Goal: Task Accomplishment & Management: Complete application form

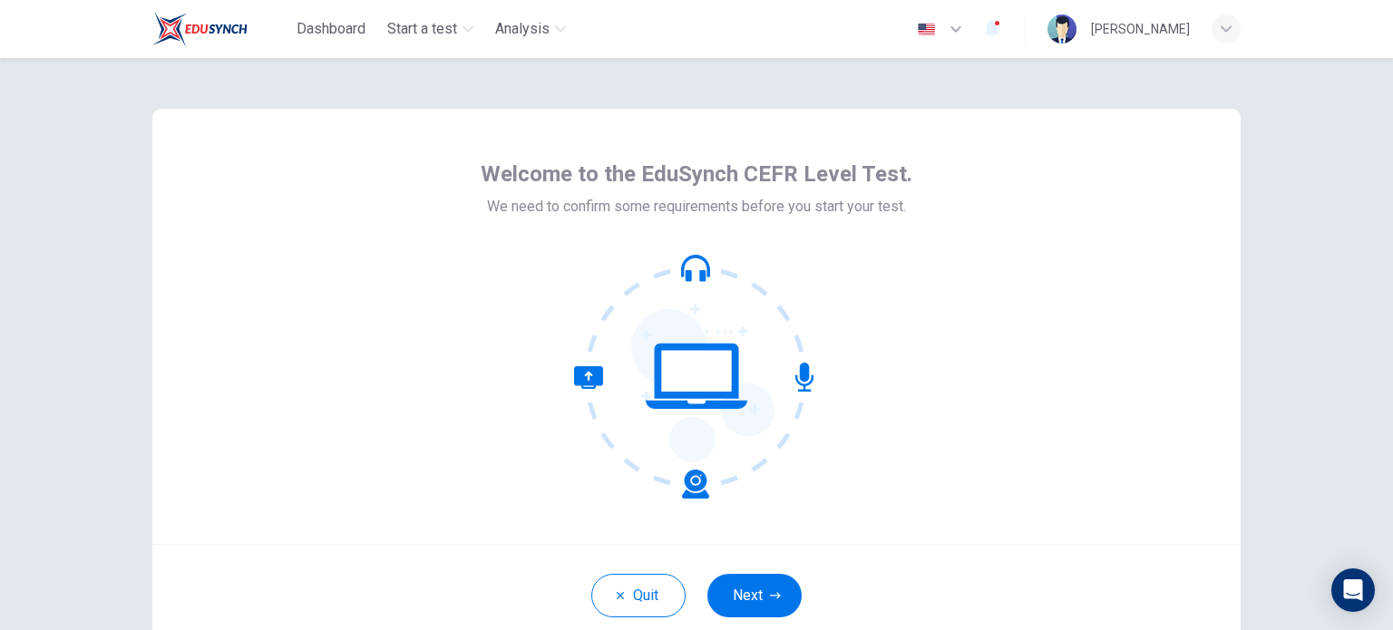
scroll to position [124, 0]
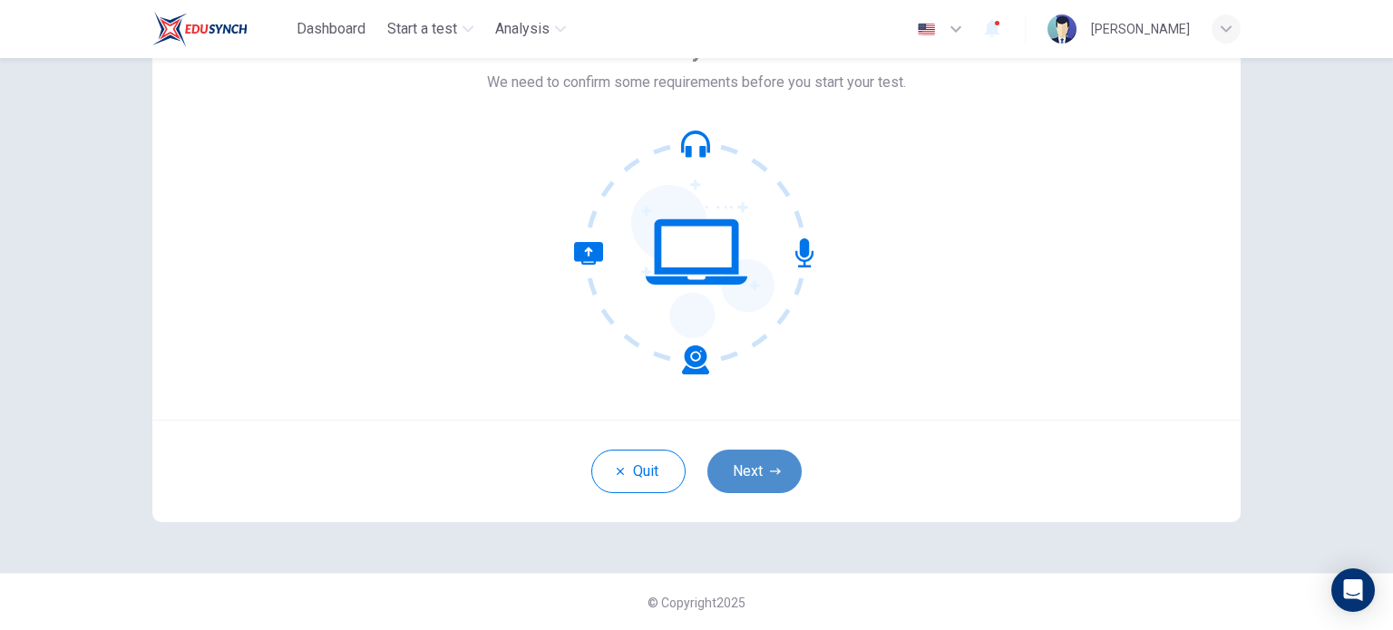
click at [757, 474] on button "Next" at bounding box center [754, 472] width 94 height 44
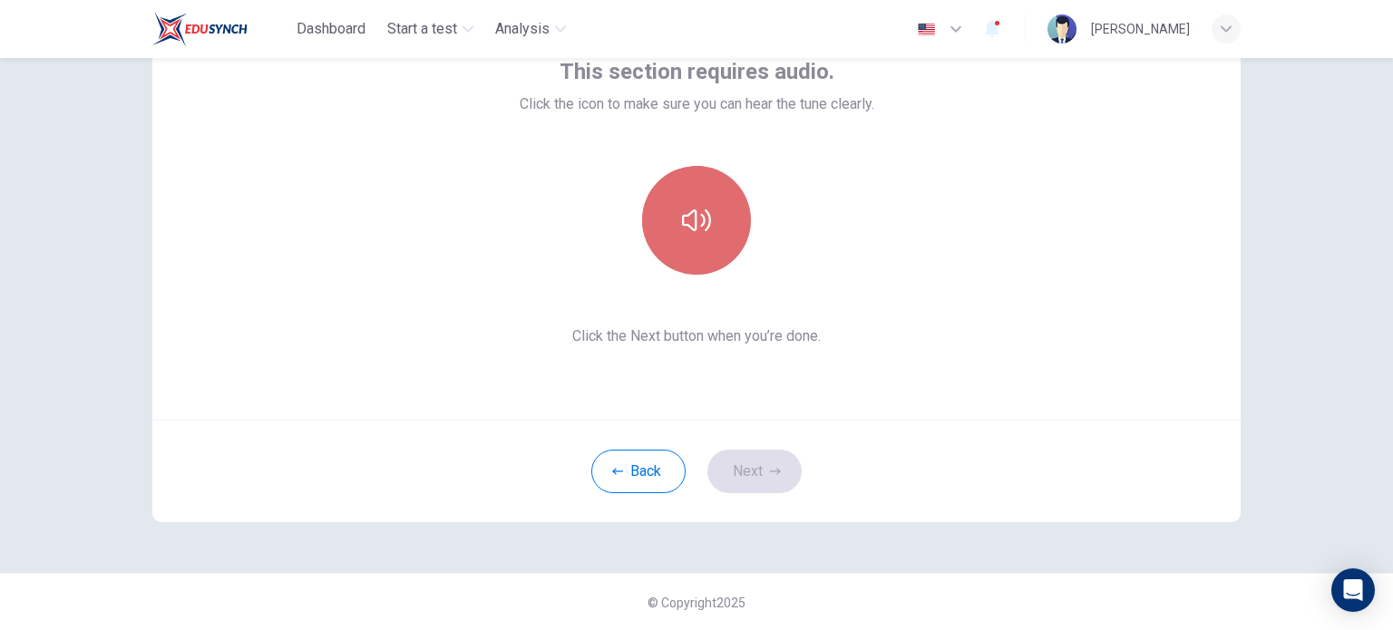
click at [694, 247] on button "button" at bounding box center [696, 220] width 109 height 109
click at [705, 242] on button "button" at bounding box center [696, 220] width 109 height 109
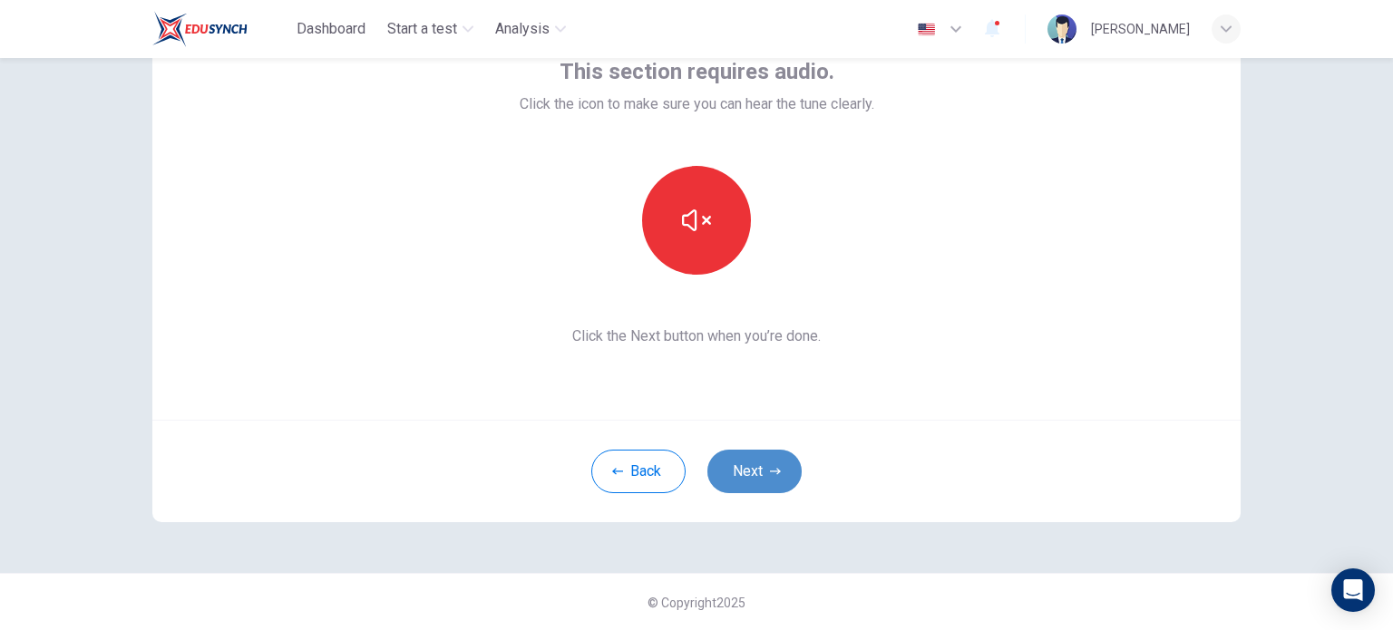
click at [760, 468] on button "Next" at bounding box center [754, 472] width 94 height 44
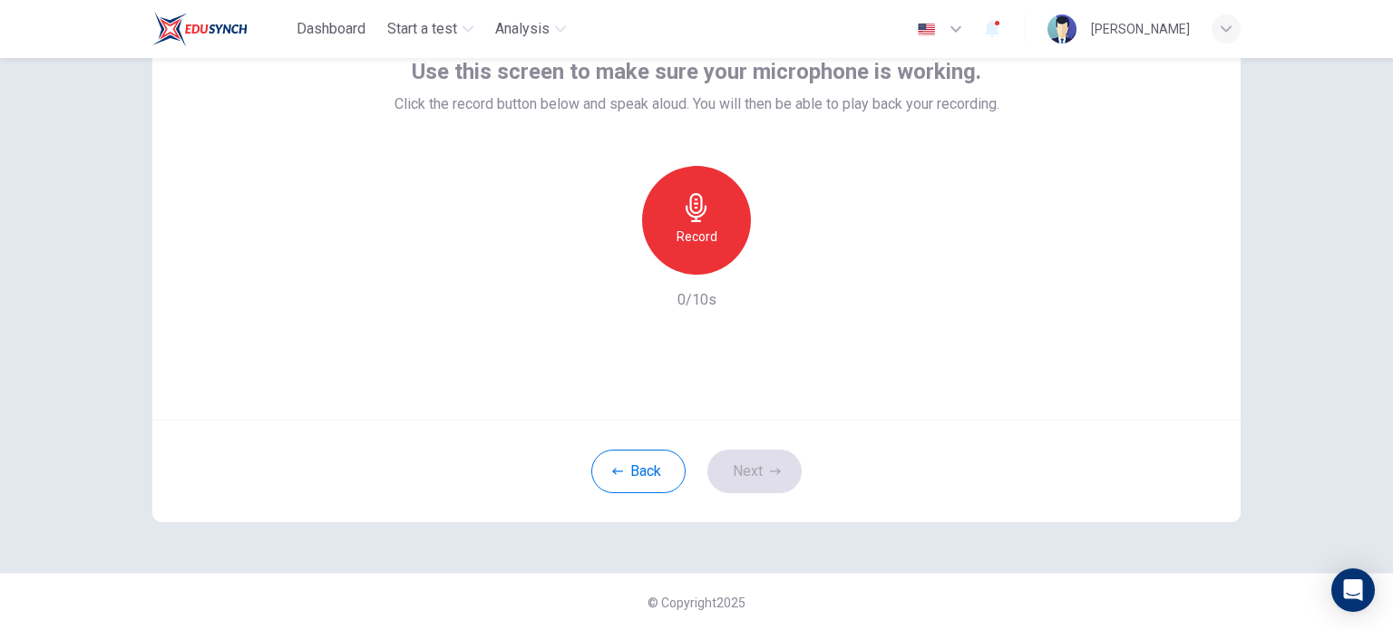
scroll to position [29, 0]
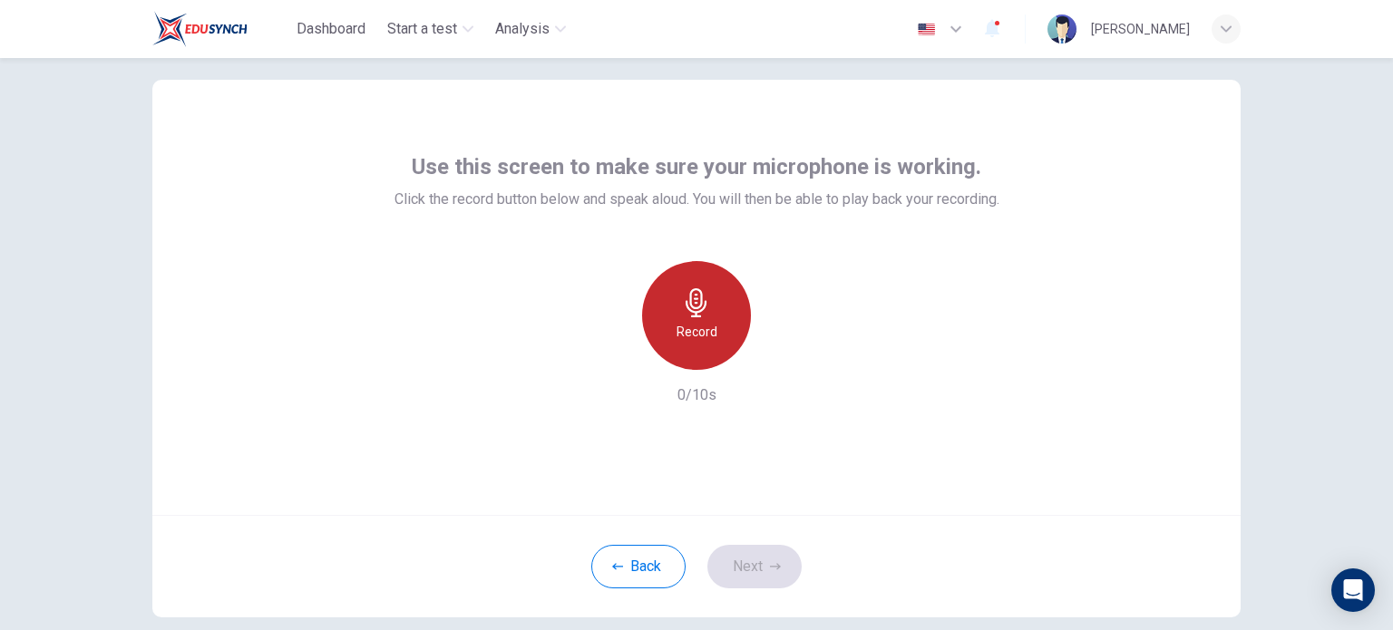
click at [710, 304] on div "Record" at bounding box center [696, 315] width 109 height 109
click at [700, 284] on div "Stop" at bounding box center [696, 315] width 109 height 109
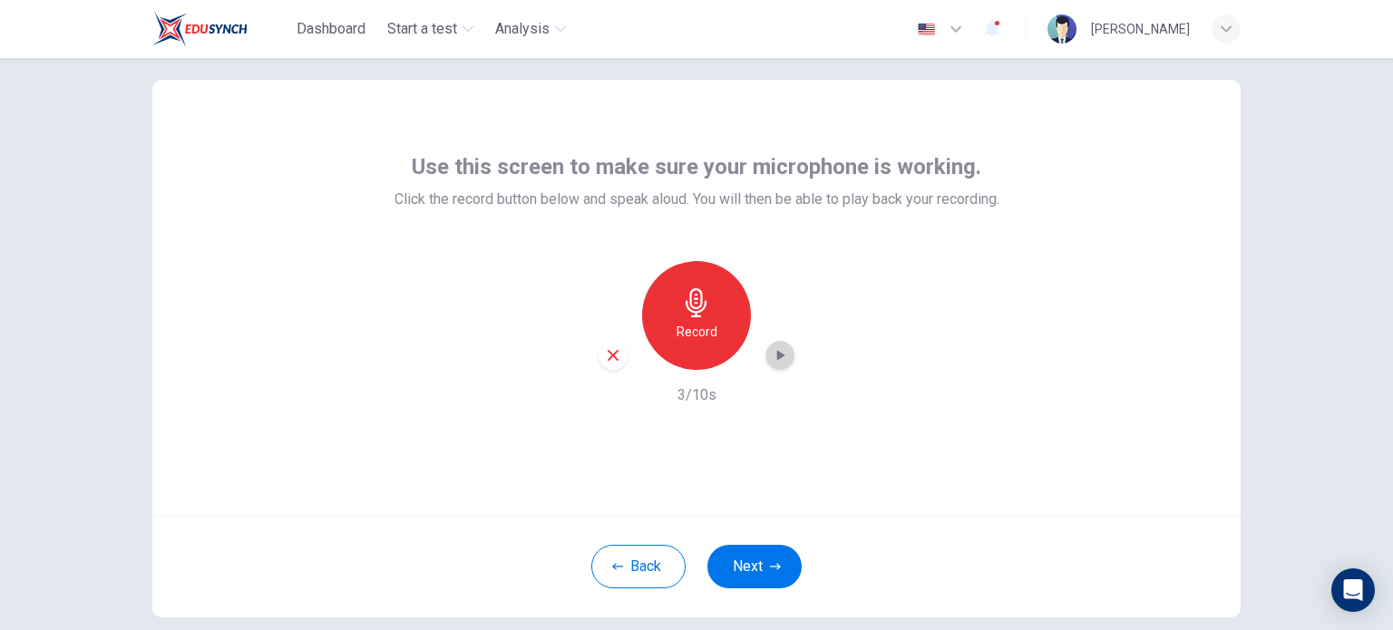
click at [777, 354] on icon "button" at bounding box center [781, 355] width 8 height 11
click at [747, 548] on button "Next" at bounding box center [754, 567] width 94 height 44
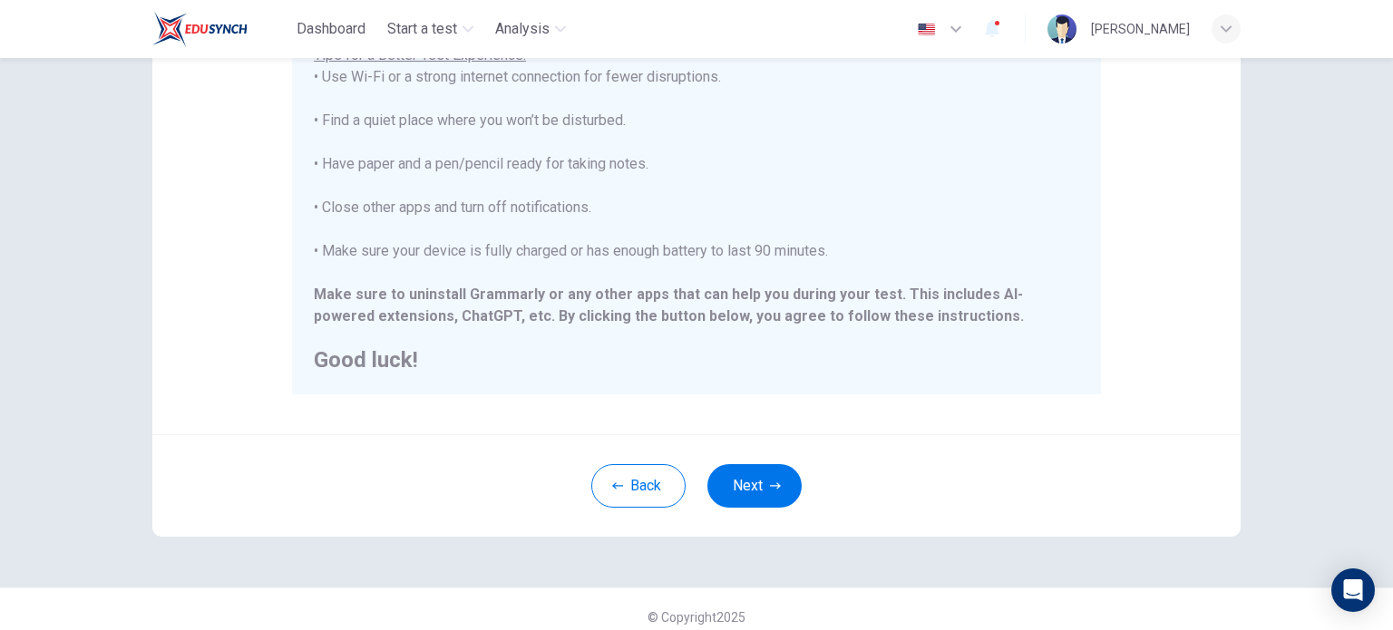
scroll to position [377, 0]
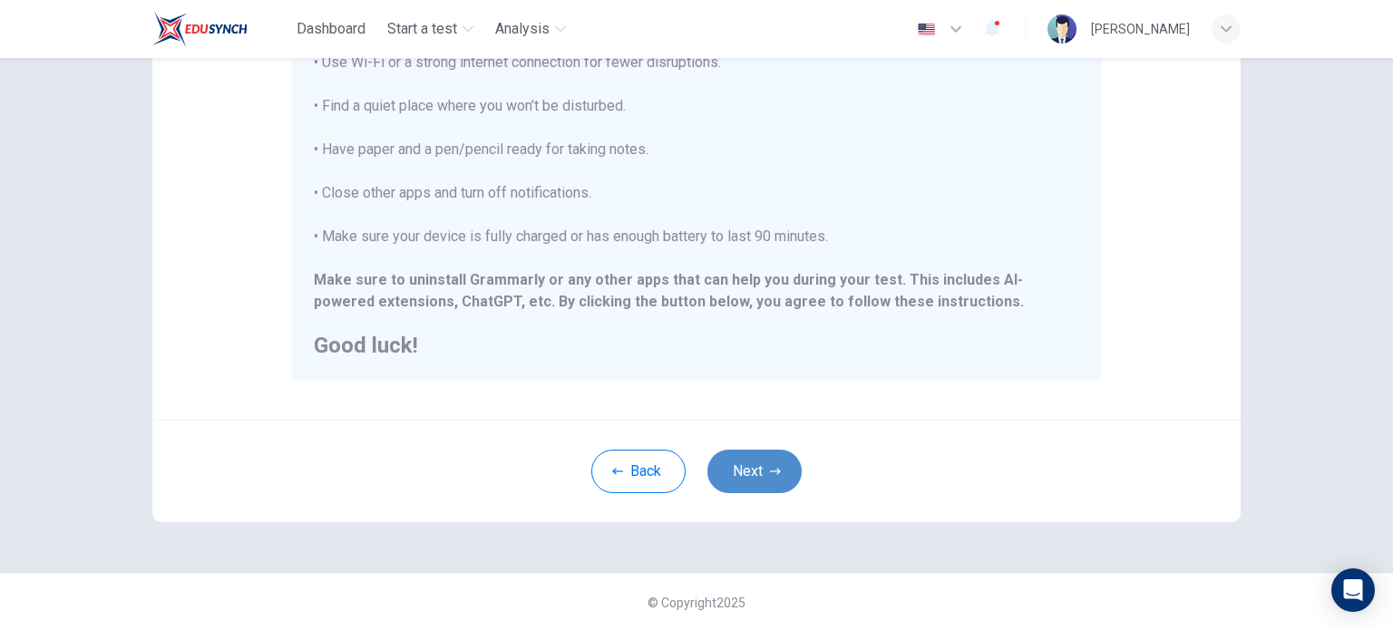
click at [762, 454] on button "Next" at bounding box center [754, 472] width 94 height 44
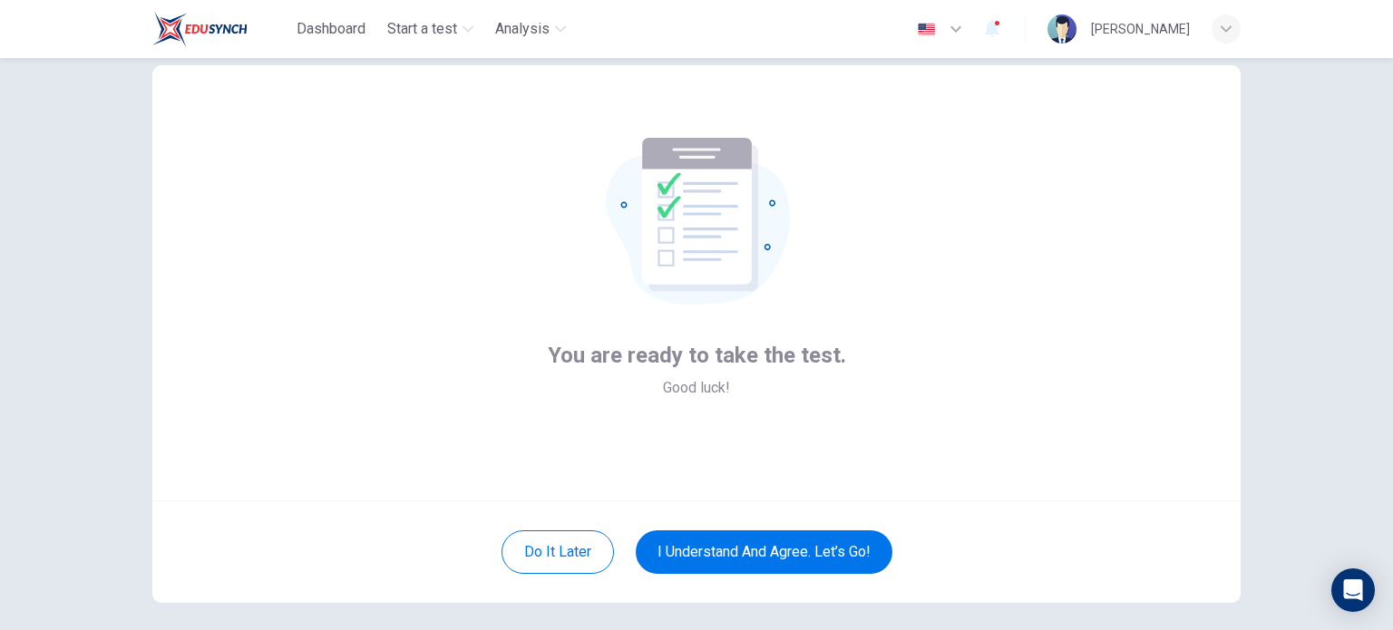
scroll to position [124, 0]
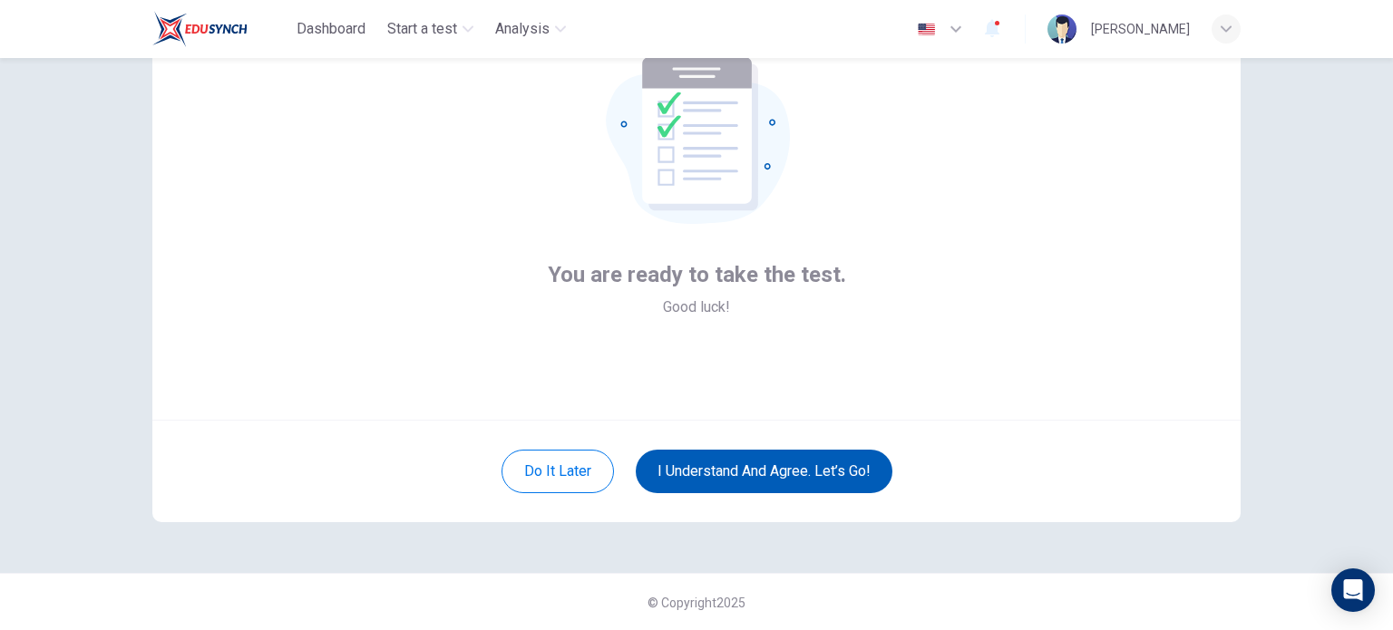
click at [750, 467] on button "I understand and agree. Let’s go!" at bounding box center [764, 472] width 257 height 44
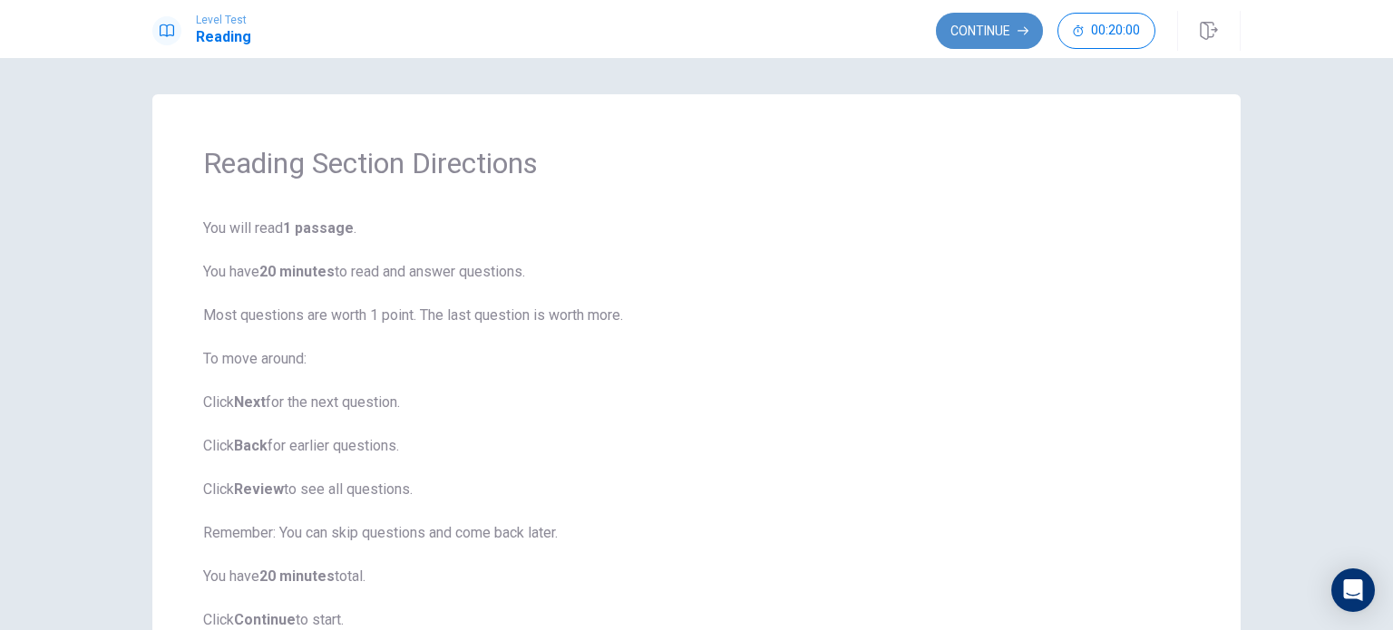
click at [988, 28] on button "Continue" at bounding box center [989, 31] width 107 height 36
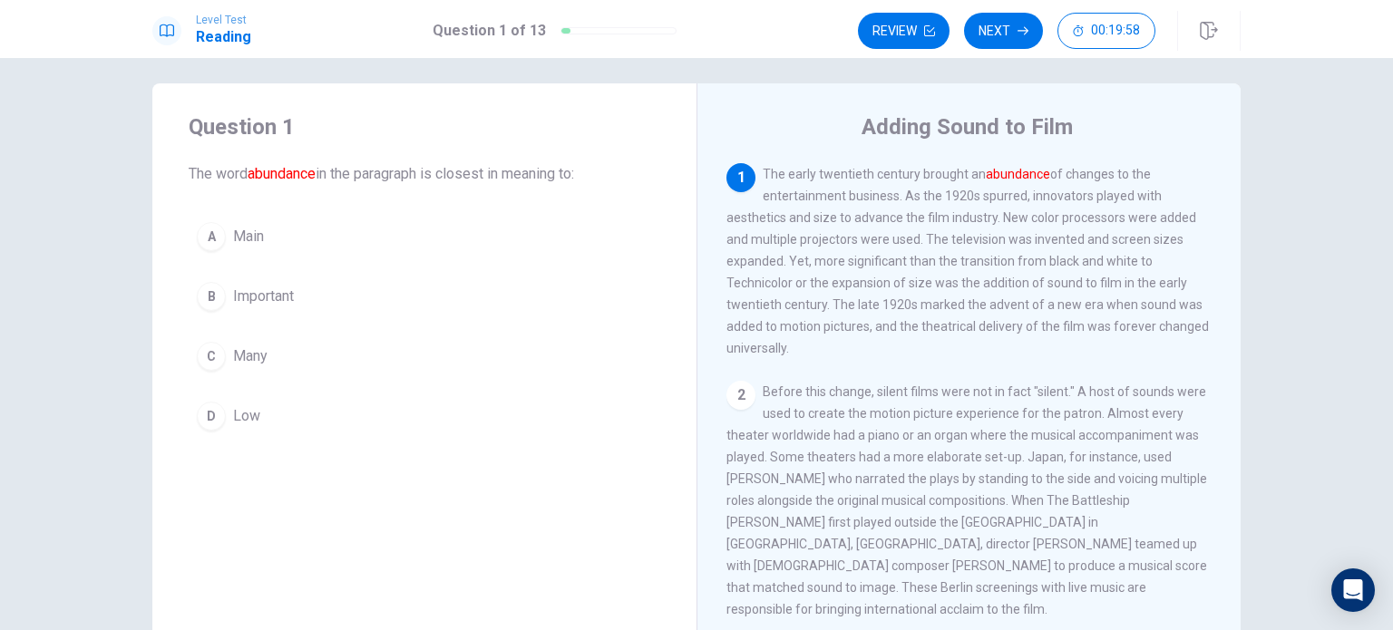
scroll to position [11, 0]
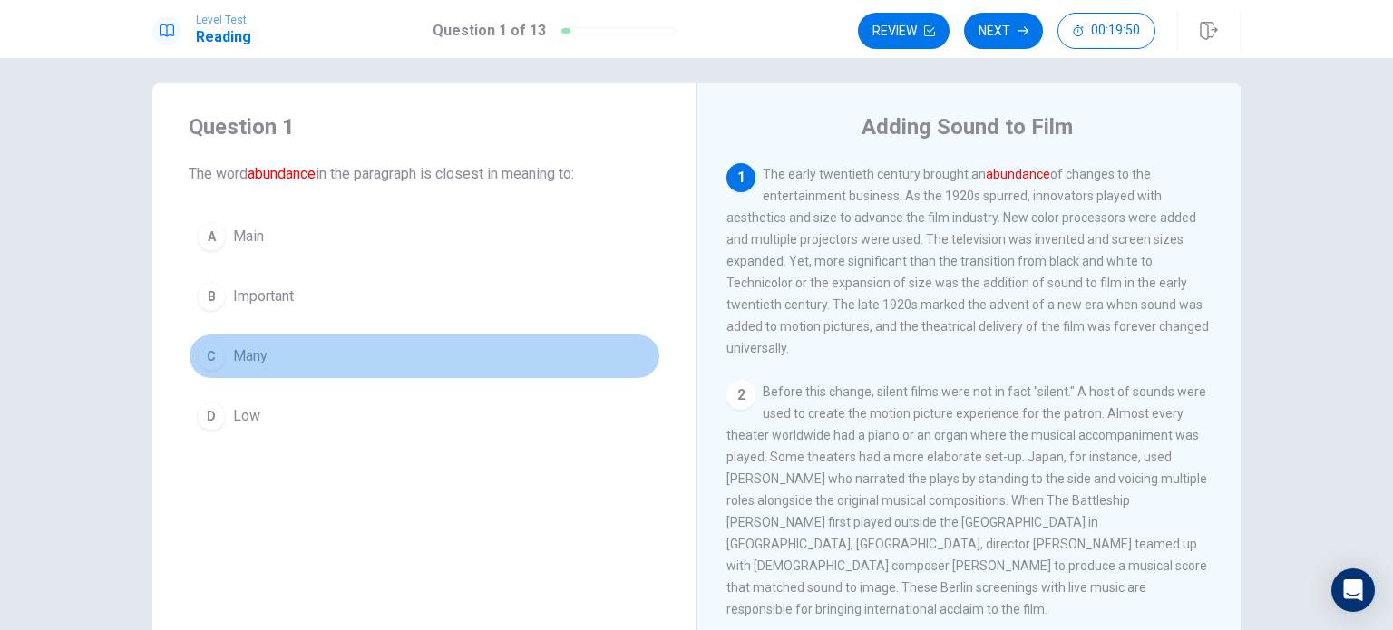
click at [301, 356] on button "C Many" at bounding box center [424, 356] width 471 height 45
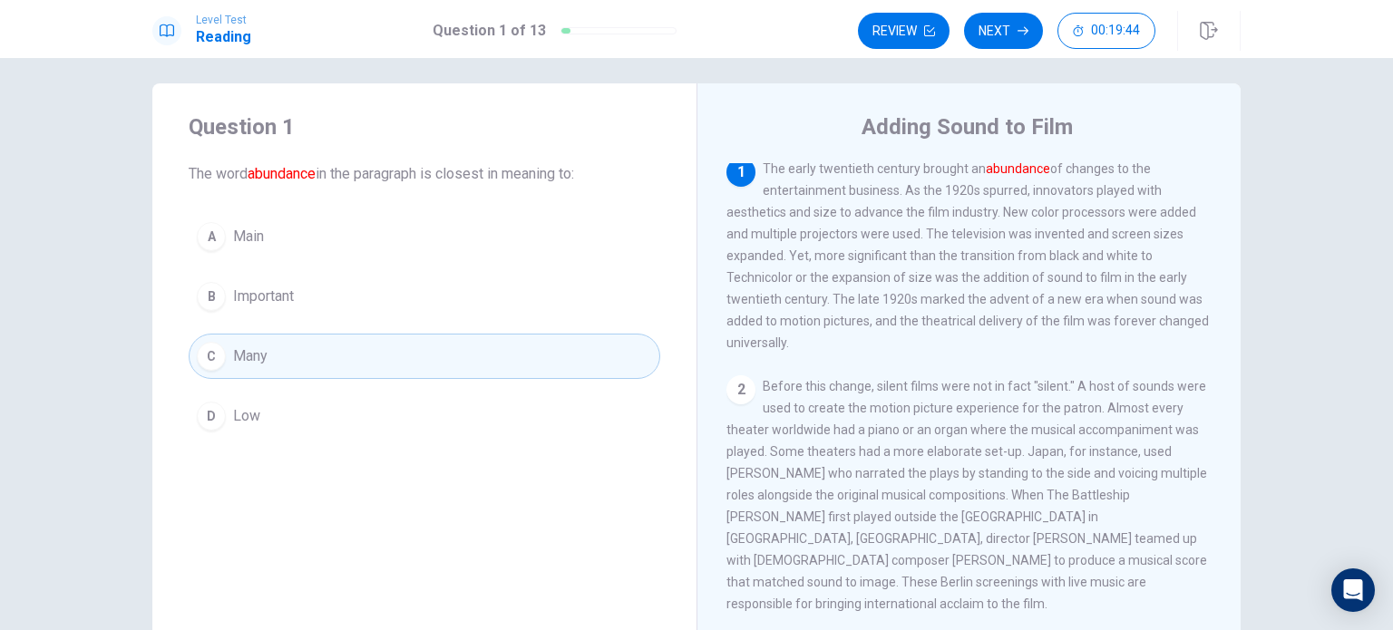
scroll to position [0, 0]
click at [993, 31] on button "Next" at bounding box center [1003, 31] width 79 height 36
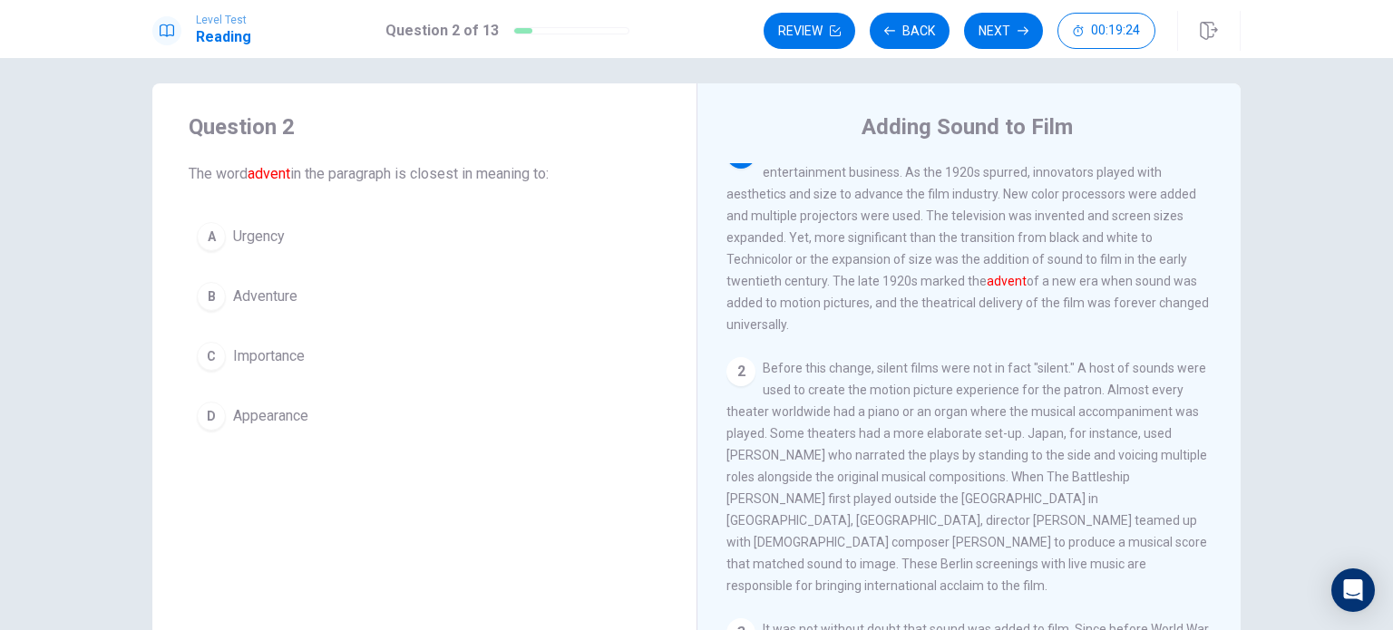
scroll to position [24, 0]
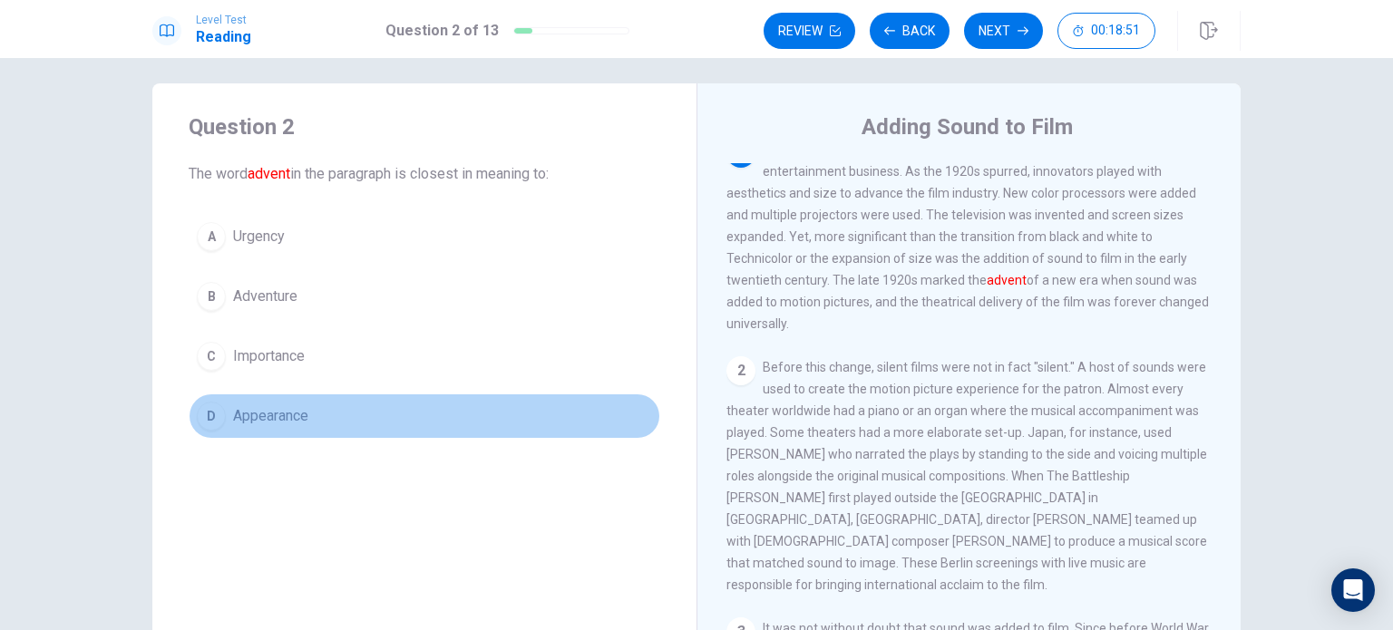
click at [354, 408] on button "D Appearance" at bounding box center [424, 415] width 471 height 45
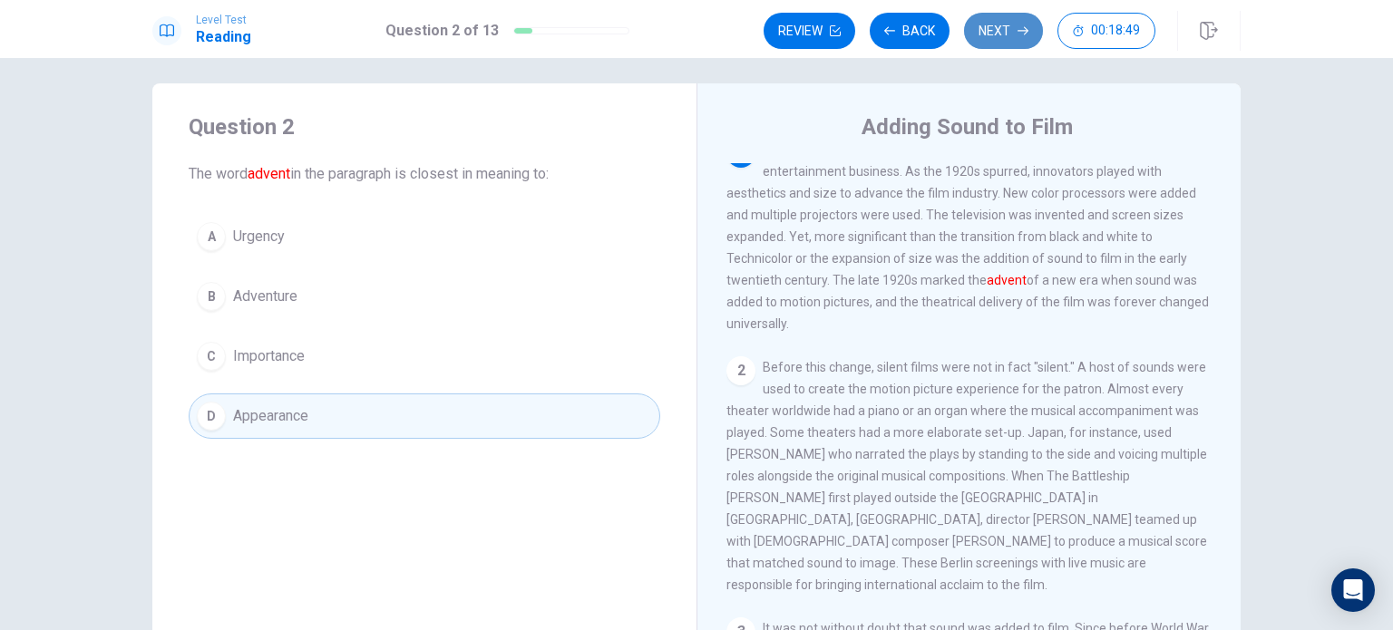
click at [1009, 33] on button "Next" at bounding box center [1003, 31] width 79 height 36
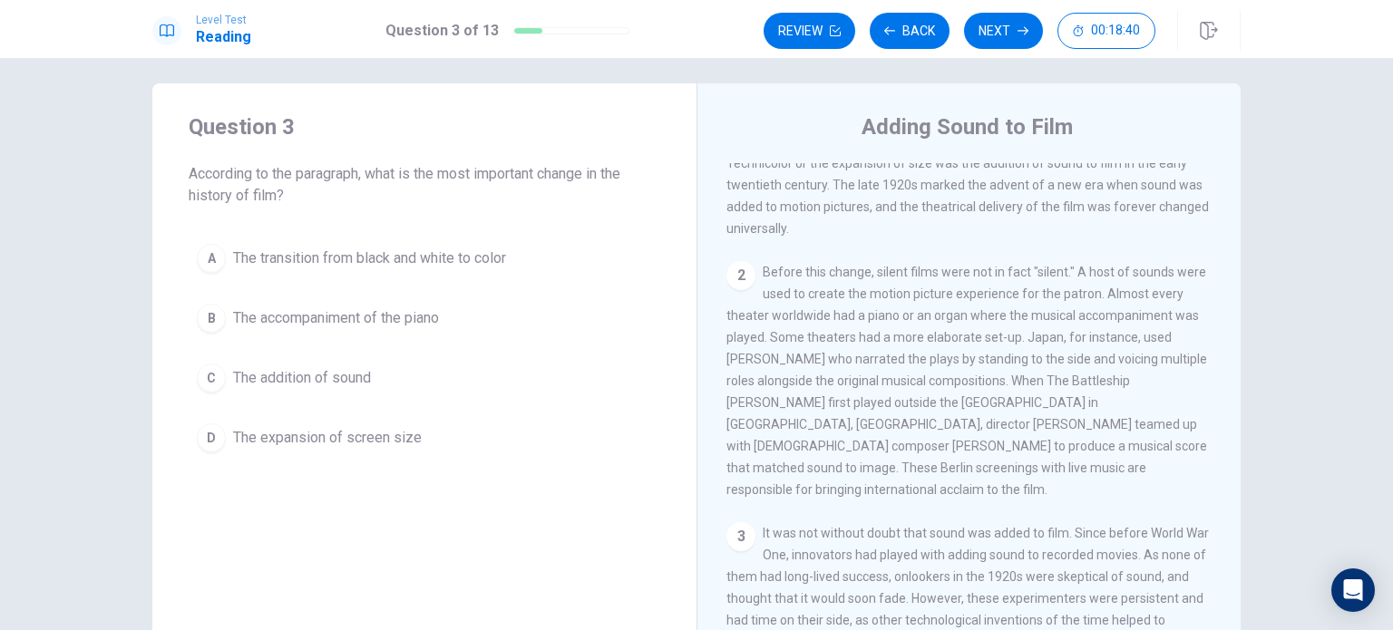
scroll to position [6, 0]
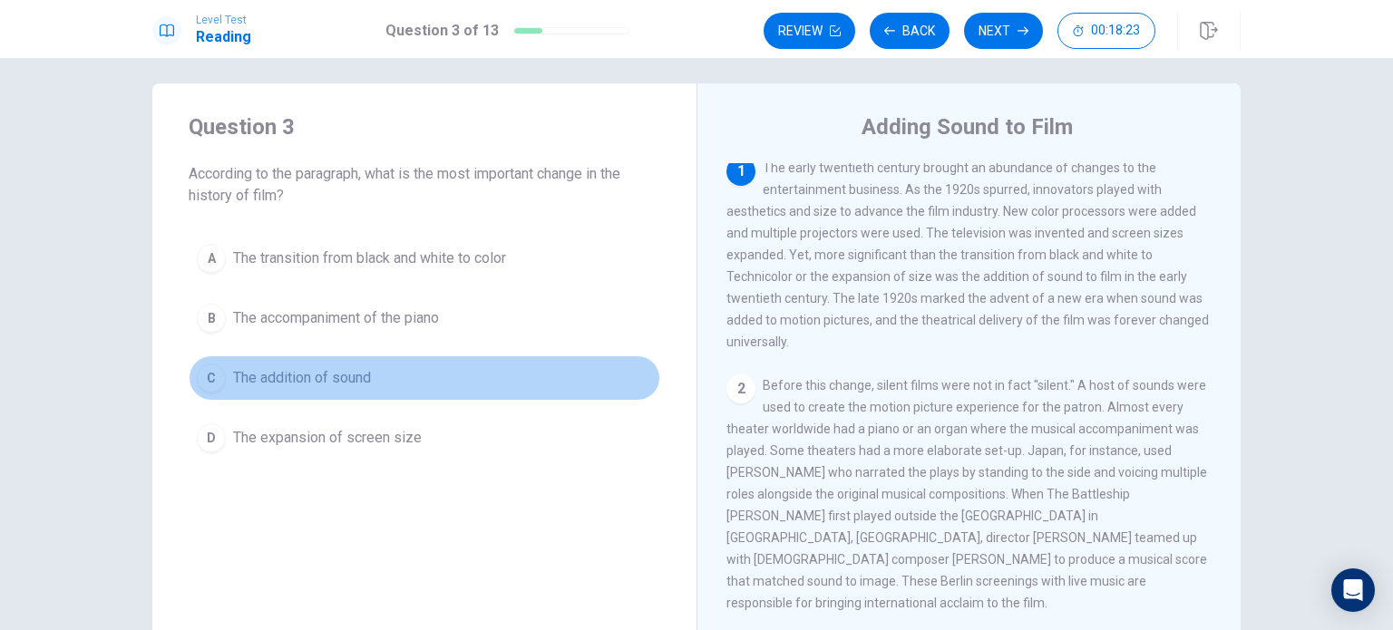
click at [345, 393] on button "C The addition of sound" at bounding box center [424, 377] width 471 height 45
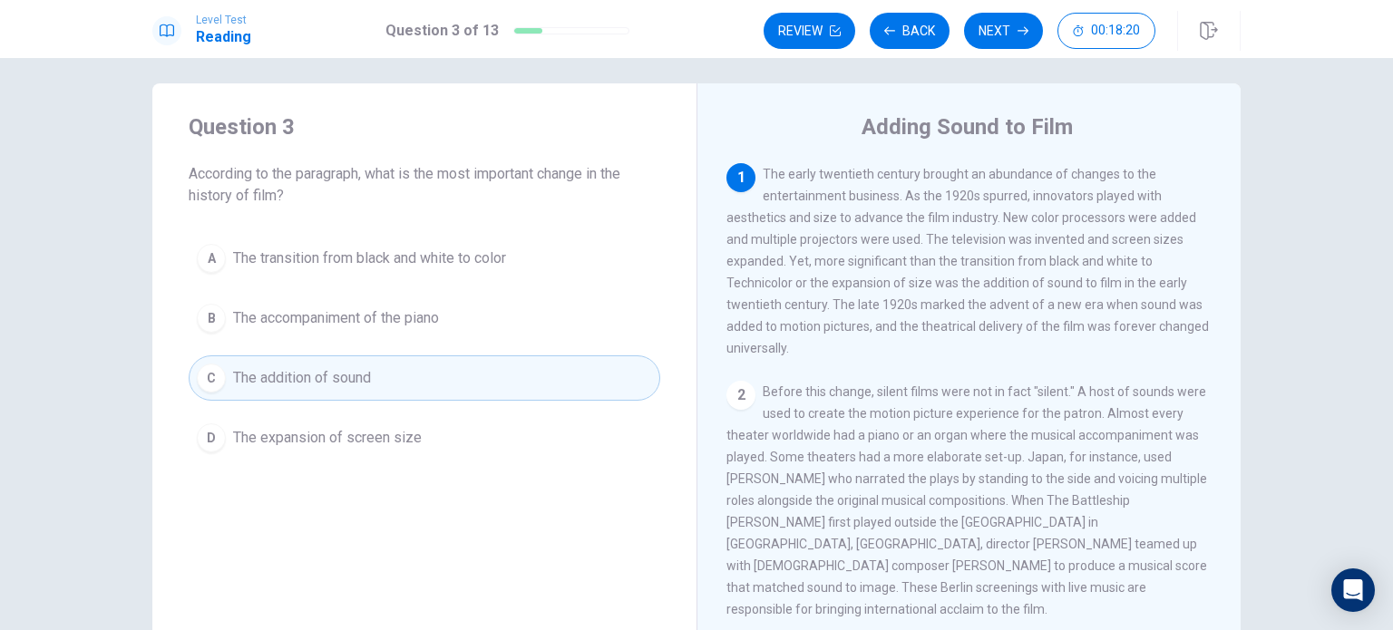
scroll to position [0, 0]
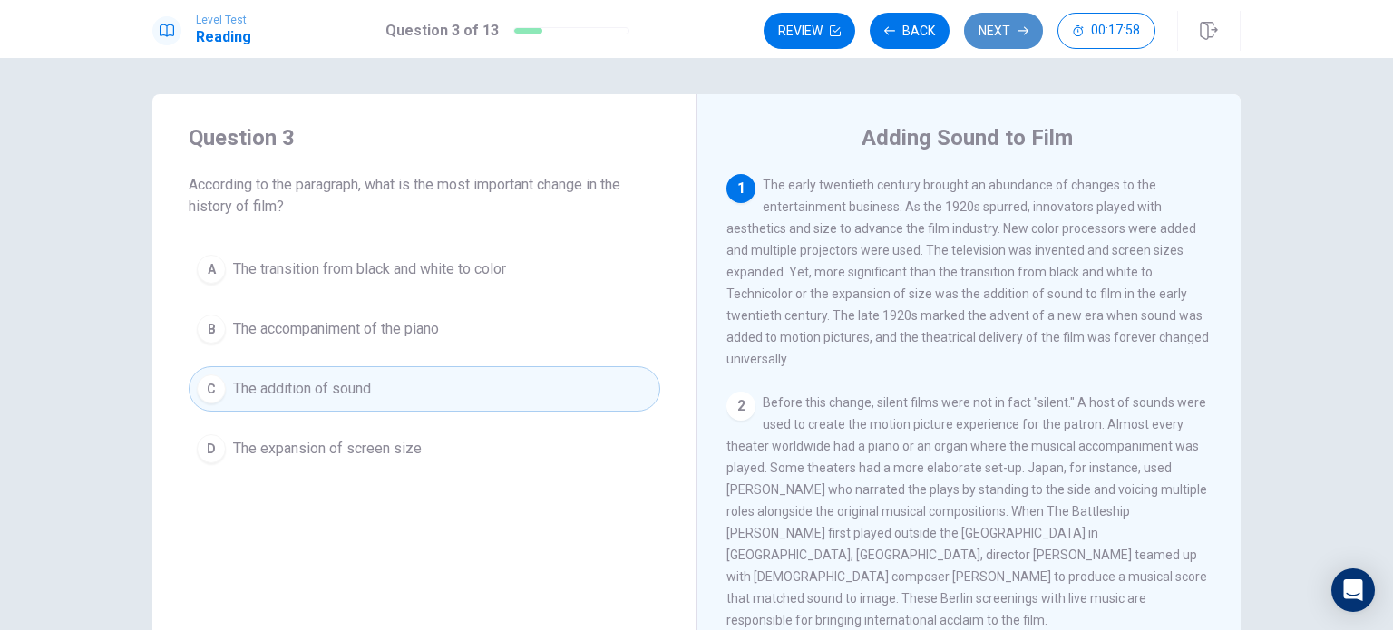
click at [996, 40] on button "Next" at bounding box center [1003, 31] width 79 height 36
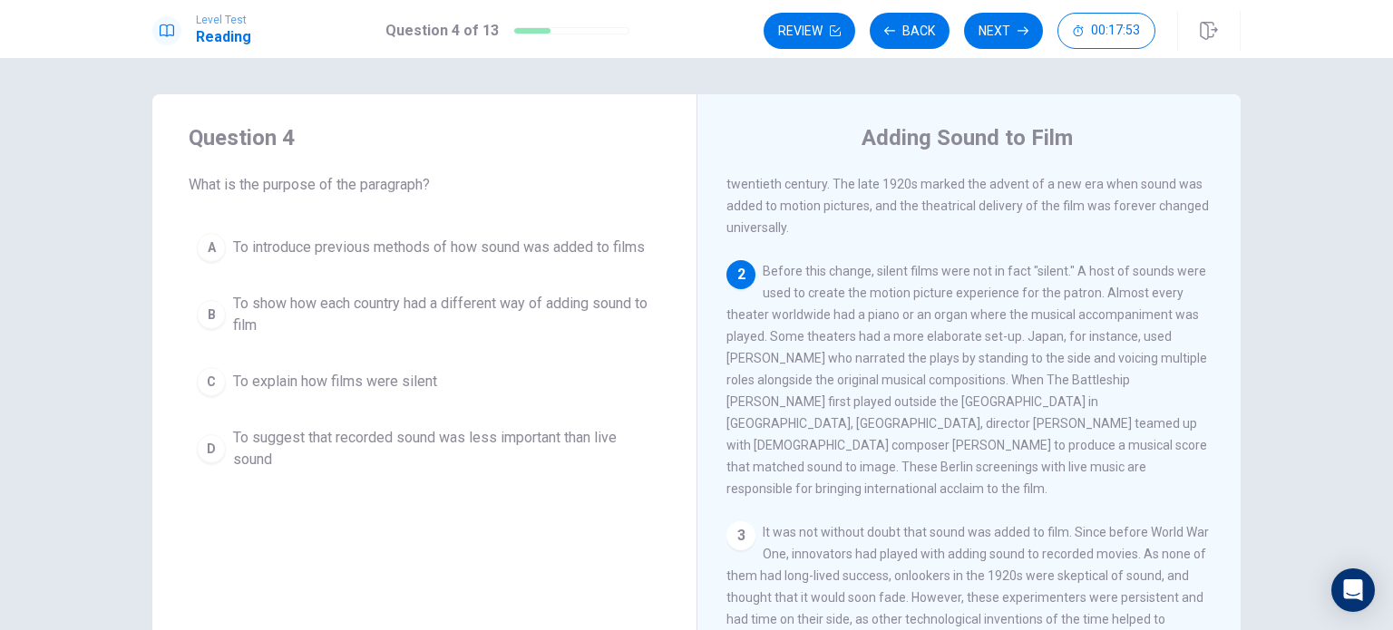
scroll to position [131, 0]
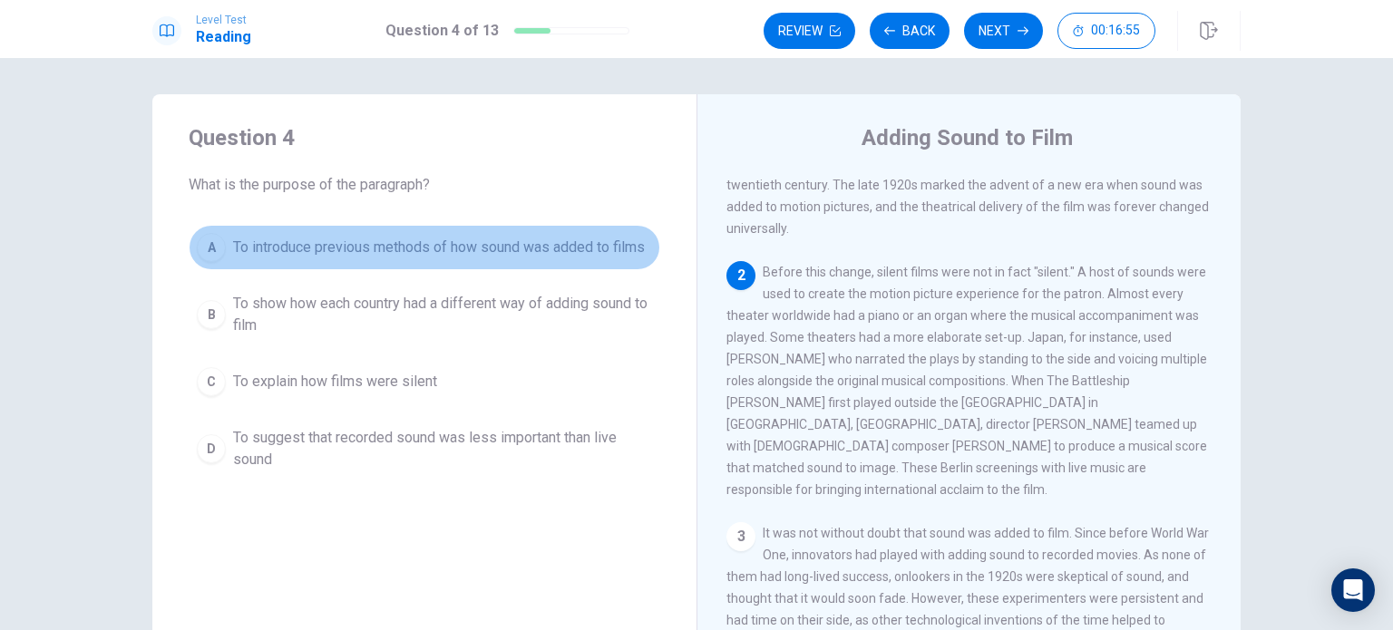
click at [364, 262] on button "A To introduce previous methods of how sound was added to films" at bounding box center [424, 247] width 471 height 45
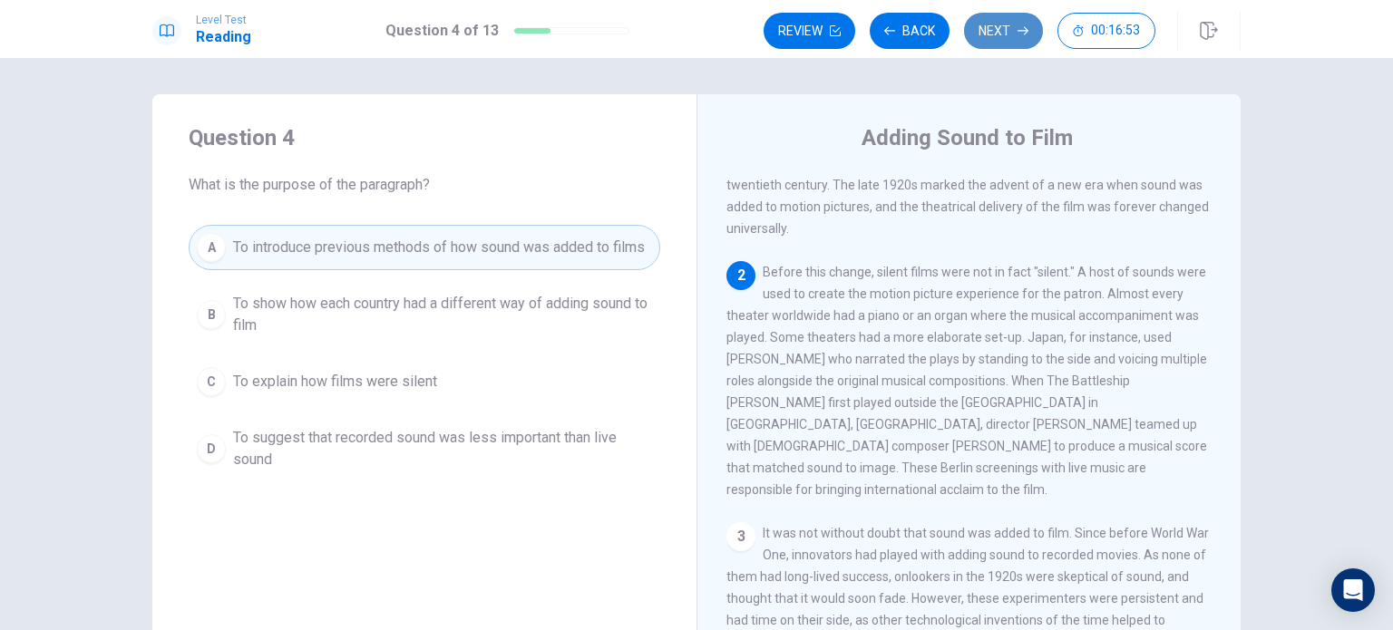
click at [1004, 39] on button "Next" at bounding box center [1003, 31] width 79 height 36
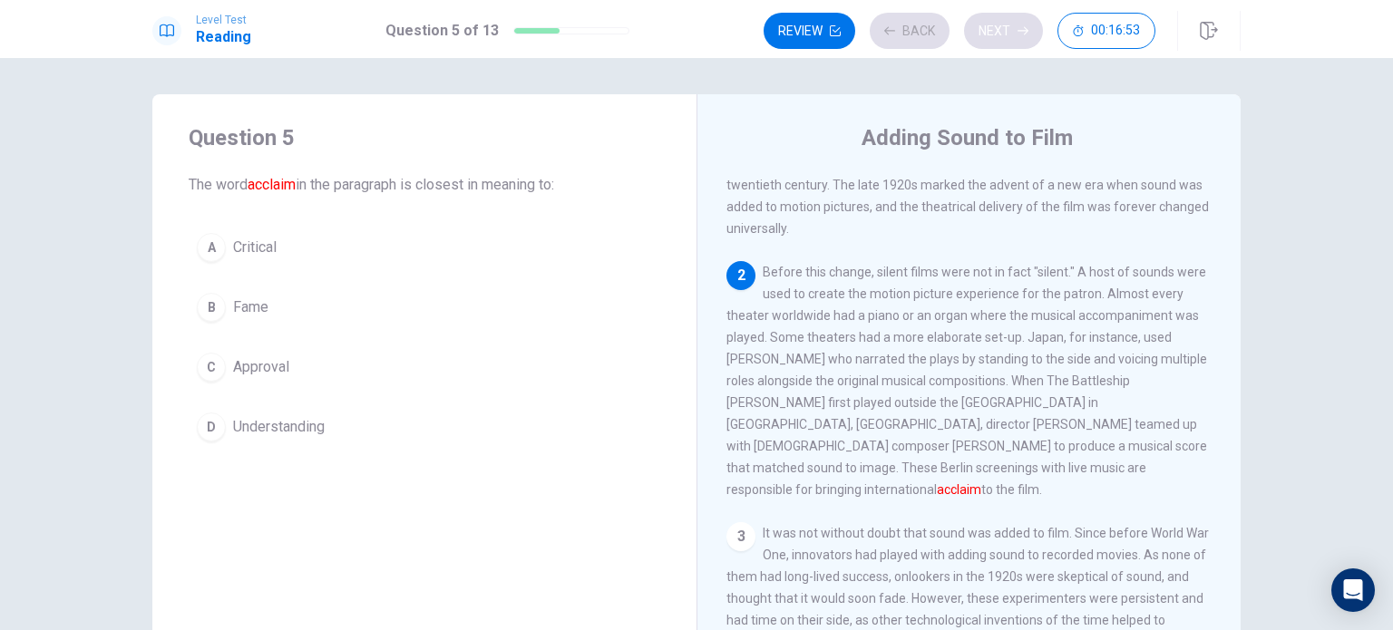
scroll to position [224, 0]
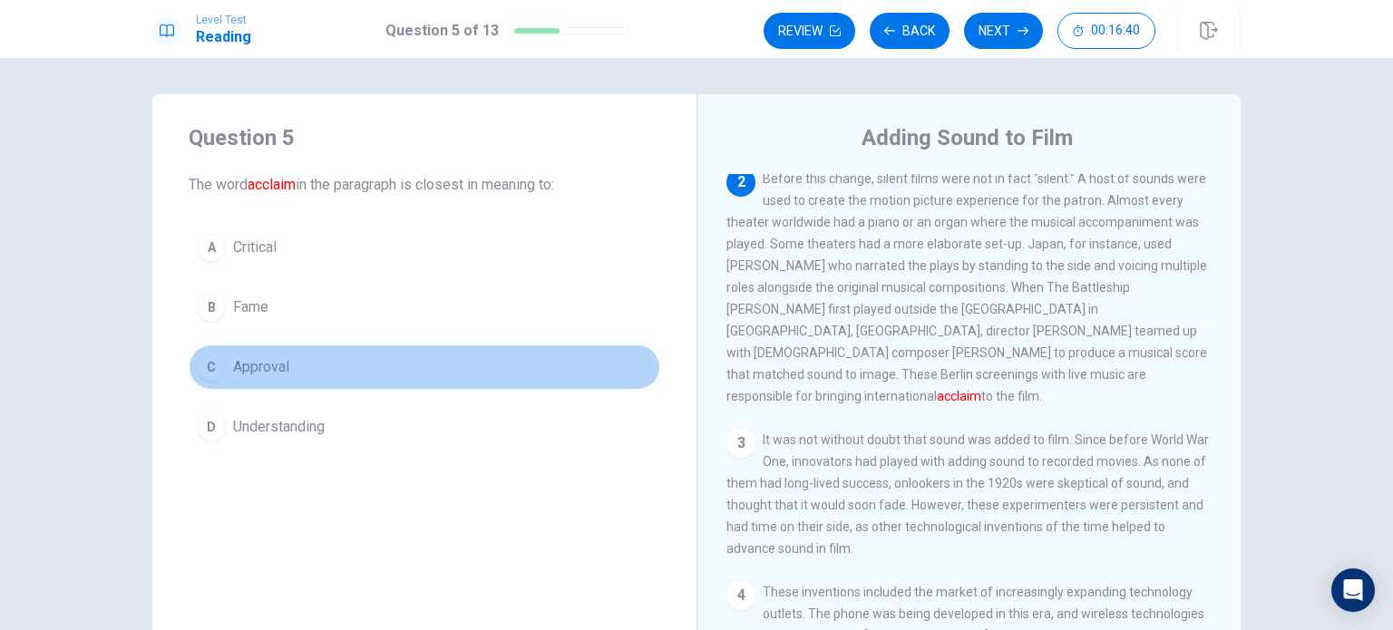
click at [384, 369] on button "C Approval" at bounding box center [424, 367] width 471 height 45
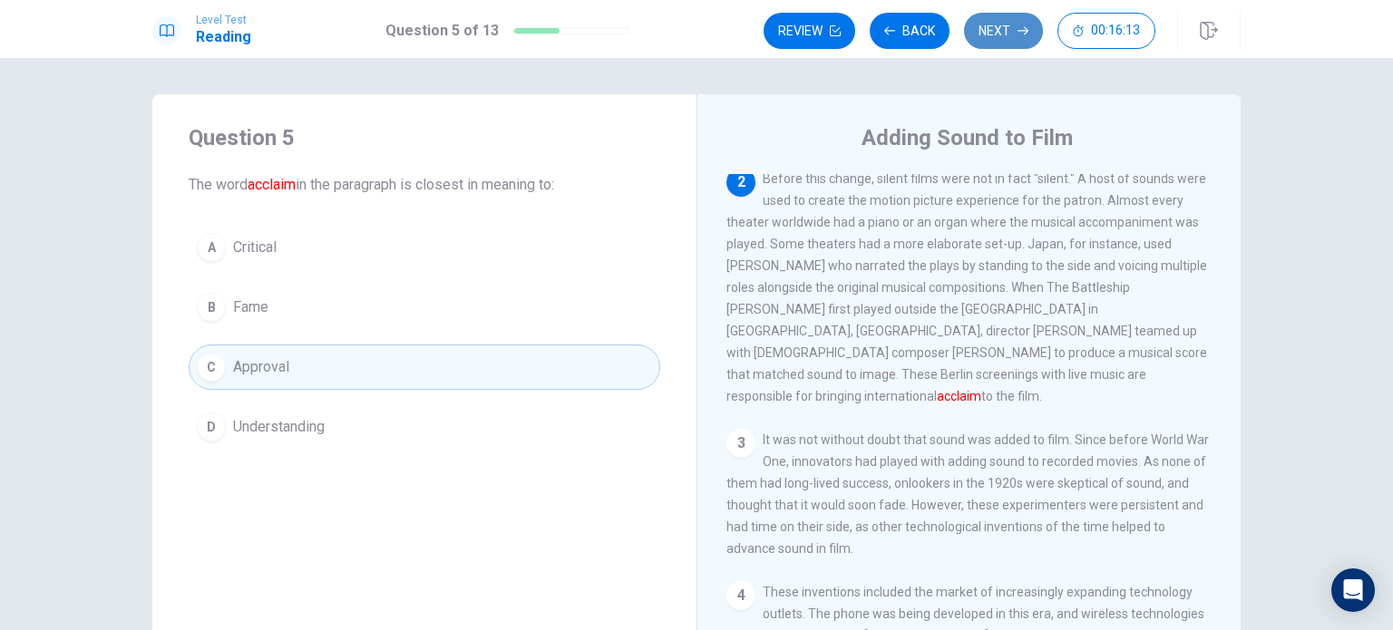
click at [1001, 25] on button "Next" at bounding box center [1003, 31] width 79 height 36
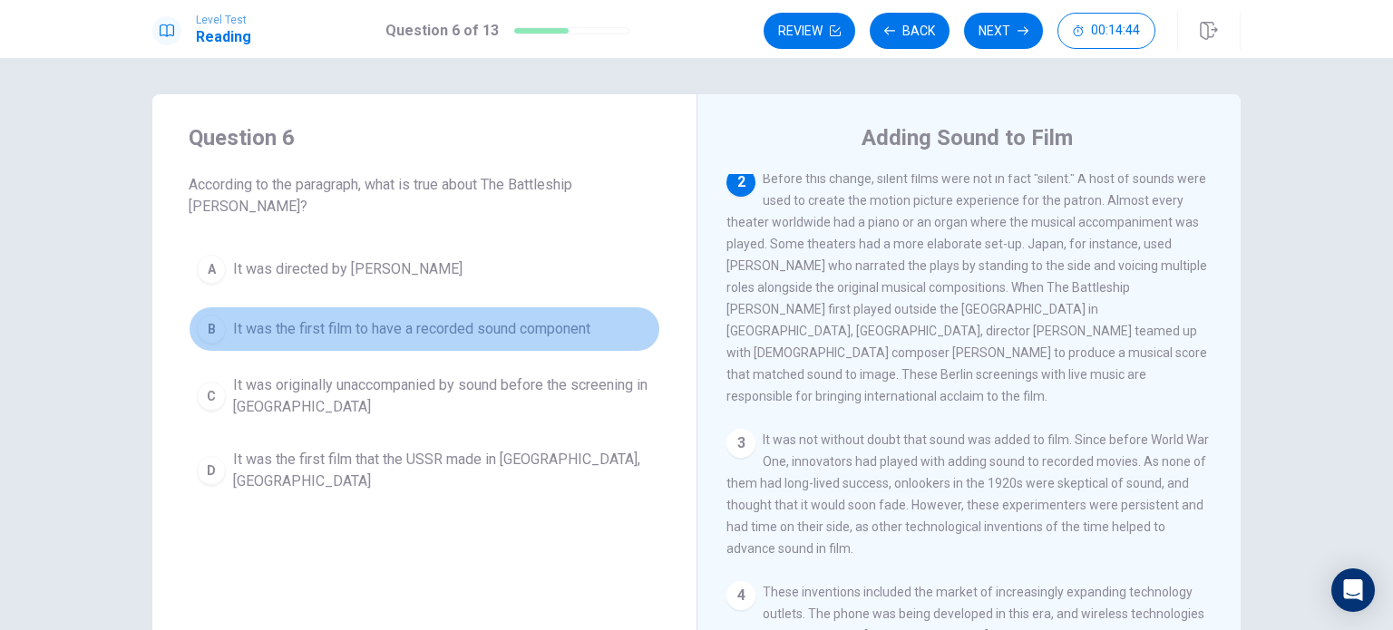
click at [331, 318] on span "It was the first film to have a recorded sound component" at bounding box center [411, 329] width 357 height 22
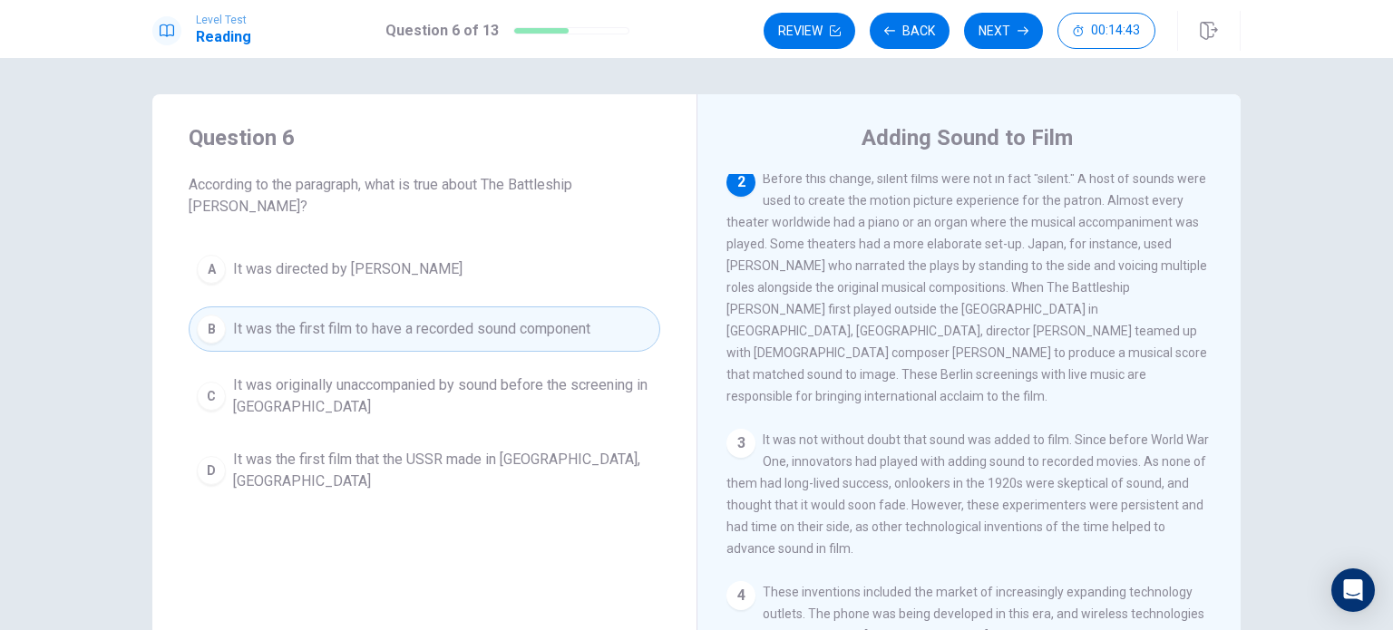
scroll to position [323, 0]
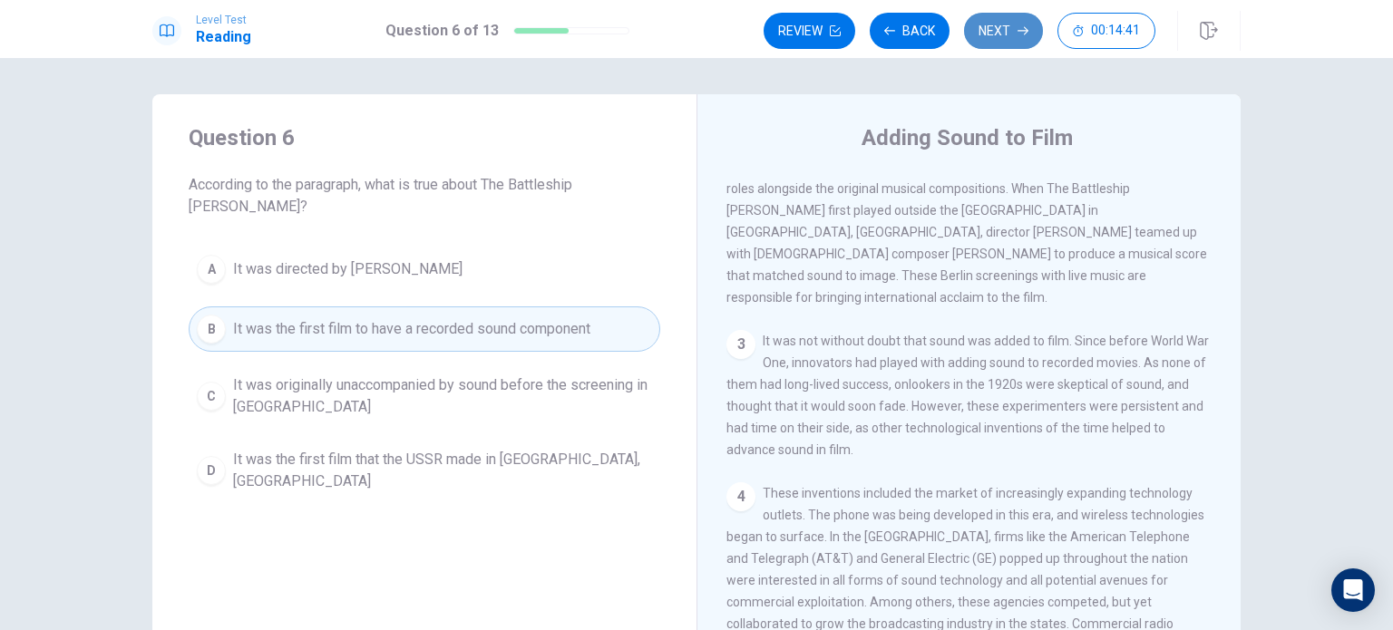
click at [1005, 32] on button "Next" at bounding box center [1003, 31] width 79 height 36
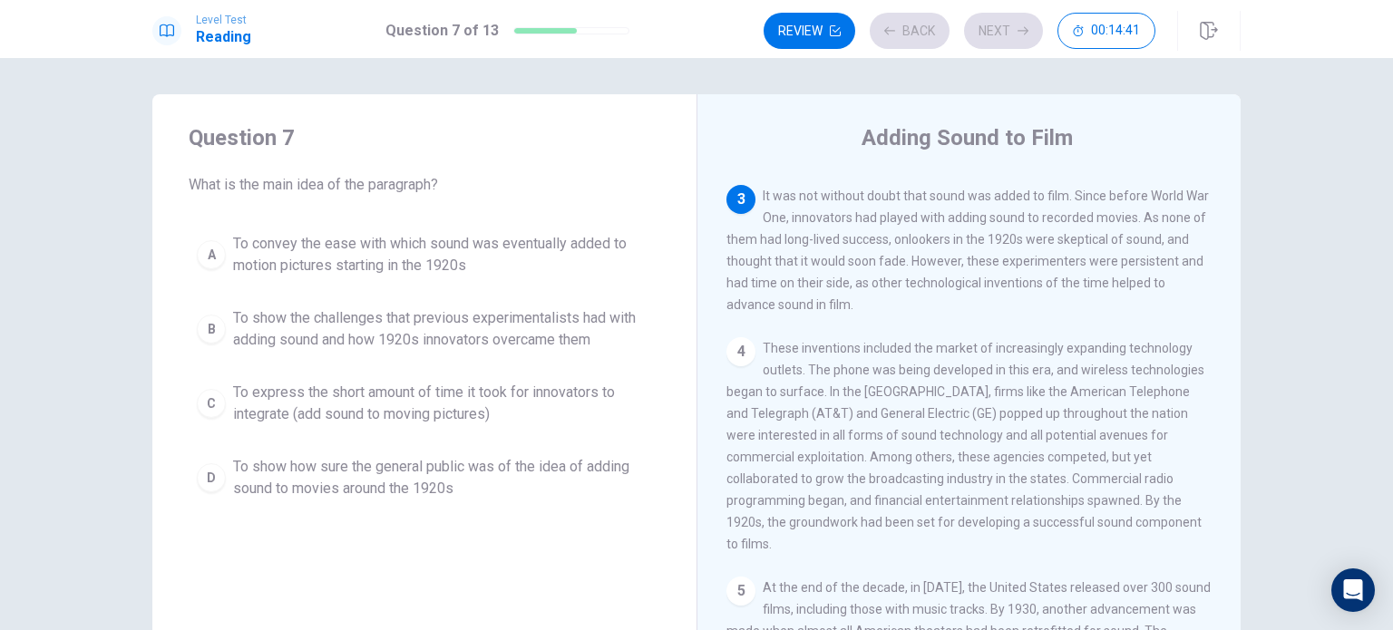
scroll to position [471, 0]
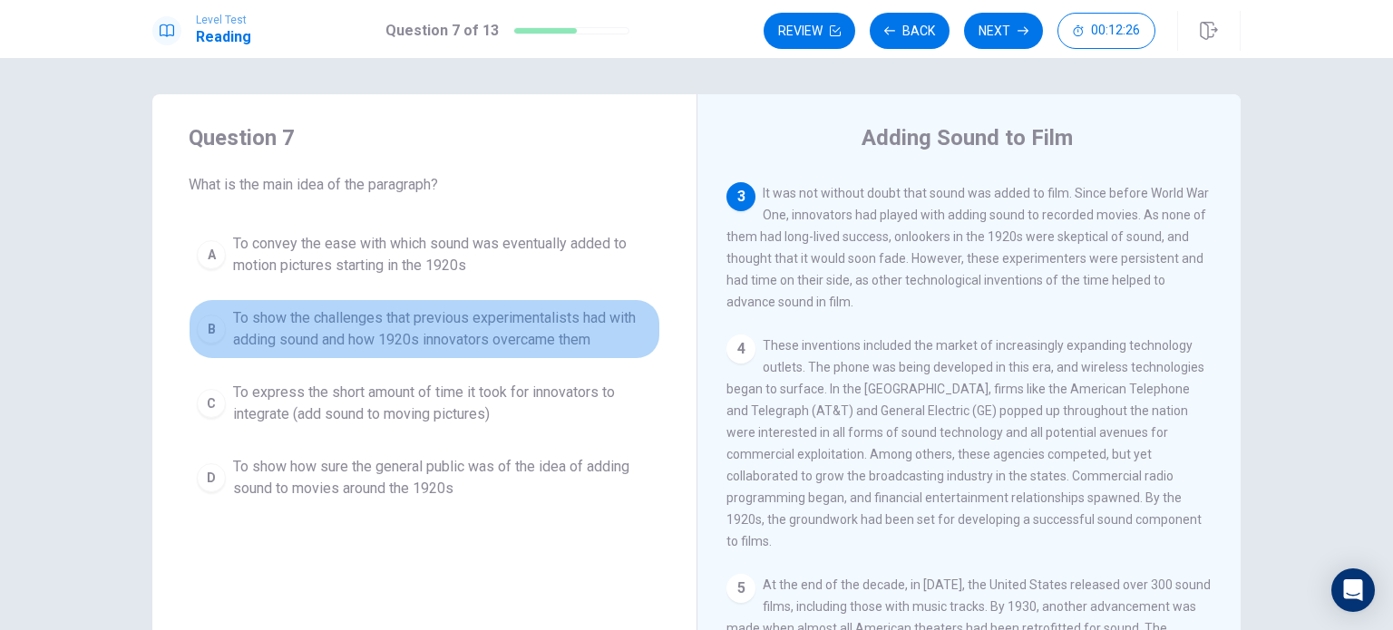
click at [212, 326] on div "B" at bounding box center [211, 329] width 29 height 29
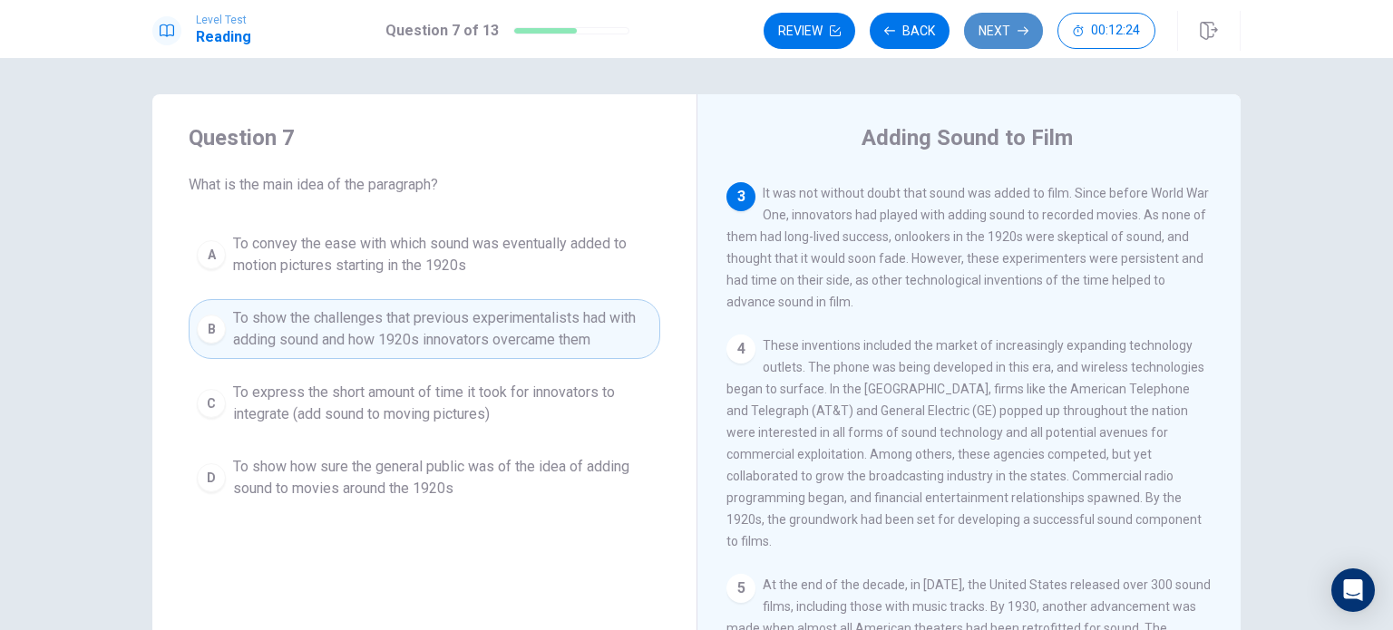
click at [1002, 32] on button "Next" at bounding box center [1003, 31] width 79 height 36
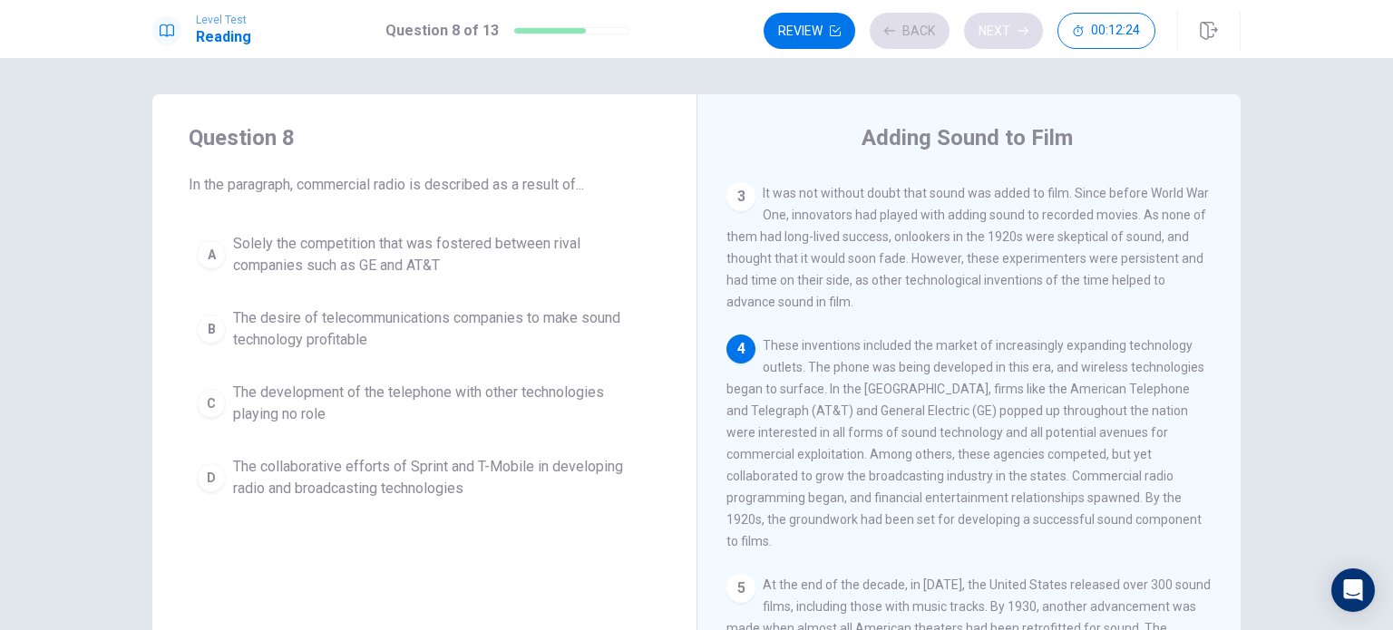
scroll to position [486, 0]
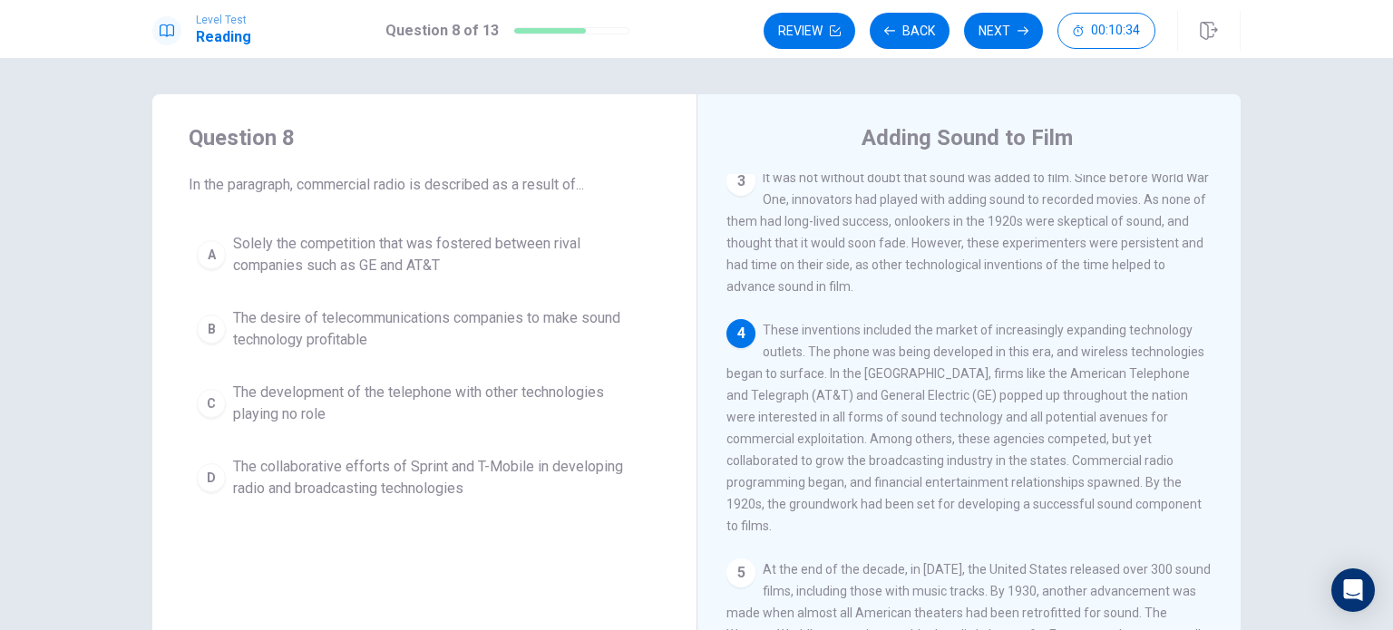
click at [425, 245] on span "Solely the competition that was fostered between rival companies such as GE and…" at bounding box center [442, 255] width 419 height 44
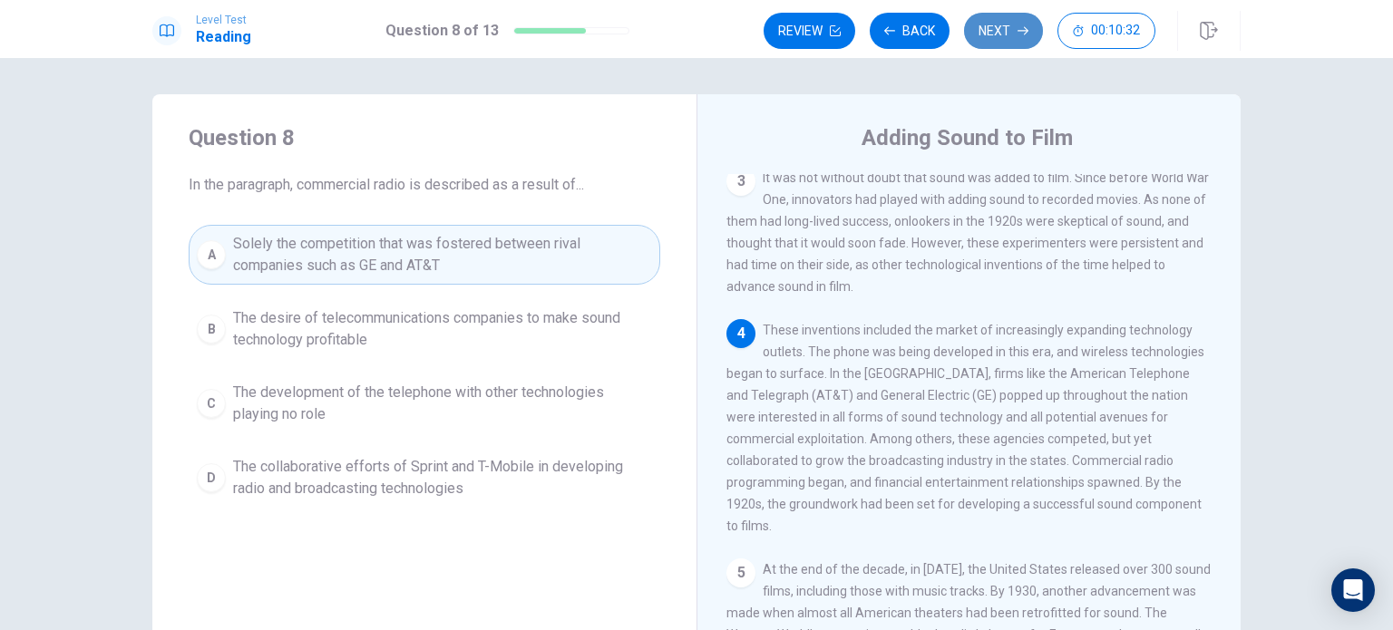
click at [990, 32] on button "Next" at bounding box center [1003, 31] width 79 height 36
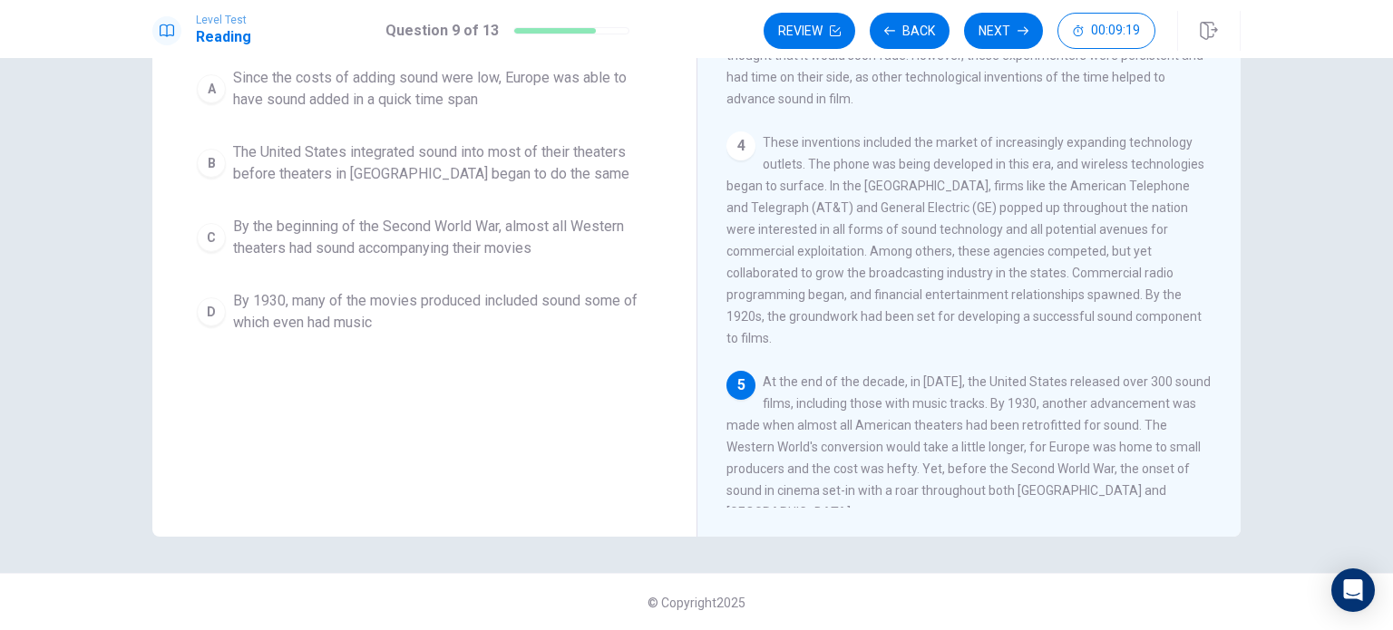
scroll to position [103, 0]
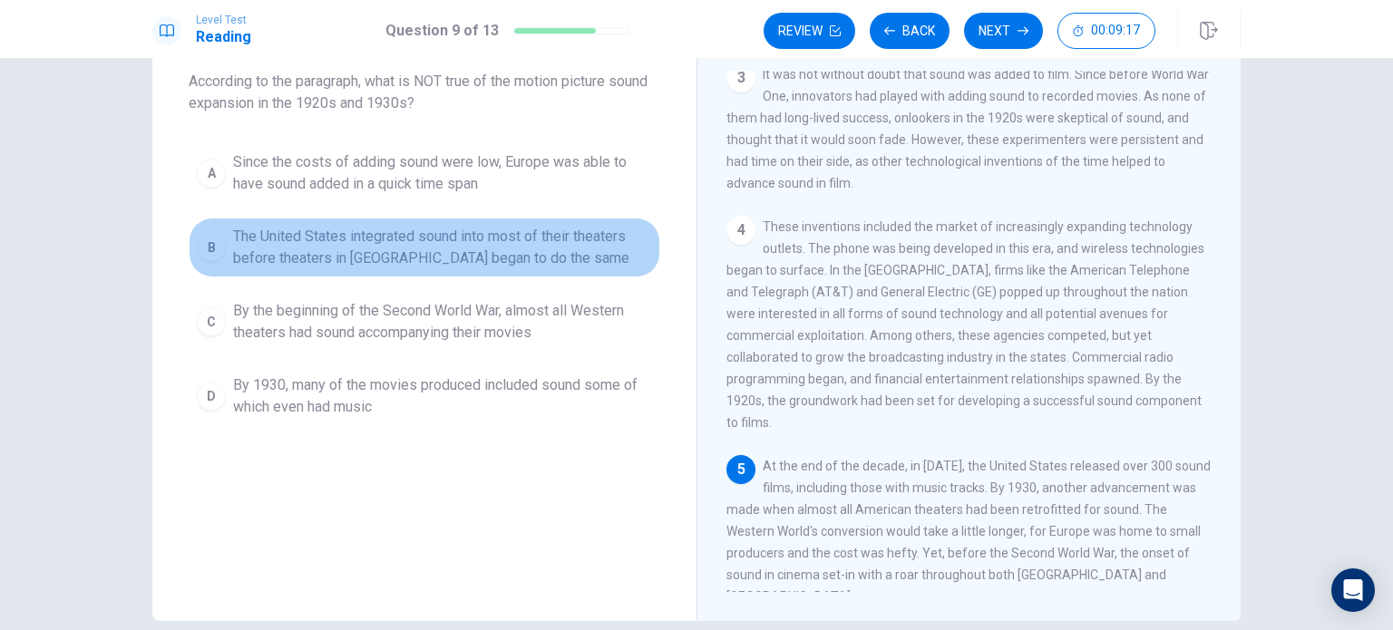
click at [505, 228] on span "The United States integrated sound into most of their theaters before theaters …" at bounding box center [442, 248] width 419 height 44
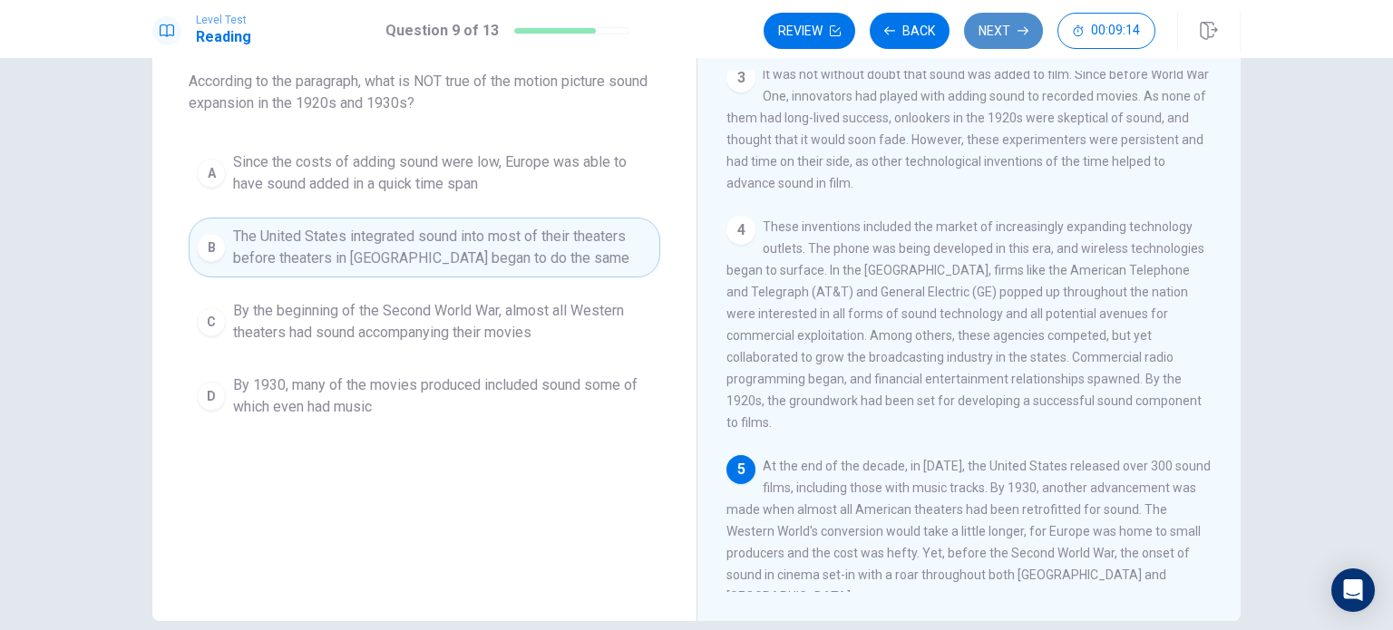
click at [1007, 24] on button "Next" at bounding box center [1003, 31] width 79 height 36
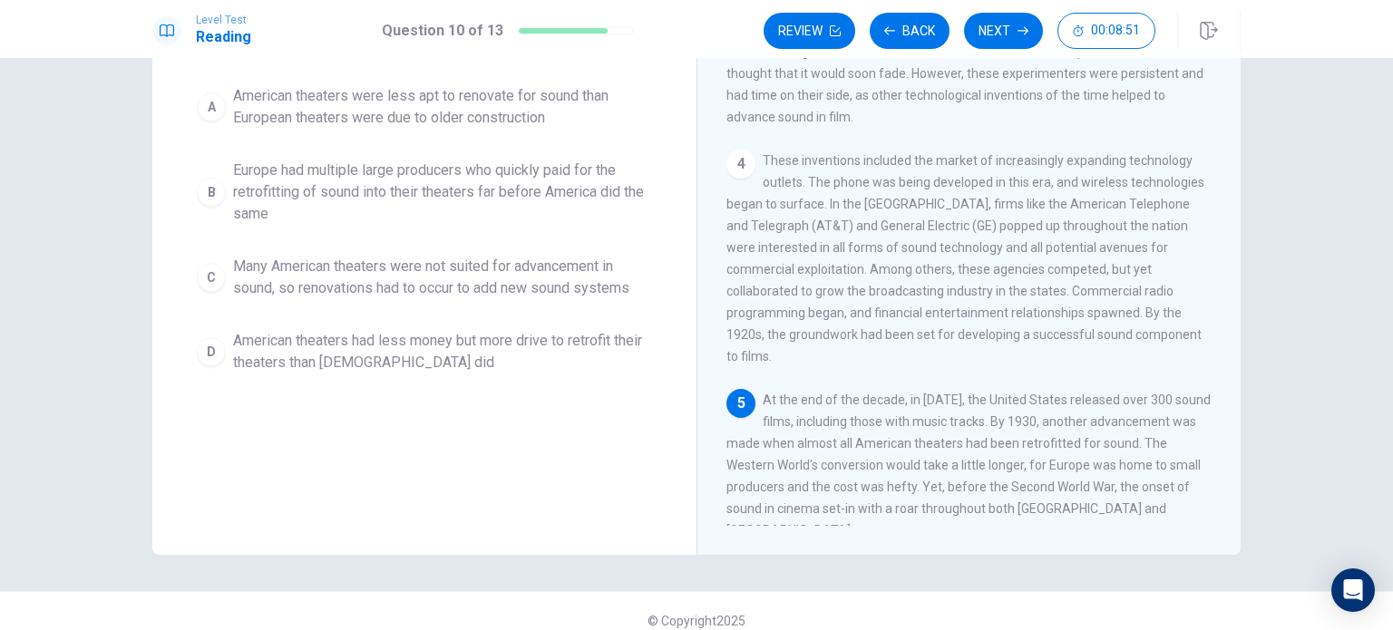
scroll to position [125, 0]
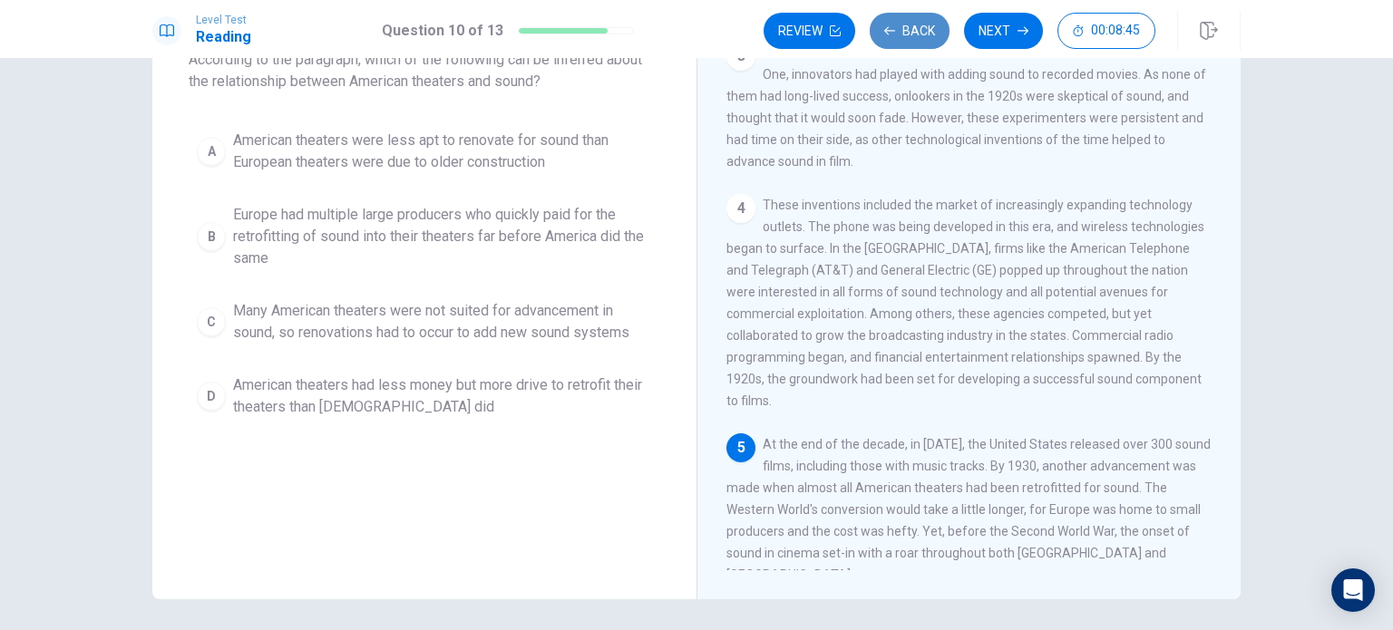
click at [899, 36] on button "Back" at bounding box center [909, 31] width 80 height 36
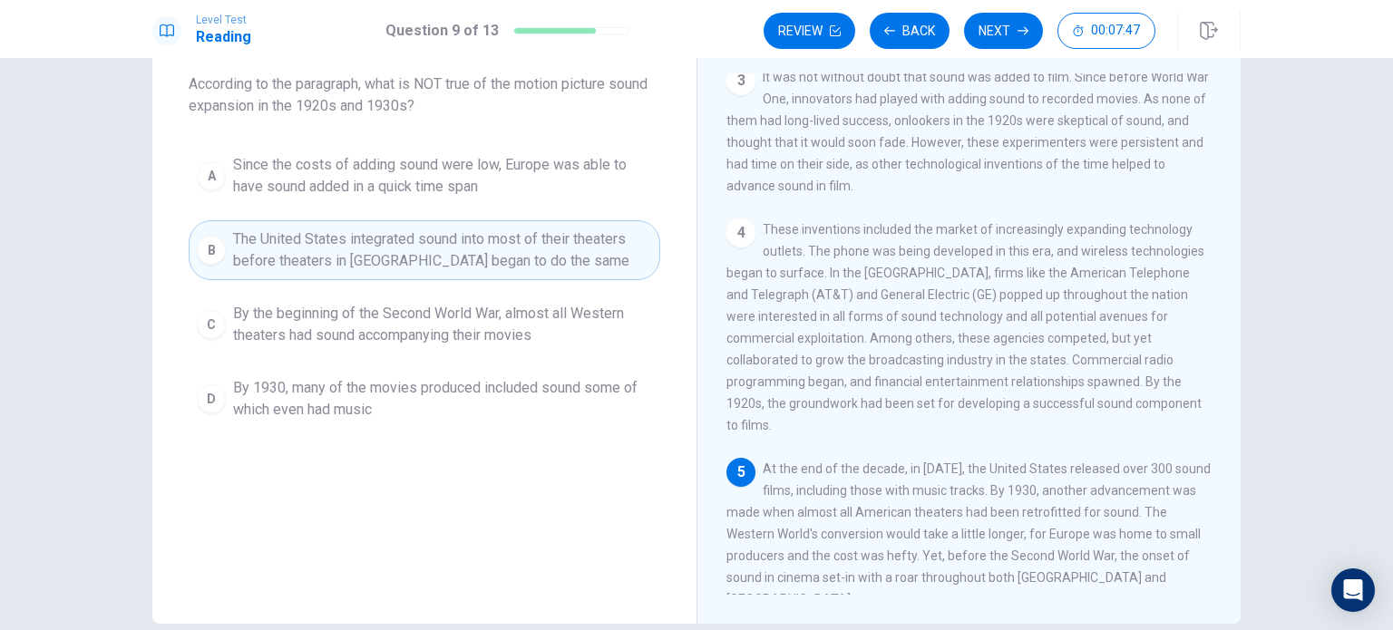
scroll to position [102, 0]
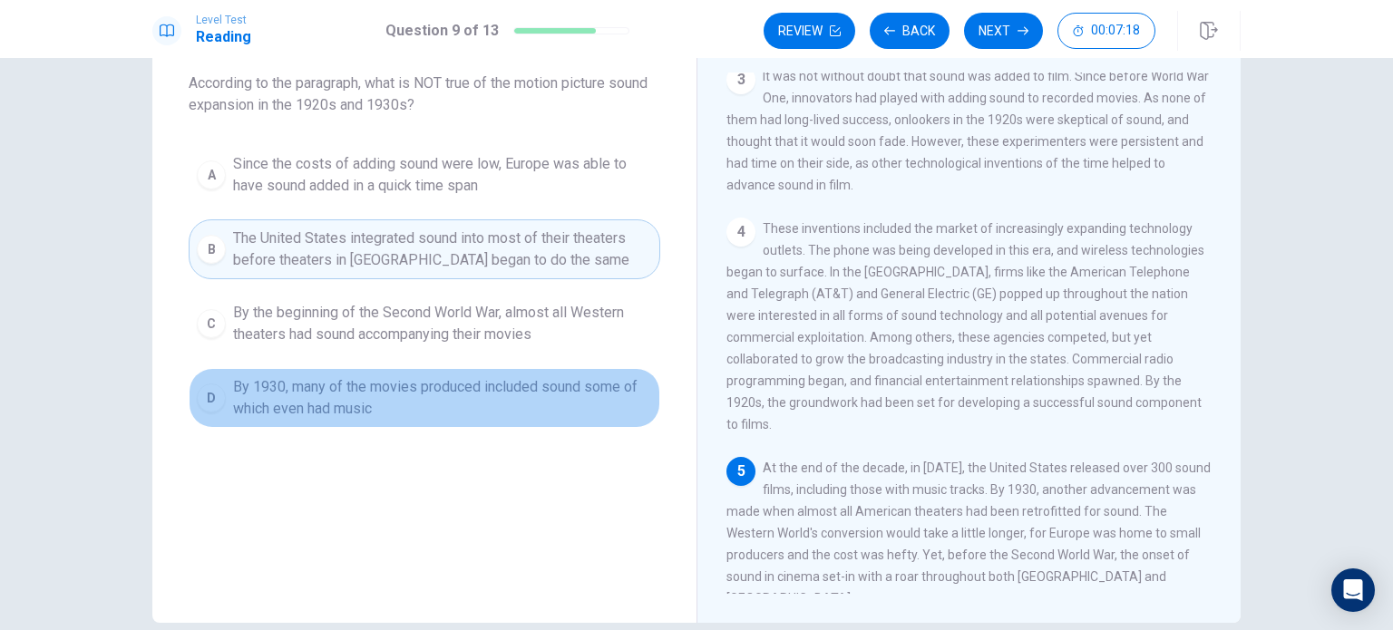
click at [384, 395] on span "By 1930, many of the movies produced included sound some of which even had music" at bounding box center [442, 398] width 419 height 44
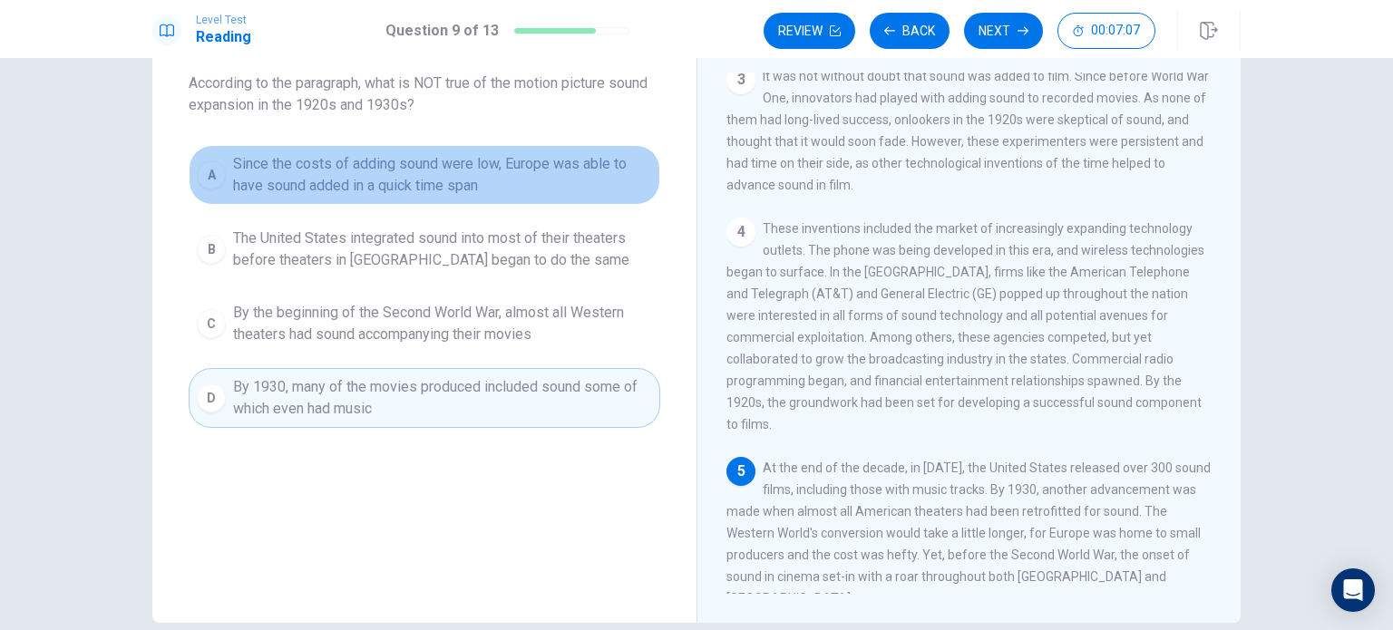
click at [550, 159] on span "Since the costs of adding sound were low, Europe was able to have sound added i…" at bounding box center [442, 175] width 419 height 44
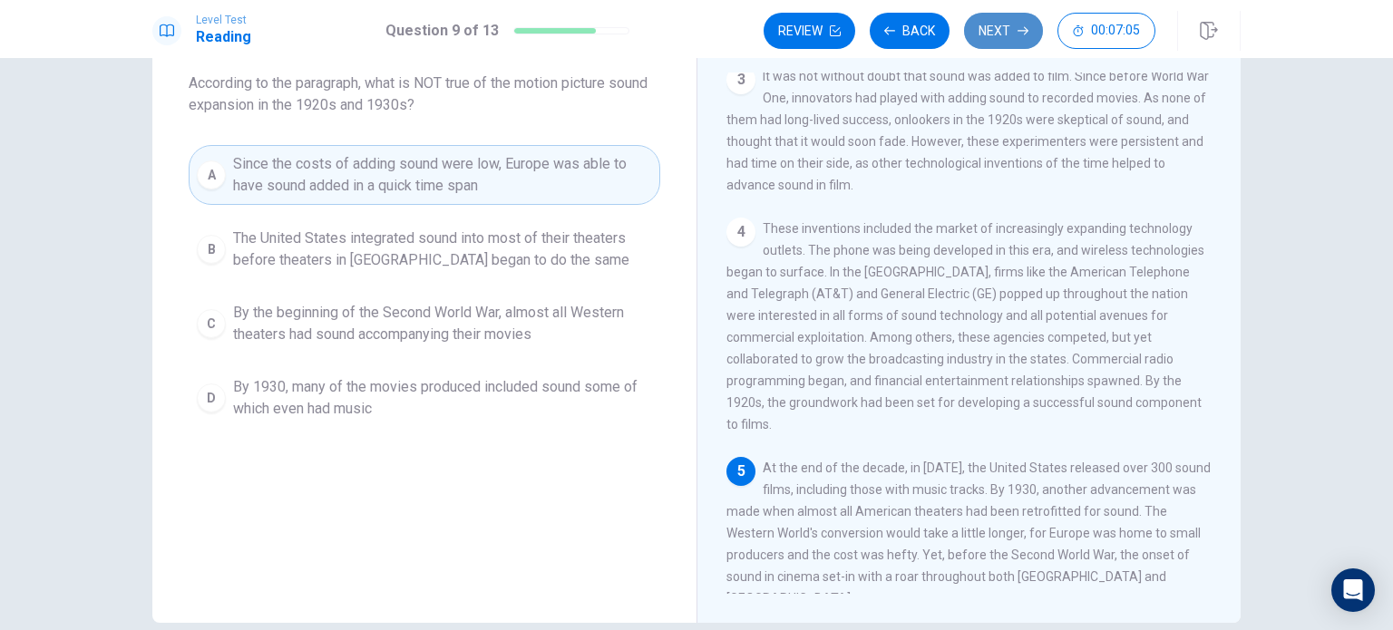
click at [1007, 22] on button "Next" at bounding box center [1003, 31] width 79 height 36
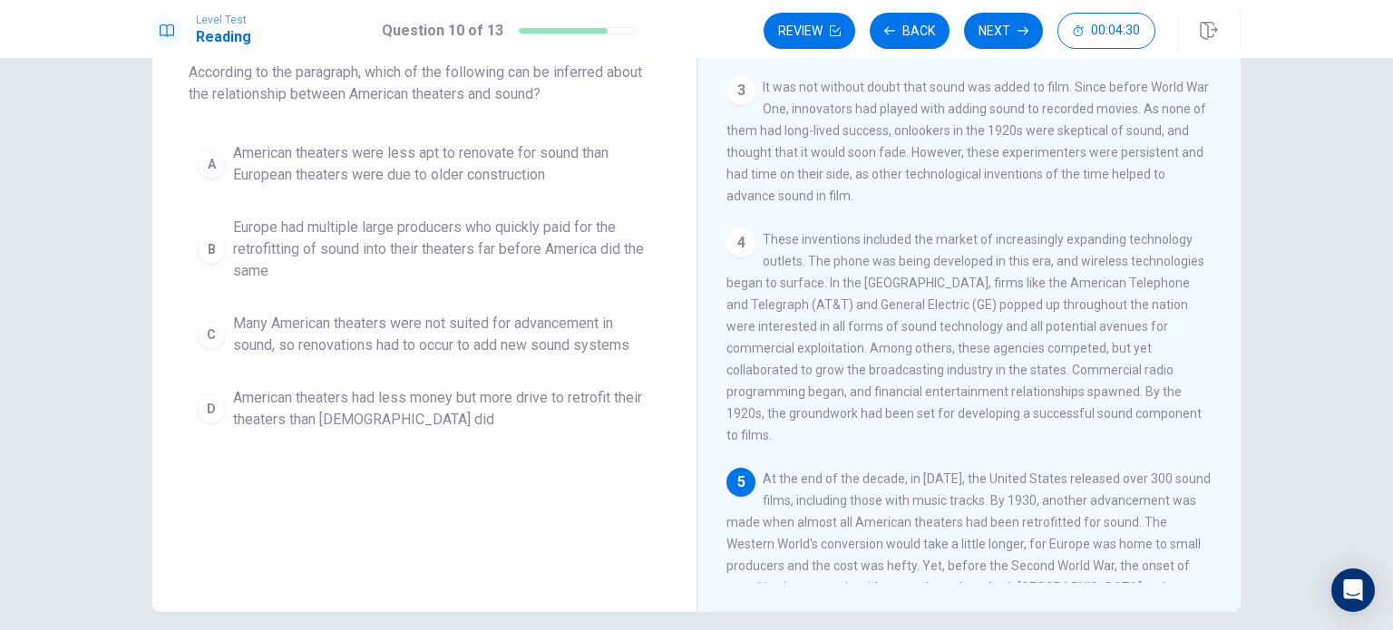
scroll to position [486, 0]
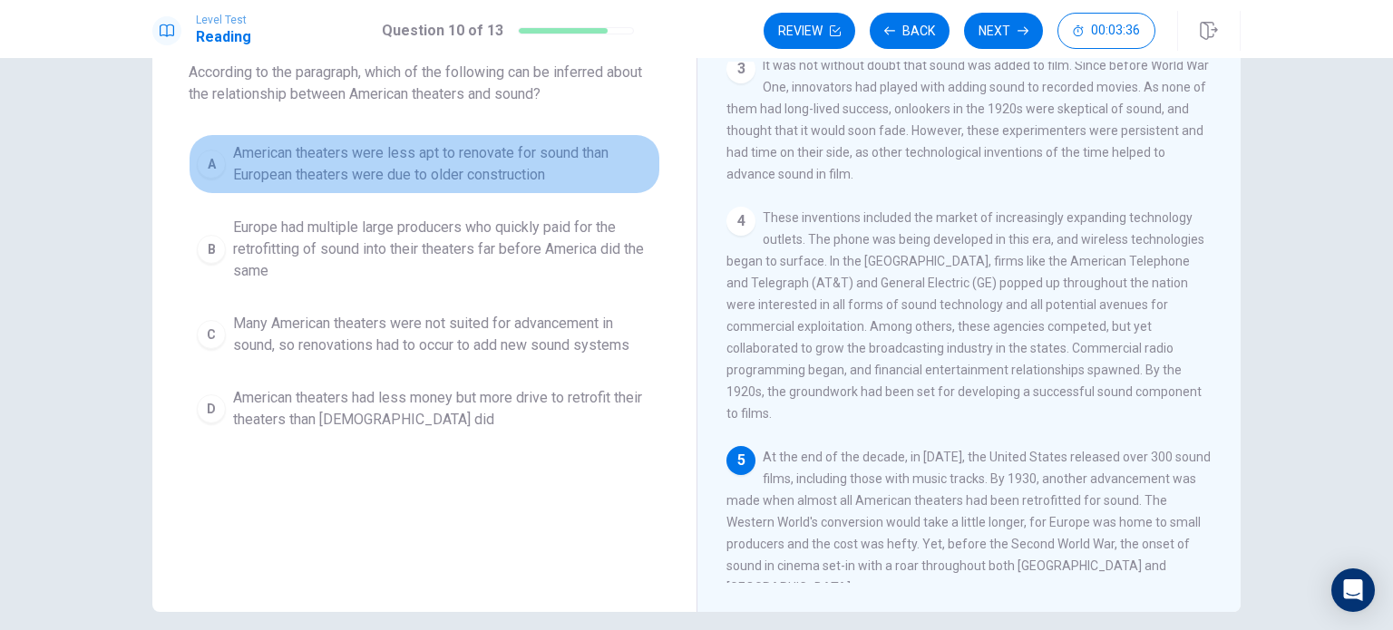
click at [504, 159] on span "American theaters were less apt to renovate for sound than European theaters we…" at bounding box center [442, 164] width 419 height 44
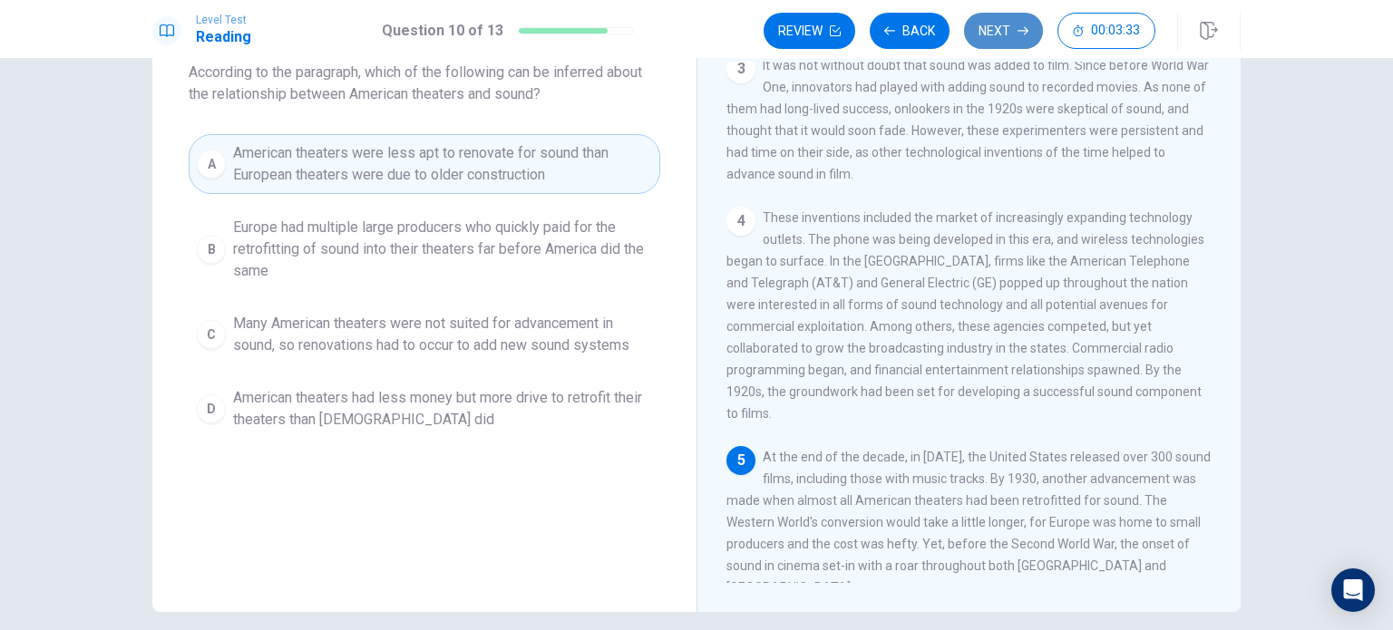
click at [997, 30] on button "Next" at bounding box center [1003, 31] width 79 height 36
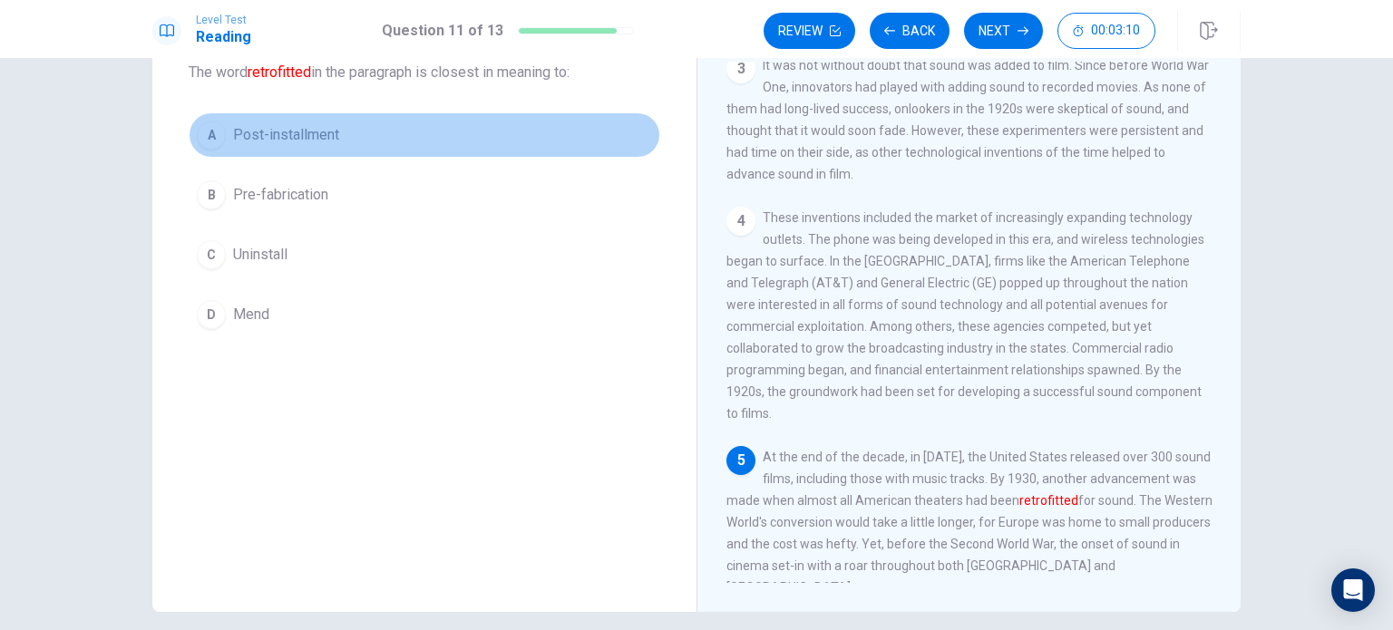
click at [370, 127] on button "A Post-installment" at bounding box center [424, 134] width 471 height 45
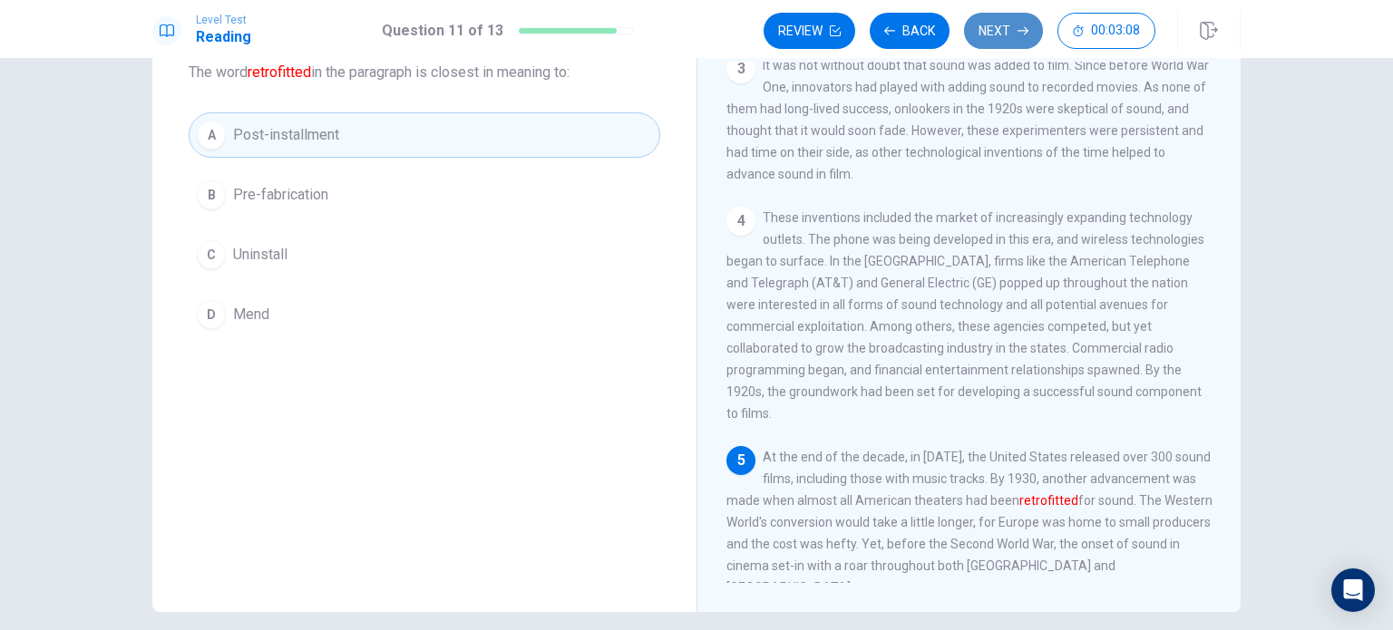
click at [999, 31] on button "Next" at bounding box center [1003, 31] width 79 height 36
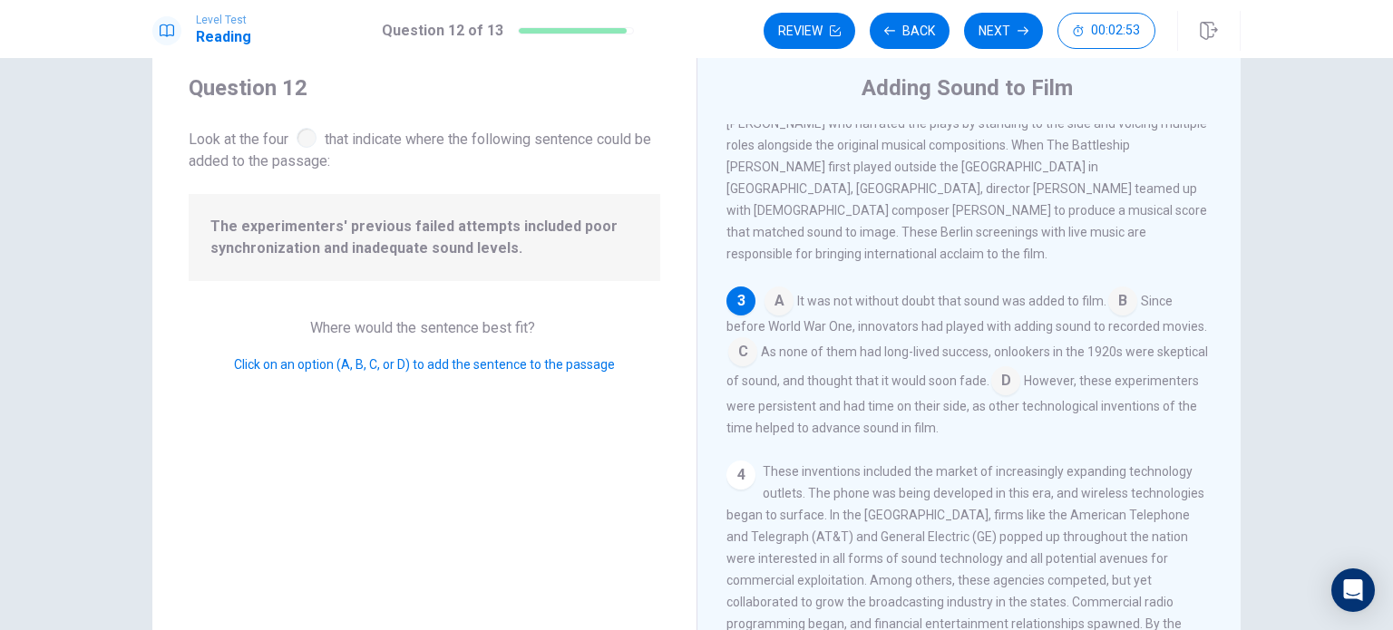
scroll to position [318, 0]
click at [738, 345] on input at bounding box center [742, 351] width 29 height 29
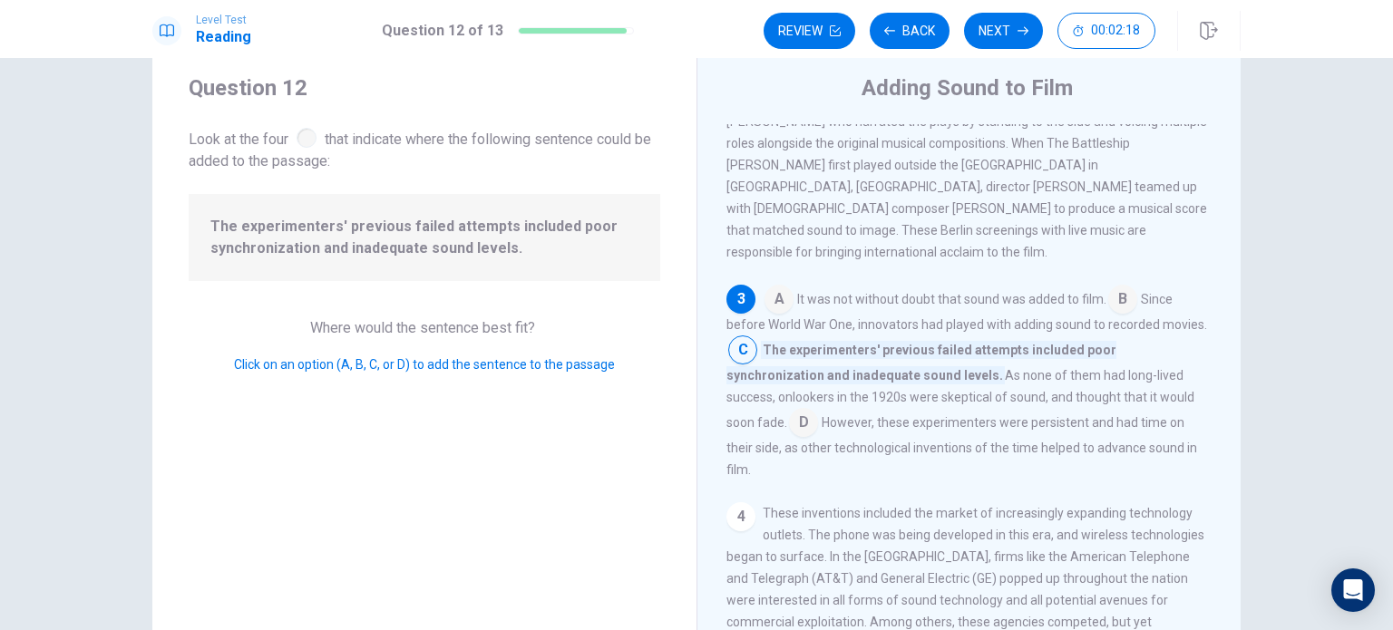
click at [818, 410] on input at bounding box center [803, 424] width 29 height 29
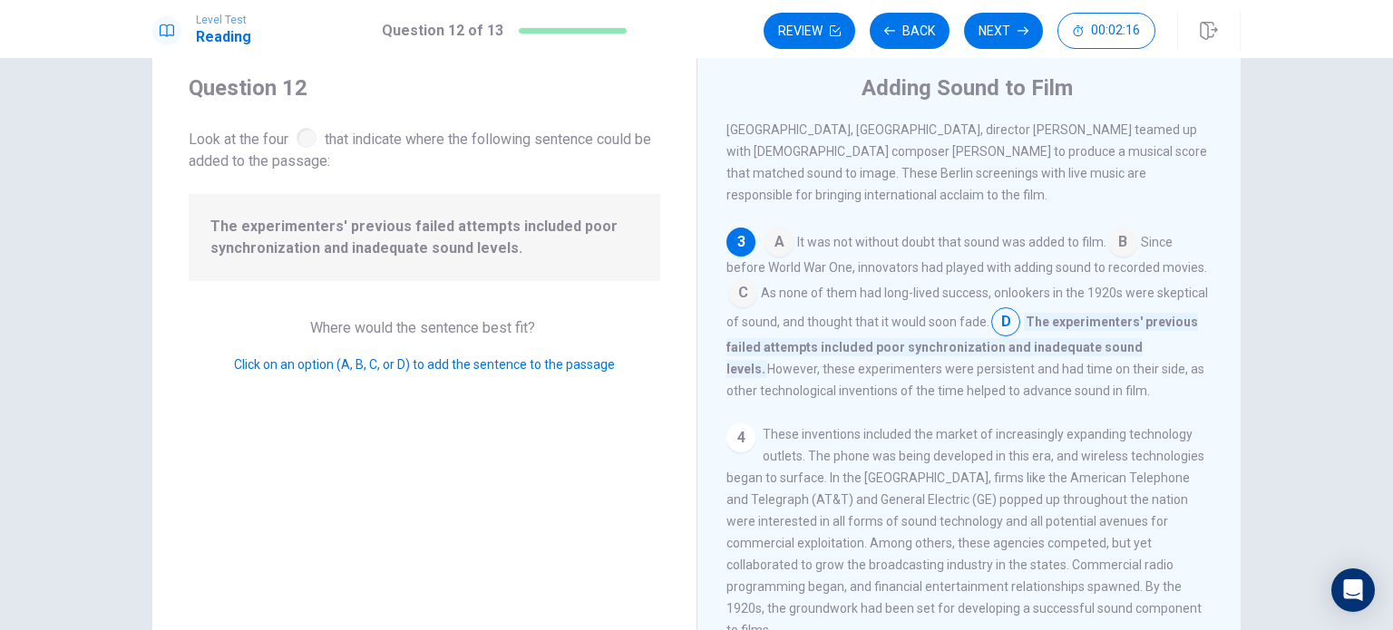
scroll to position [377, 0]
click at [1001, 36] on button "Next" at bounding box center [1003, 31] width 79 height 36
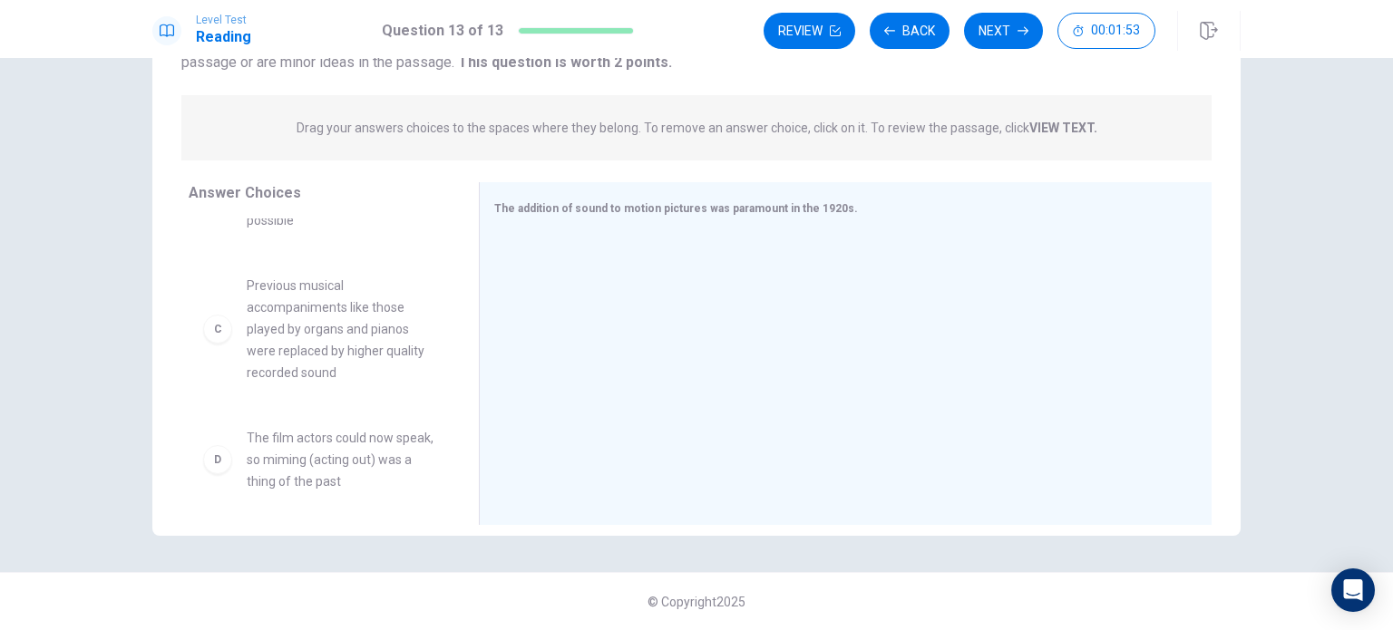
scroll to position [220, 0]
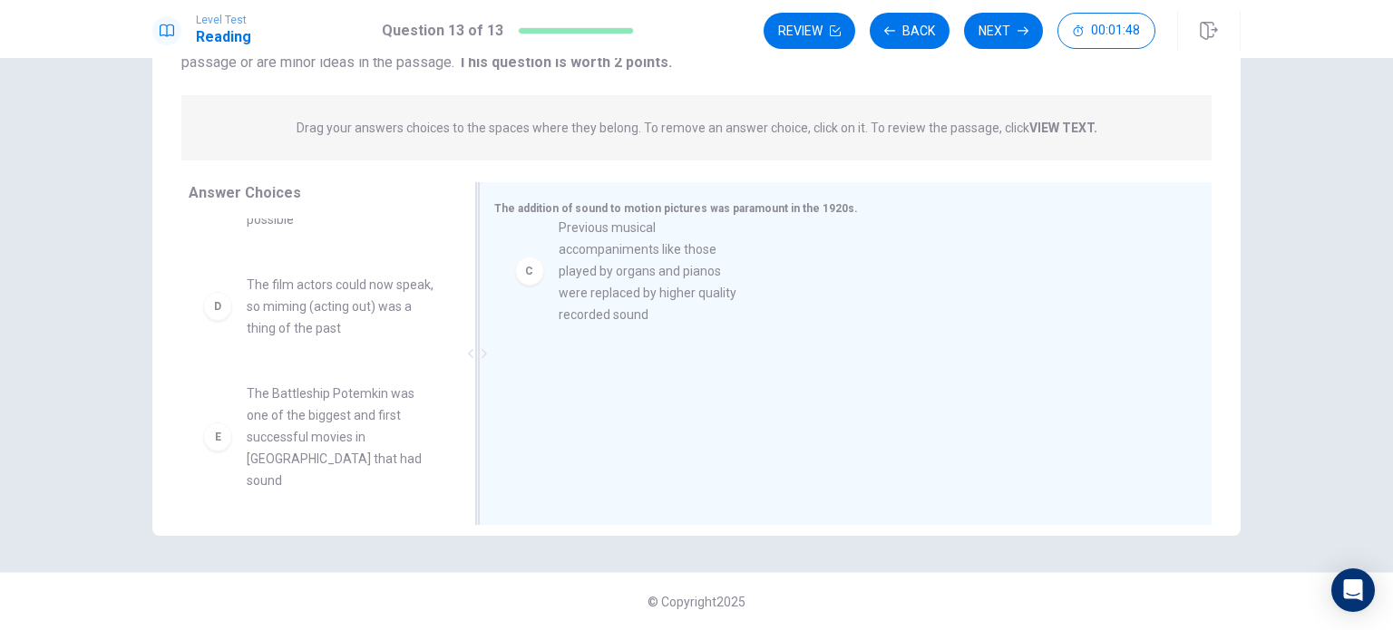
drag, startPoint x: 279, startPoint y: 339, endPoint x: 638, endPoint y: 275, distance: 364.8
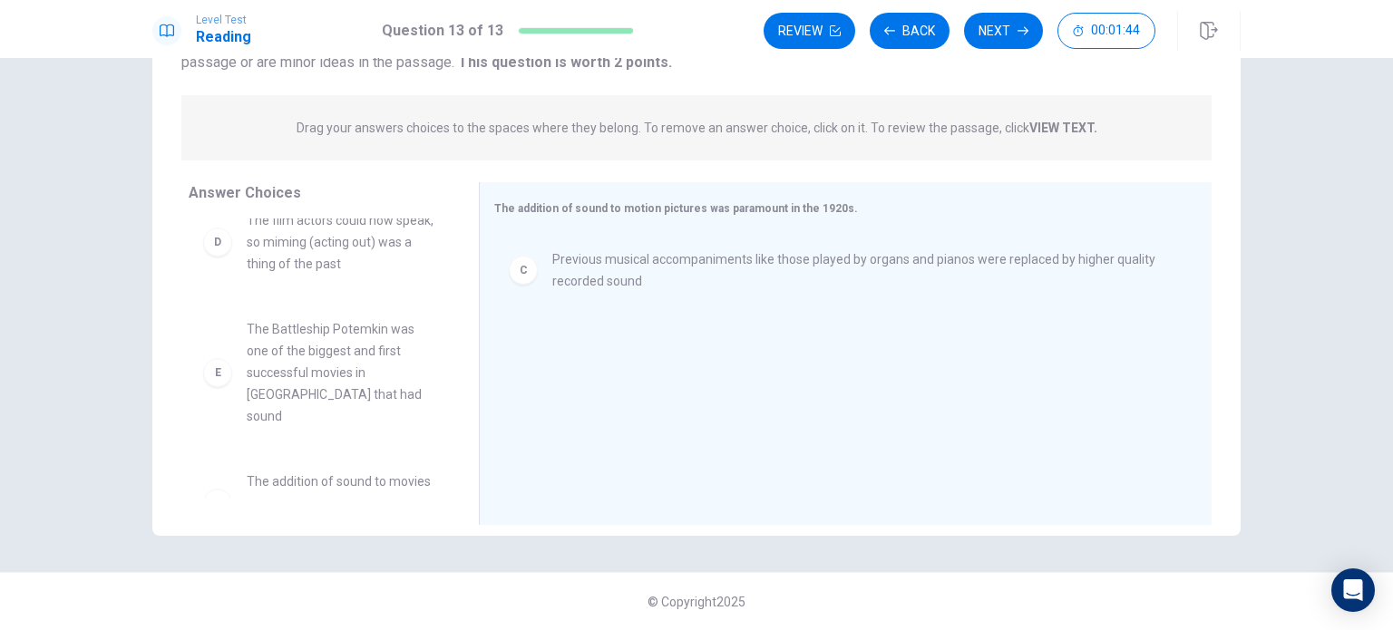
scroll to position [293, 0]
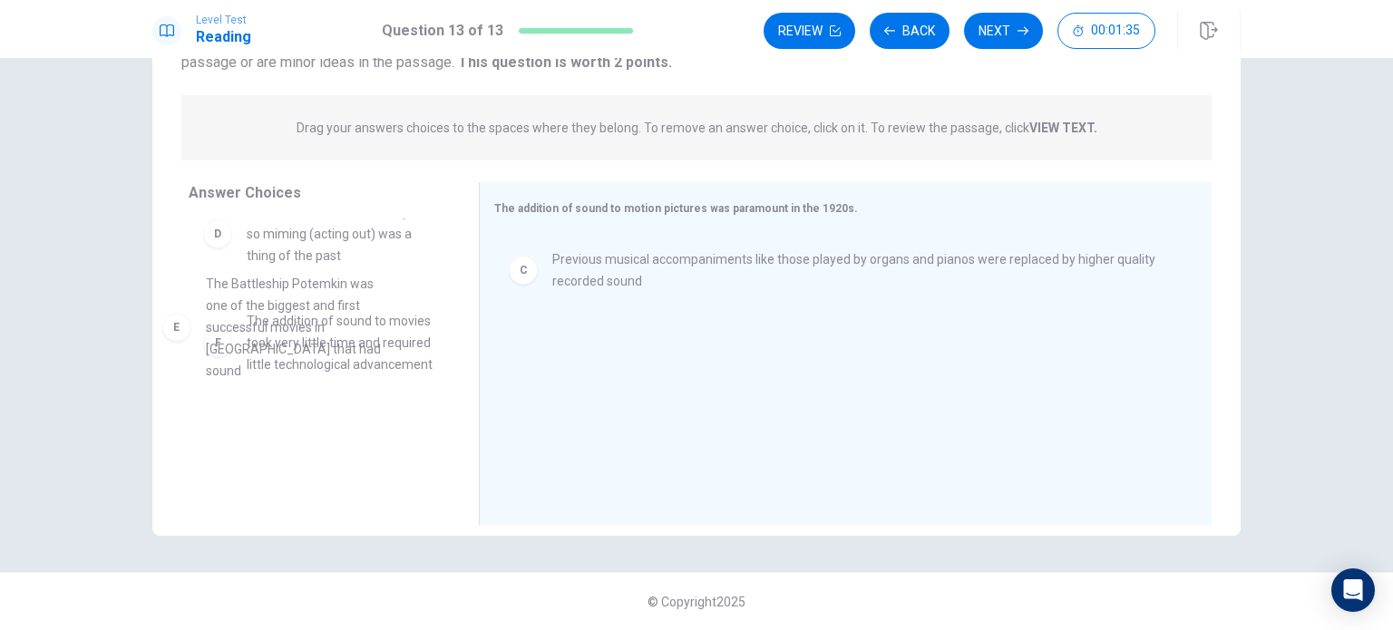
drag, startPoint x: 316, startPoint y: 359, endPoint x: 295, endPoint y: 322, distance: 43.1
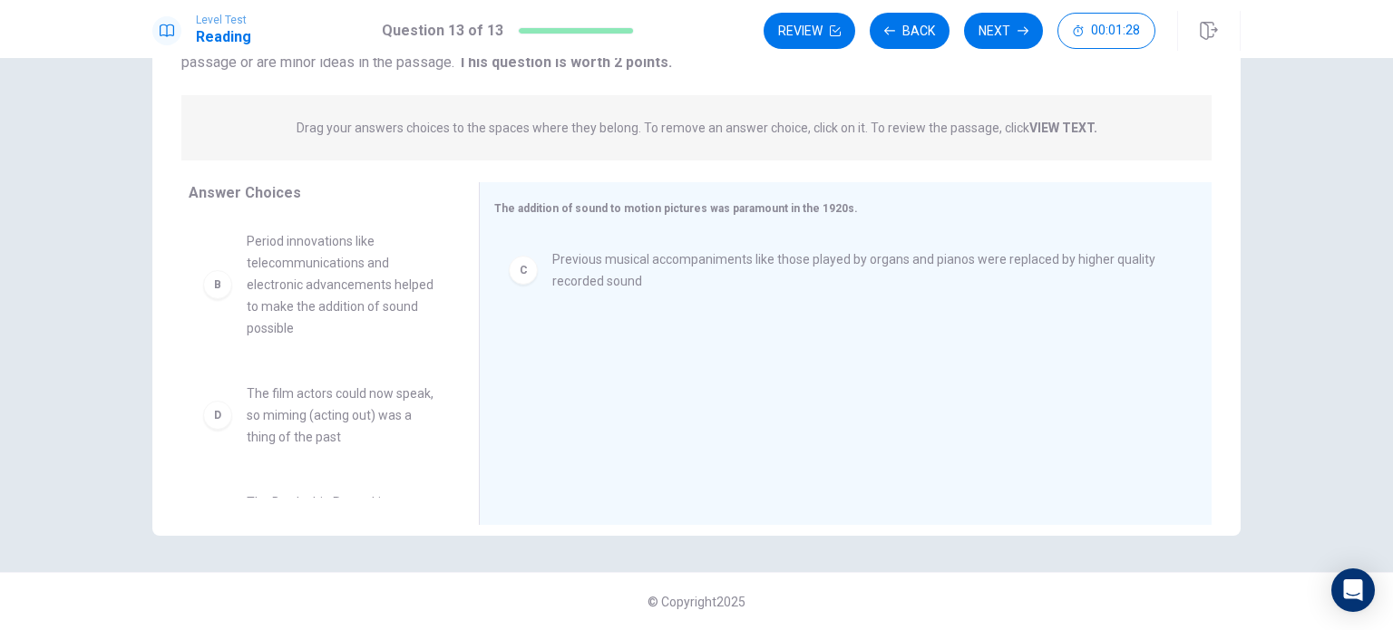
scroll to position [0, 0]
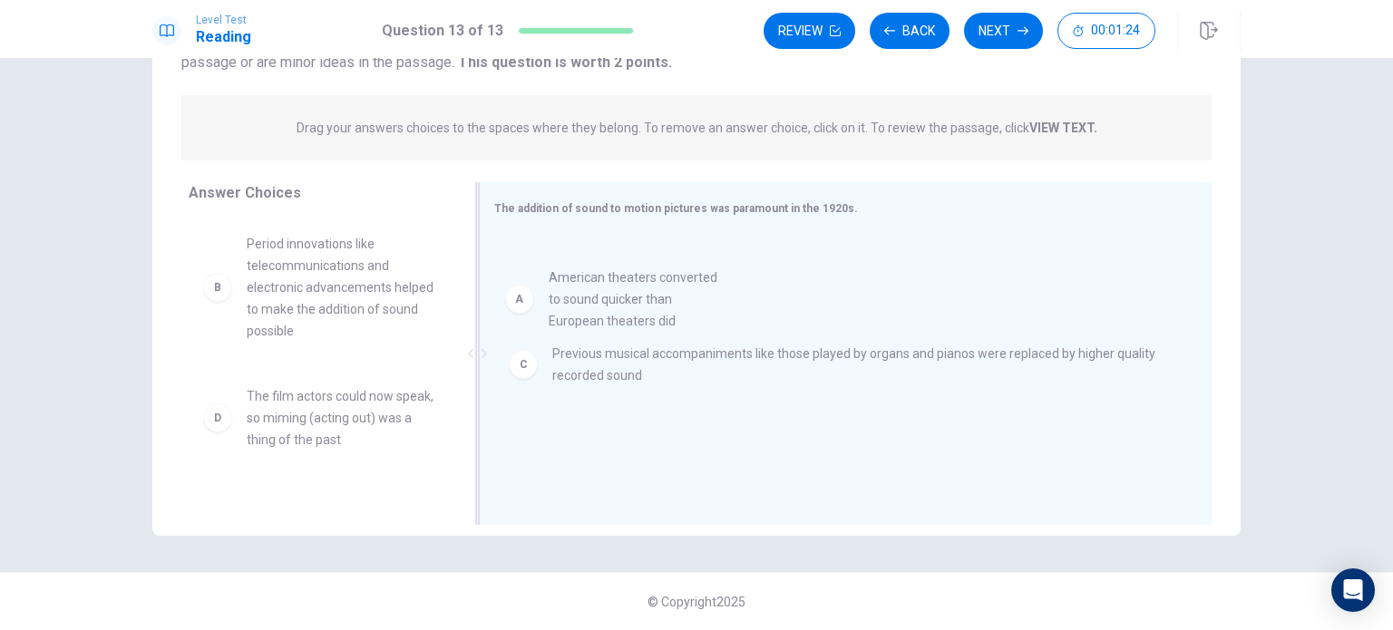
drag, startPoint x: 322, startPoint y: 282, endPoint x: 673, endPoint y: 327, distance: 353.8
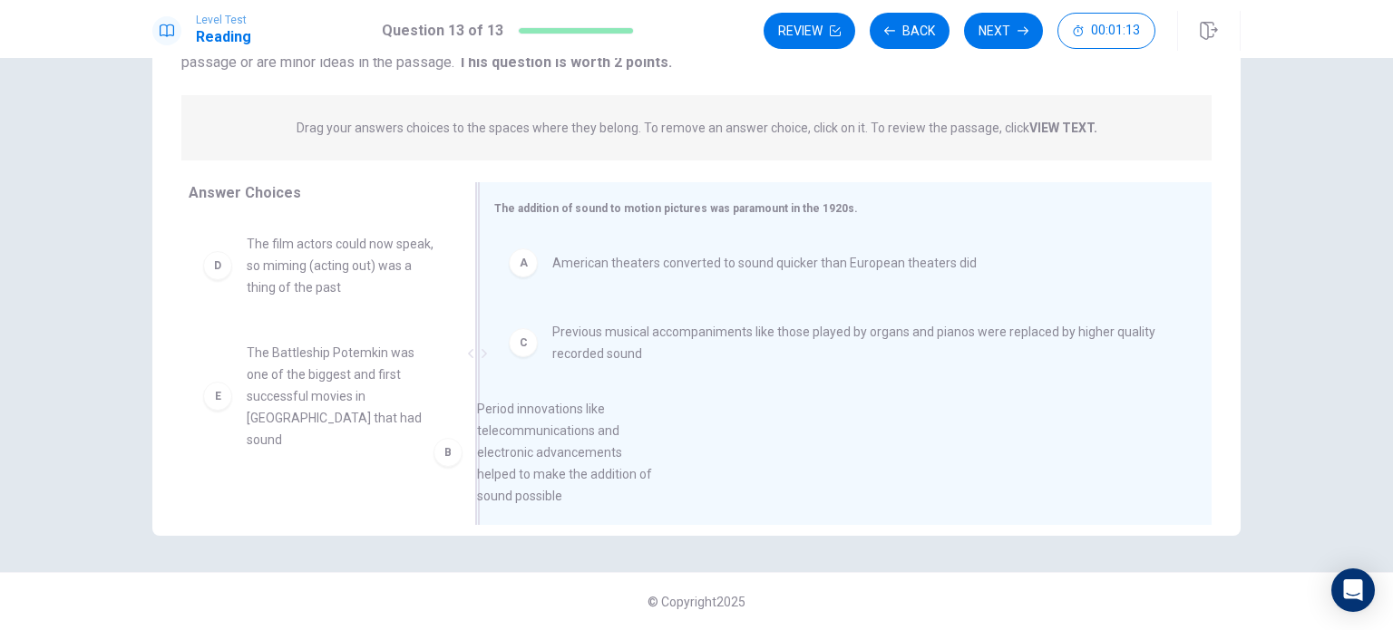
scroll to position [39, 0]
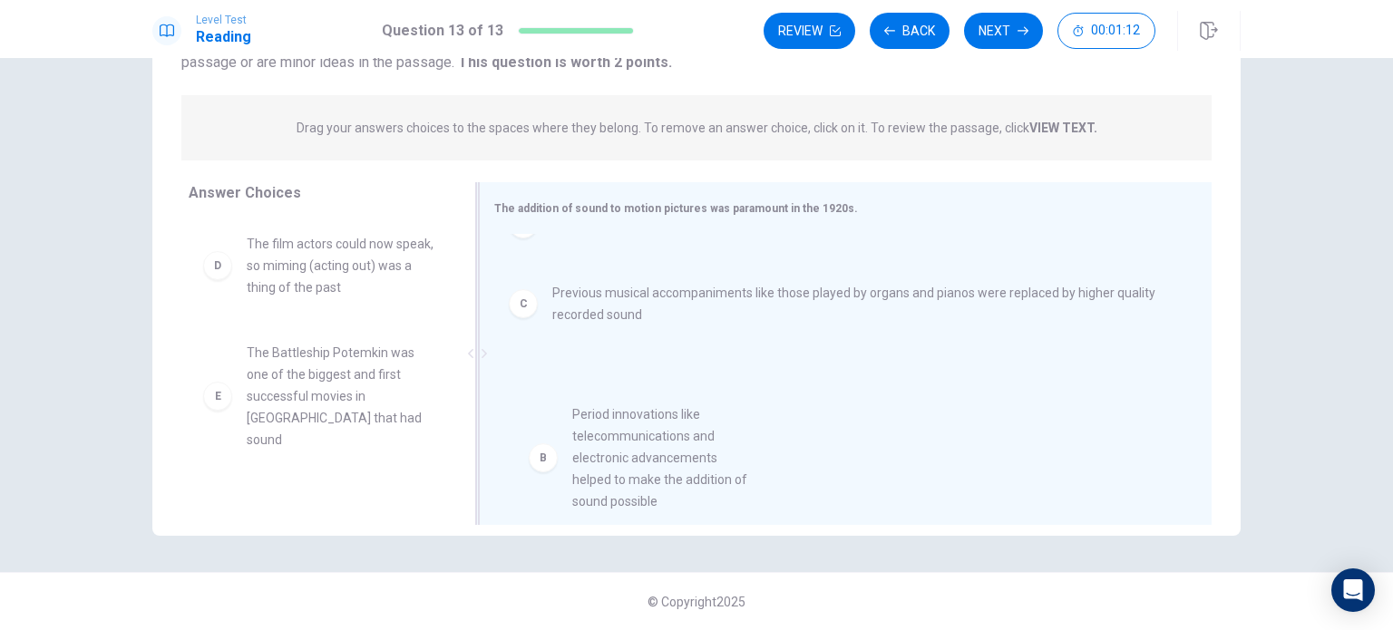
drag, startPoint x: 323, startPoint y: 275, endPoint x: 658, endPoint y: 449, distance: 377.9
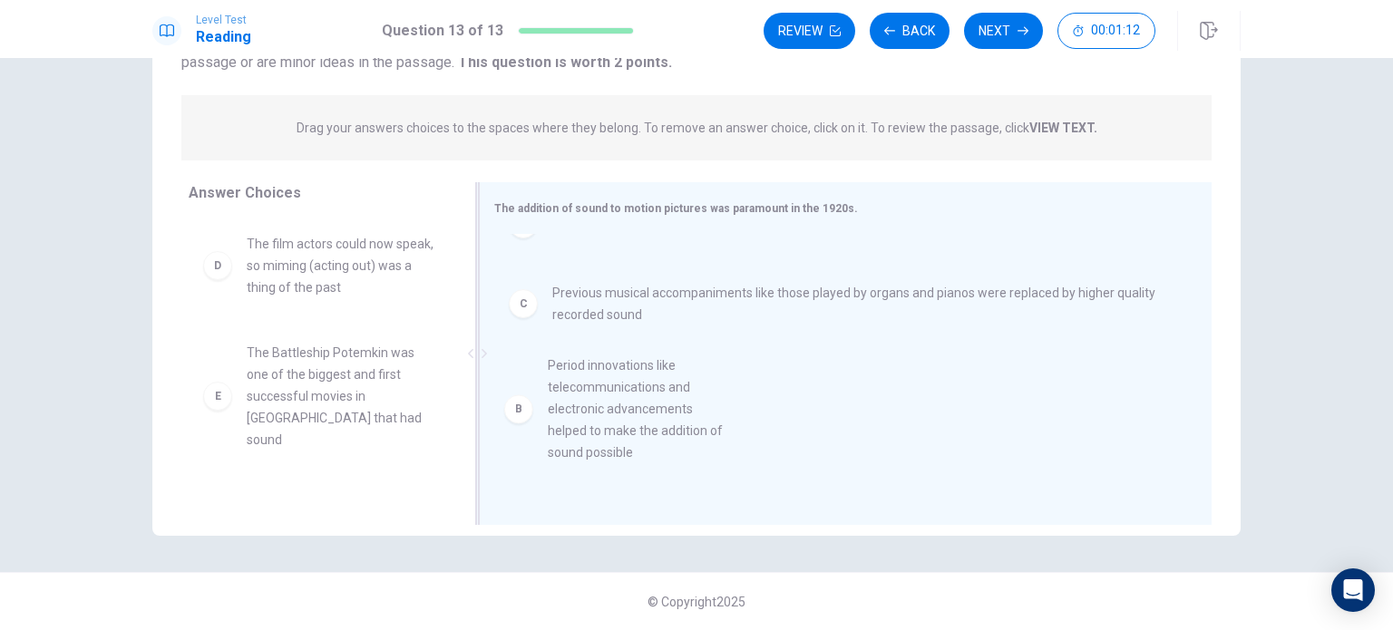
scroll to position [0, 0]
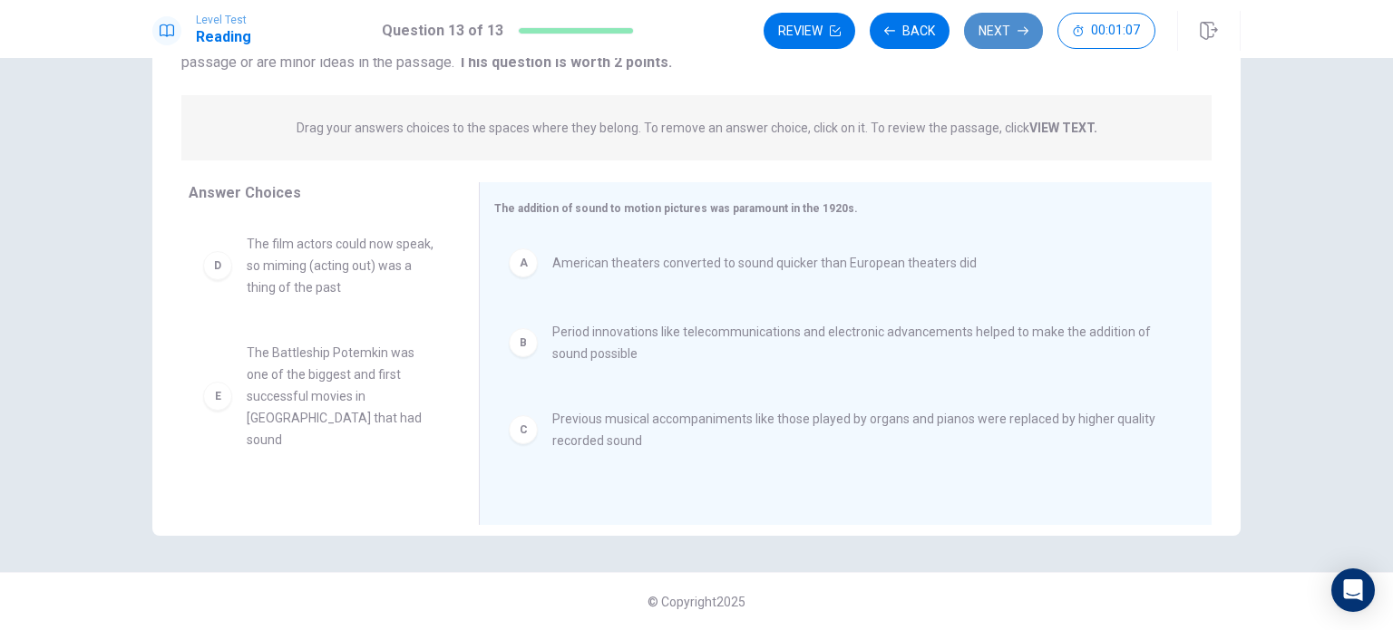
click at [992, 30] on button "Next" at bounding box center [1003, 31] width 79 height 36
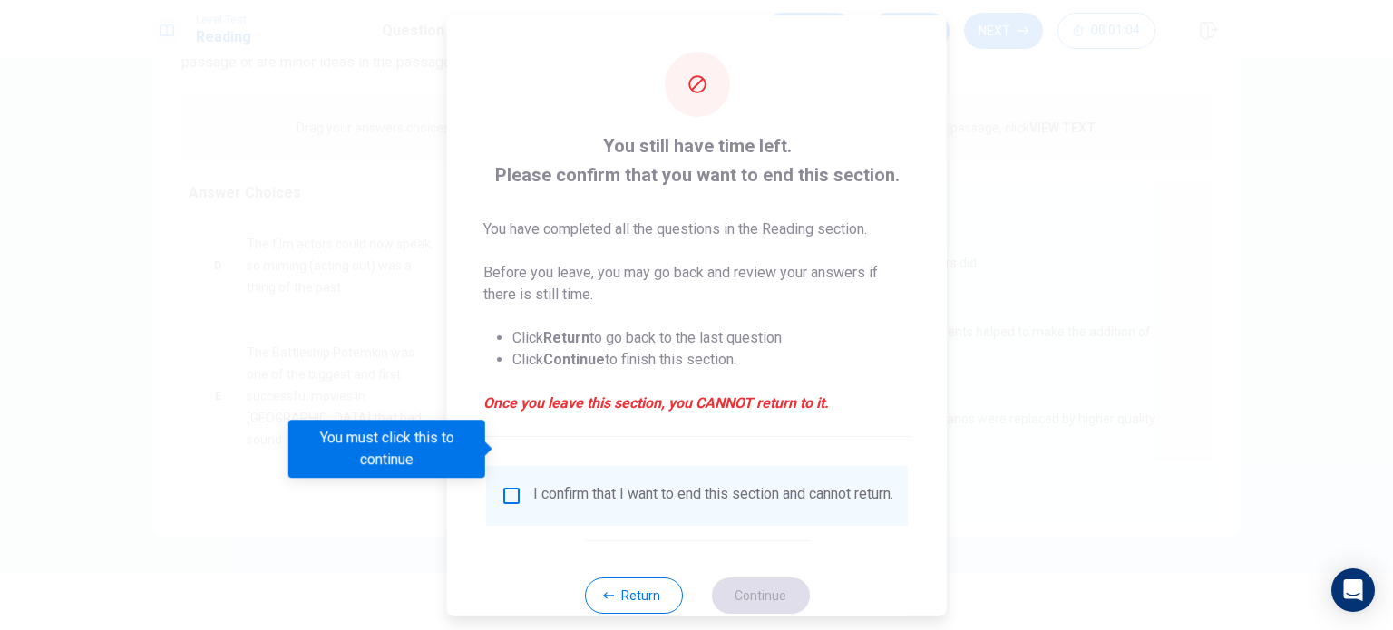
scroll to position [45, 0]
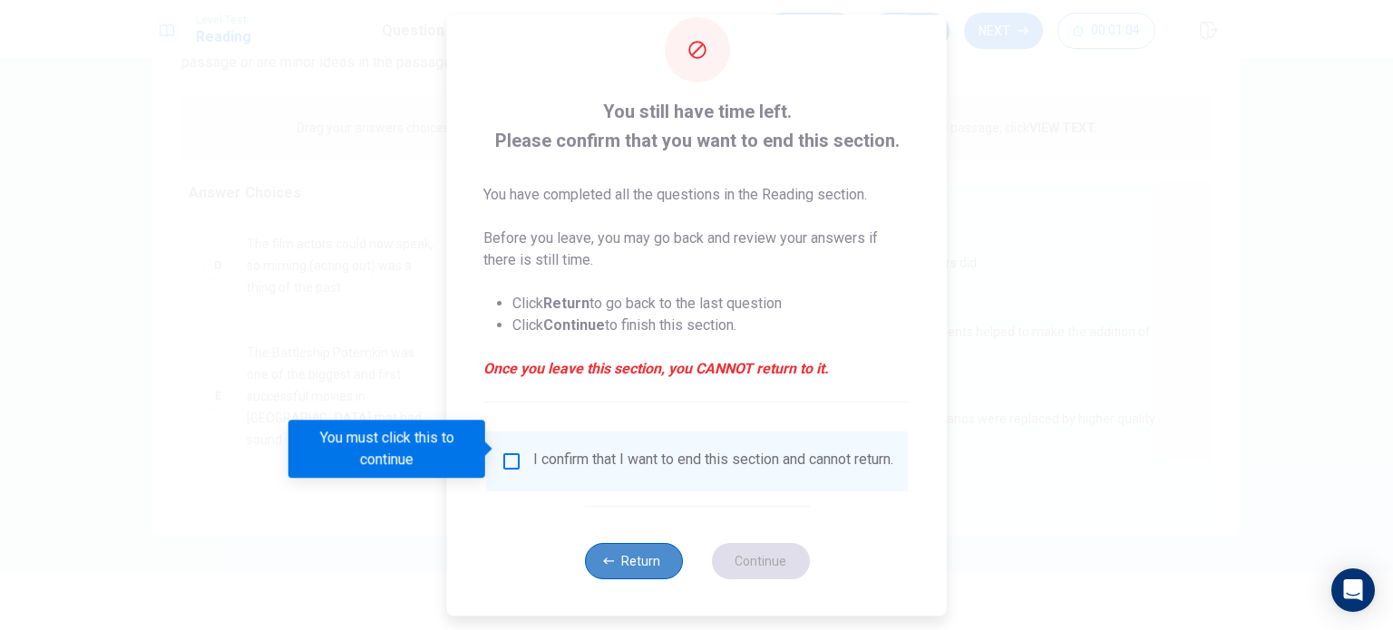
click at [620, 567] on button "Return" at bounding box center [633, 561] width 98 height 36
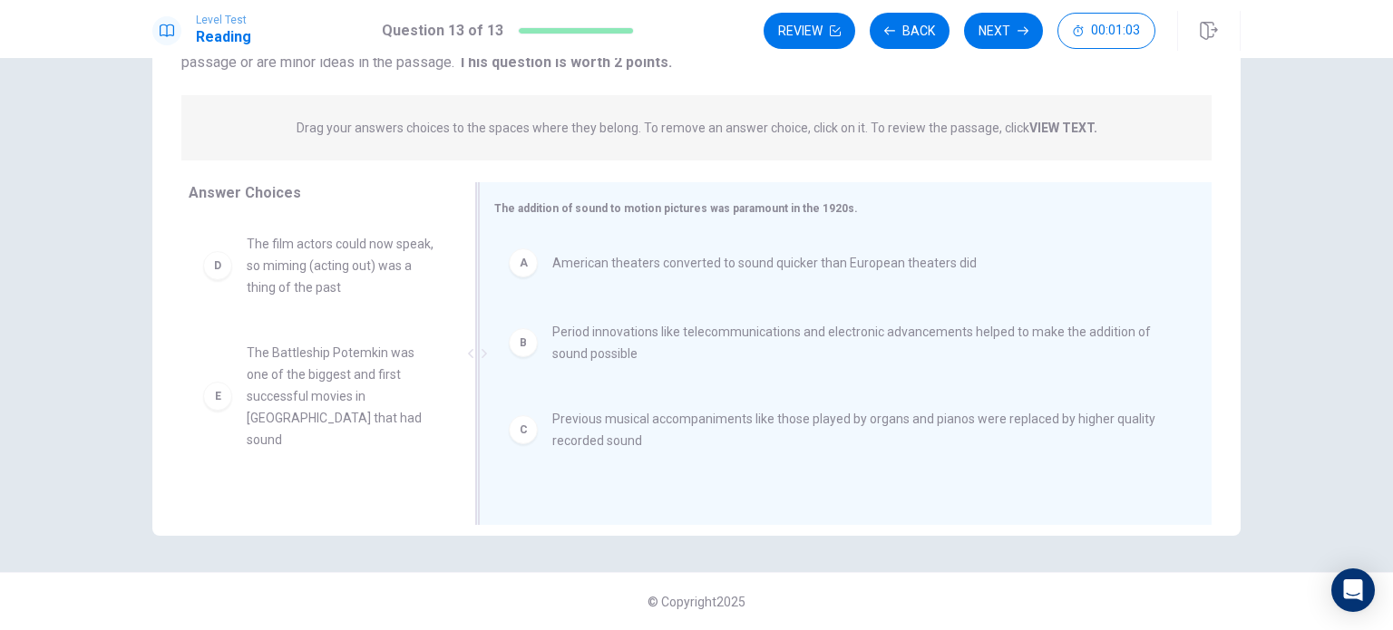
scroll to position [60, 0]
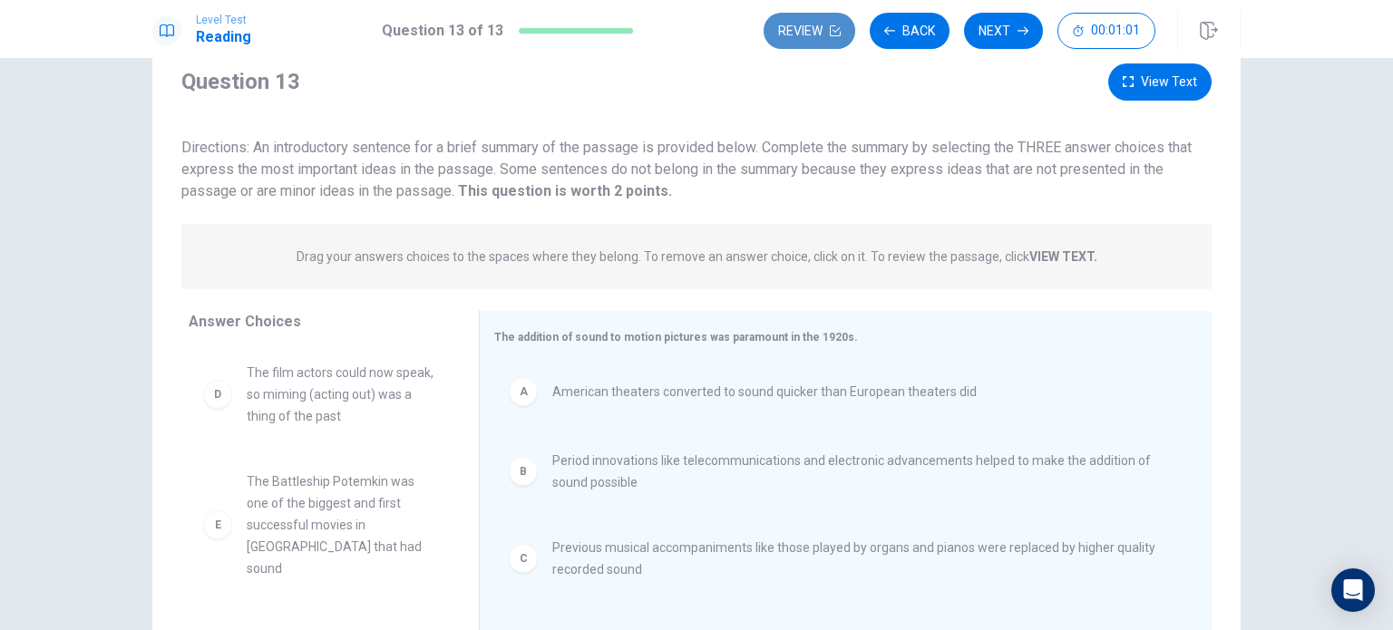
click at [831, 36] on button "Review" at bounding box center [809, 31] width 92 height 36
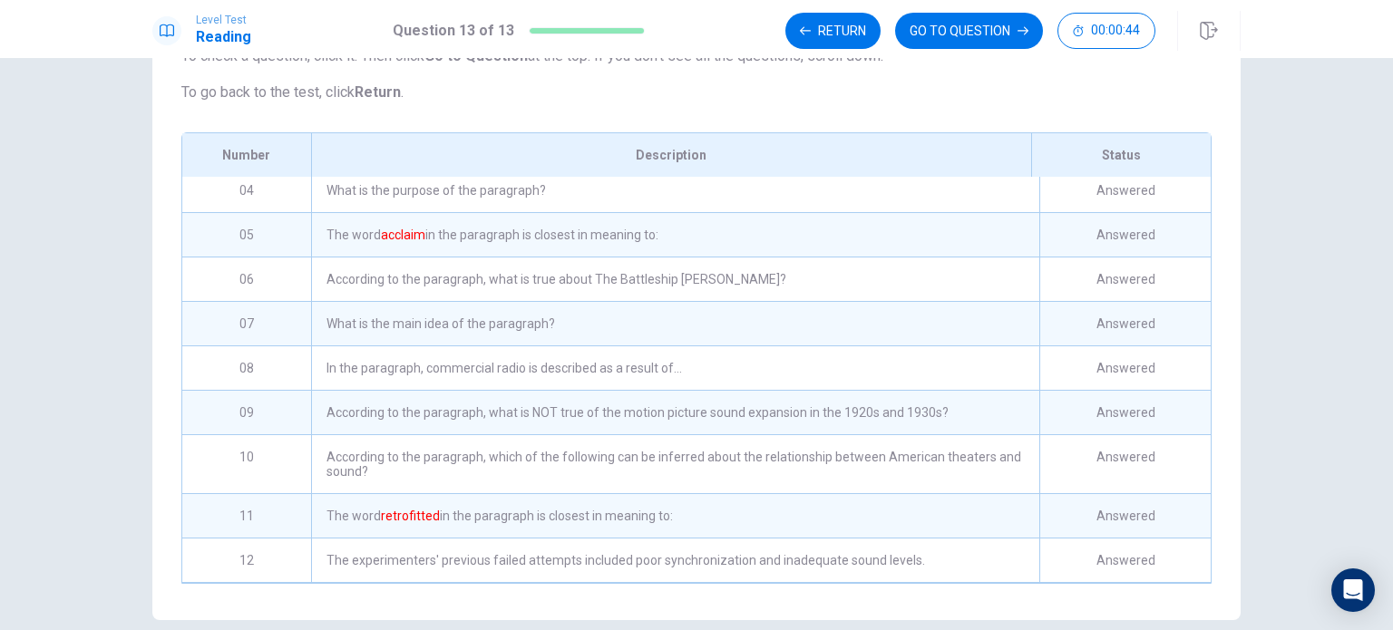
scroll to position [192, 0]
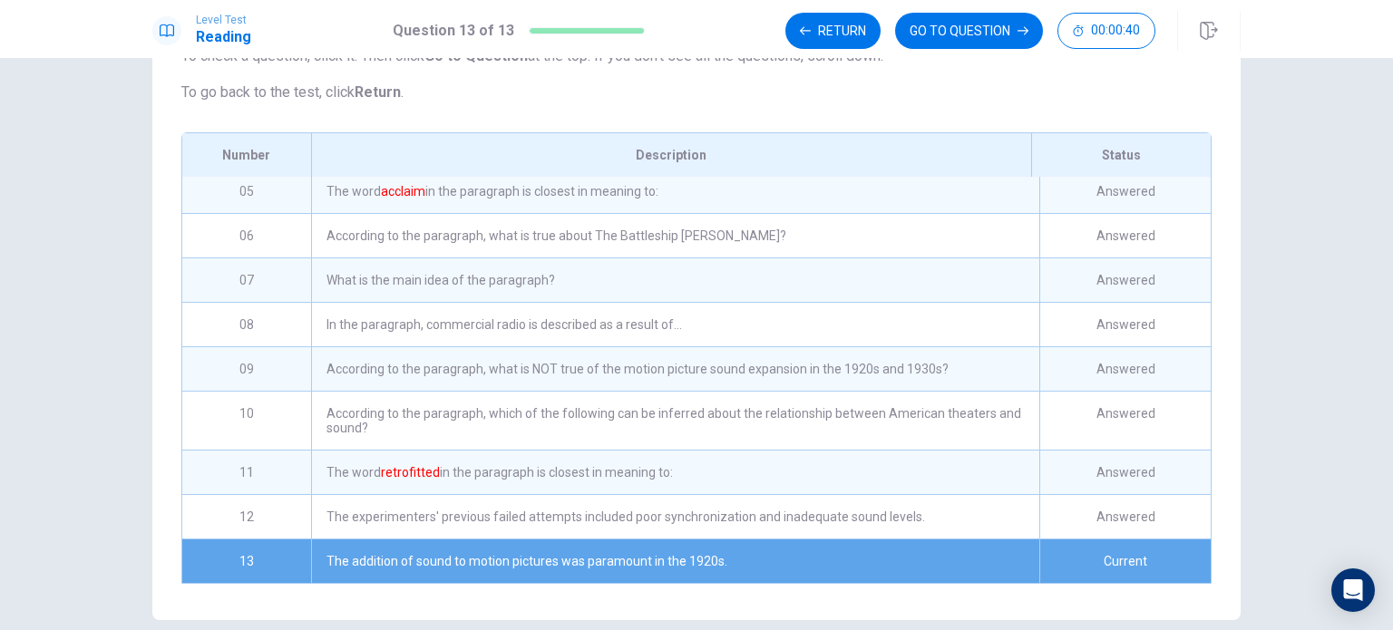
click at [954, 431] on div "According to the paragraph, which of the following can be inferred about the re…" at bounding box center [675, 421] width 728 height 58
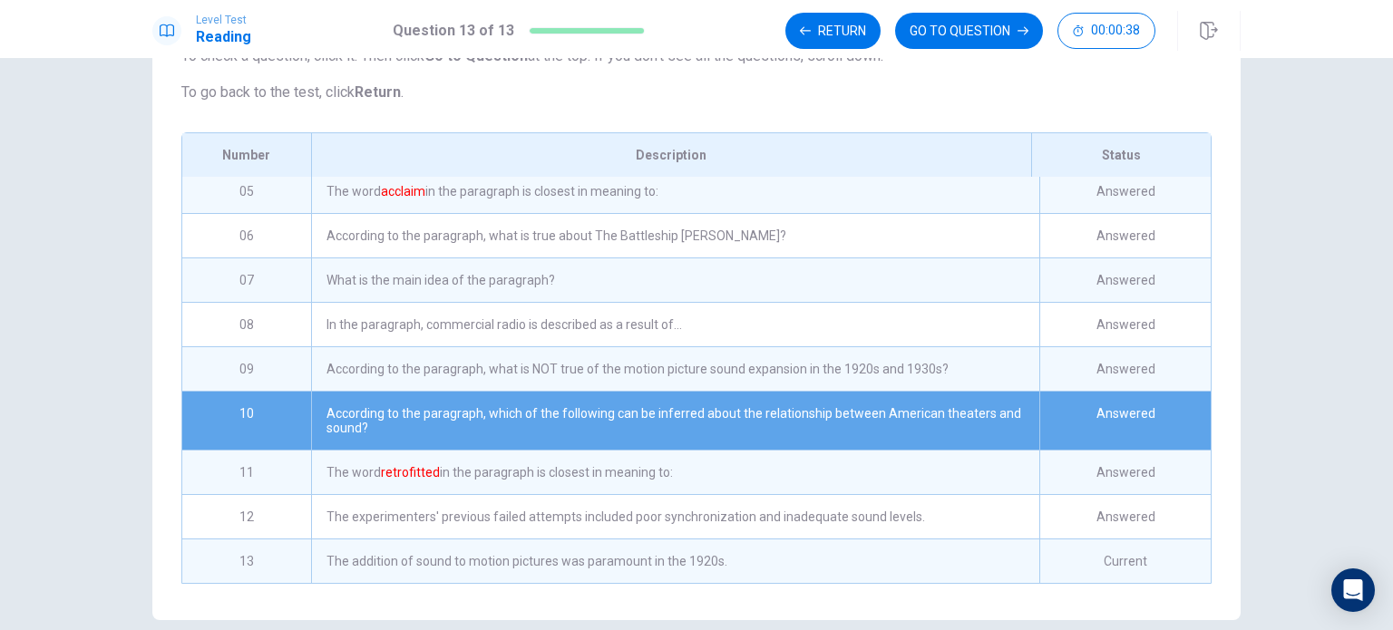
click at [1065, 427] on div "Answered" at bounding box center [1124, 421] width 171 height 58
click at [962, 39] on button "GO TO QUESTION" at bounding box center [969, 31] width 148 height 36
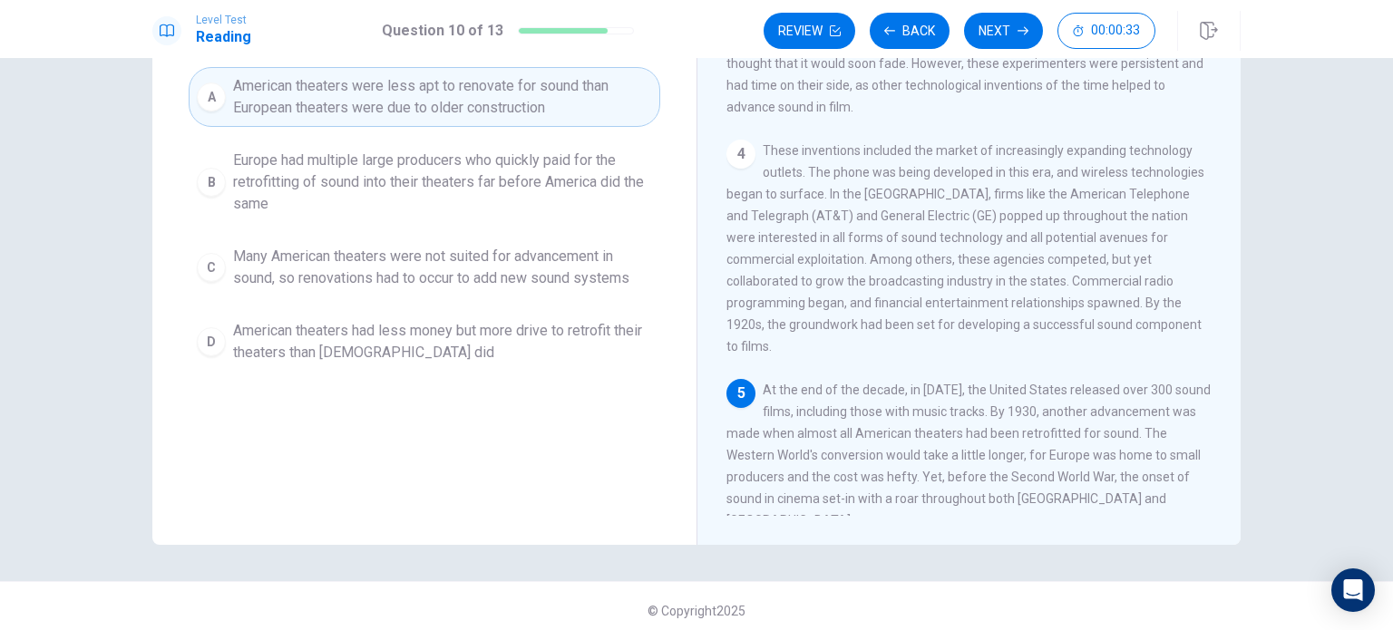
scroll to position [189, 0]
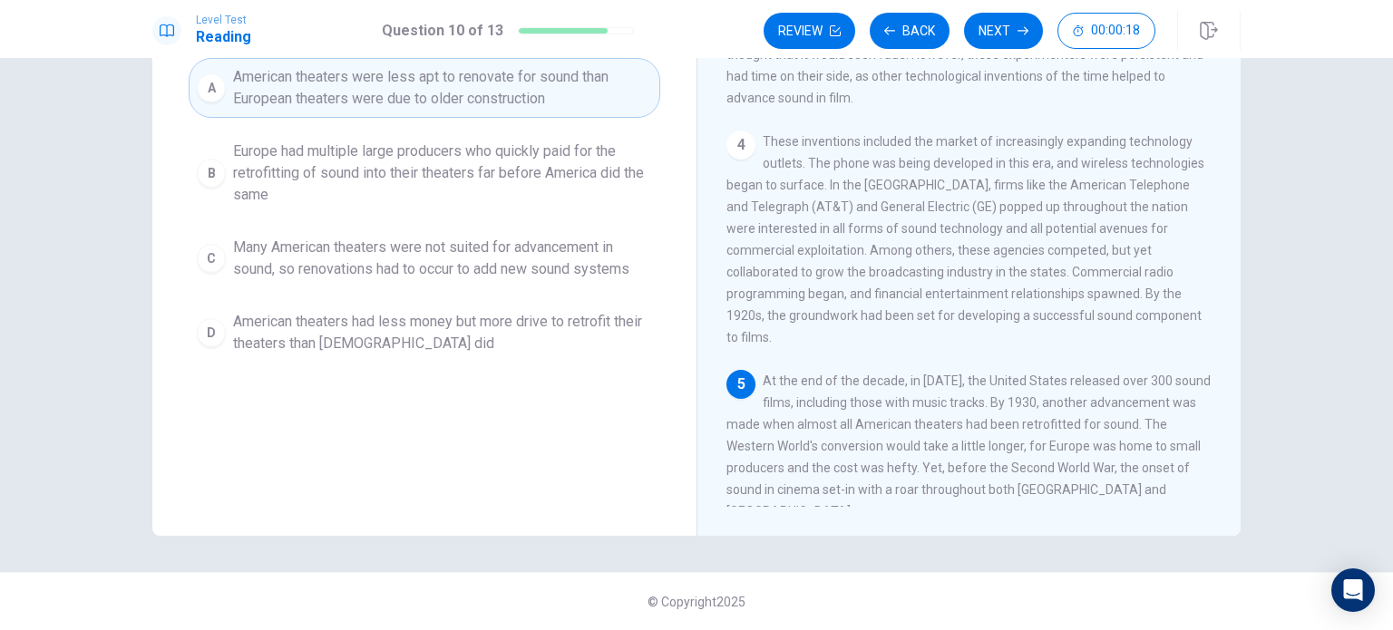
click at [515, 267] on span "Many American theaters were not suited for advancement in sound, so renovations…" at bounding box center [442, 259] width 419 height 44
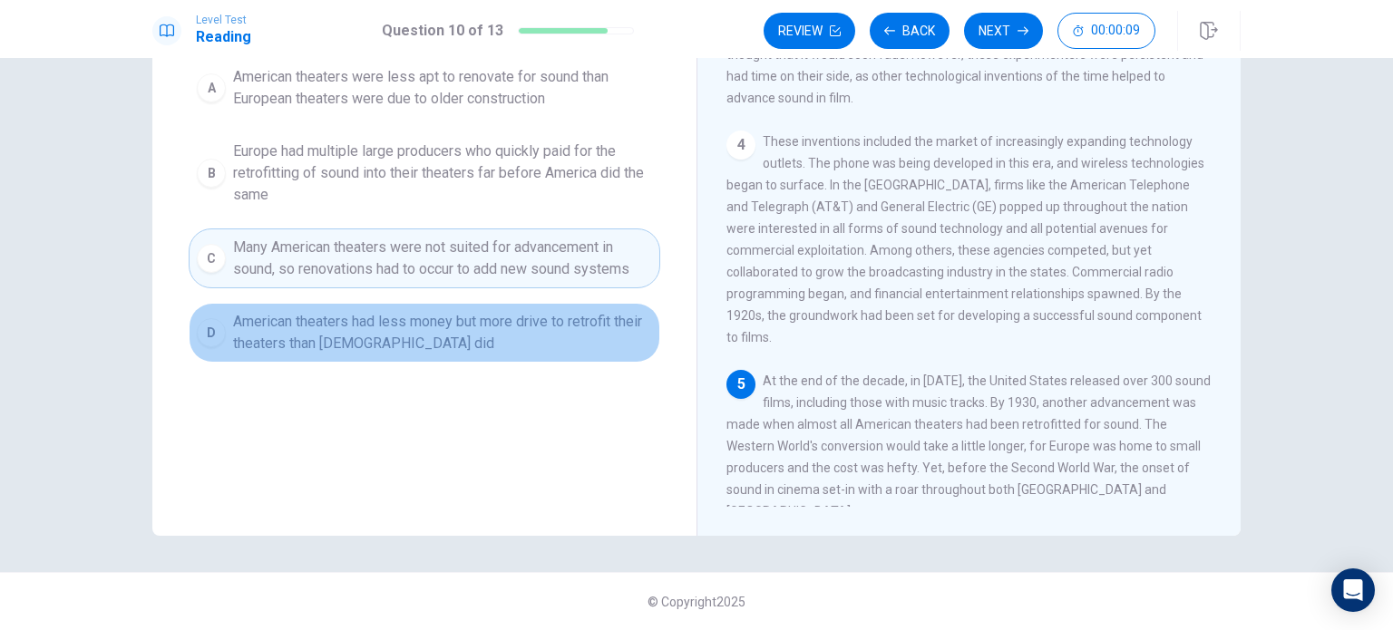
click at [500, 318] on span "American theaters had less money but more drive to retrofit their theaters than…" at bounding box center [442, 333] width 419 height 44
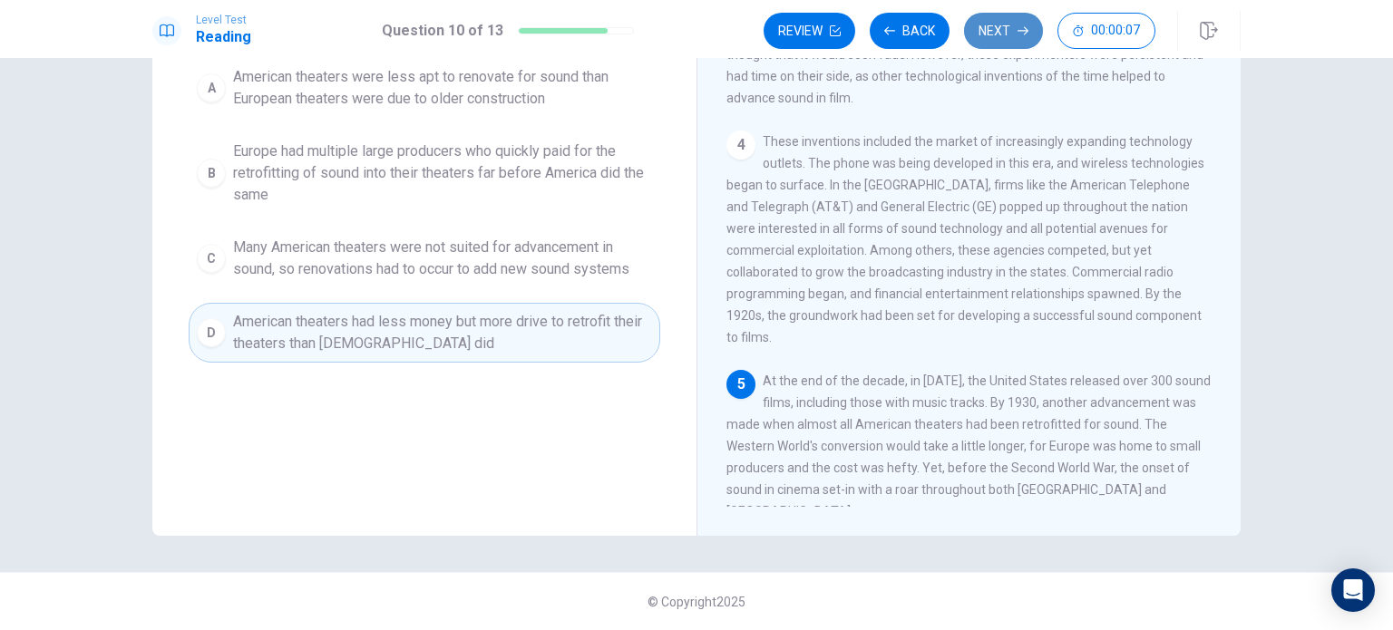
click at [1011, 25] on button "Next" at bounding box center [1003, 31] width 79 height 36
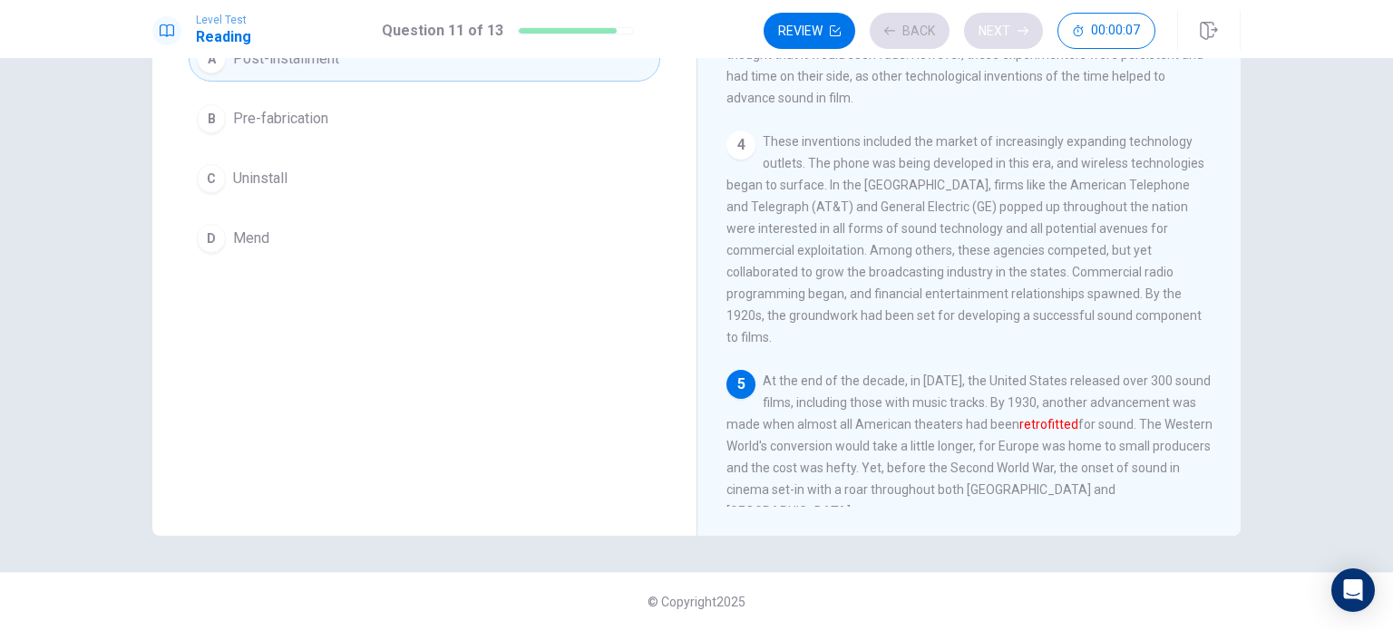
scroll to position [167, 0]
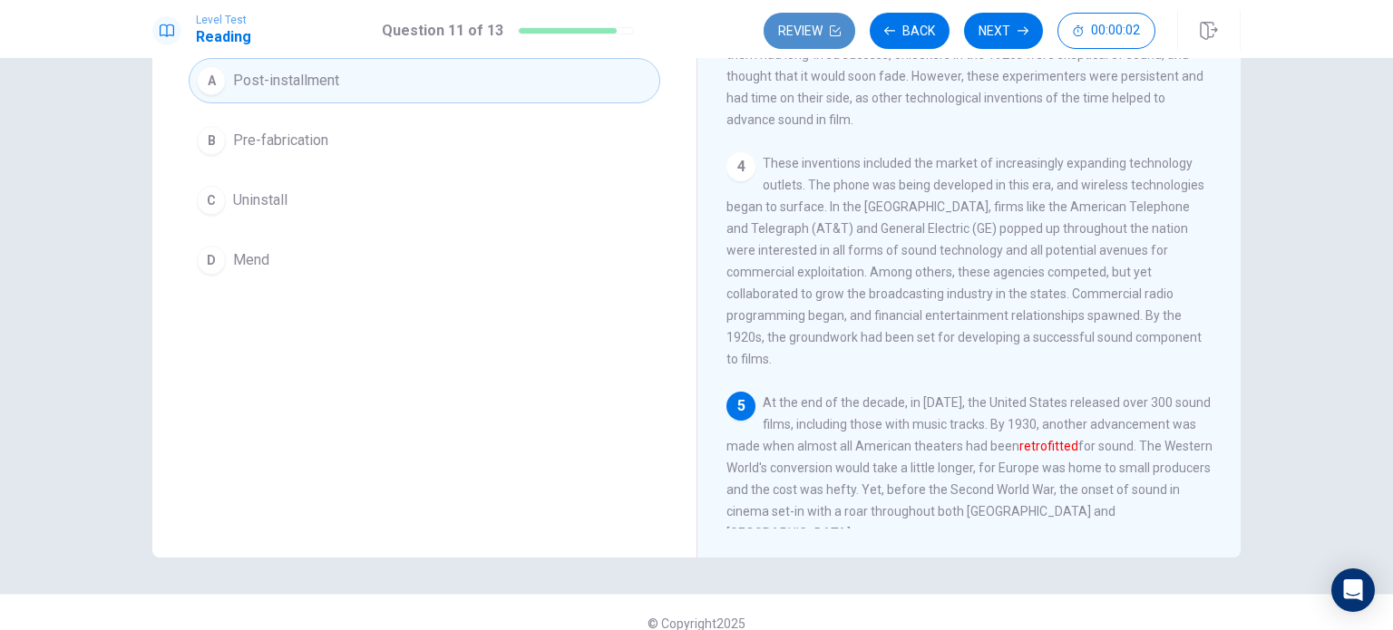
click at [820, 24] on button "Review" at bounding box center [809, 31] width 92 height 36
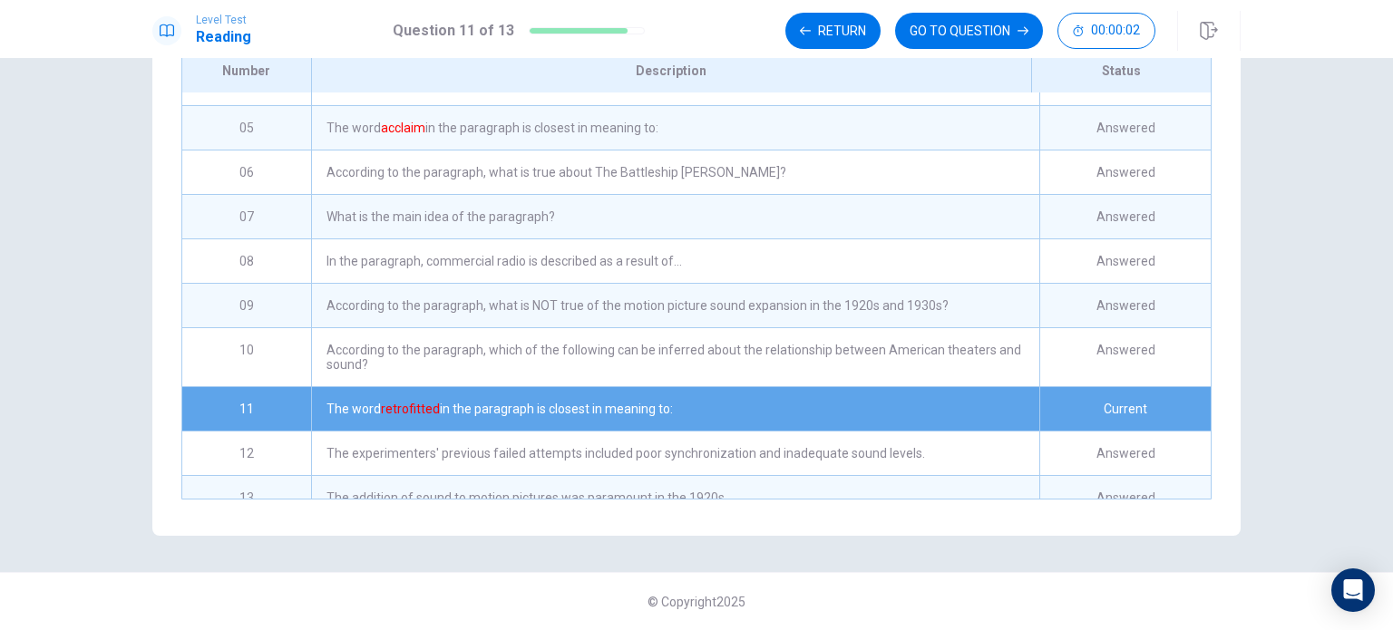
scroll to position [192, 0]
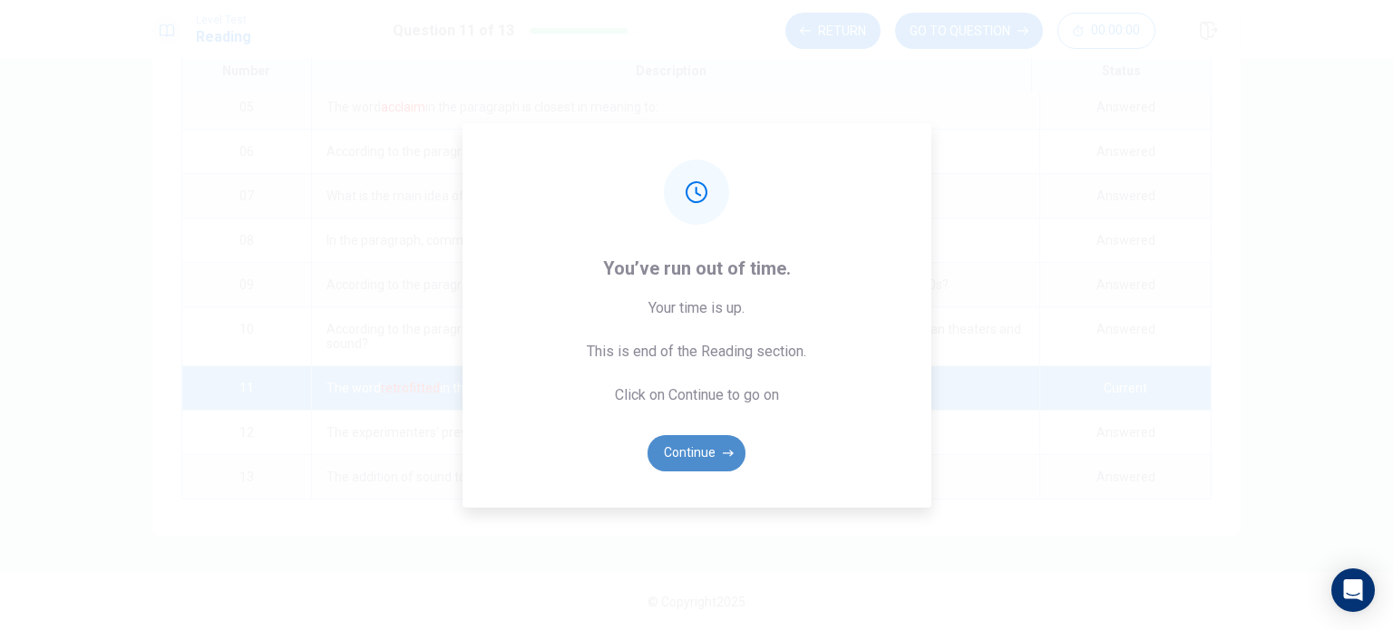
click at [733, 445] on button "Continue" at bounding box center [696, 453] width 98 height 36
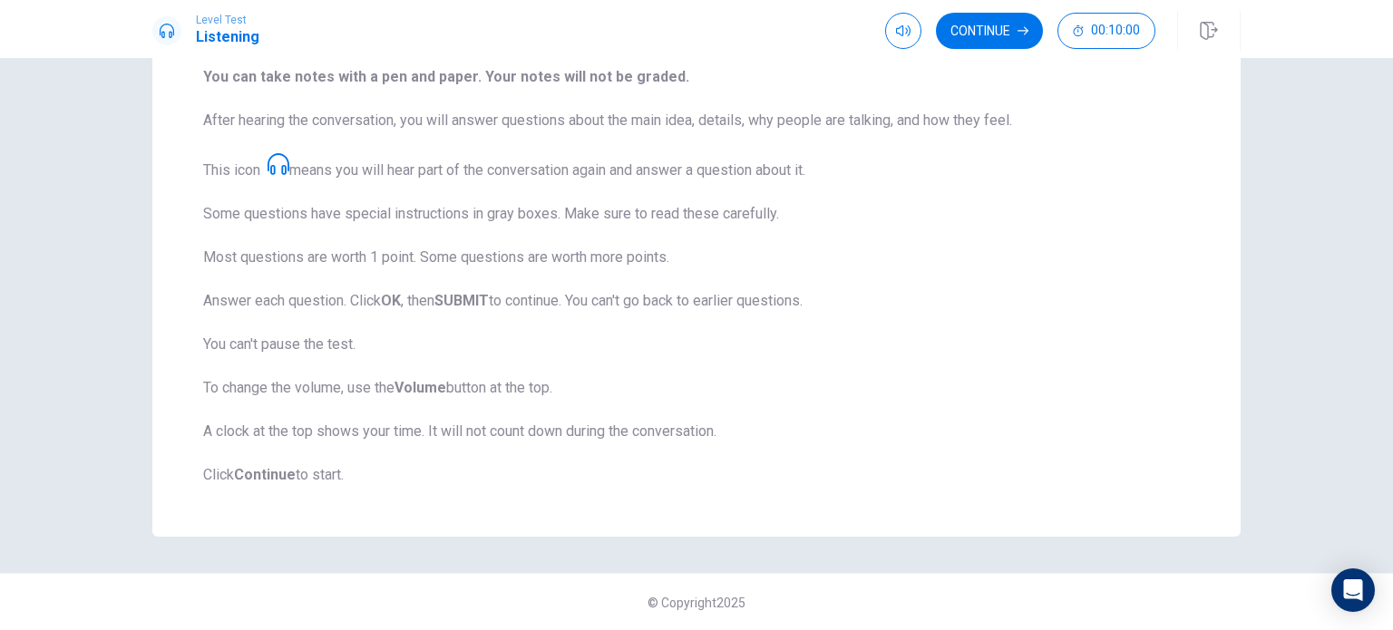
scroll to position [238, 0]
click at [983, 34] on button "Continue" at bounding box center [989, 31] width 107 height 36
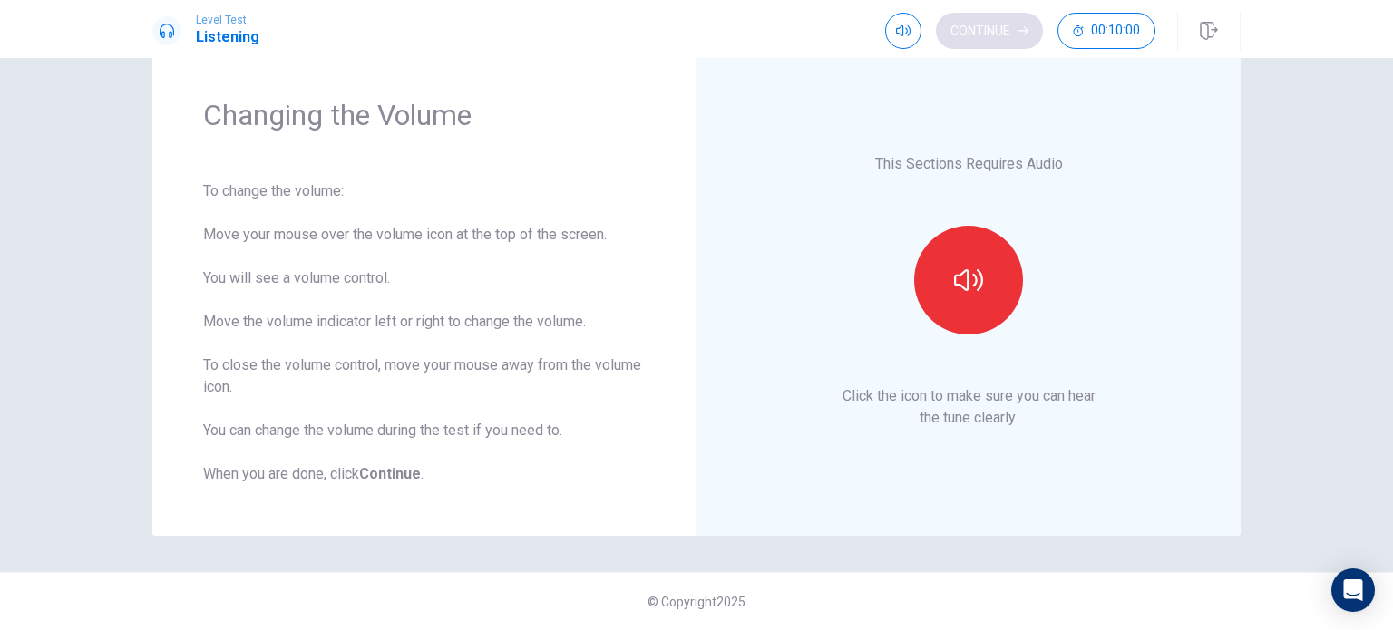
scroll to position [47, 0]
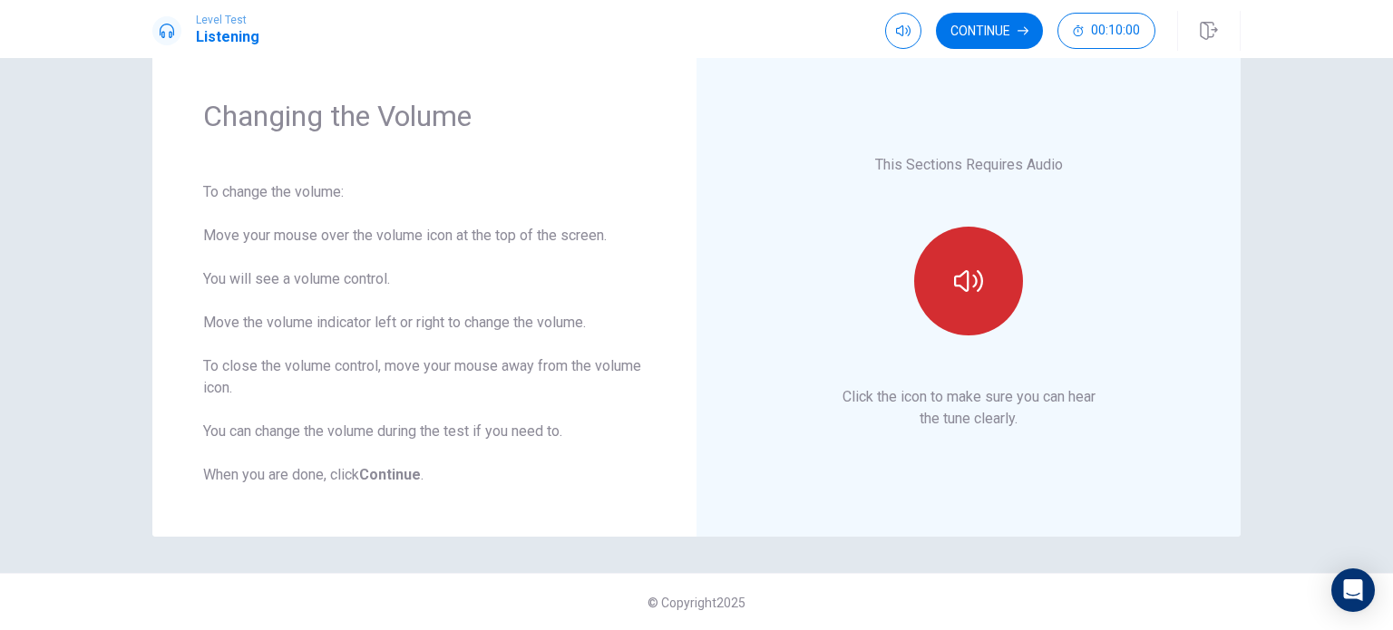
click at [965, 257] on button "button" at bounding box center [968, 281] width 109 height 109
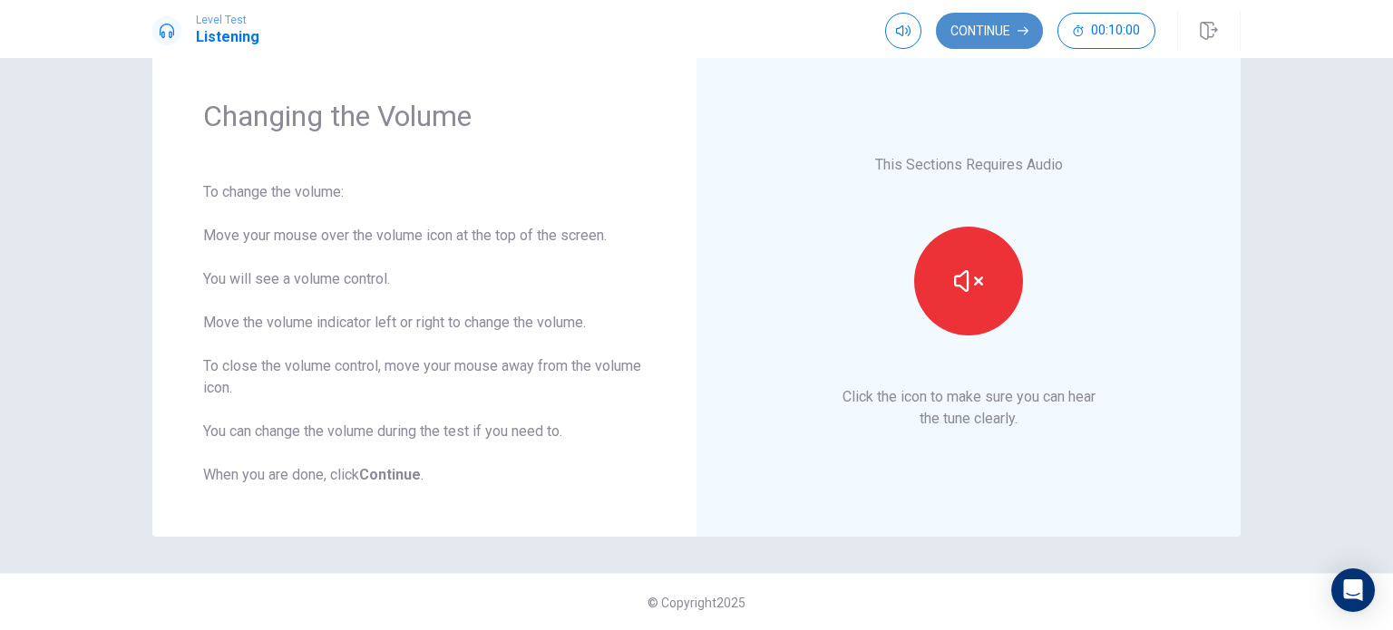
click at [1012, 28] on button "Continue" at bounding box center [989, 31] width 107 height 36
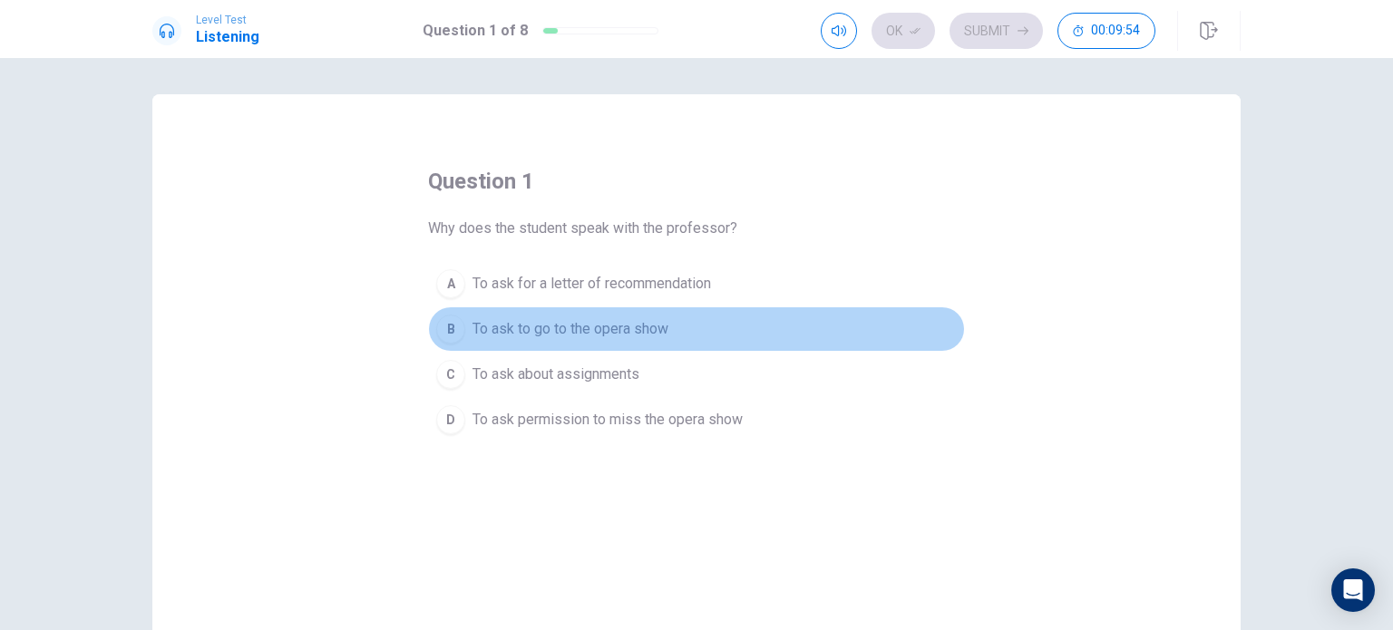
click at [600, 323] on span "To ask to go to the opera show" at bounding box center [570, 329] width 196 height 22
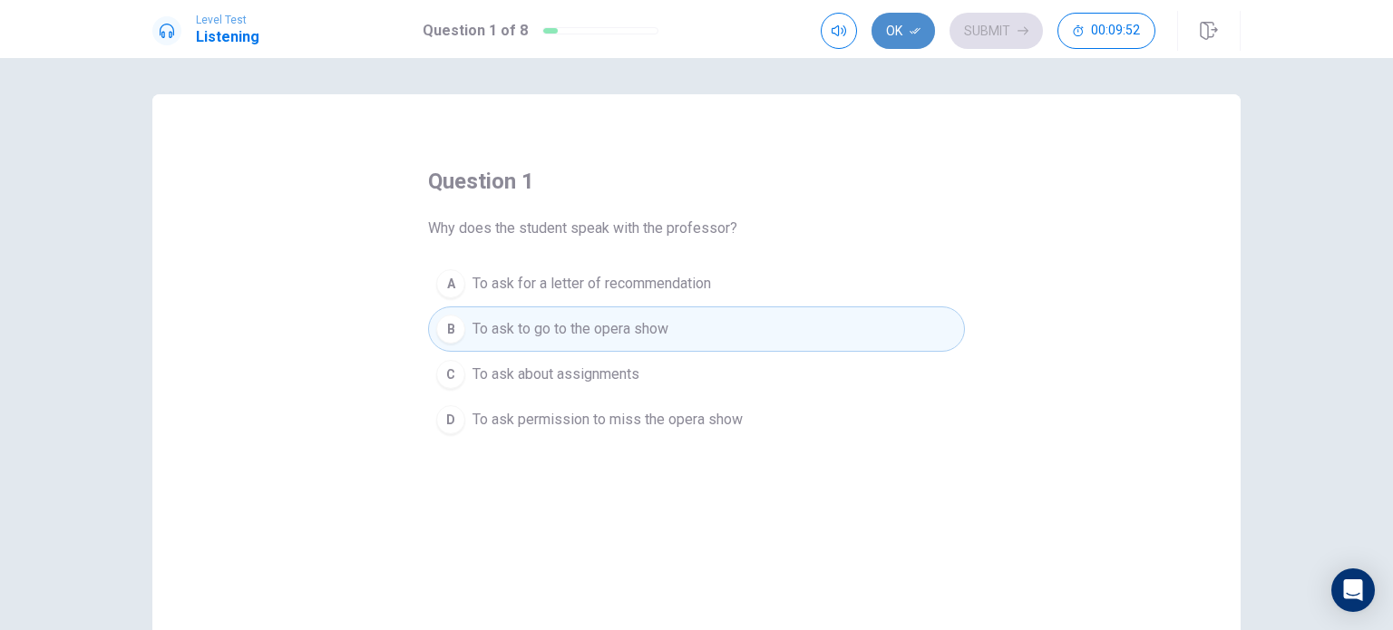
click at [907, 35] on button "Ok" at bounding box center [902, 31] width 63 height 36
click at [1022, 33] on icon "button" at bounding box center [1022, 30] width 11 height 11
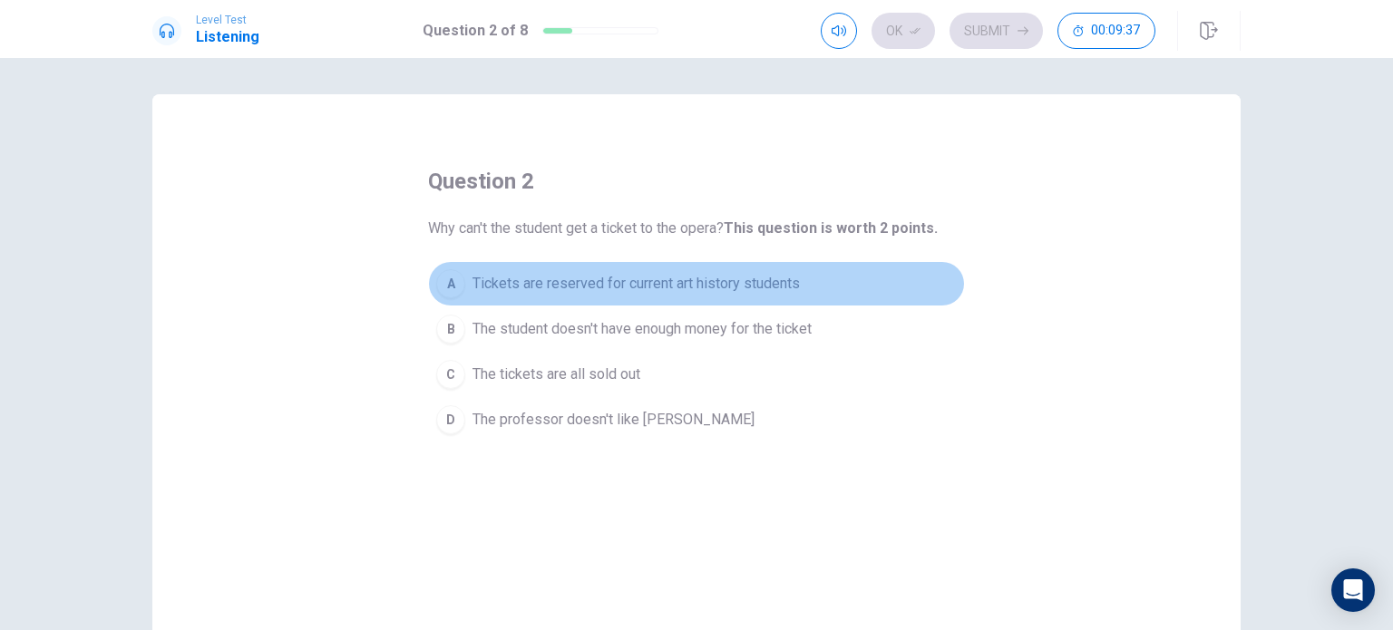
click at [588, 274] on span "Tickets are reserved for current art history students" at bounding box center [635, 284] width 327 height 22
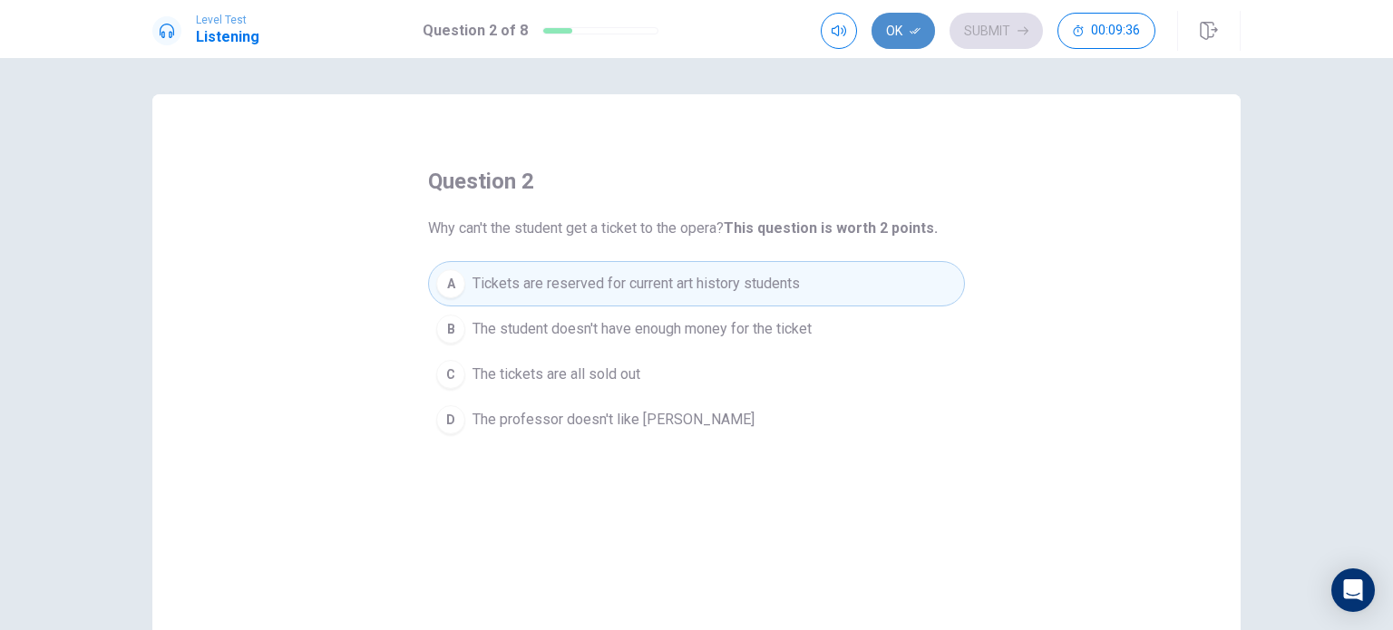
click at [905, 43] on button "Ok" at bounding box center [902, 31] width 63 height 36
click at [976, 21] on button "Submit" at bounding box center [995, 31] width 93 height 36
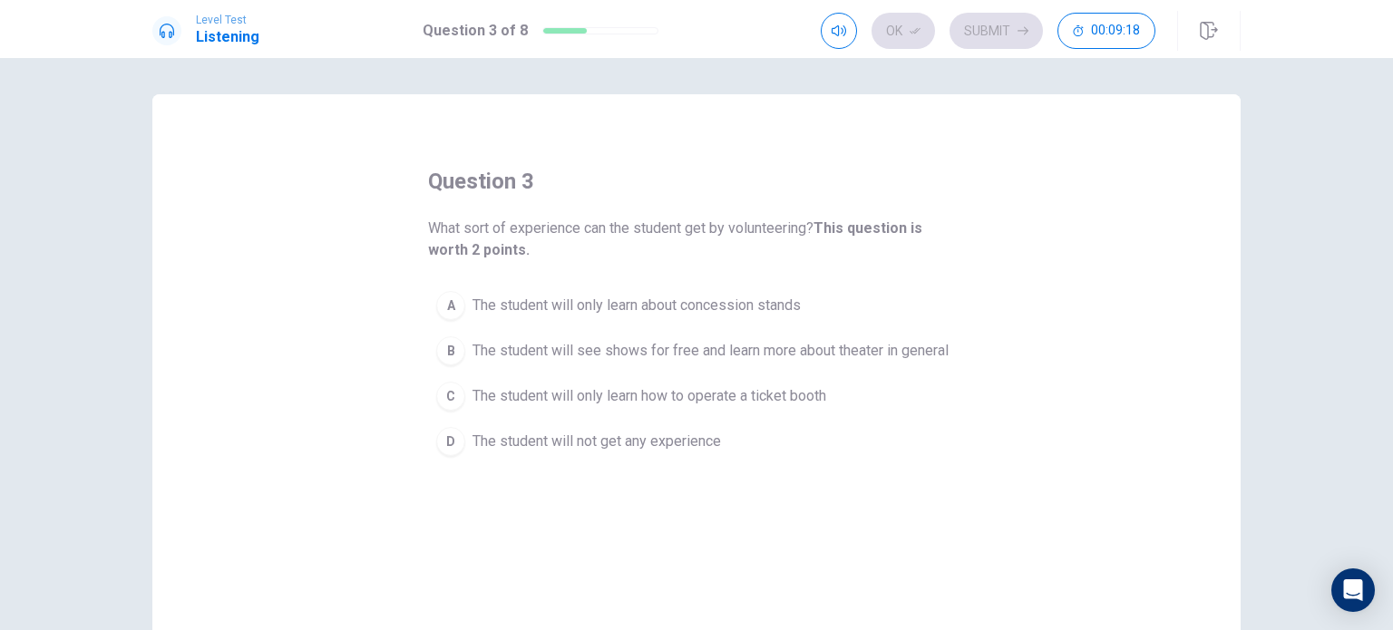
click at [551, 343] on span "The student will see shows for free and learn more about theater in general" at bounding box center [710, 351] width 476 height 22
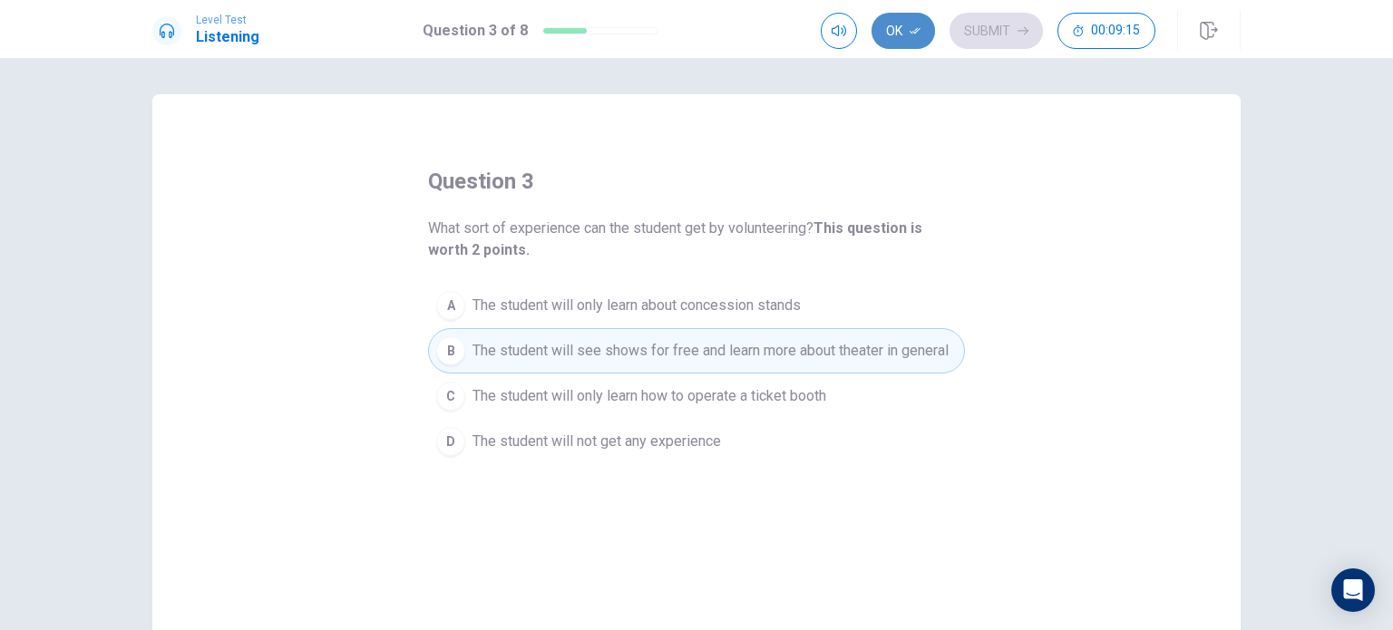
click at [898, 36] on button "Ok" at bounding box center [902, 31] width 63 height 36
click at [1005, 31] on button "Submit" at bounding box center [995, 31] width 93 height 36
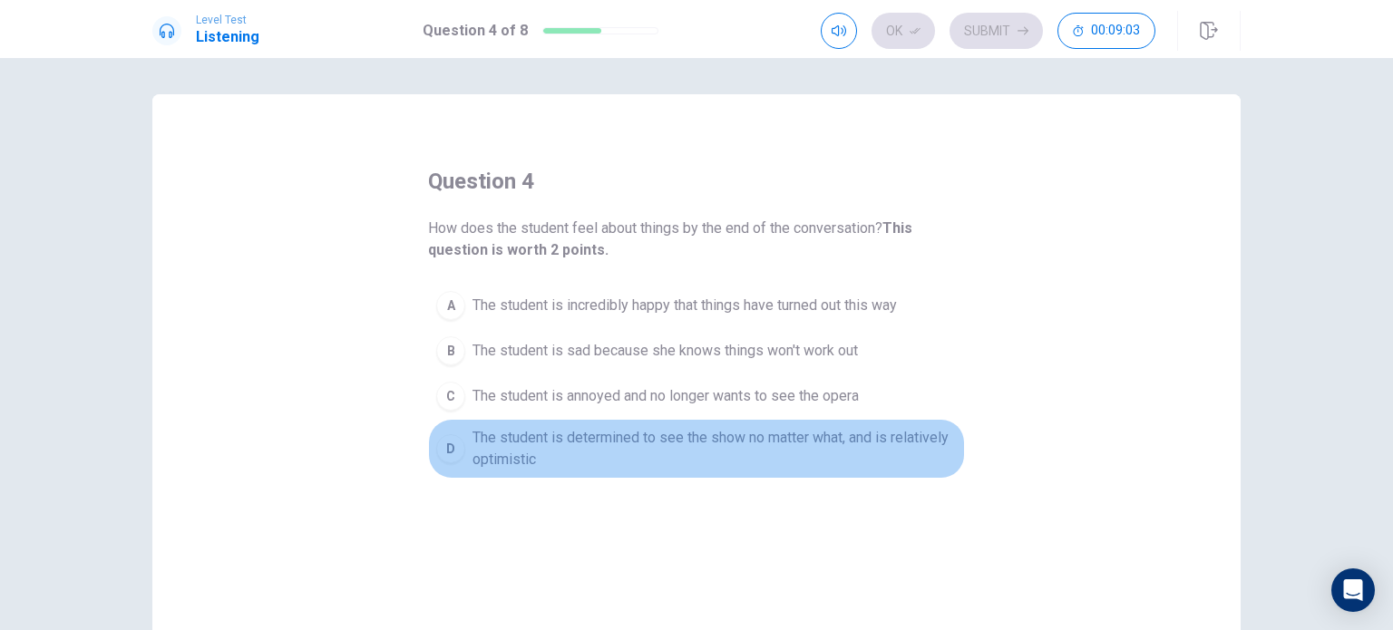
click at [713, 445] on span "The student is determined to see the show no matter what, and is relatively opt…" at bounding box center [714, 449] width 484 height 44
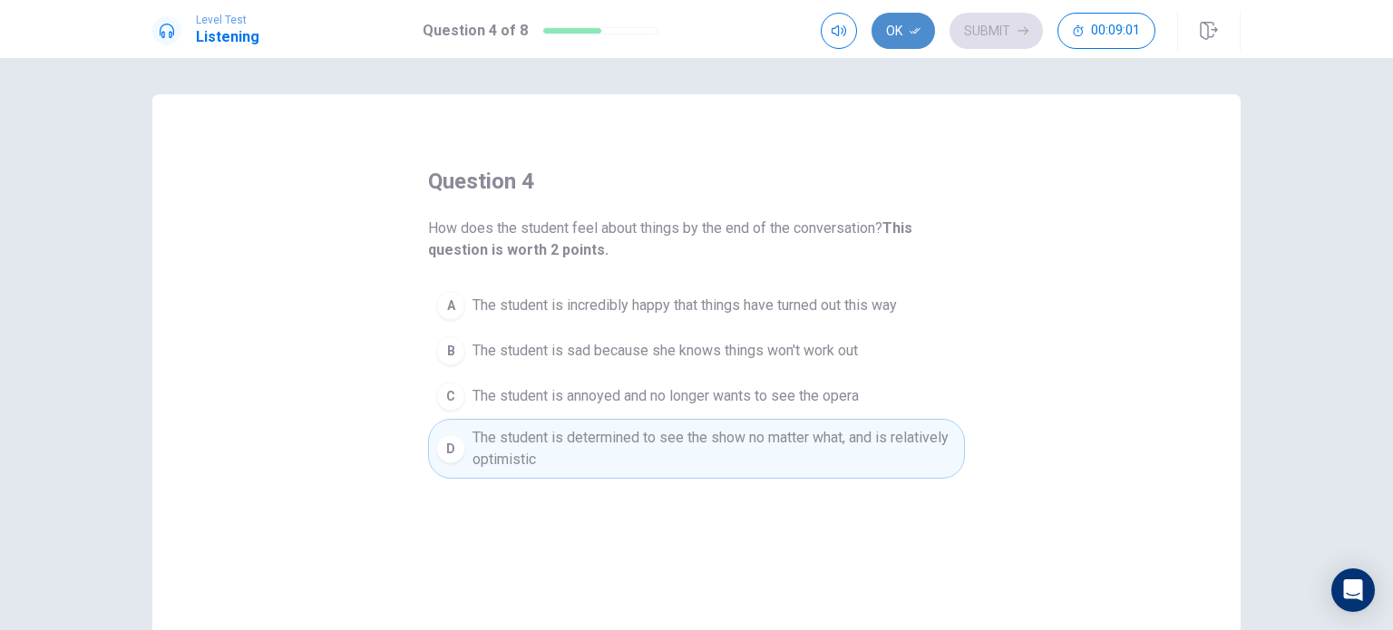
click at [905, 33] on button "Ok" at bounding box center [902, 31] width 63 height 36
click at [997, 28] on button "Submit" at bounding box center [995, 31] width 93 height 36
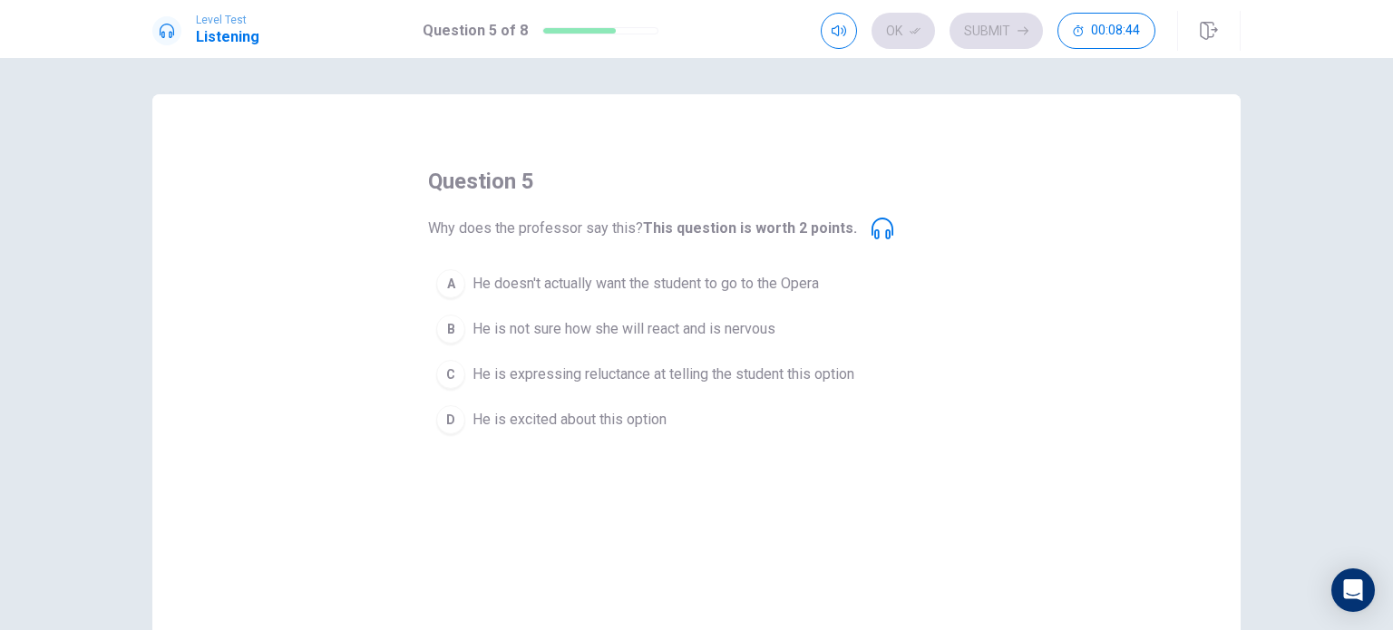
click at [653, 364] on span "He is expressing reluctance at telling the student this option" at bounding box center [663, 375] width 382 height 22
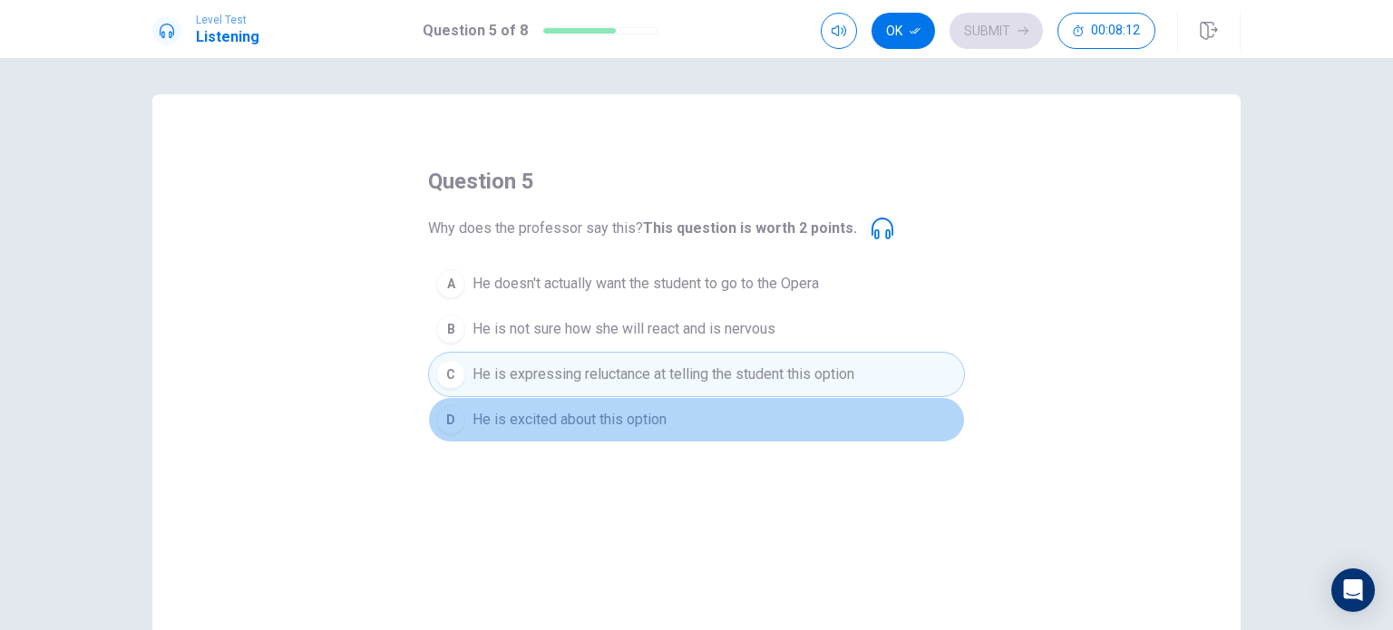
click at [693, 432] on button "D He is excited about this option" at bounding box center [696, 419] width 537 height 45
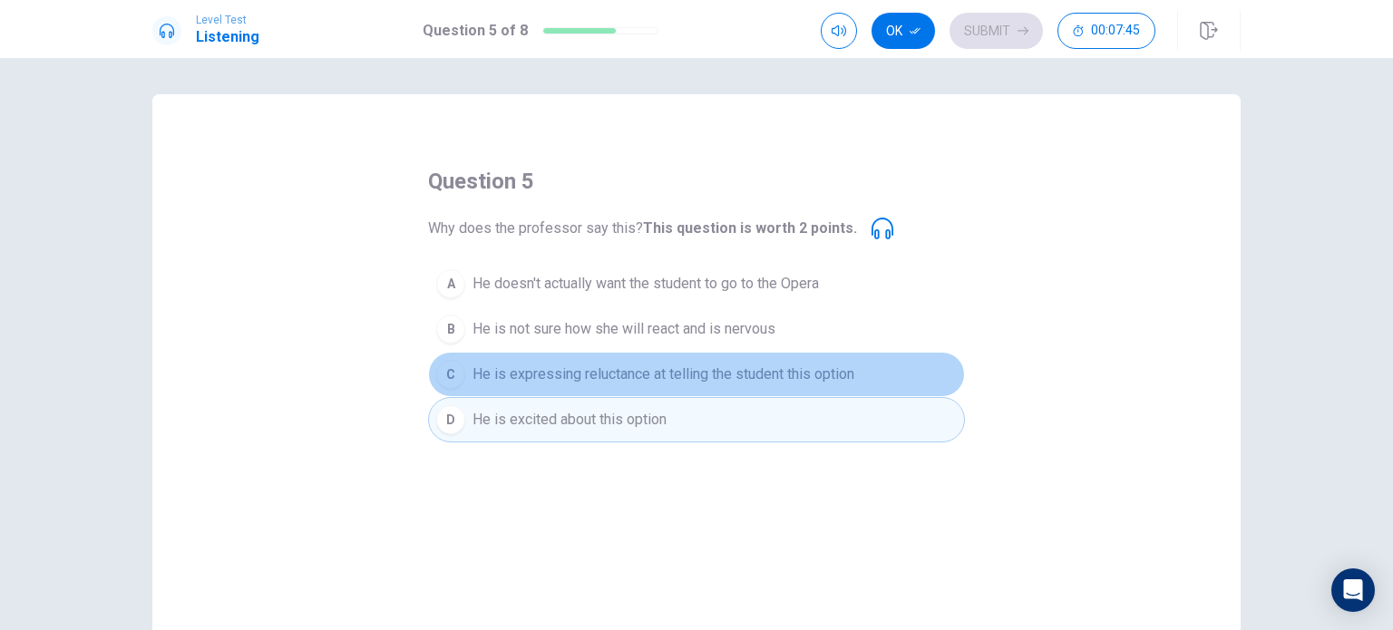
click at [780, 373] on span "He is expressing reluctance at telling the student this option" at bounding box center [663, 375] width 382 height 22
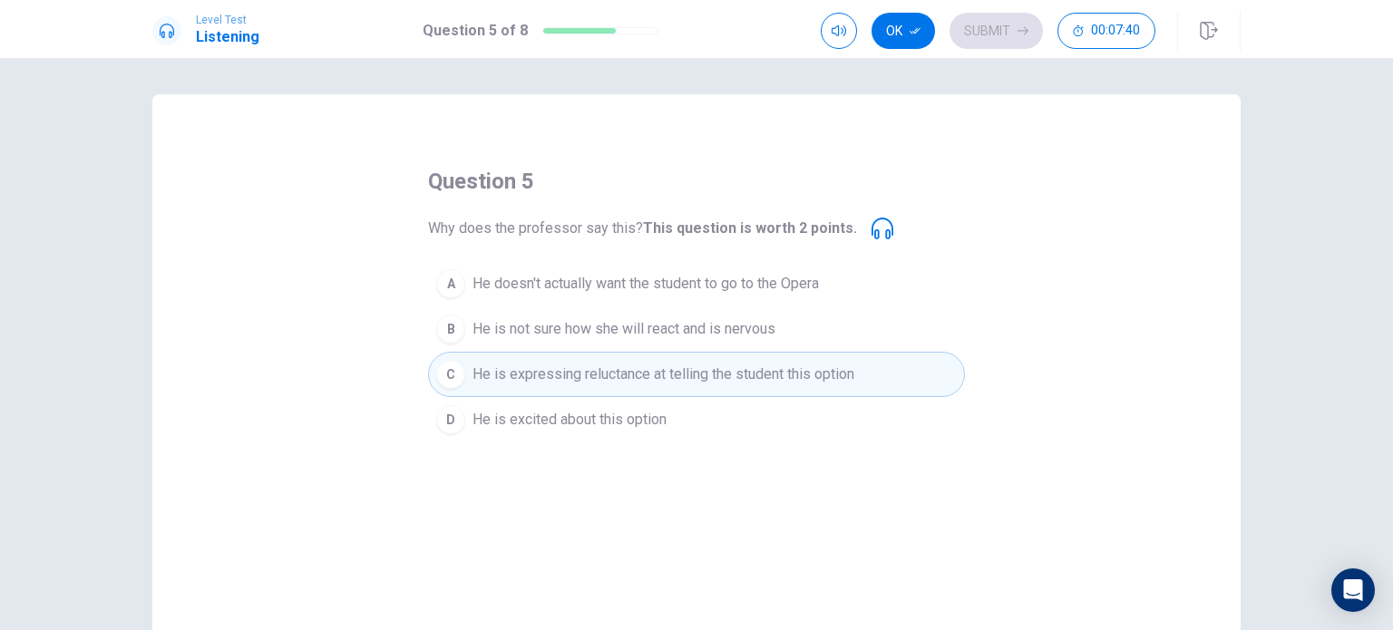
click at [871, 233] on icon at bounding box center [882, 229] width 22 height 22
click at [871, 224] on icon at bounding box center [882, 229] width 22 height 22
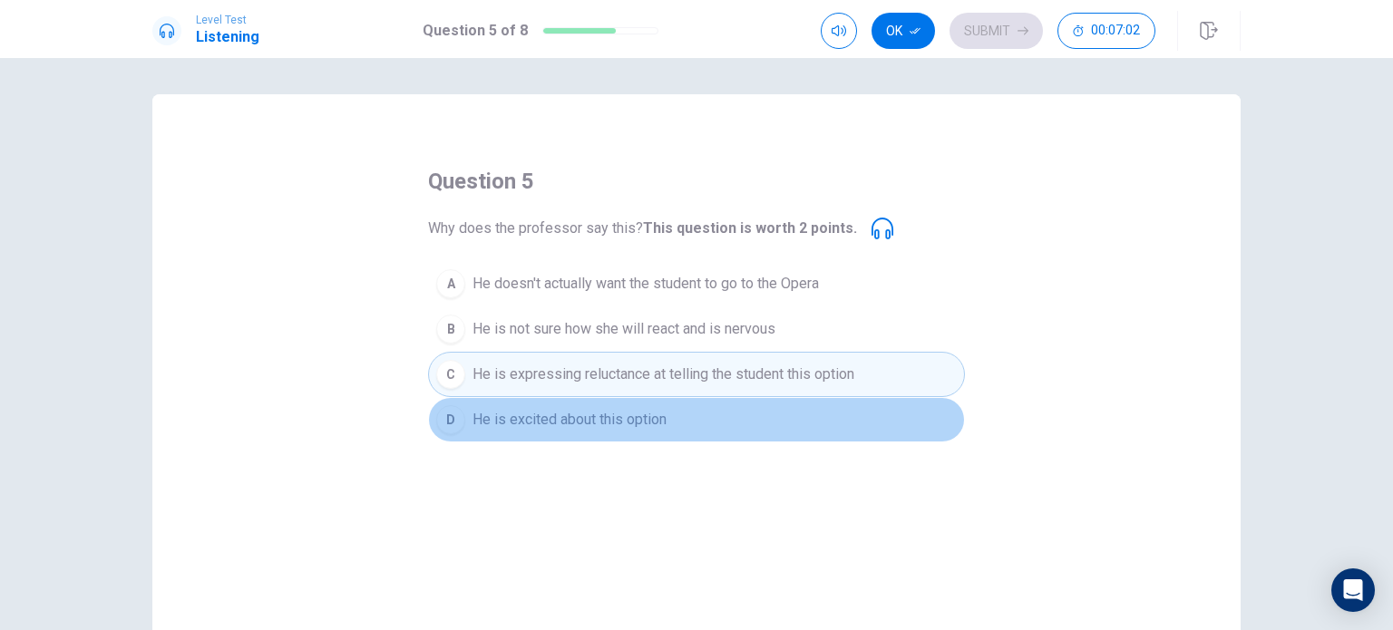
click at [706, 404] on button "D He is excited about this option" at bounding box center [696, 419] width 537 height 45
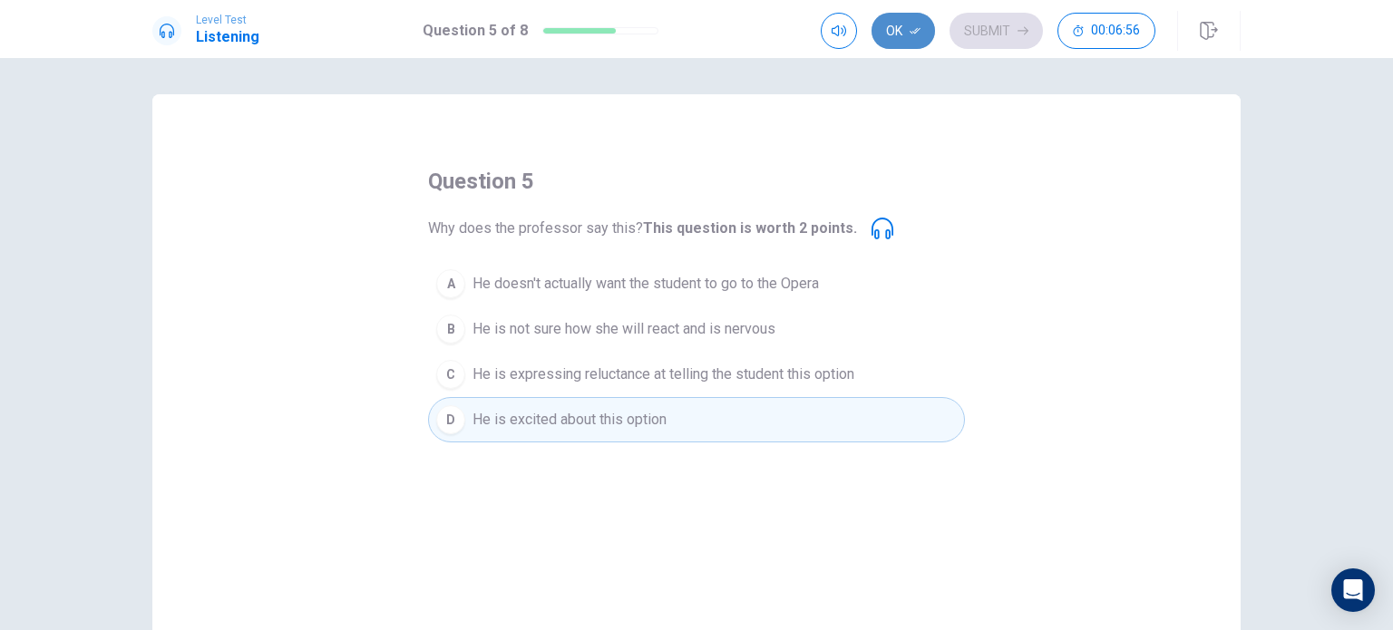
click at [899, 36] on button "Ok" at bounding box center [902, 31] width 63 height 36
click at [974, 38] on button "Submit" at bounding box center [995, 31] width 93 height 36
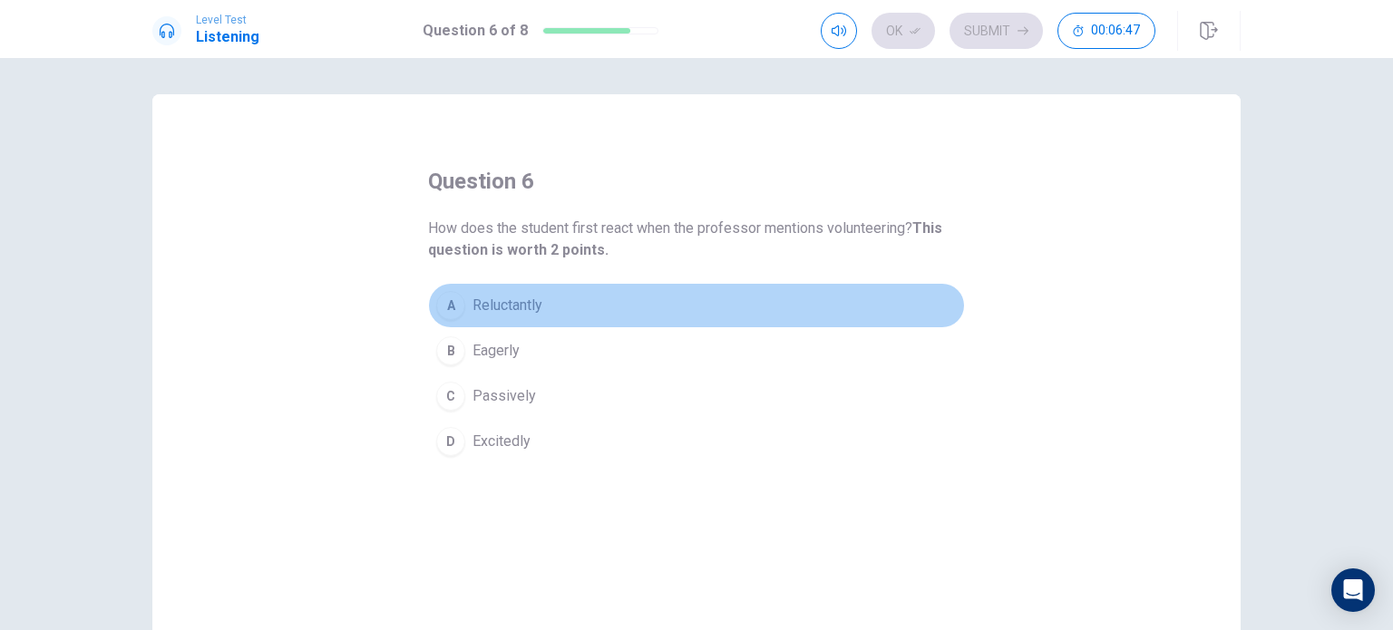
click at [499, 299] on span "Reluctantly" at bounding box center [507, 306] width 70 height 22
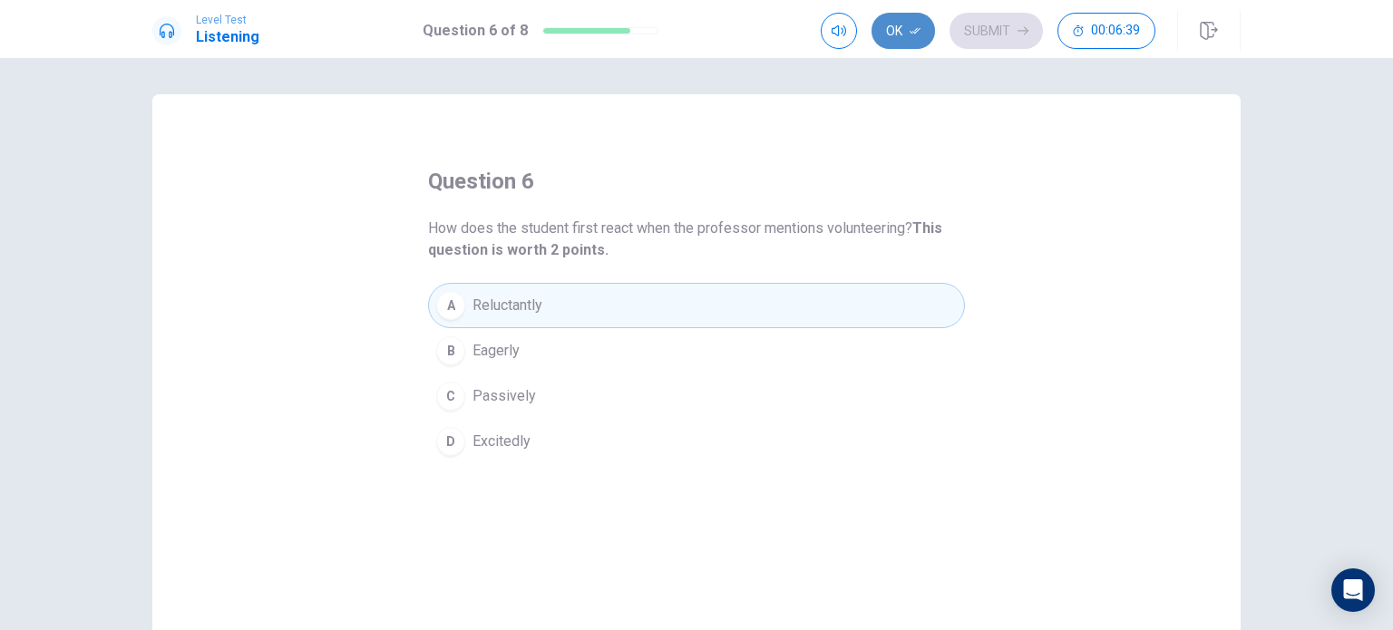
click at [898, 35] on button "Ok" at bounding box center [902, 31] width 63 height 36
click at [995, 15] on button "Submit" at bounding box center [995, 31] width 93 height 36
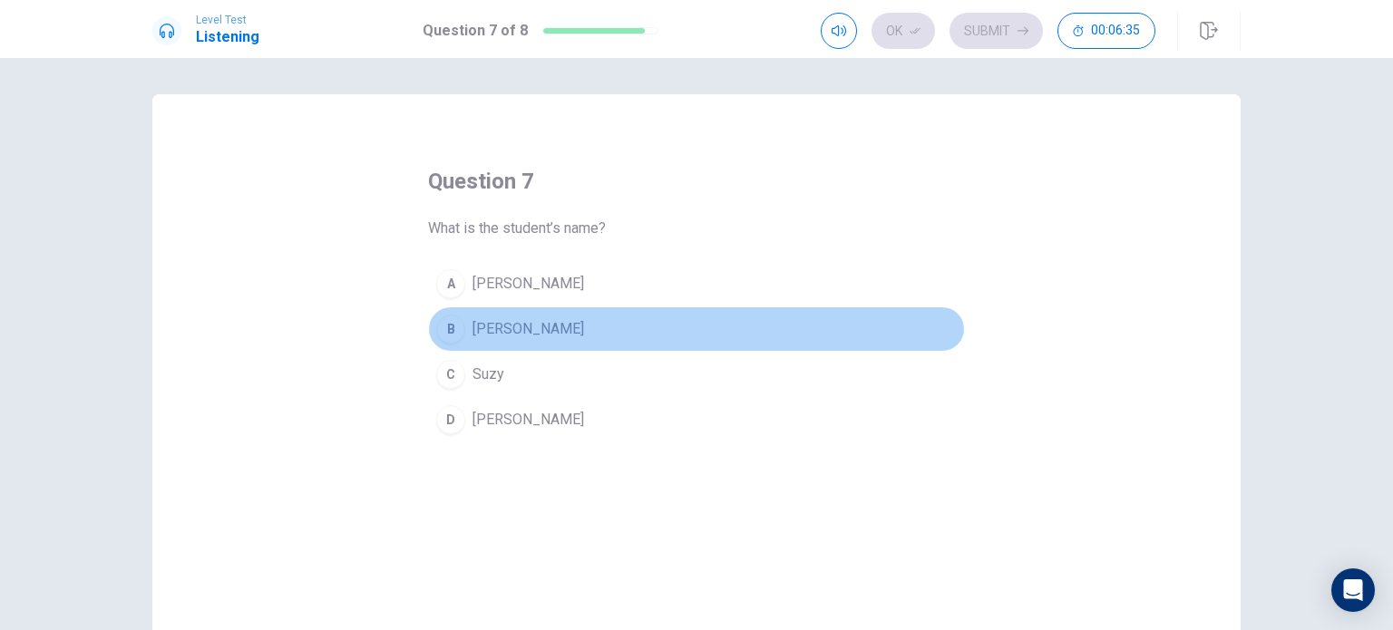
click at [506, 335] on button "B [PERSON_NAME]" at bounding box center [696, 328] width 537 height 45
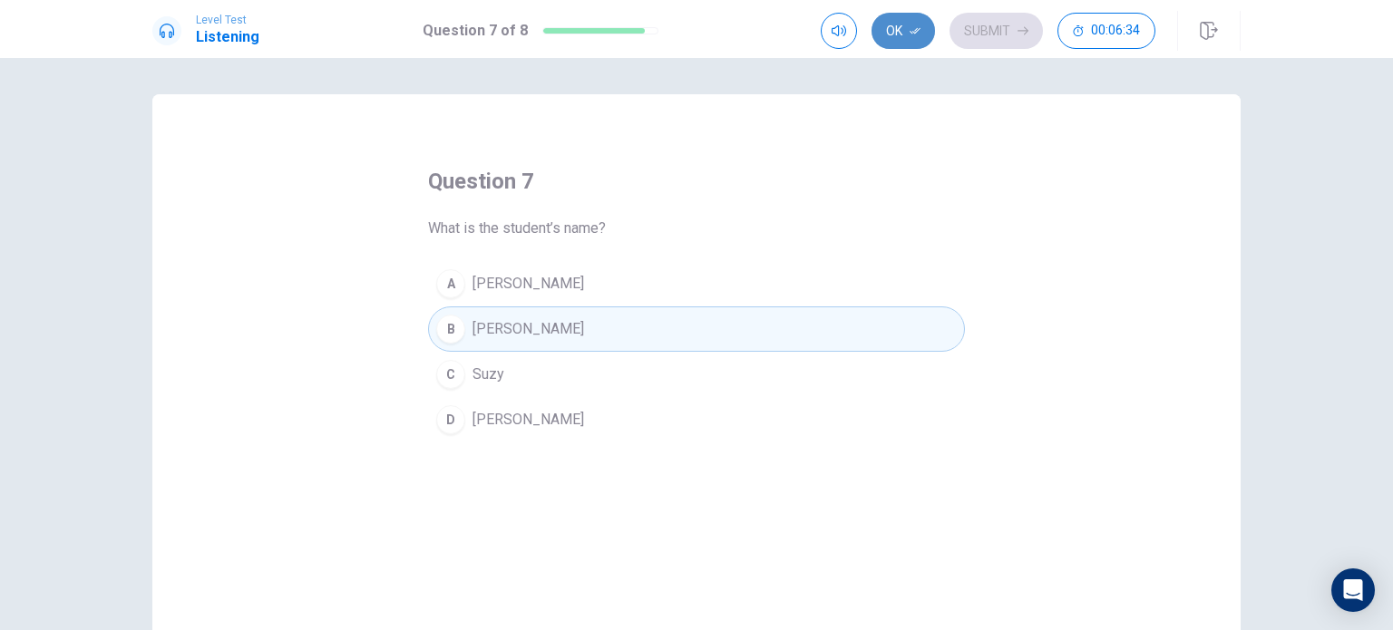
click at [900, 39] on button "Ok" at bounding box center [902, 31] width 63 height 36
click at [990, 24] on button "Submit" at bounding box center [995, 31] width 93 height 36
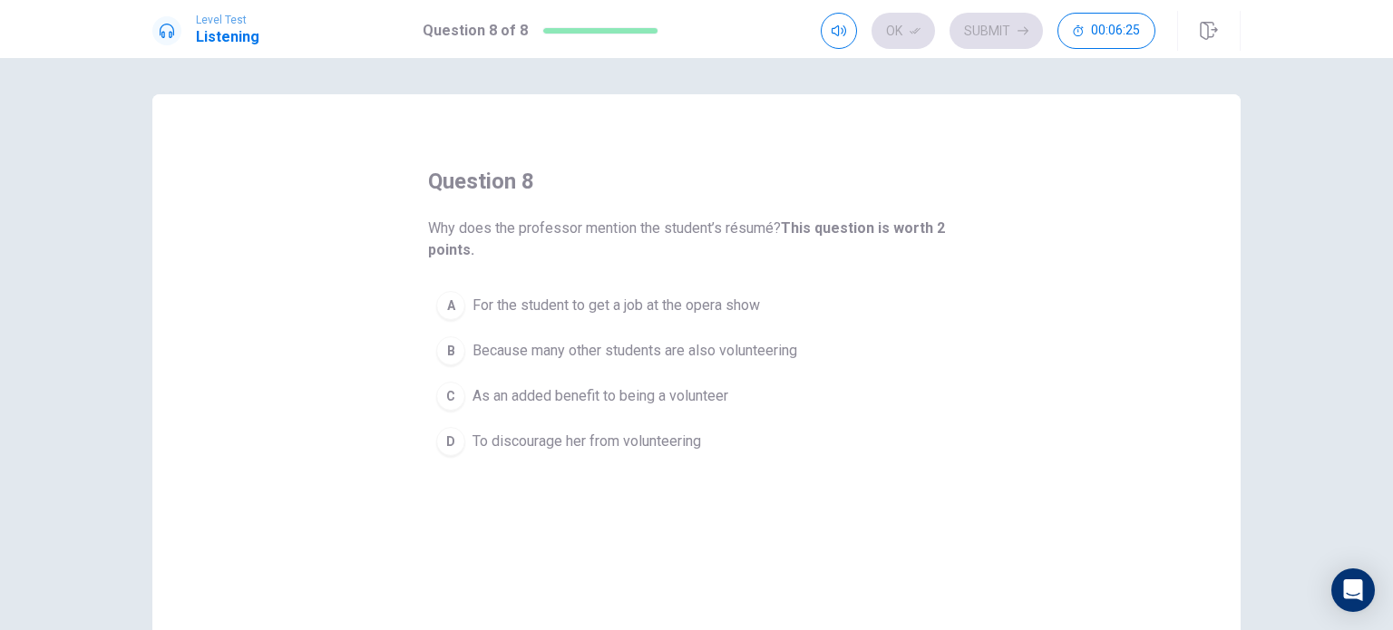
click at [614, 399] on span "As an added benefit to being a volunteer" at bounding box center [600, 396] width 256 height 22
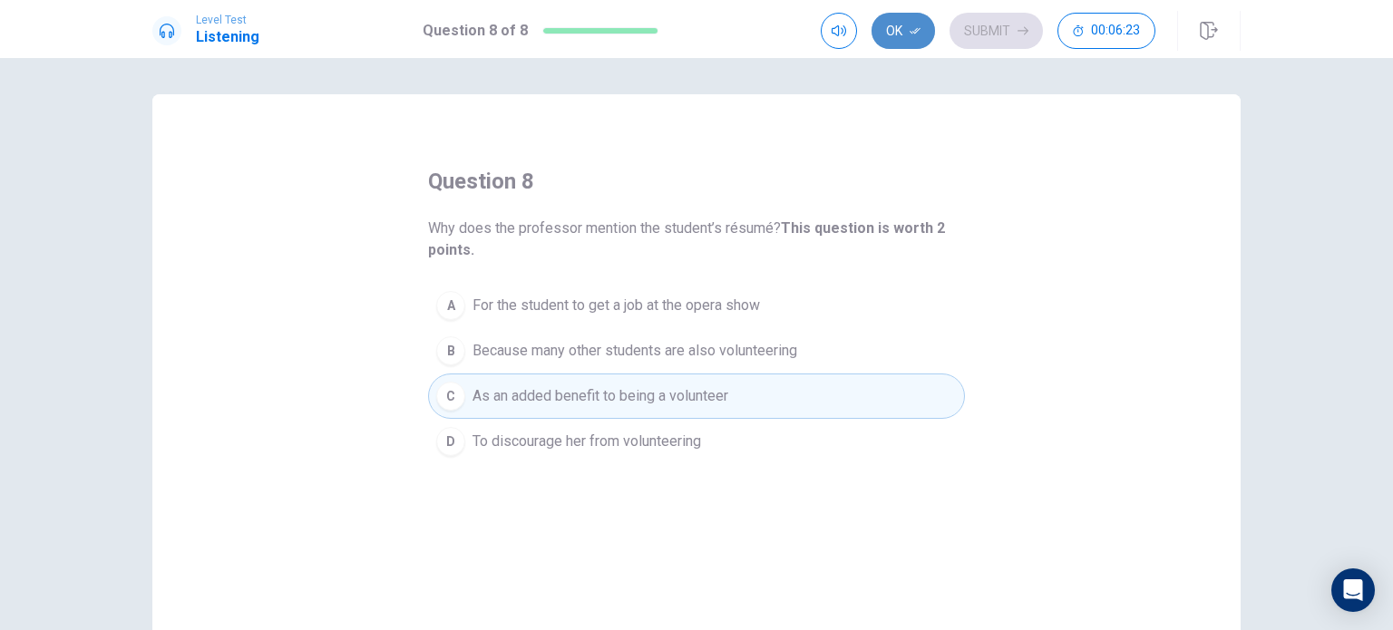
click at [898, 35] on button "Ok" at bounding box center [902, 31] width 63 height 36
click at [986, 21] on button "Submit" at bounding box center [995, 31] width 93 height 36
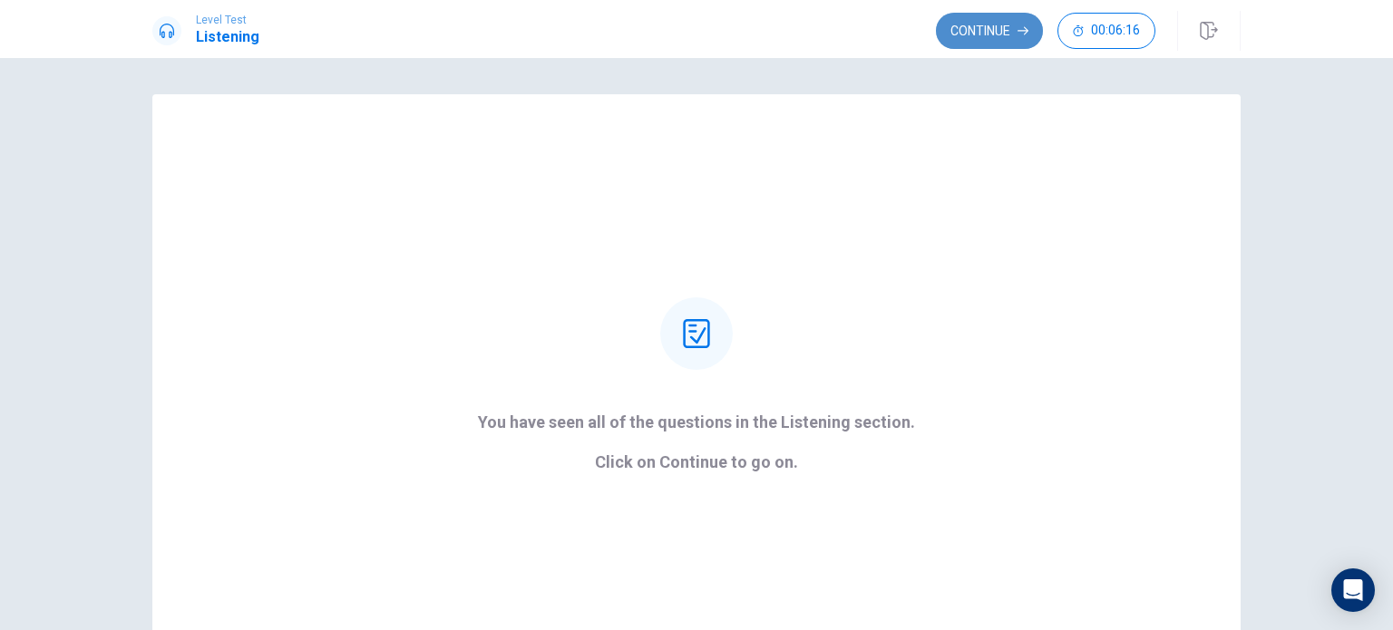
click at [973, 30] on button "Continue" at bounding box center [989, 31] width 107 height 36
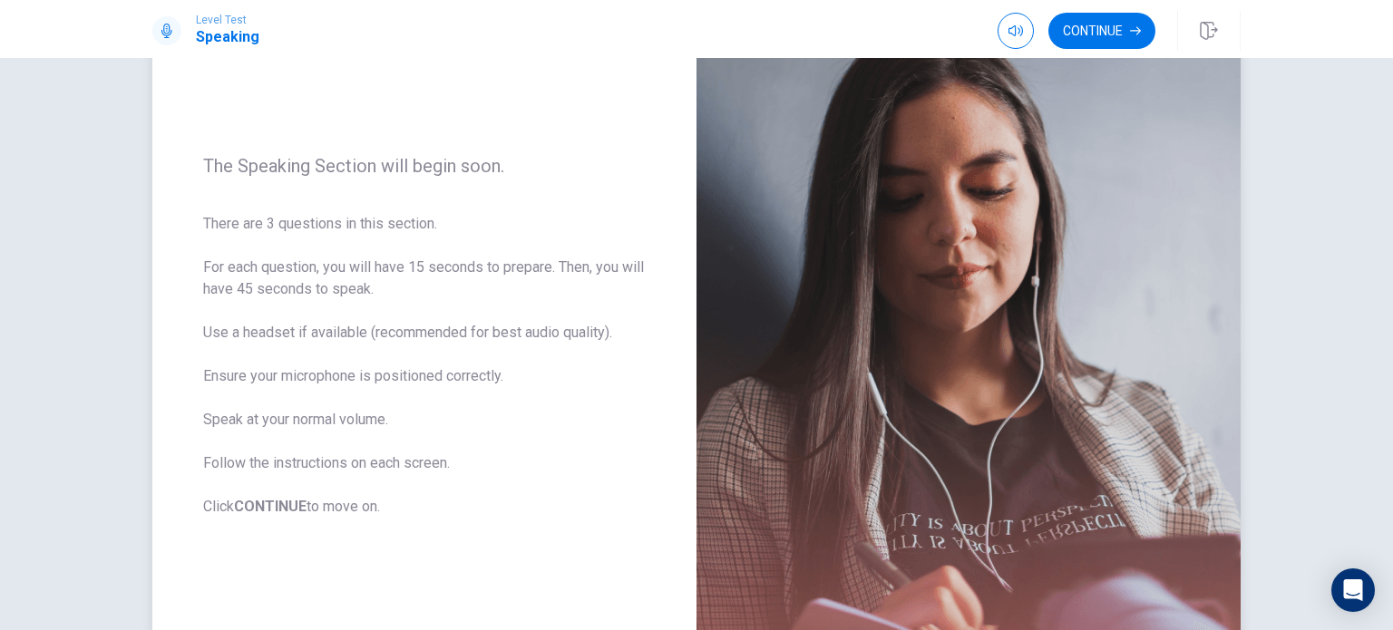
scroll to position [47, 0]
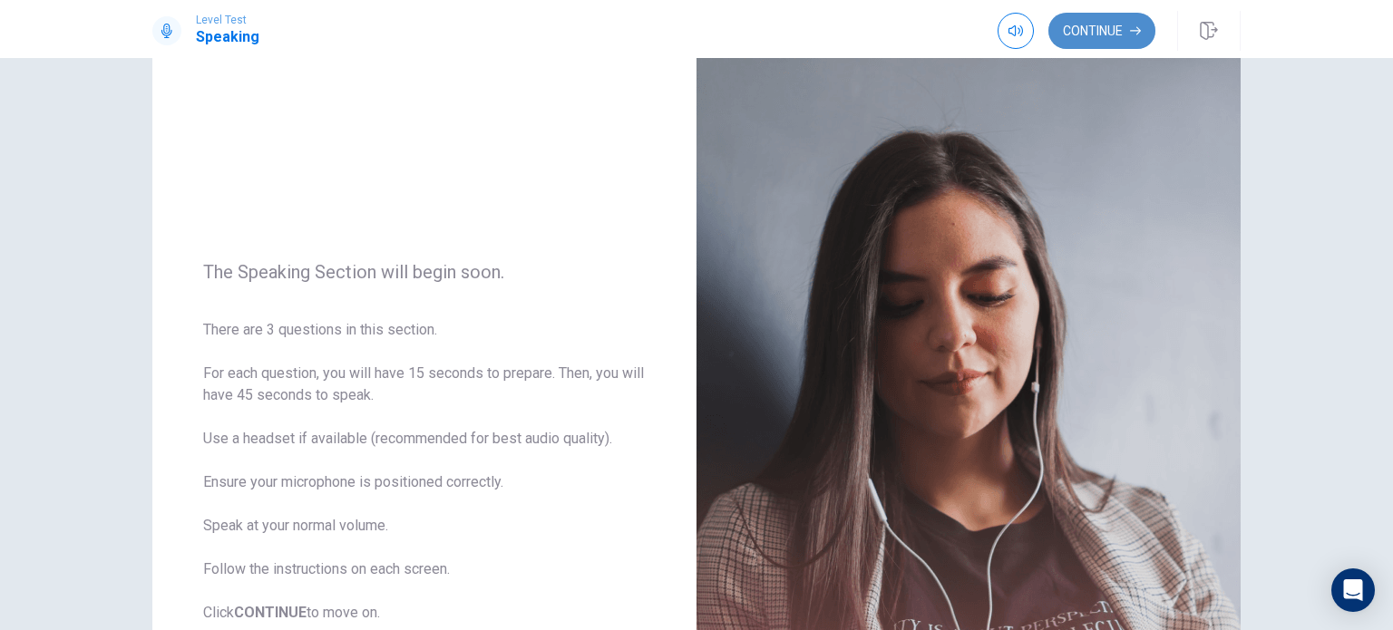
click at [1102, 34] on button "Continue" at bounding box center [1101, 31] width 107 height 36
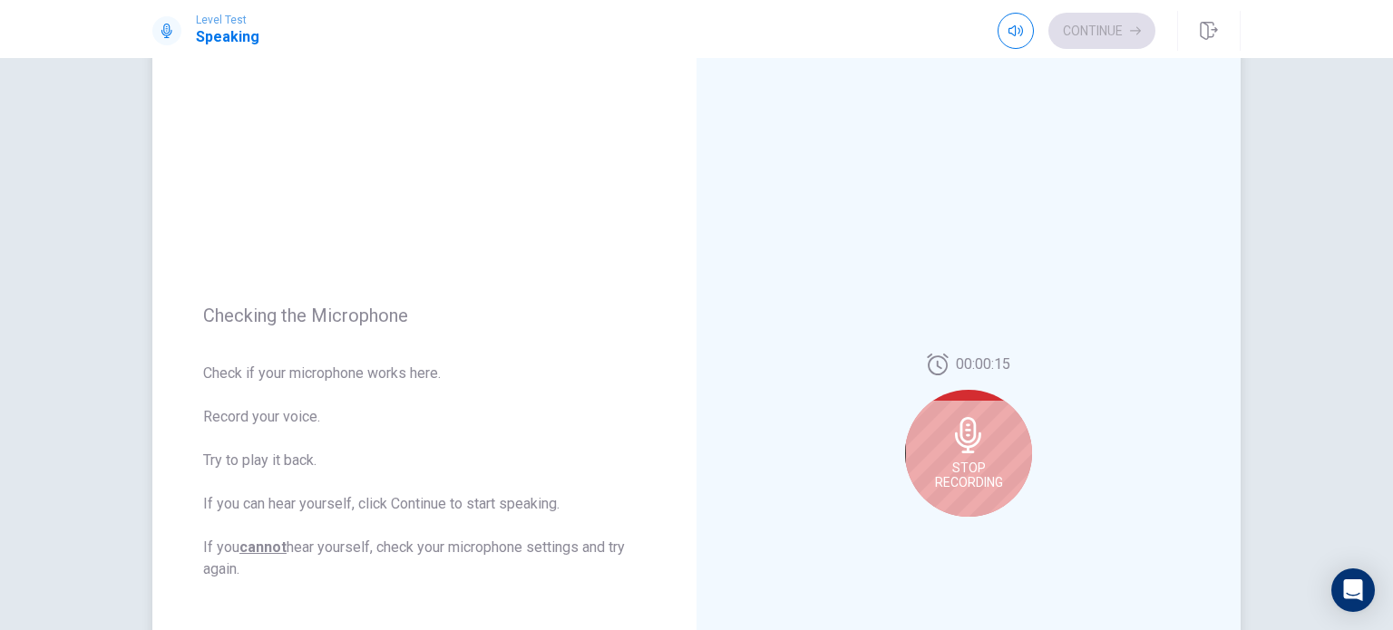
scroll to position [64, 0]
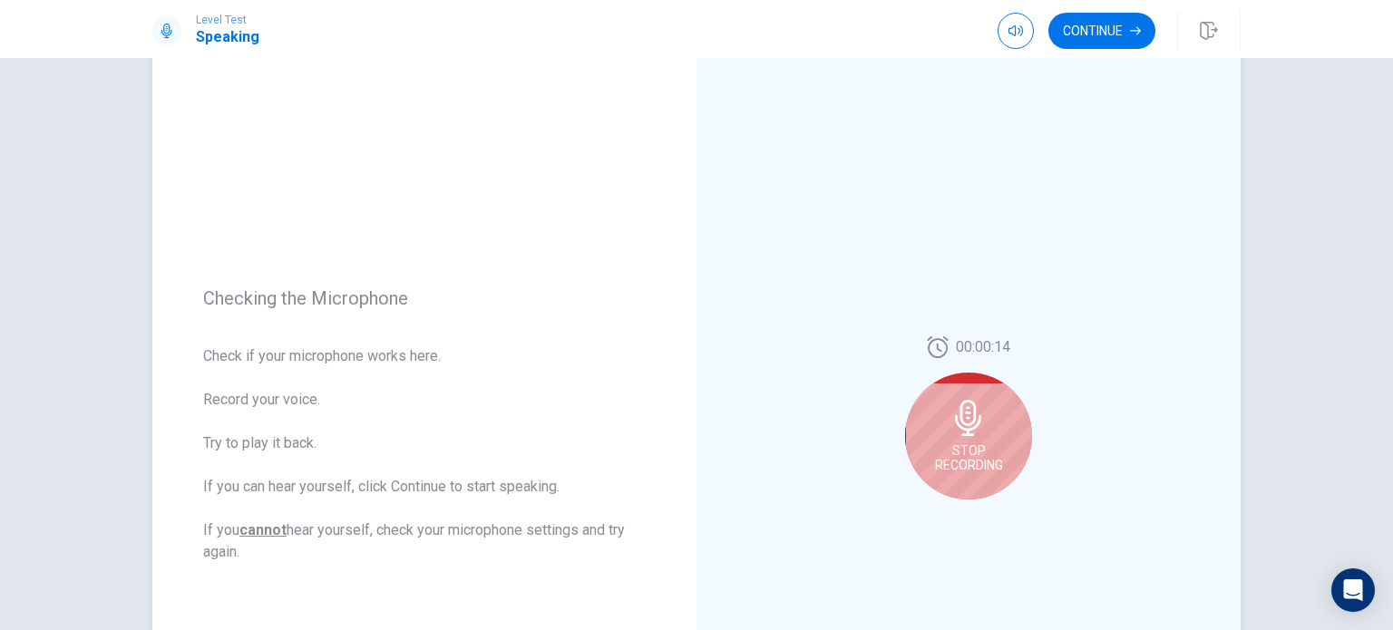
click at [961, 413] on icon at bounding box center [968, 418] width 26 height 36
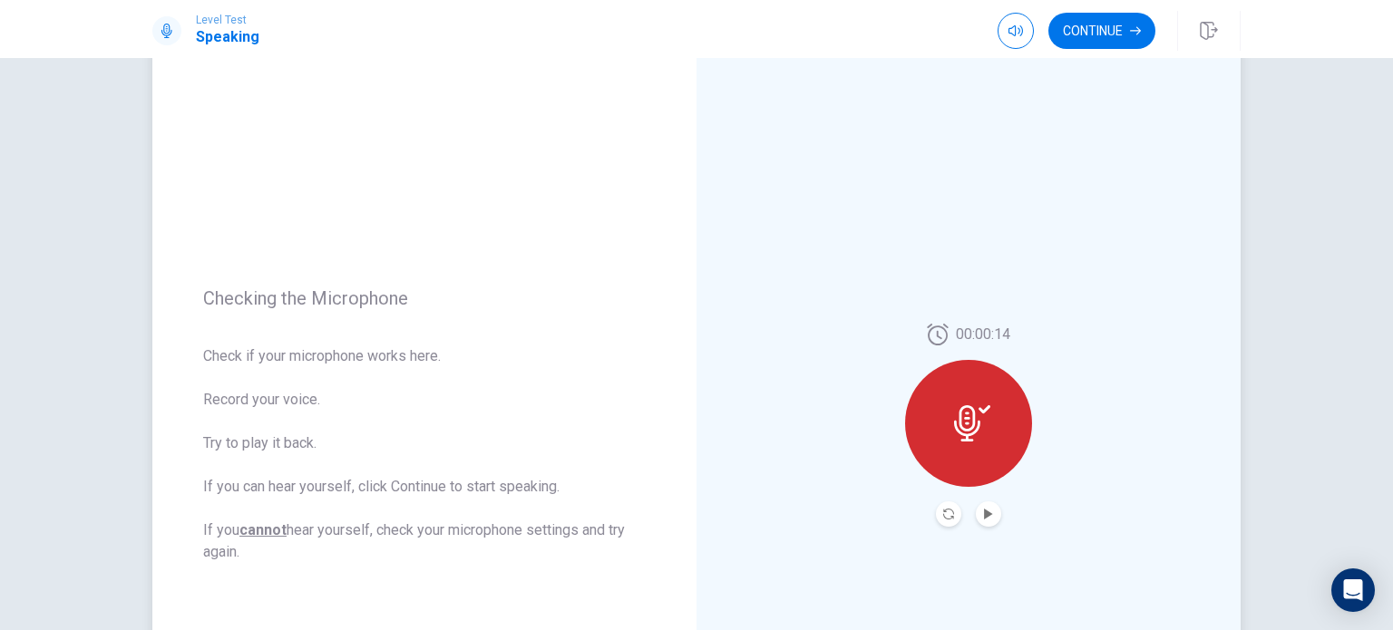
click at [961, 420] on icon at bounding box center [967, 423] width 26 height 36
click at [986, 517] on icon "Play Audio" at bounding box center [988, 514] width 11 height 11
click at [939, 524] on button "Record Again" at bounding box center [948, 513] width 25 height 25
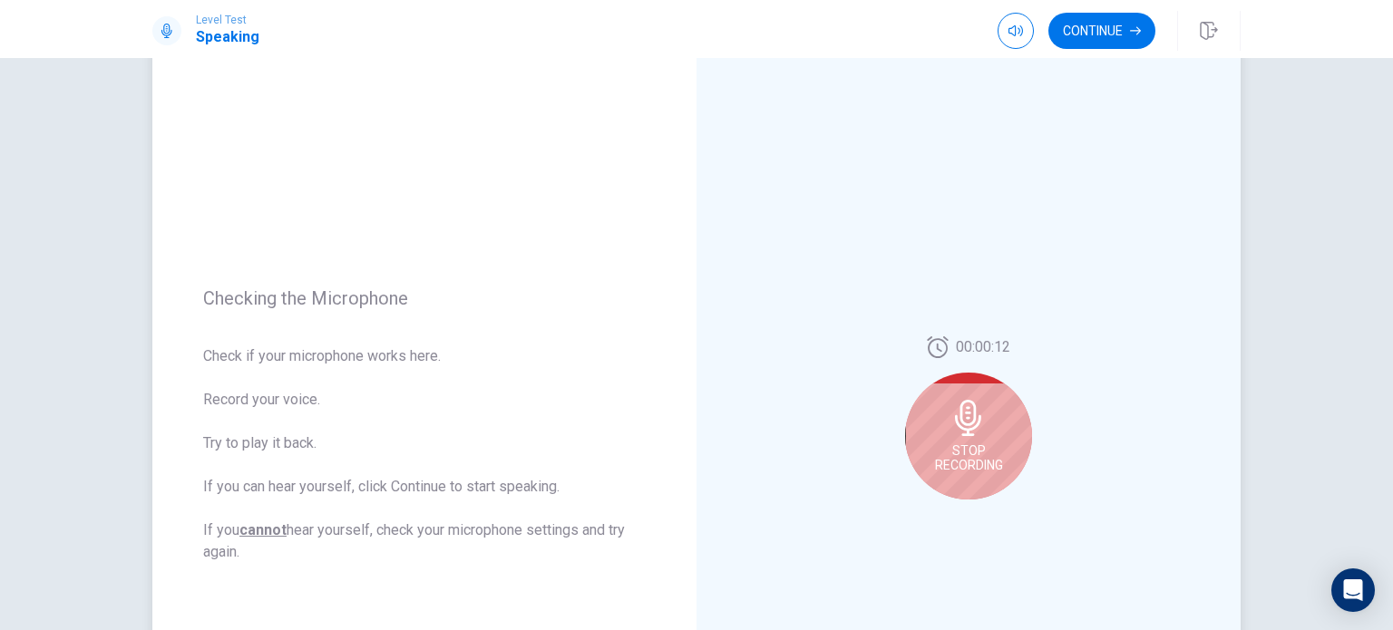
click at [964, 434] on icon at bounding box center [968, 418] width 26 height 36
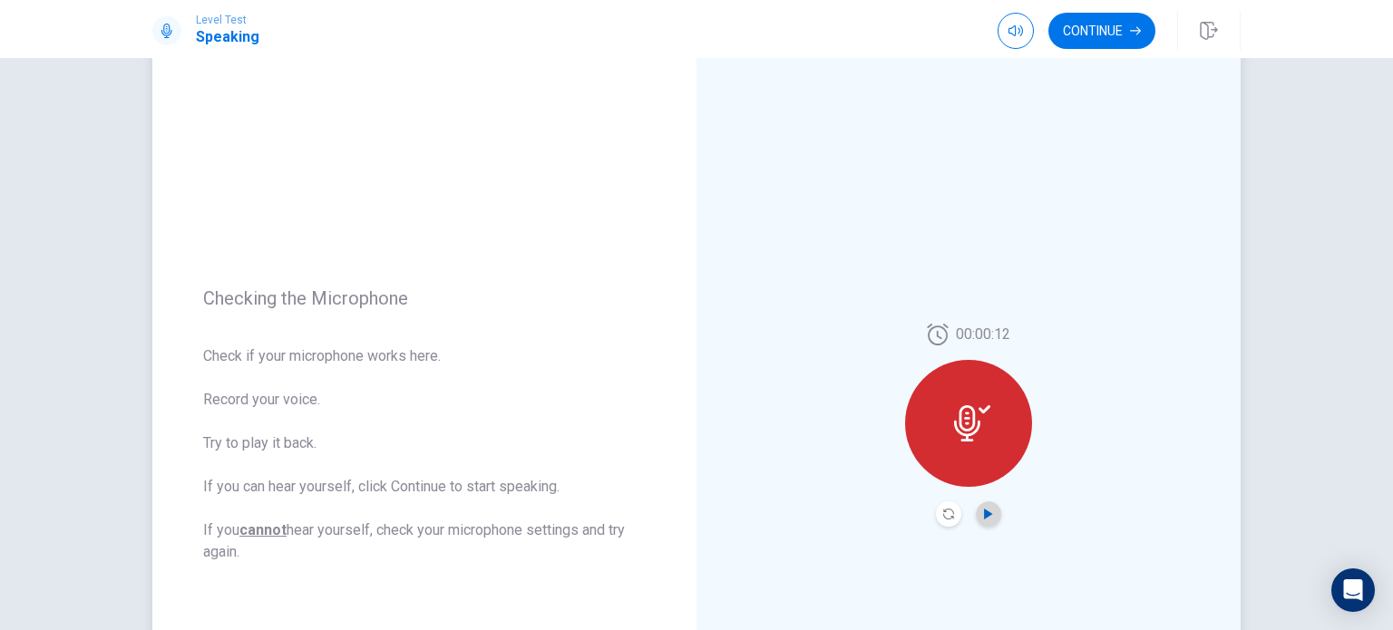
click at [986, 518] on icon "Play Audio" at bounding box center [988, 514] width 11 height 11
click at [1102, 17] on button "Continue" at bounding box center [1101, 31] width 107 height 36
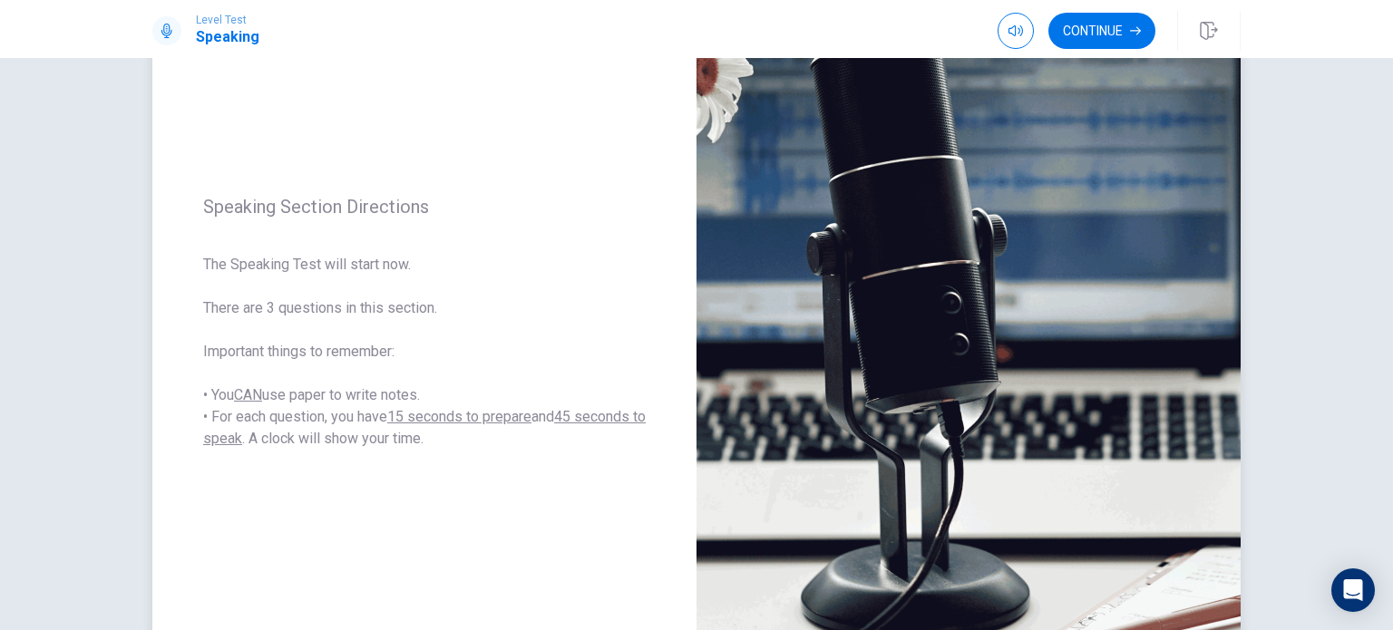
scroll to position [231, 0]
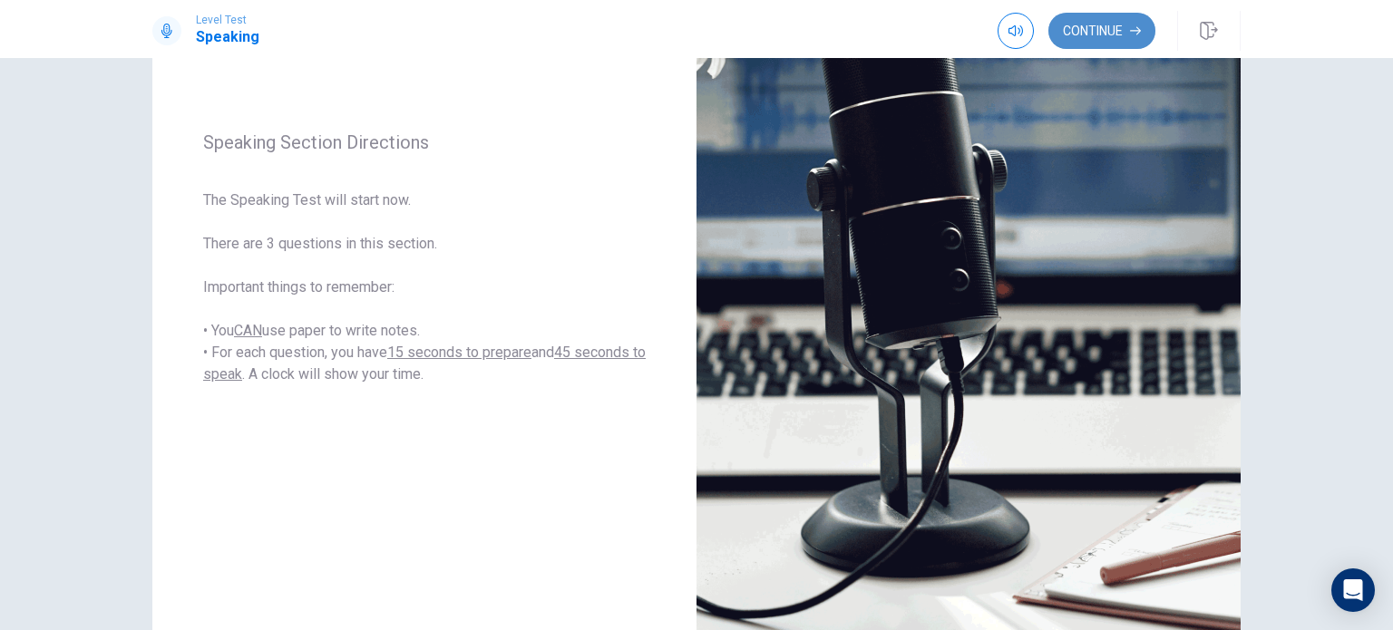
click at [1120, 34] on button "Continue" at bounding box center [1101, 31] width 107 height 36
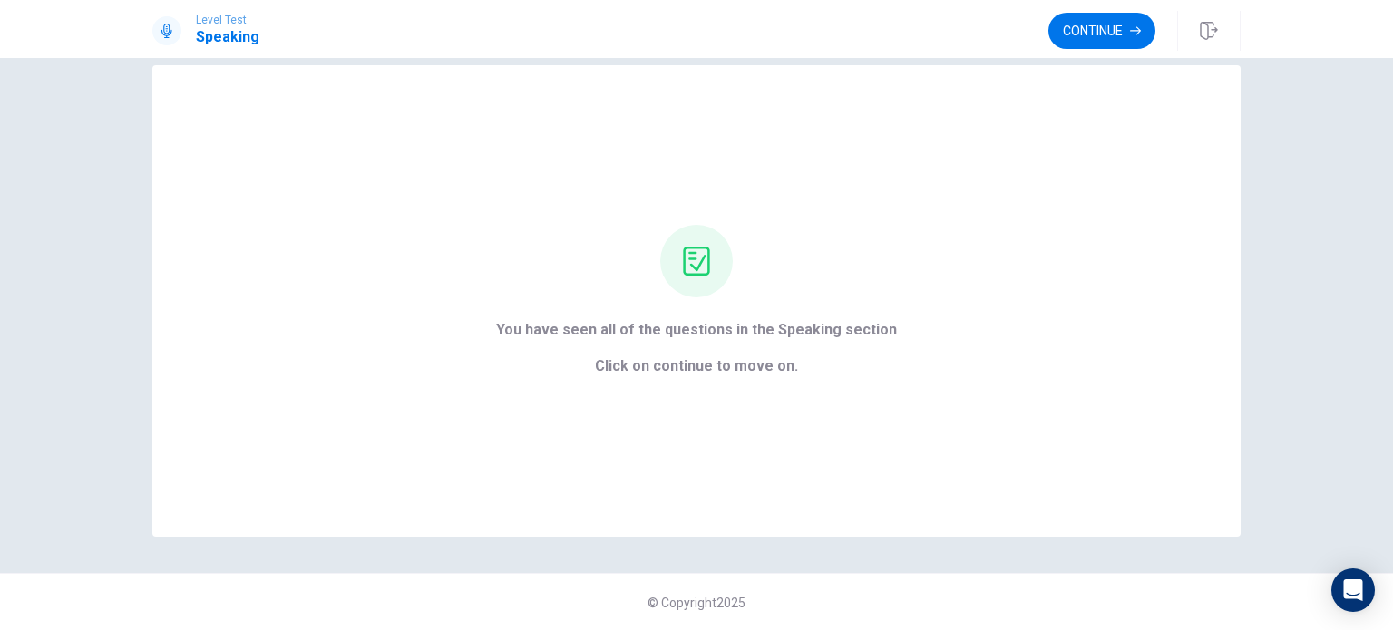
scroll to position [0, 0]
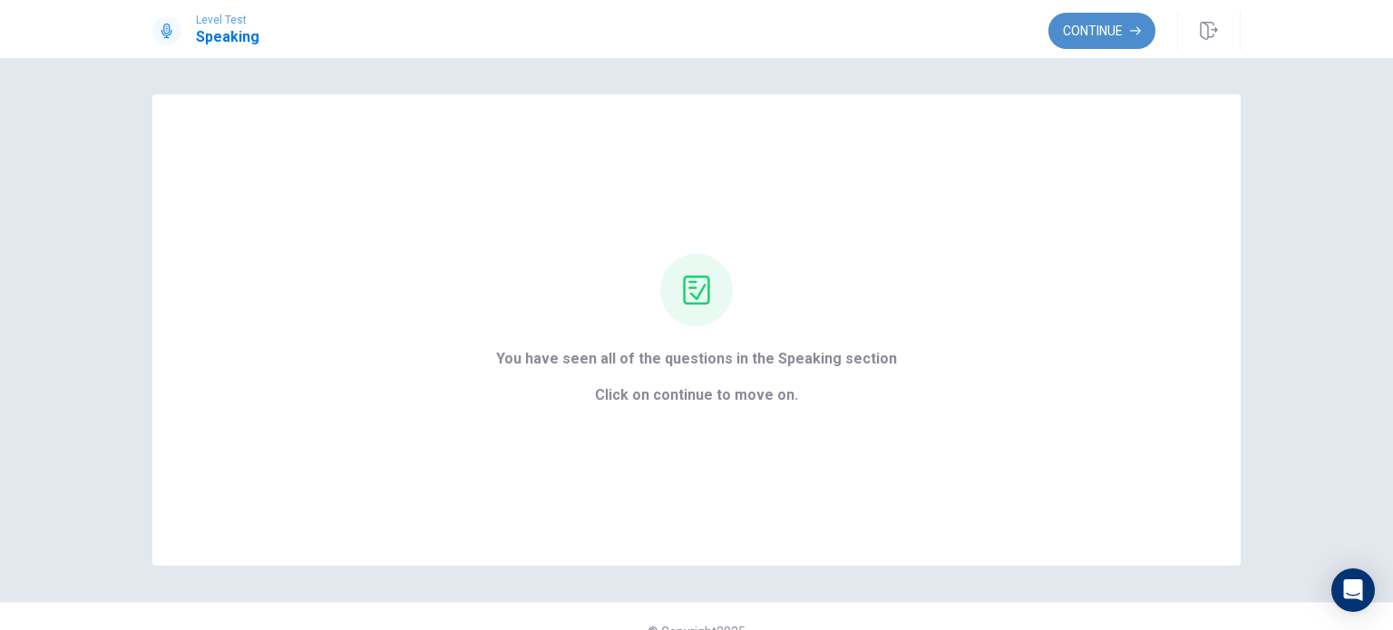
click at [1115, 18] on button "Continue" at bounding box center [1101, 31] width 107 height 36
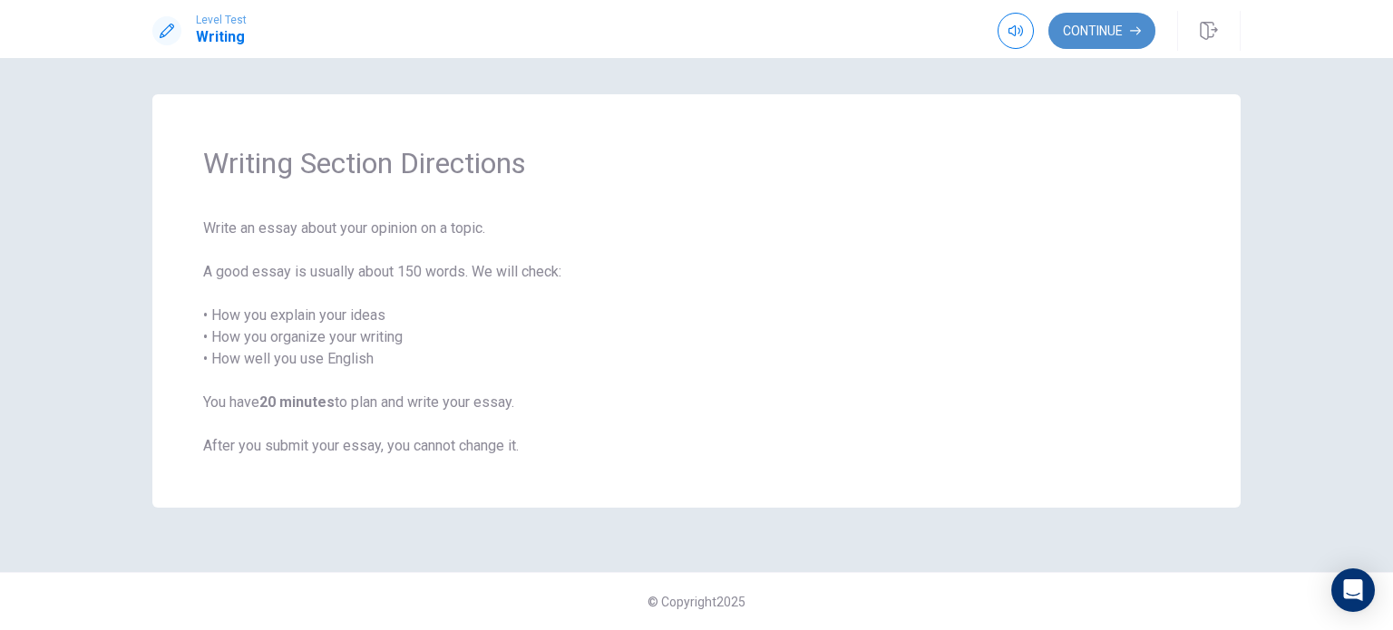
click at [1115, 30] on button "Continue" at bounding box center [1101, 31] width 107 height 36
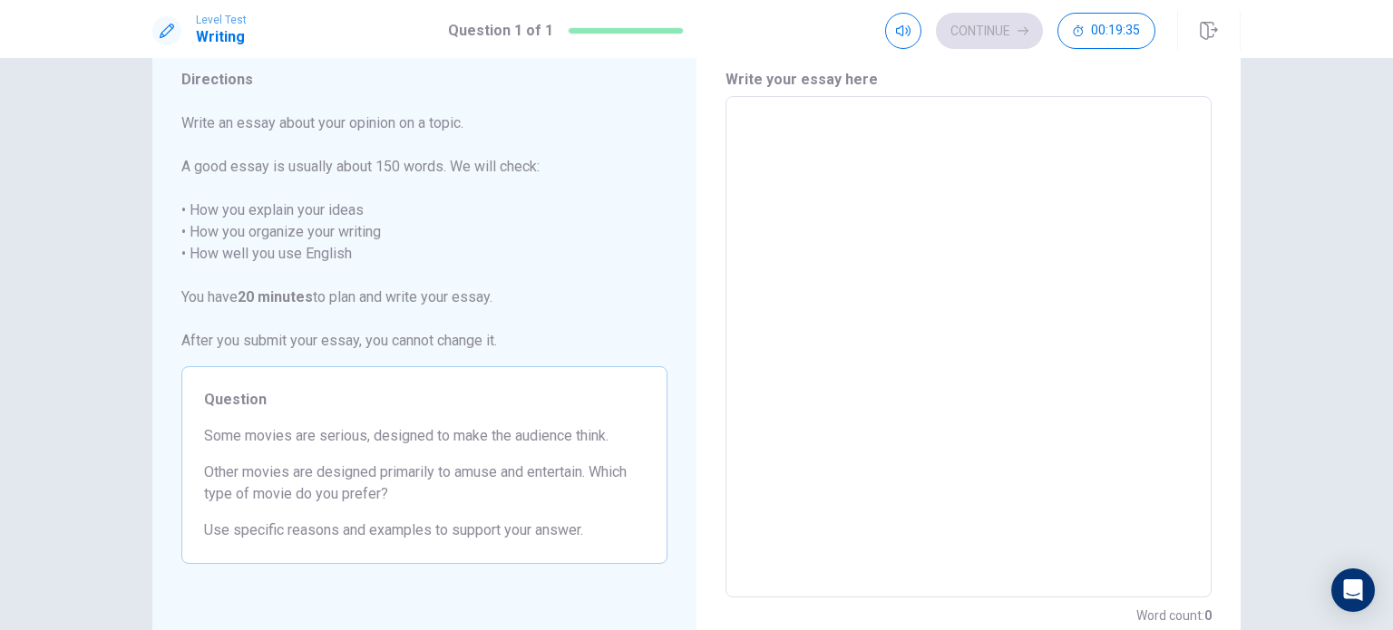
scroll to position [62, 0]
click at [783, 132] on textarea at bounding box center [968, 347] width 461 height 471
type textarea "I"
type textarea "x"
type textarea "In"
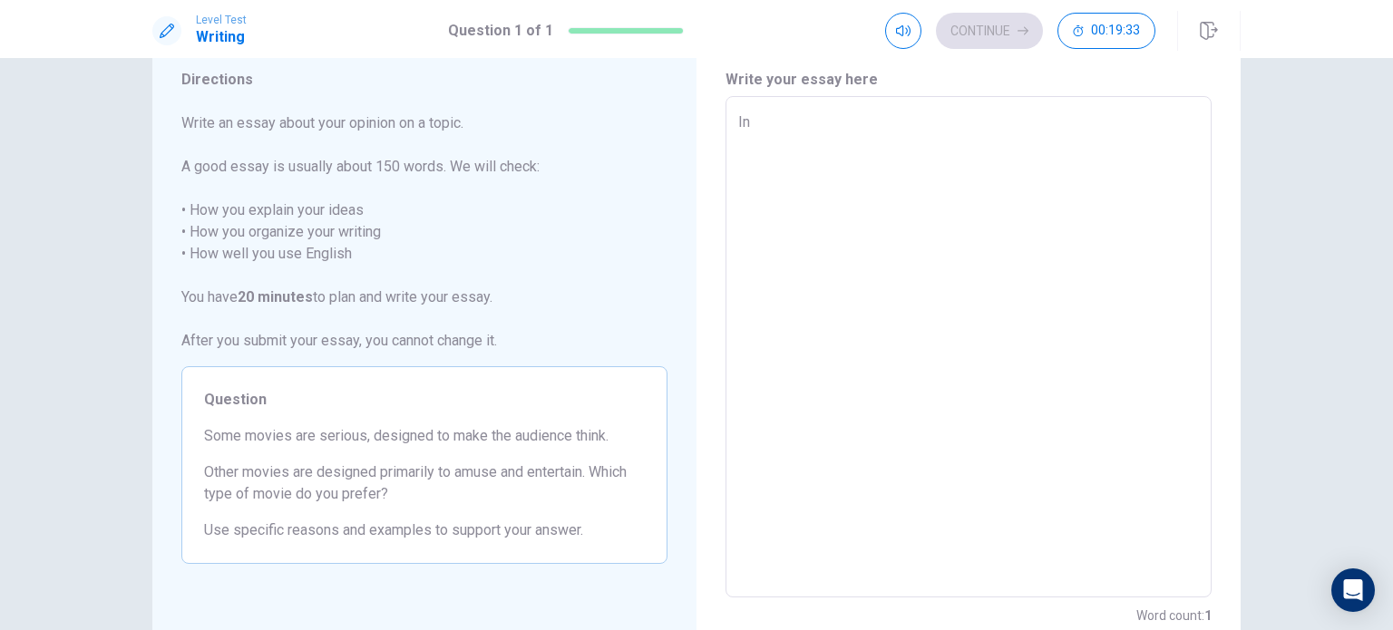
type textarea "x"
type textarea "In"
type textarea "x"
type textarea "In m"
type textarea "x"
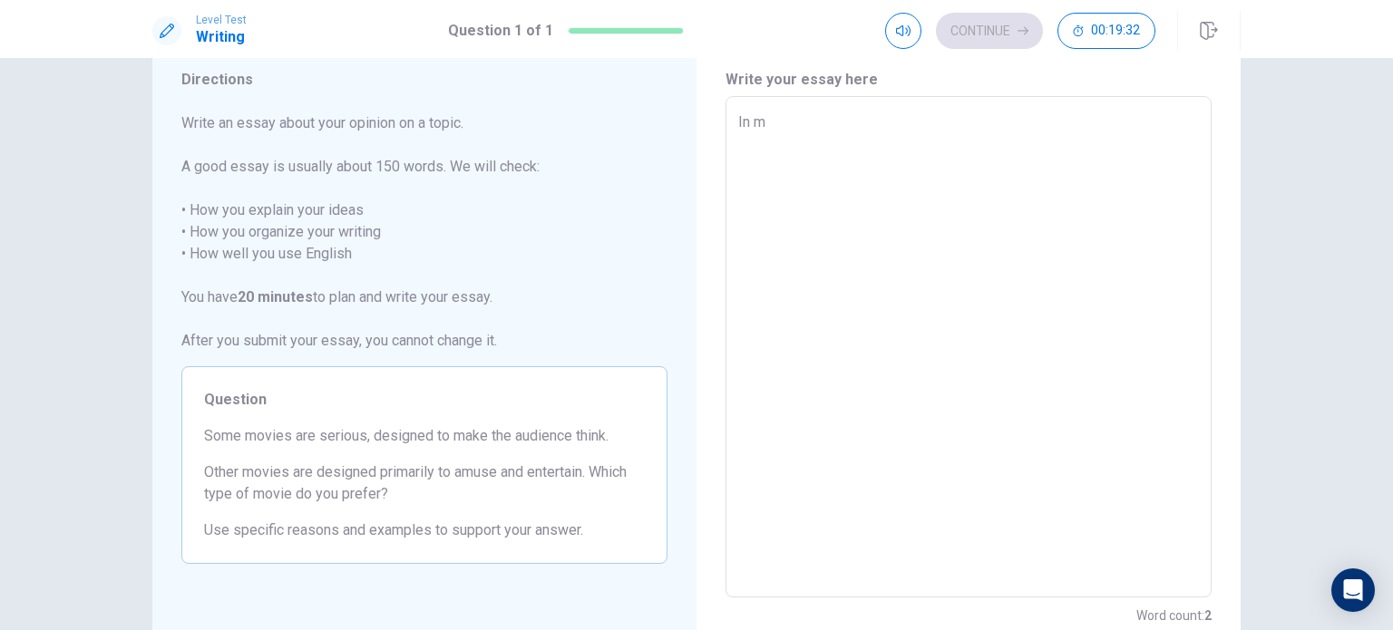
type textarea "In my"
type textarea "x"
type textarea "In my"
type textarea "x"
type textarea "In my v"
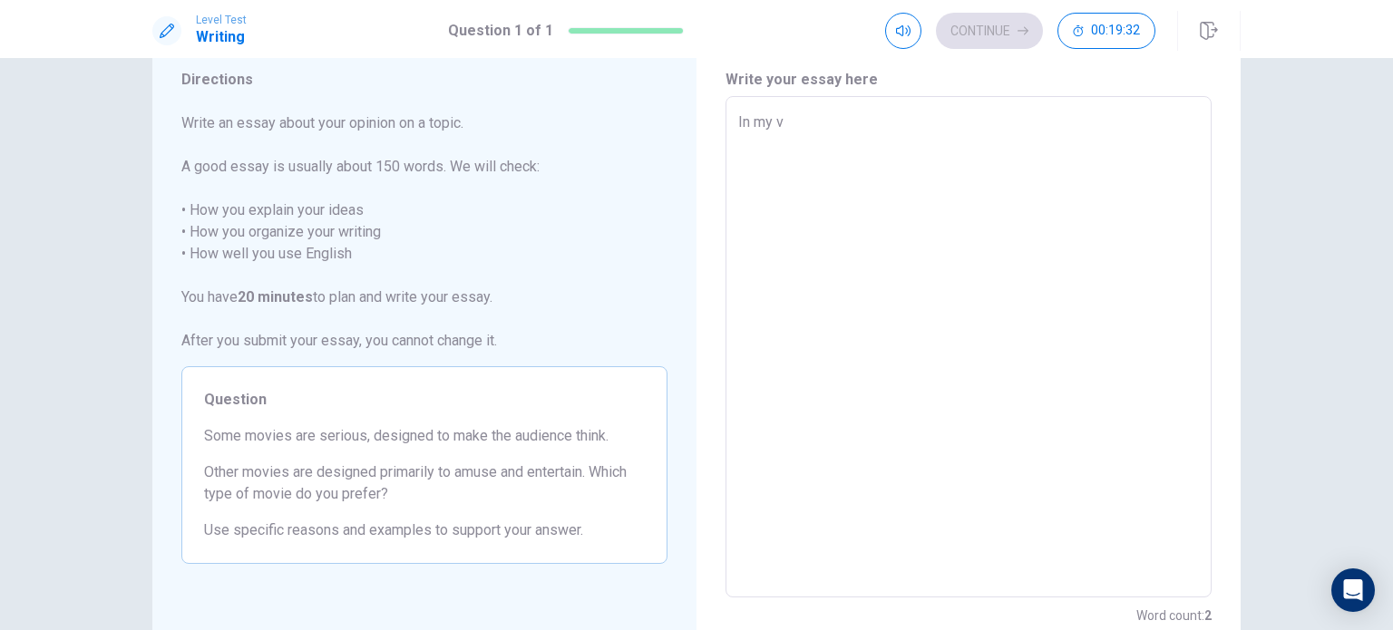
type textarea "x"
type textarea "In my vi"
type textarea "x"
type textarea "In my vie"
type textarea "x"
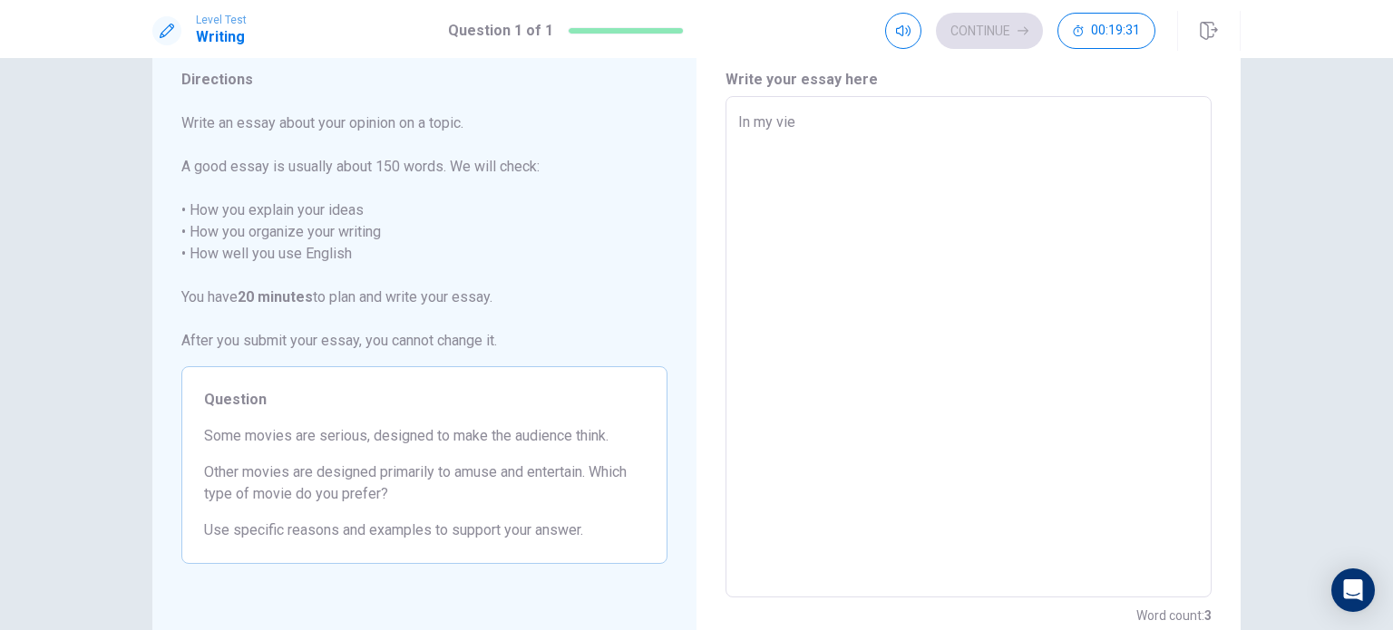
type textarea "In my view"
type textarea "x"
type textarea "In my view,"
type textarea "x"
type textarea "In my view,"
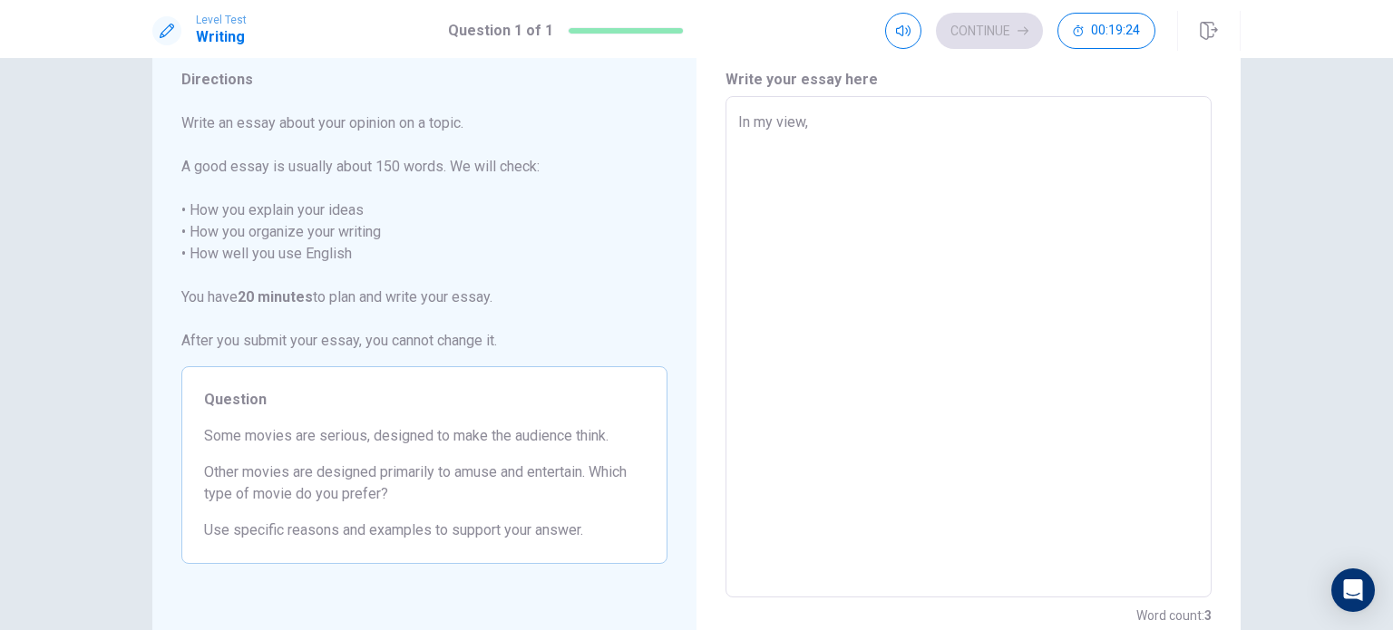
type textarea "x"
type textarea "In my view, t"
type textarea "x"
type textarea "In my view,"
type textarea "x"
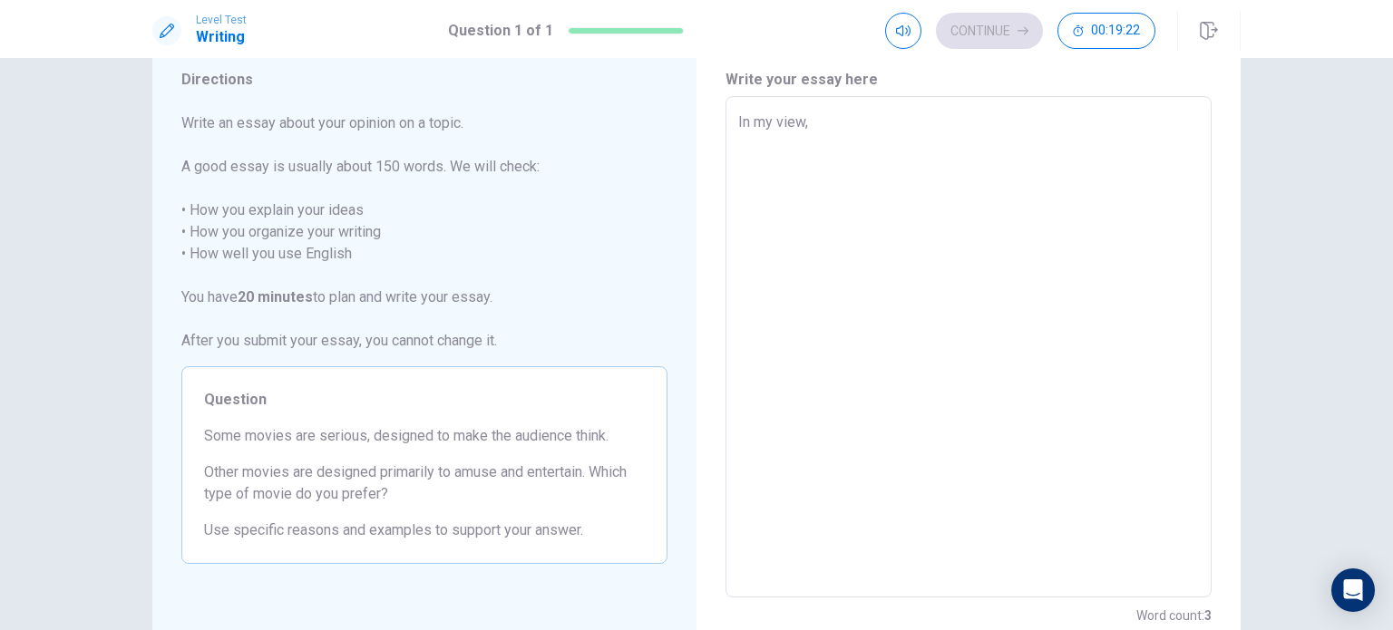
type textarea "In my view,"
type textarea "x"
type textarea "In my view"
type textarea "x"
type textarea "In my vie"
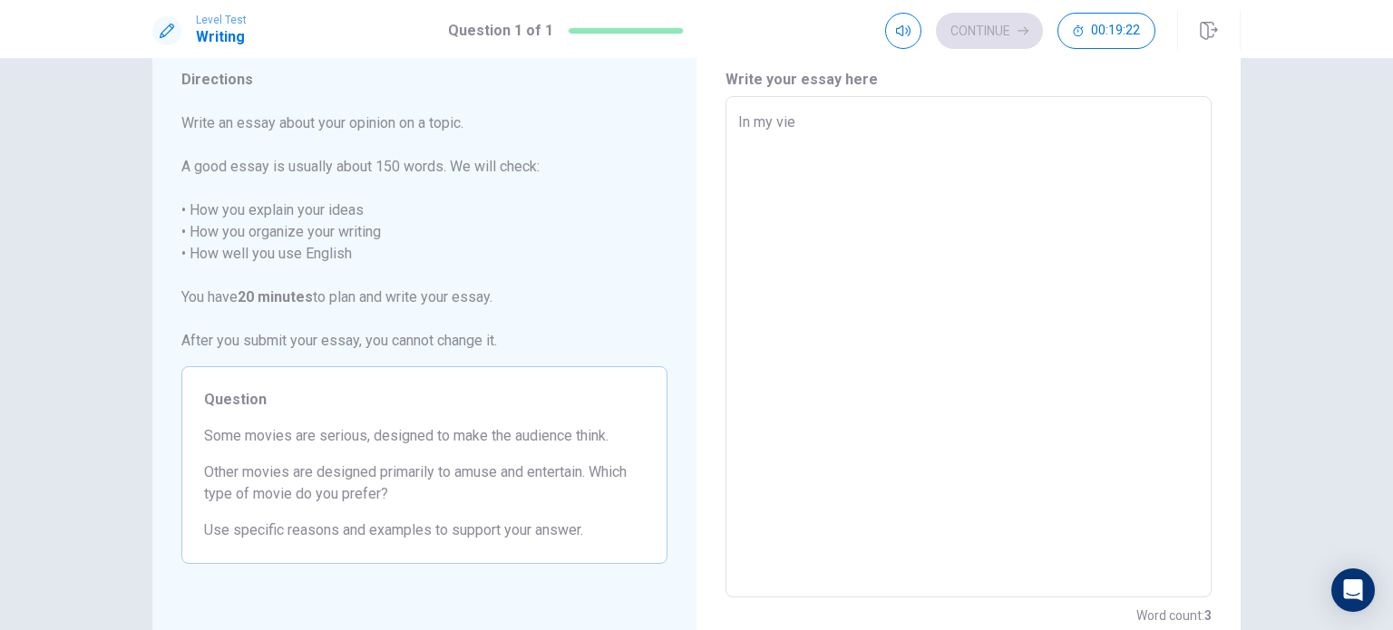
type textarea "x"
type textarea "In my vi"
type textarea "x"
type textarea "In my v"
type textarea "x"
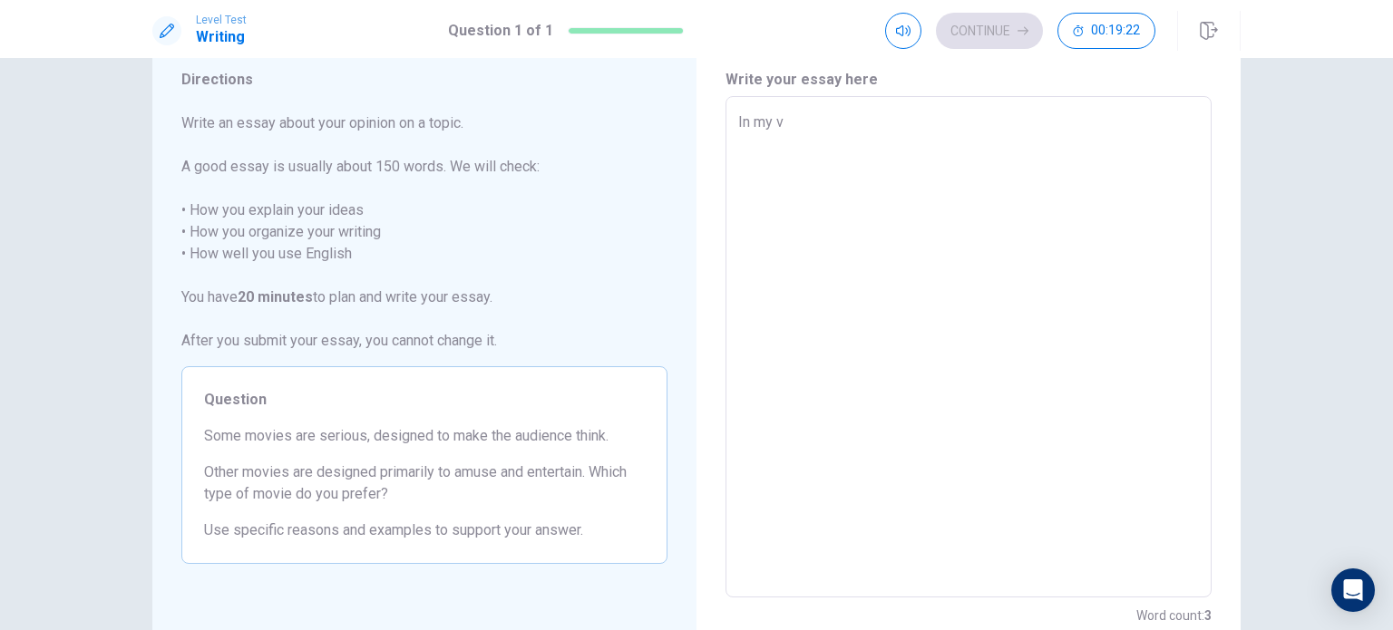
type textarea "In my"
type textarea "x"
type textarea "In my"
type textarea "x"
type textarea "In m"
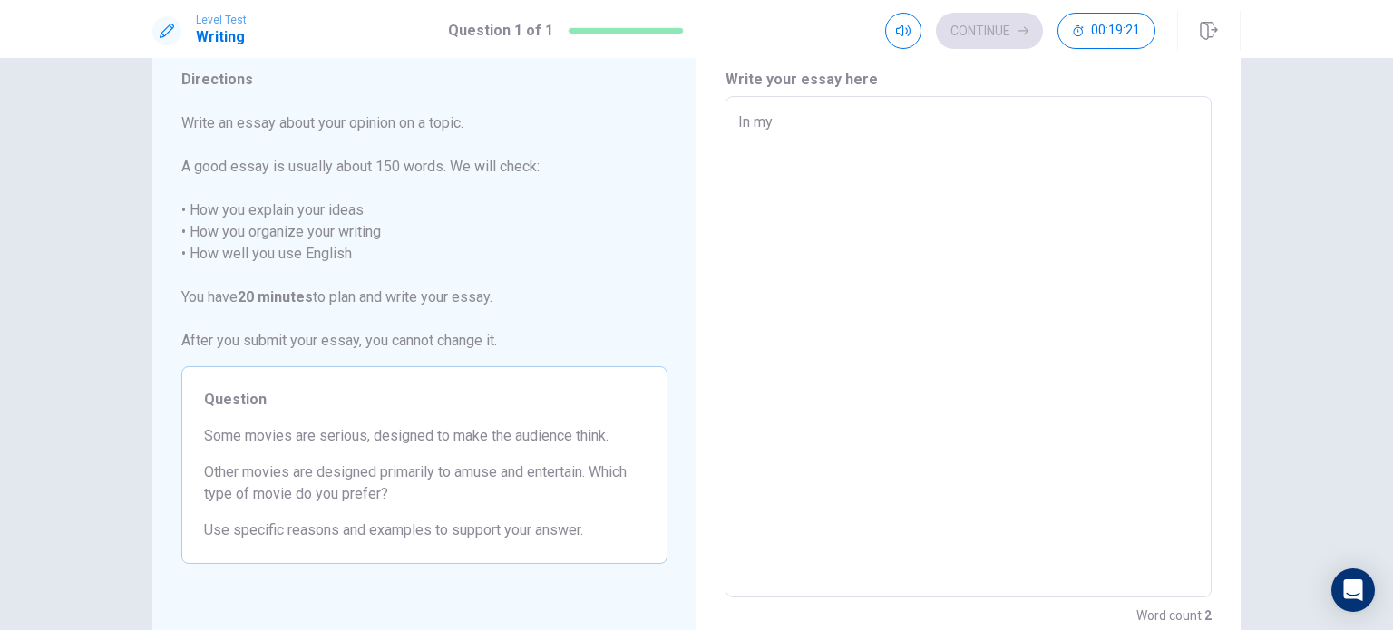
type textarea "x"
type textarea "In"
type textarea "x"
type textarea "In"
type textarea "x"
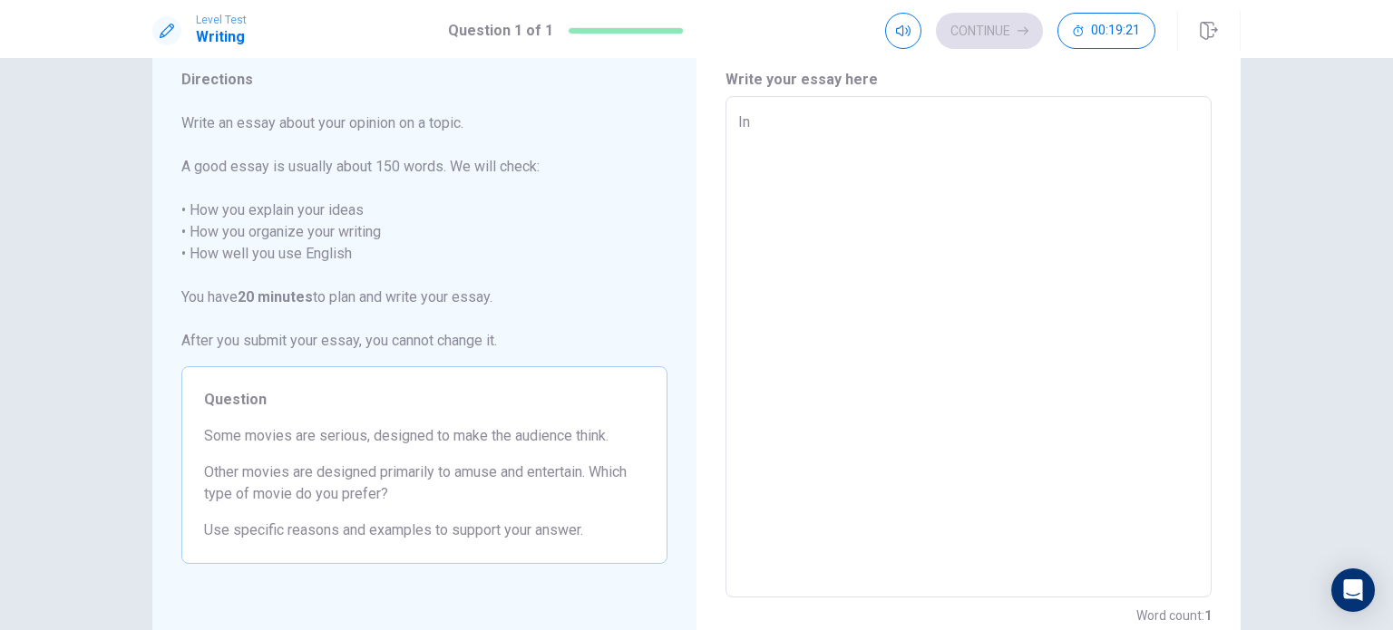
type textarea "I"
type textarea "x"
type textarea "I"
type textarea "x"
type textarea "It"
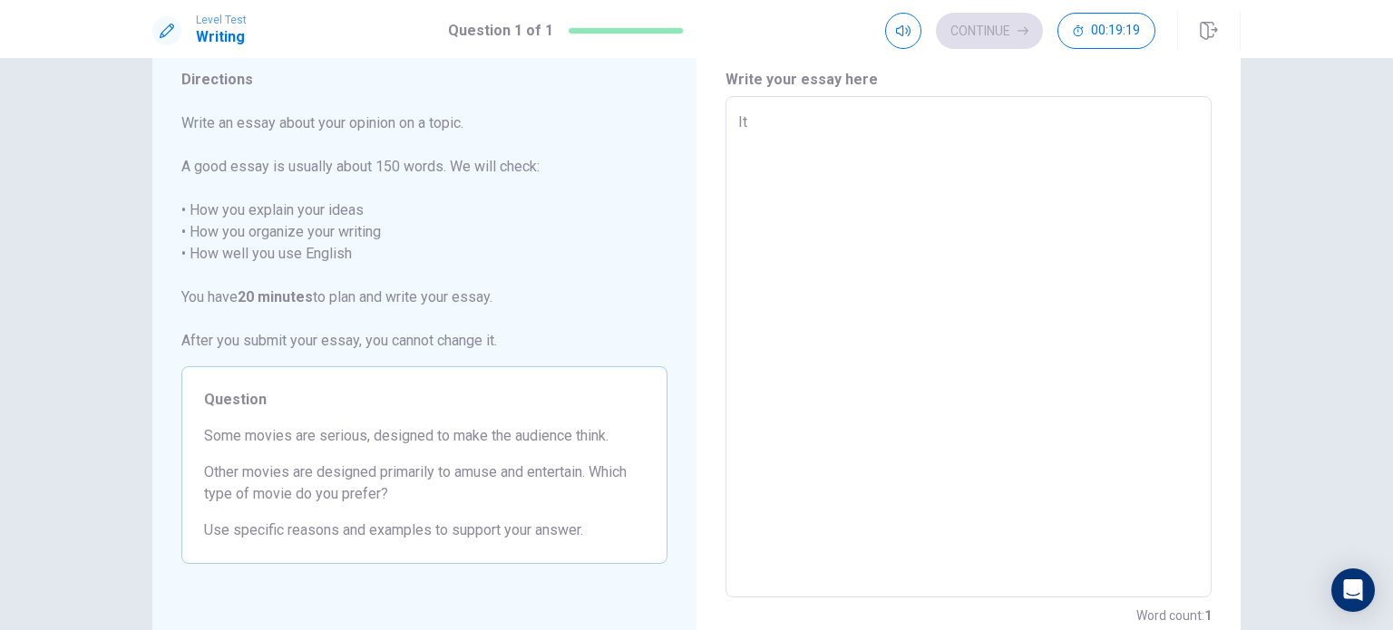
type textarea "x"
type textarea "It"
type textarea "x"
type textarea "It i"
type textarea "x"
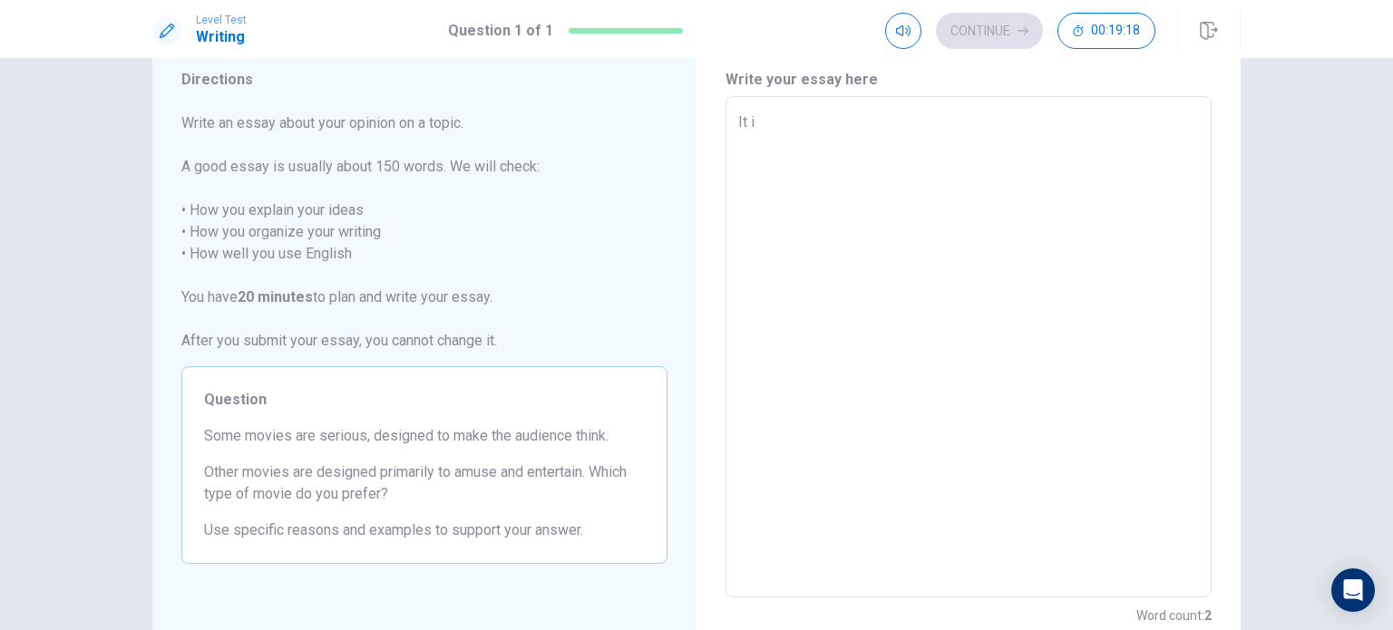
type textarea "It is"
type textarea "x"
type textarea "It is"
type textarea "x"
type textarea "It is w"
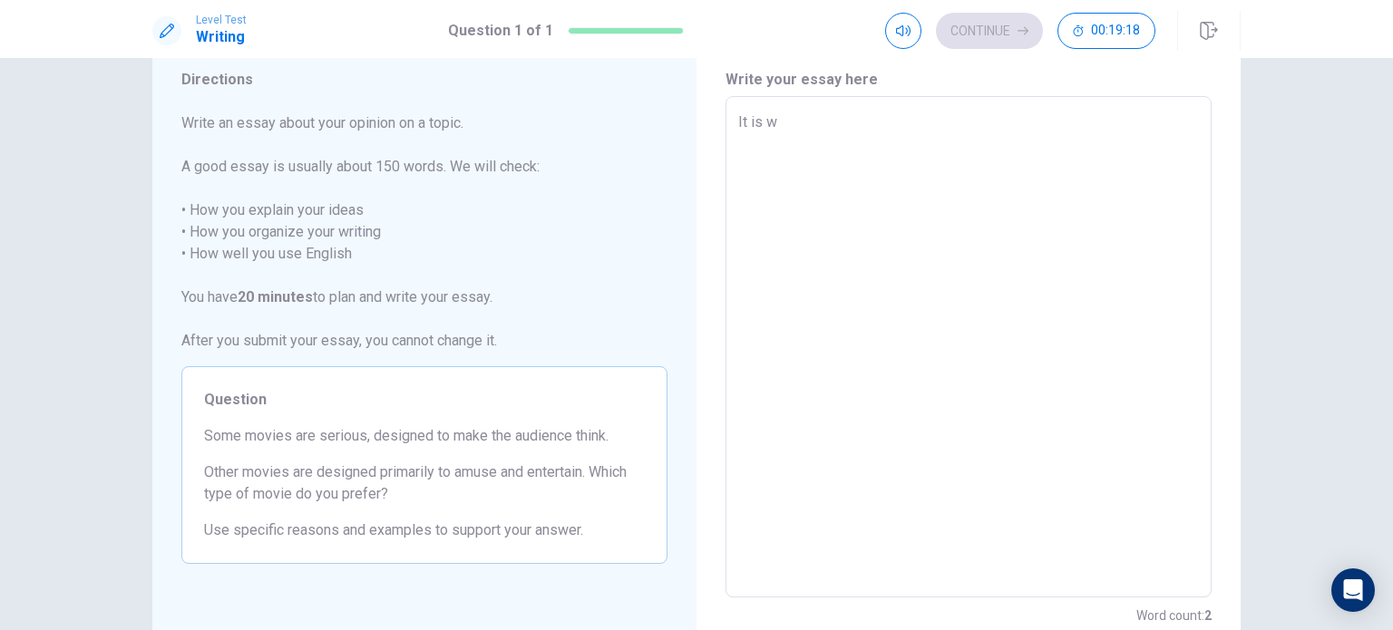
type textarea "x"
type textarea "It is wi"
type textarea "x"
type textarea "It is wid"
type textarea "x"
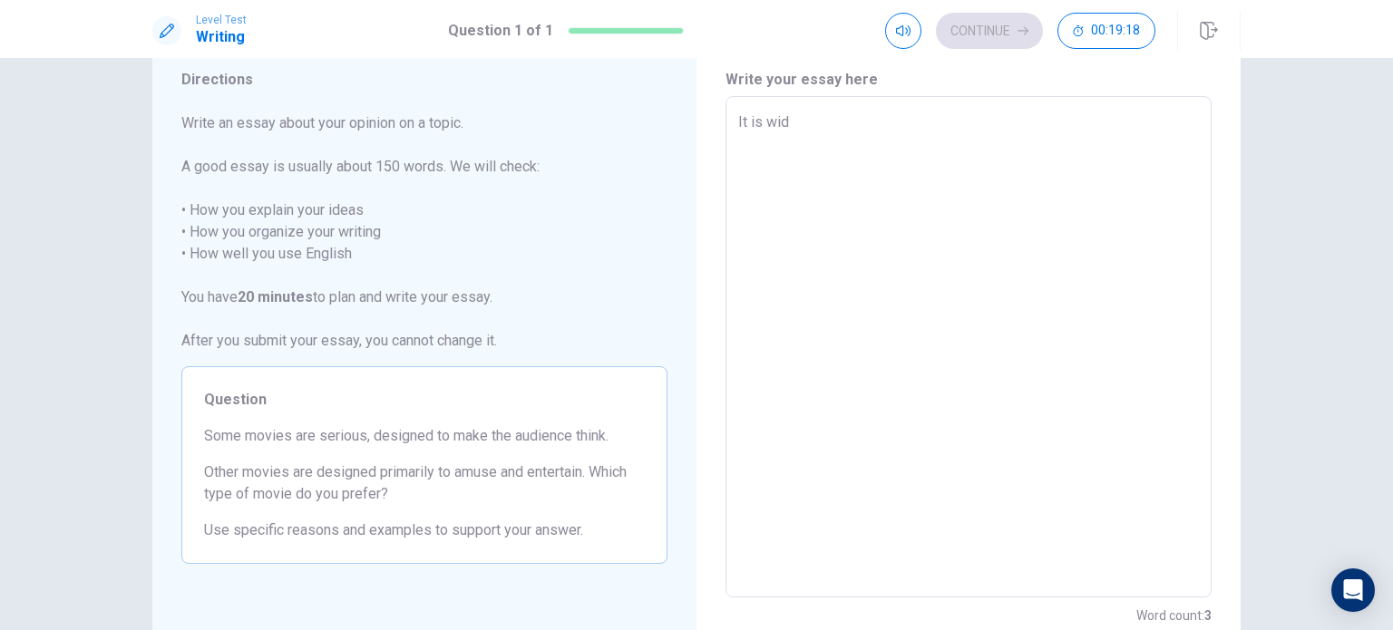
type textarea "It is wide"
type textarea "x"
type textarea "It is [PERSON_NAME]"
type textarea "x"
type textarea "It is widely"
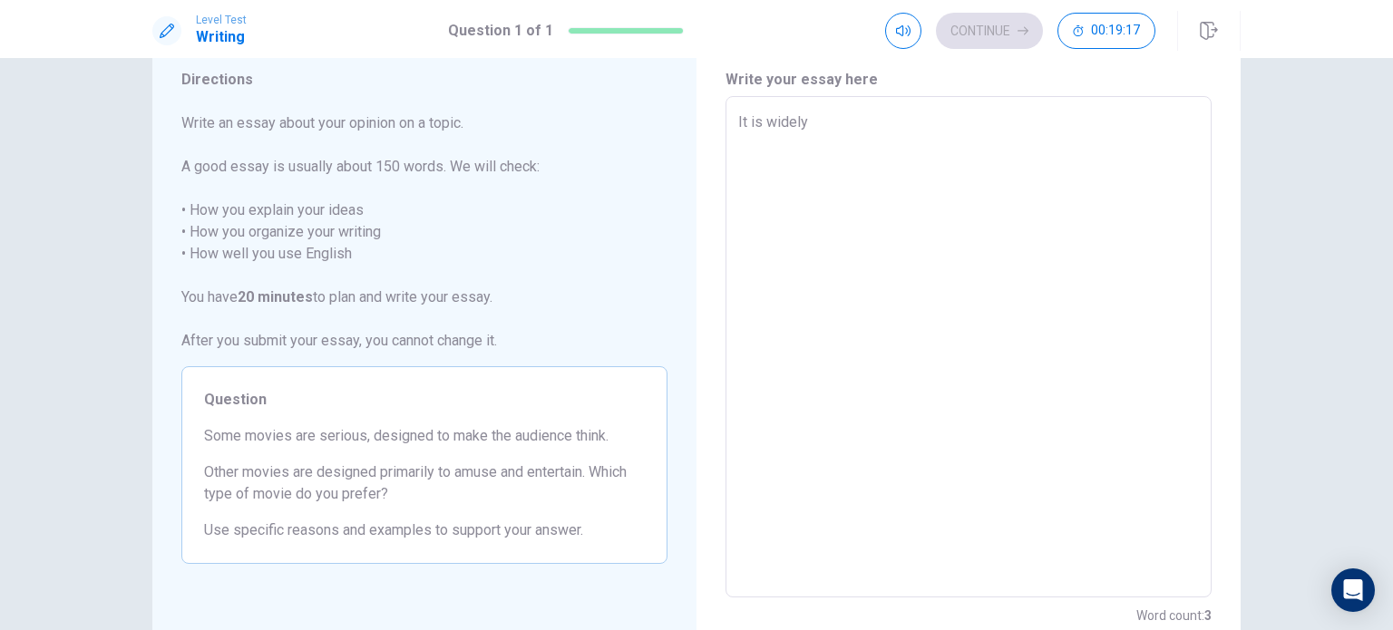
type textarea "x"
type textarea "It is widely"
type textarea "x"
type textarea "It is widely a"
type textarea "x"
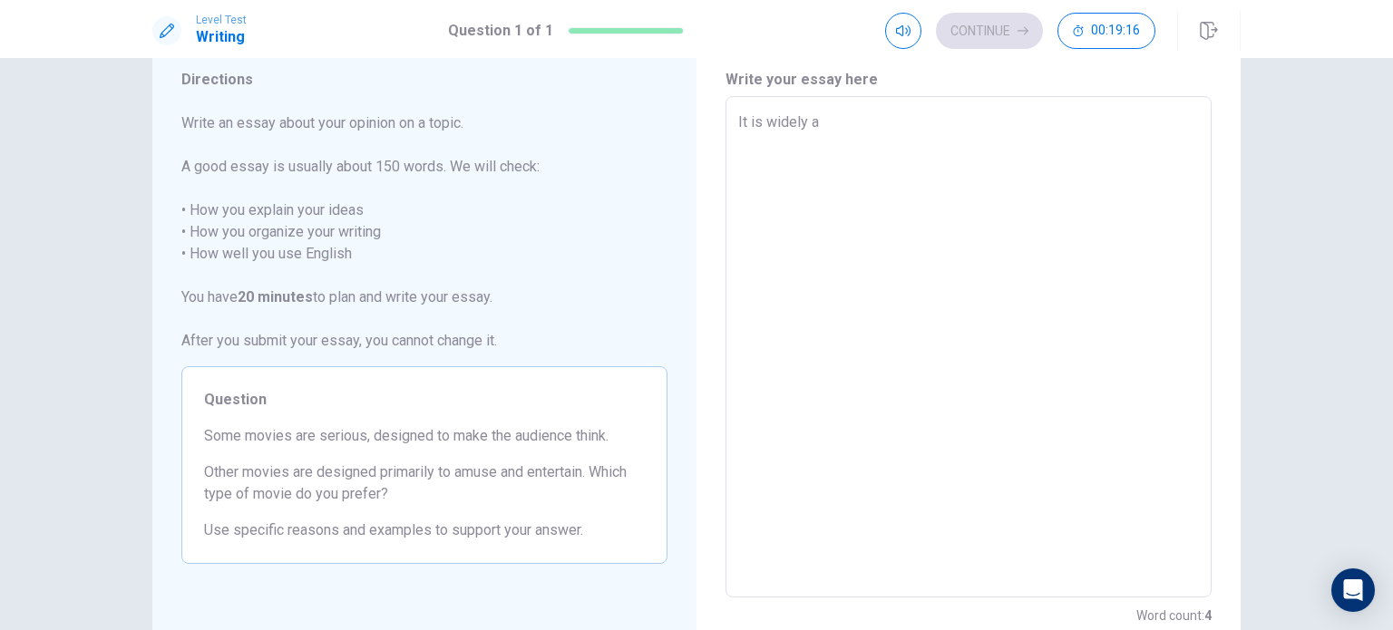
type textarea "It is widely ac"
type textarea "x"
type textarea "It is widely ack"
type textarea "x"
type textarea "It is widely acko"
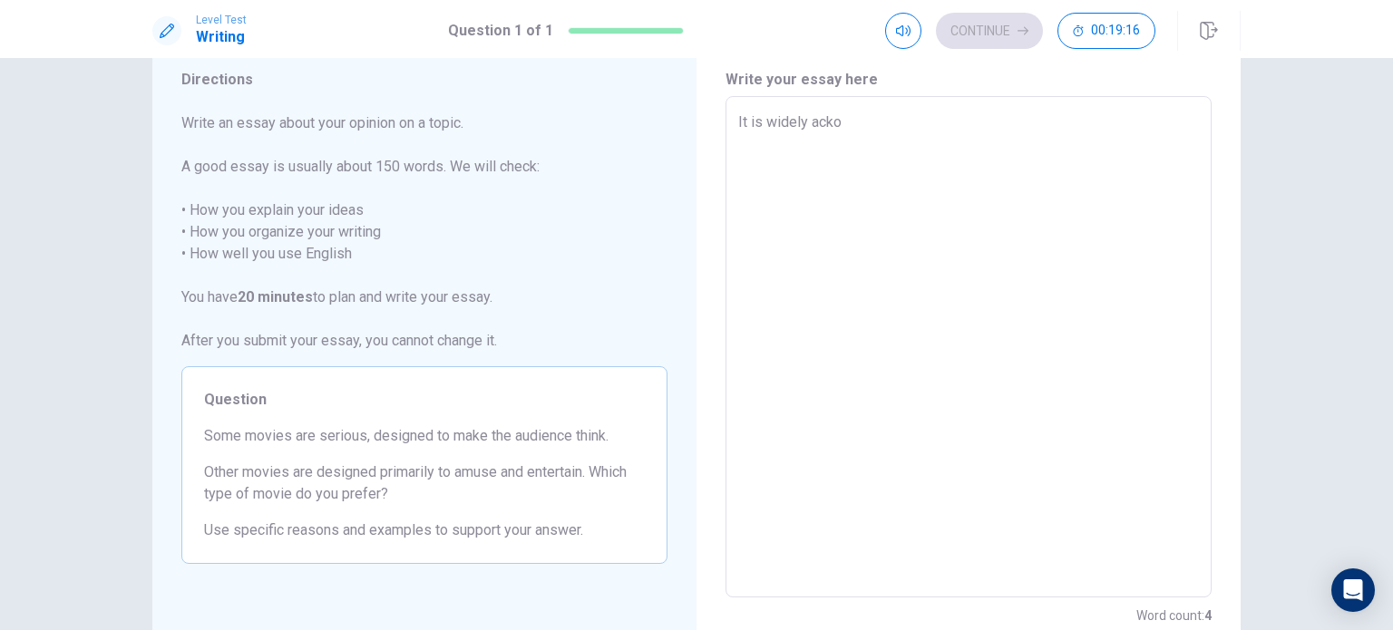
type textarea "x"
type textarea "It is widely ackol"
type textarea "x"
type textarea "It is widely acko"
type textarea "x"
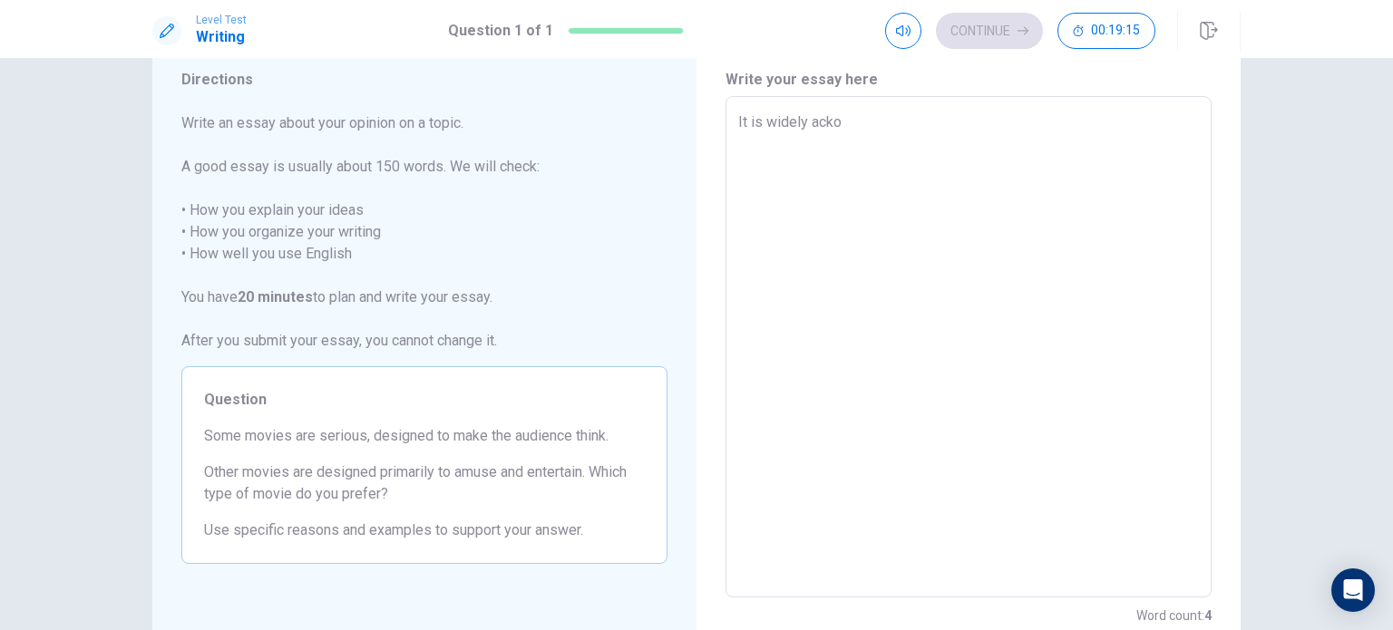
type textarea "It is widely ack"
type textarea "x"
type textarea "It is widely ackn"
type textarea "x"
type textarea "It is widely acknw"
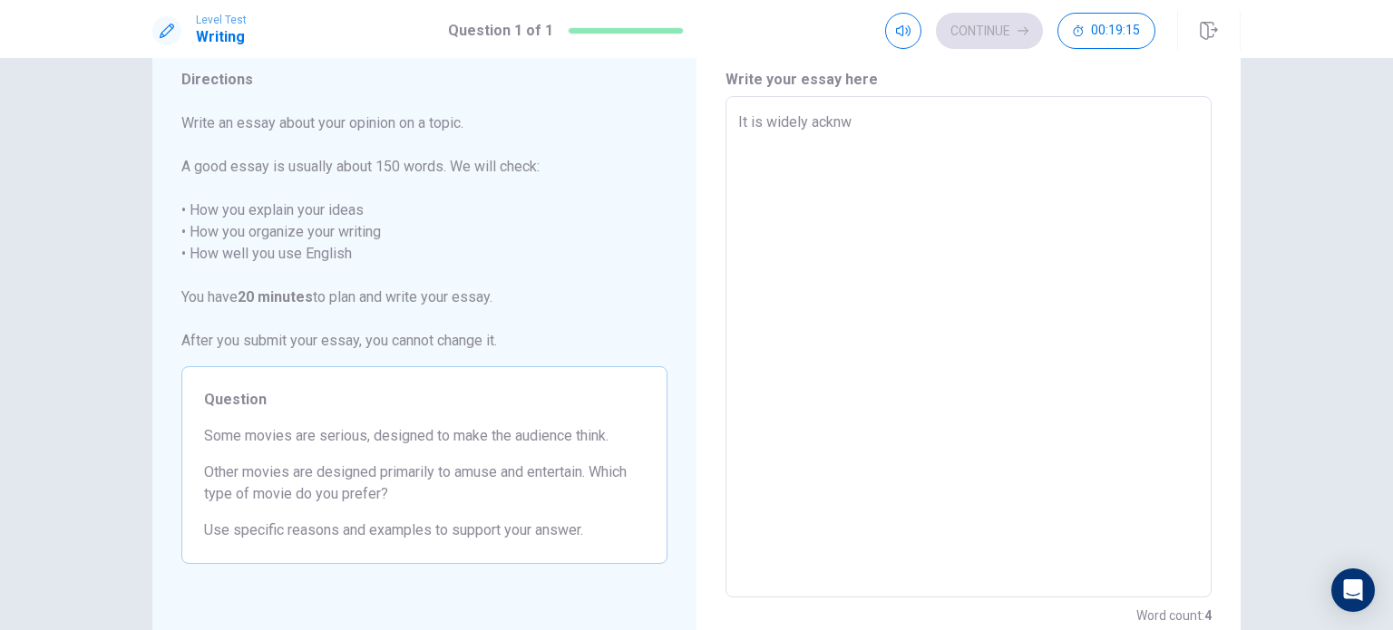
type textarea "x"
type textarea "It is widely ackn"
type textarea "x"
type textarea "It is widely ackno"
type textarea "x"
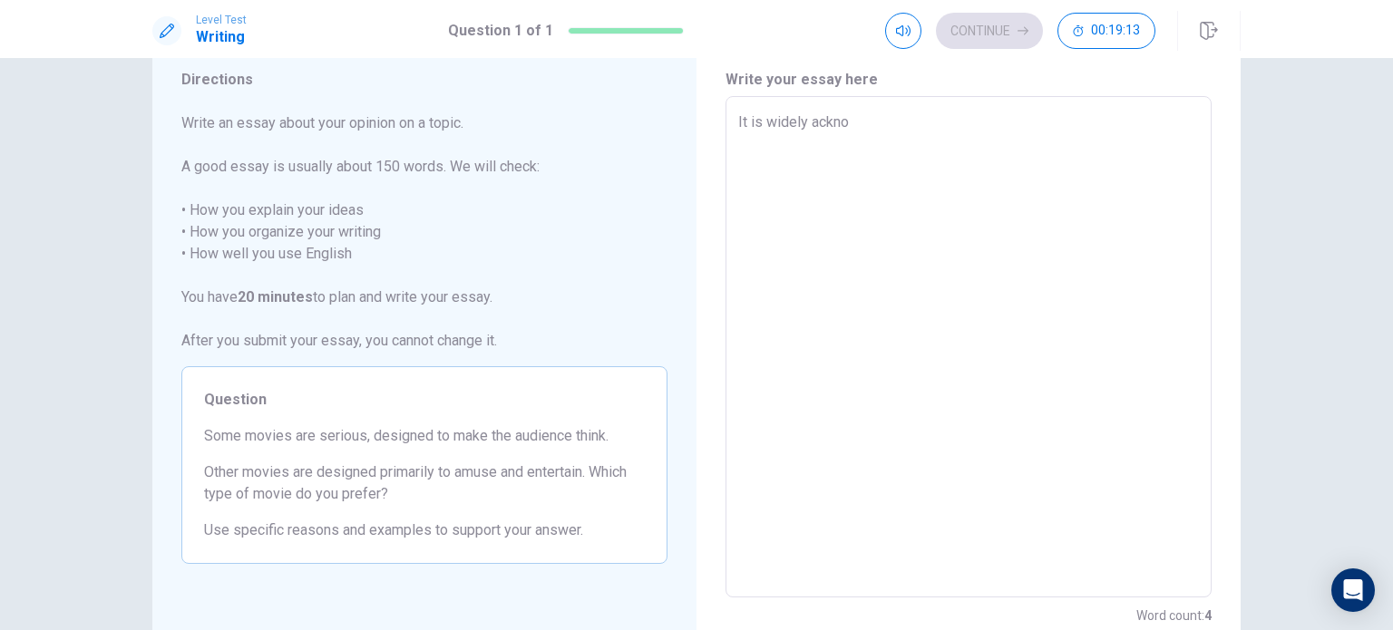
type textarea "It is widely acknow"
type textarea "x"
type textarea "It is widely acknowl"
type textarea "x"
type textarea "It is widely acknowle"
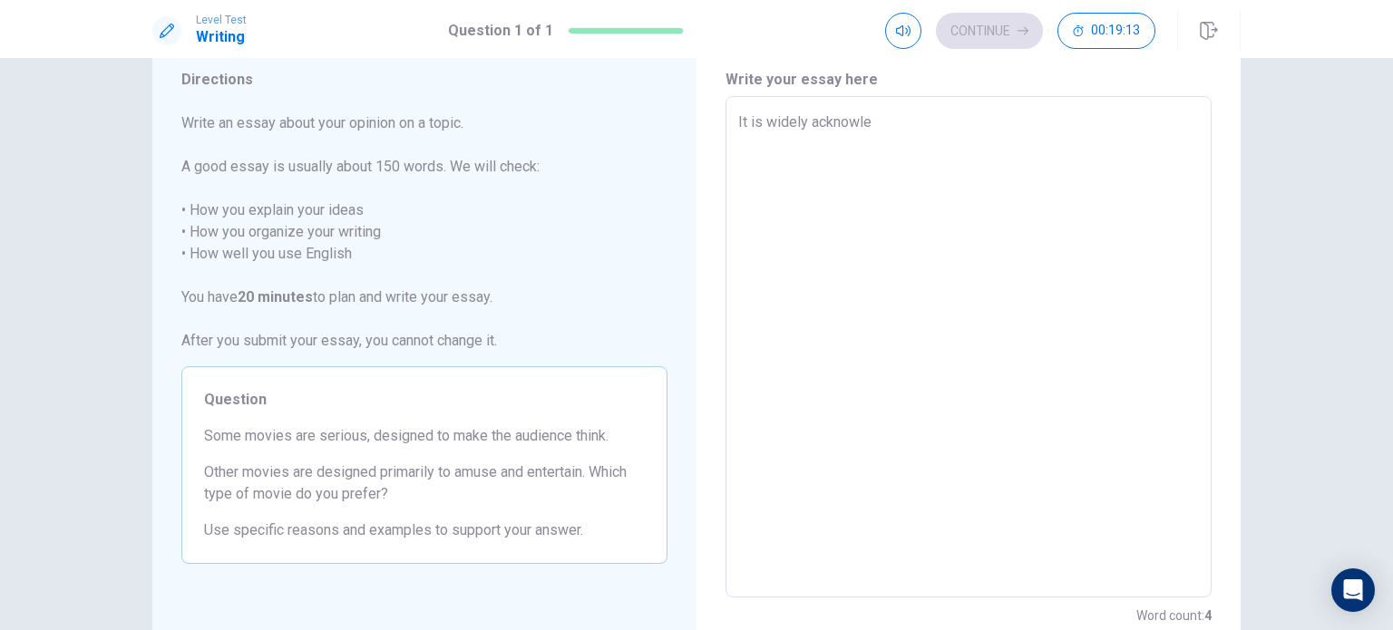
type textarea "x"
type textarea "It is widely acknowled"
type textarea "x"
type textarea "It is widely acknowledg"
type textarea "x"
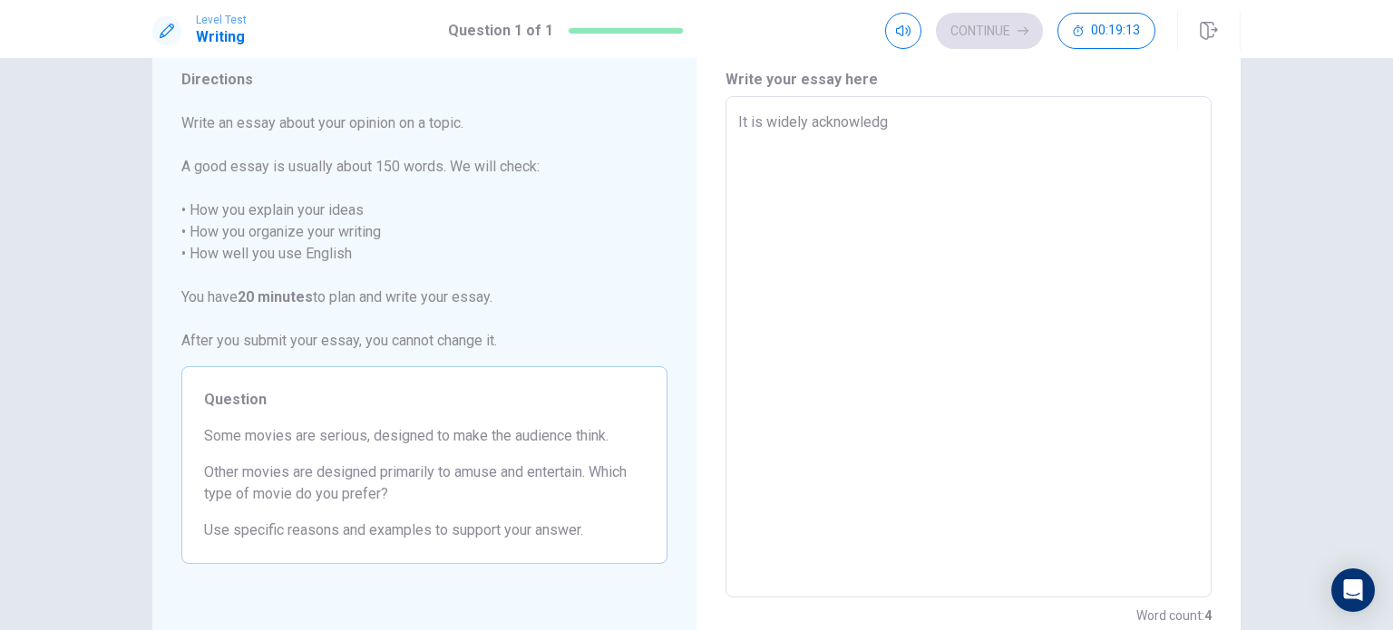
type textarea "It is widely acknowledge"
type textarea "x"
type textarea "It is widely acknowledged"
type textarea "x"
type textarea "It is widely acknowledged"
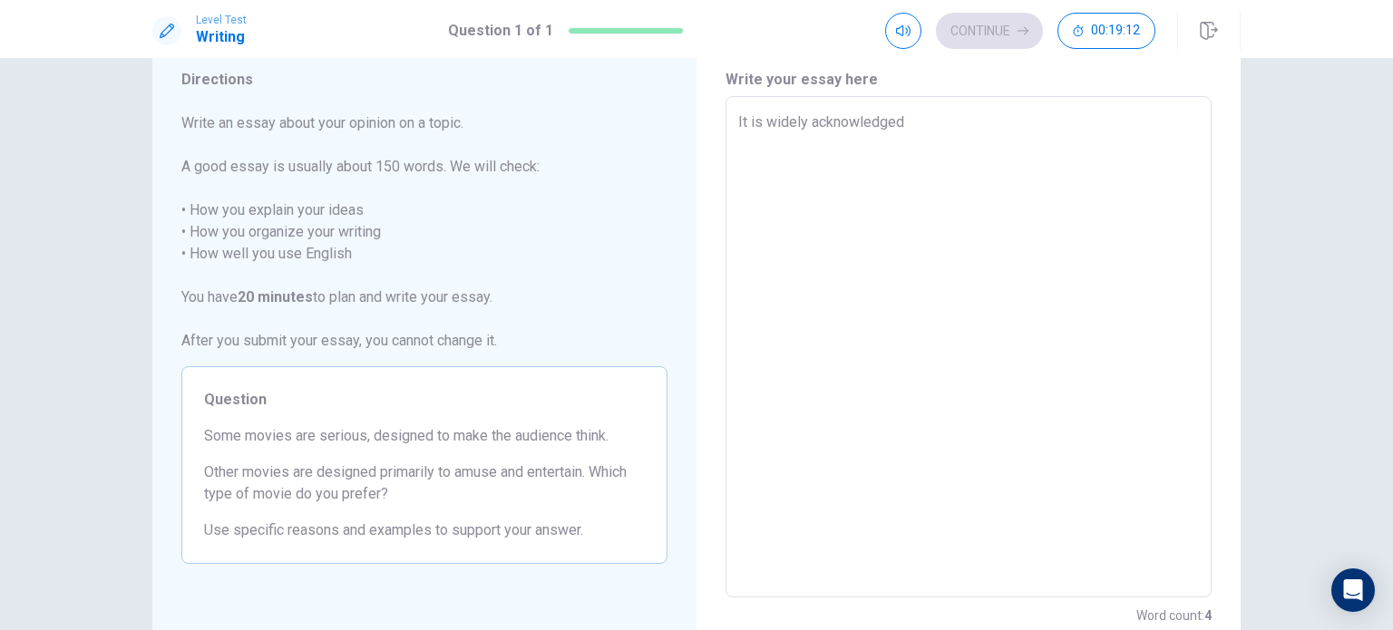
type textarea "x"
type textarea "It is widely acknowledged t"
type textarea "x"
type textarea "It is widely acknowledged th"
type textarea "x"
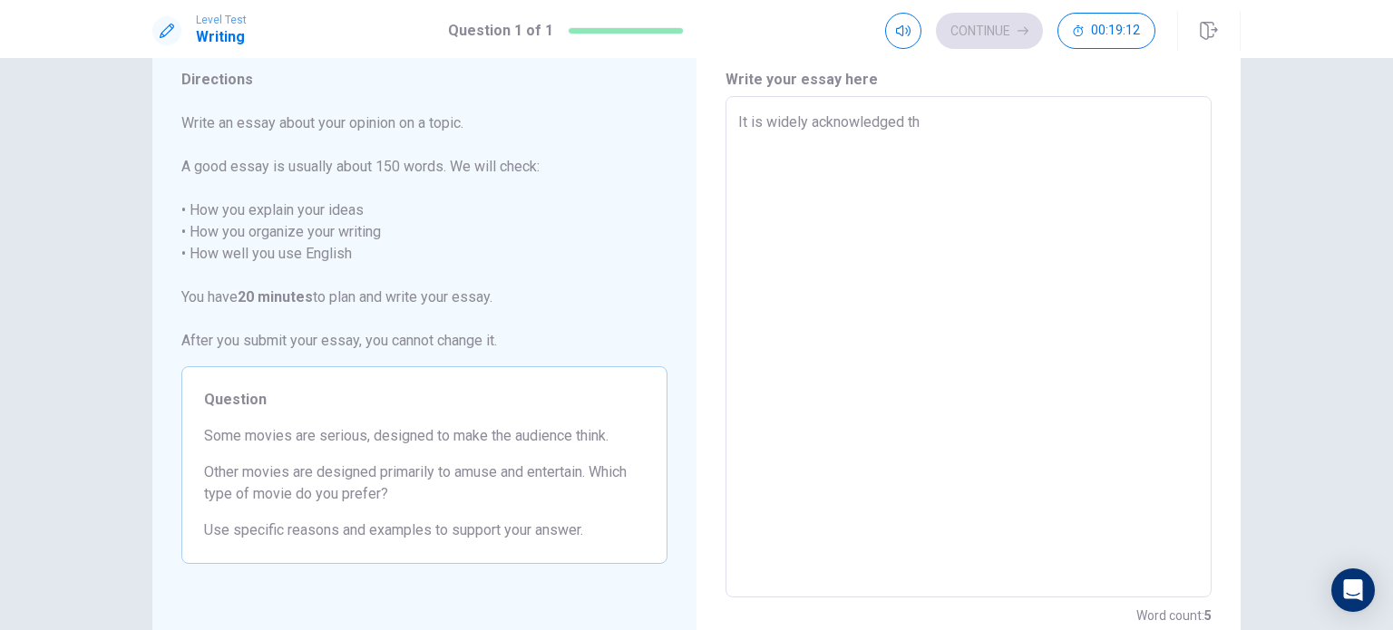
type textarea "It is widely acknowledged tha"
type textarea "x"
type textarea "It is widely acknowledged that"
type textarea "x"
type textarea "It is widely acknowledged that"
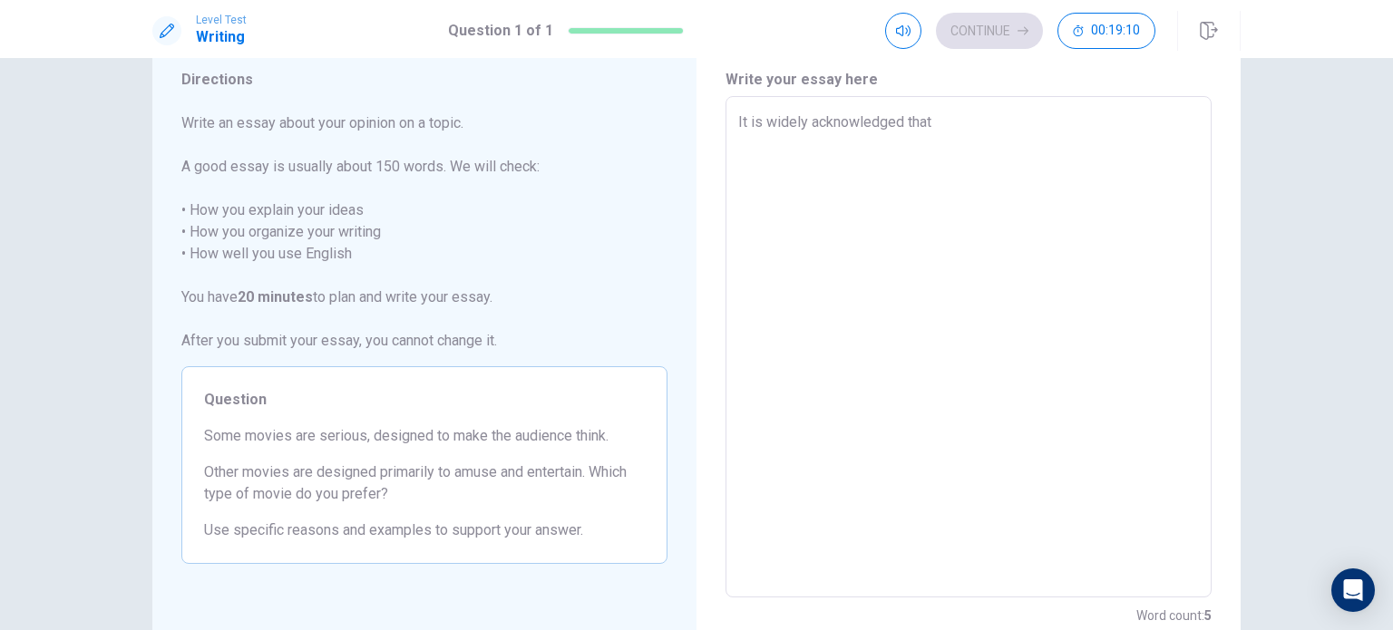
type textarea "x"
type textarea "It is widely acknowledged that m"
type textarea "x"
type textarea "It is widely acknowledged that mo"
type textarea "x"
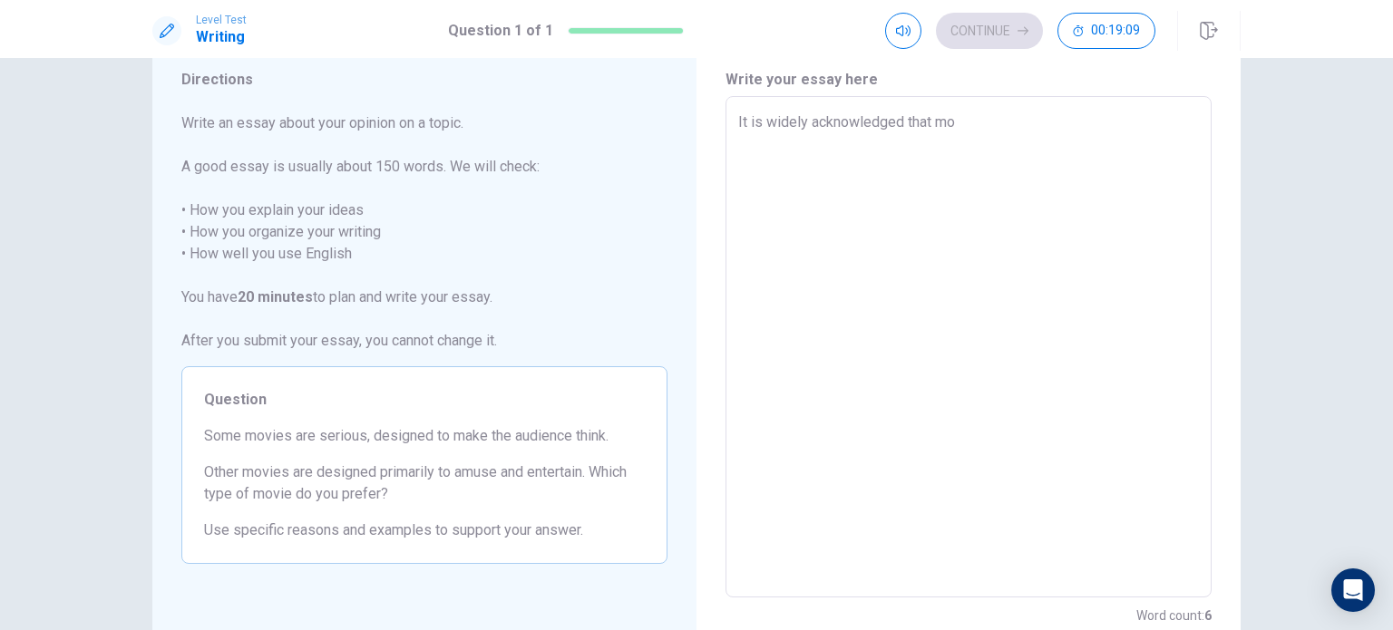
type textarea "It is widely acknowledged that mov"
type textarea "x"
type textarea "It is widely acknowledged that movi"
type textarea "x"
type textarea "It is widely acknowledged that movie"
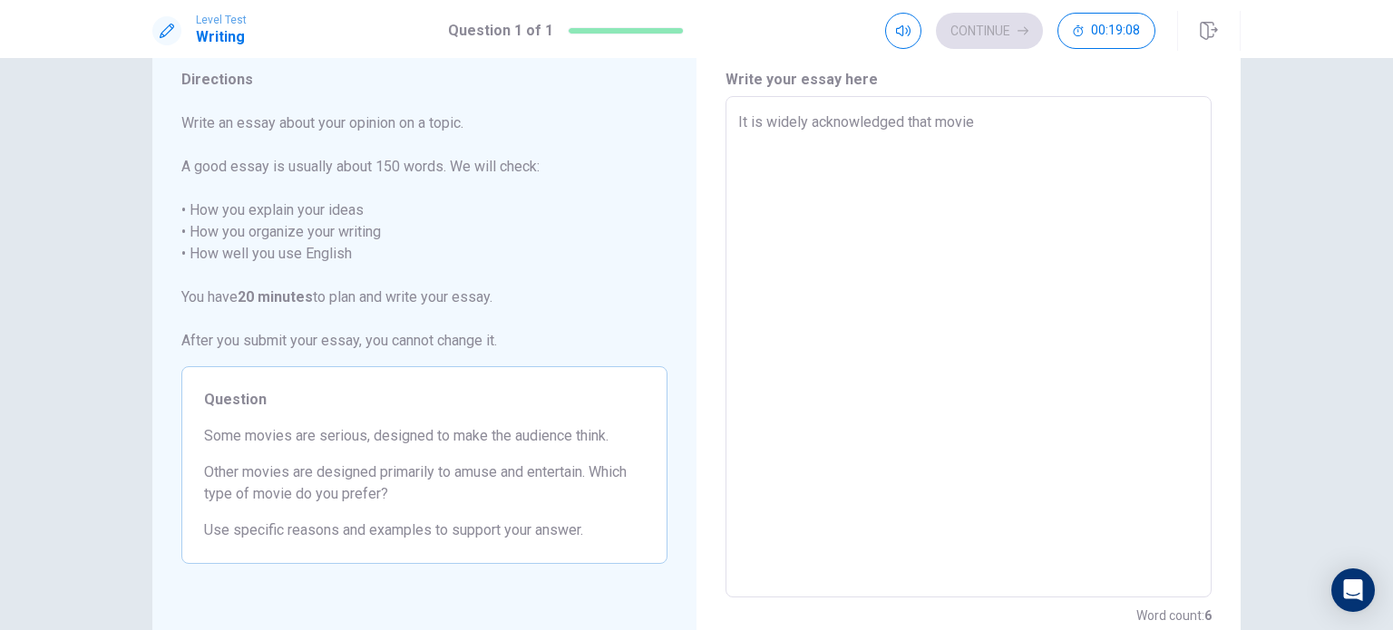
type textarea "x"
type textarea "It is widely acknowledged that movies"
type textarea "x"
type textarea "It is widely acknowledged that movies"
type textarea "x"
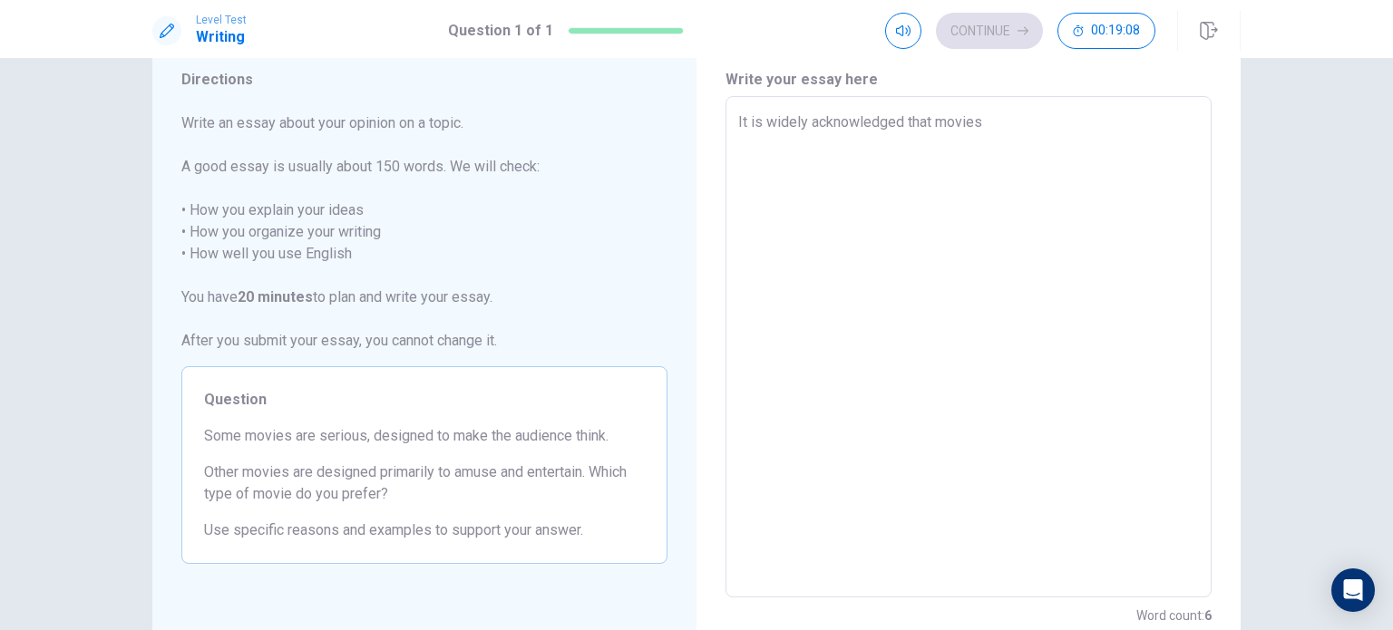
type textarea "It is widely acknowledged that movies a"
type textarea "x"
type textarea "It is widely acknowledged that movies ar"
type textarea "x"
type textarea "It is widely acknowledged that movies are"
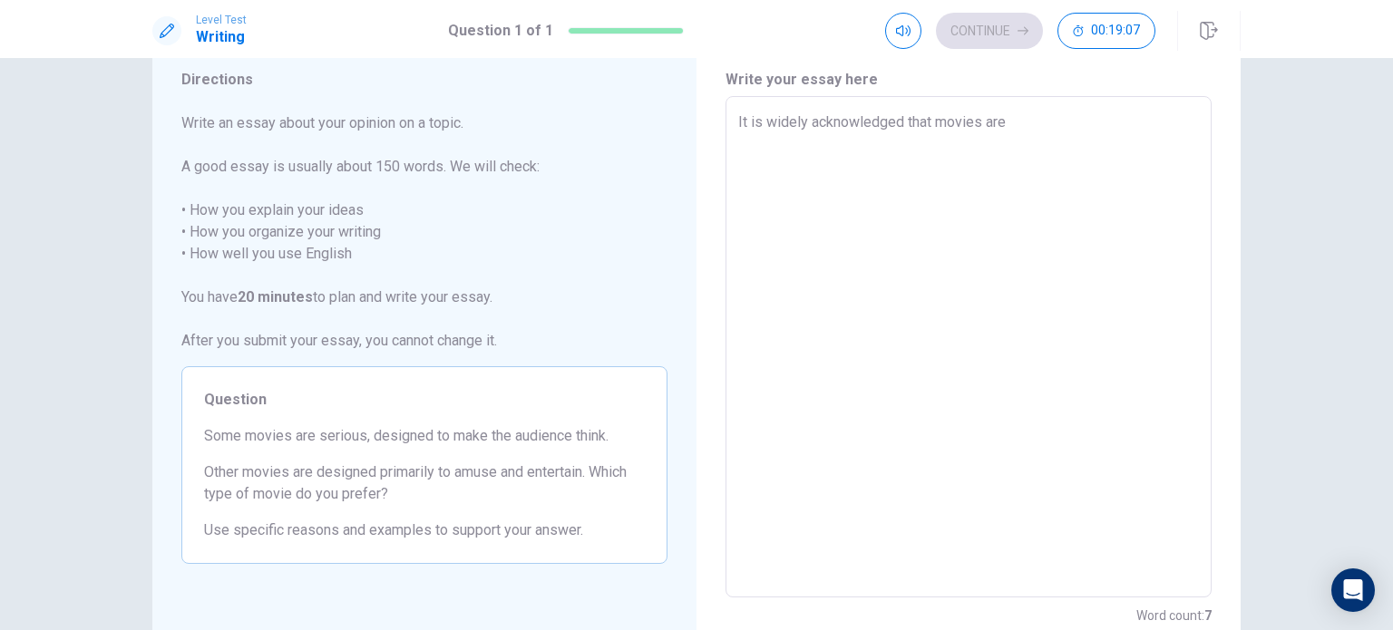
type textarea "x"
type textarea "It is widely acknowledged that movies are"
type textarea "x"
type textarea "It is widely acknowledged that movies are"
type textarea "x"
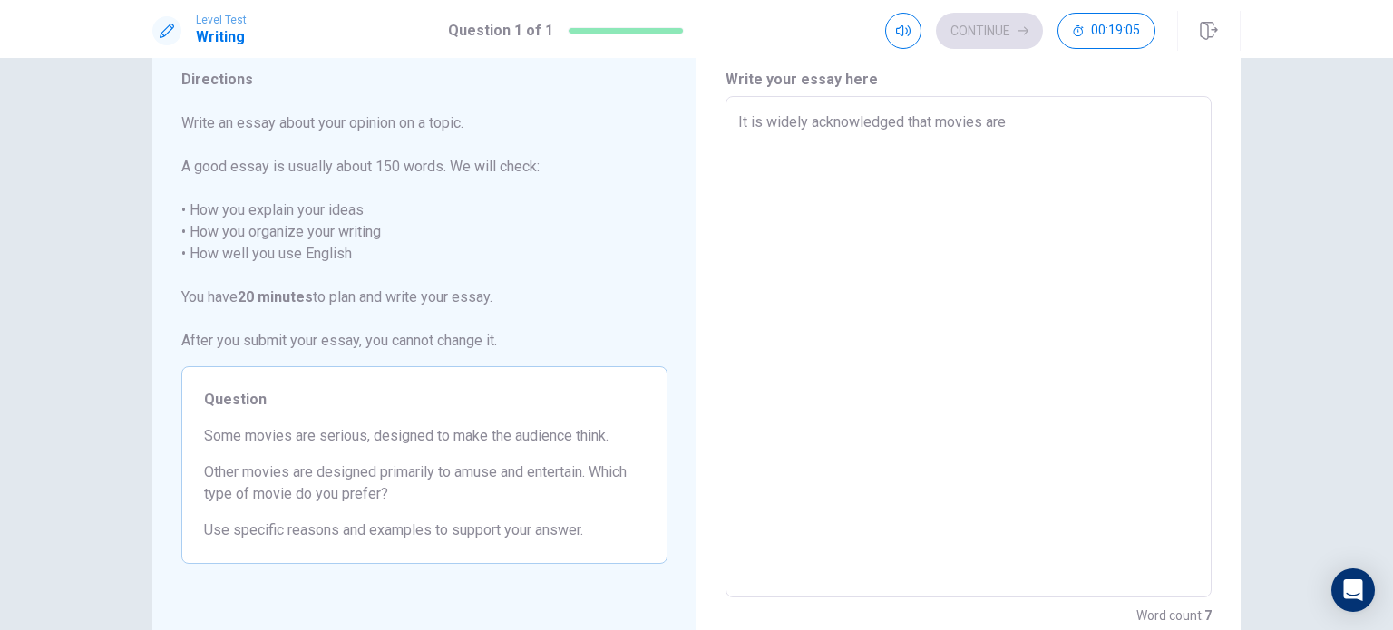
type textarea "It is widely acknowledged that movies ar"
type textarea "x"
type textarea "It is widely acknowledged that movies a"
type textarea "x"
type textarea "It is widely acknowledged that movies"
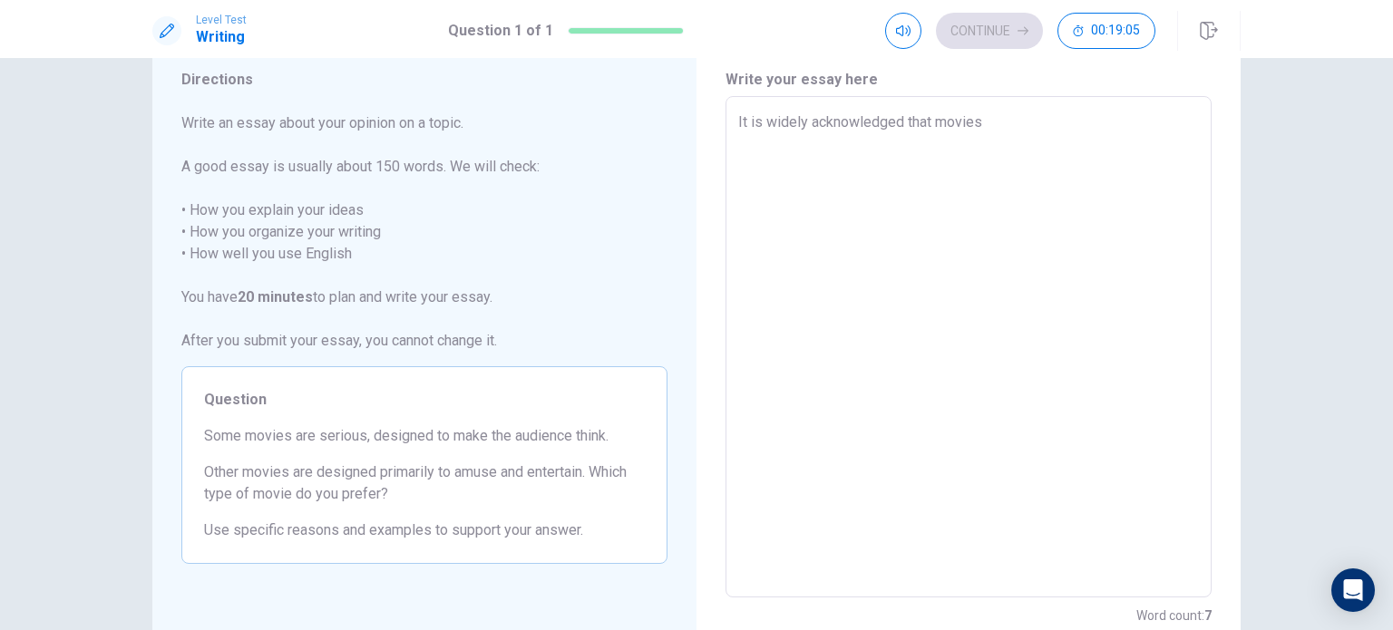
type textarea "x"
type textarea "It is widely acknowledged that movies"
type textarea "x"
type textarea "It is widely acknowledged that movie"
type textarea "x"
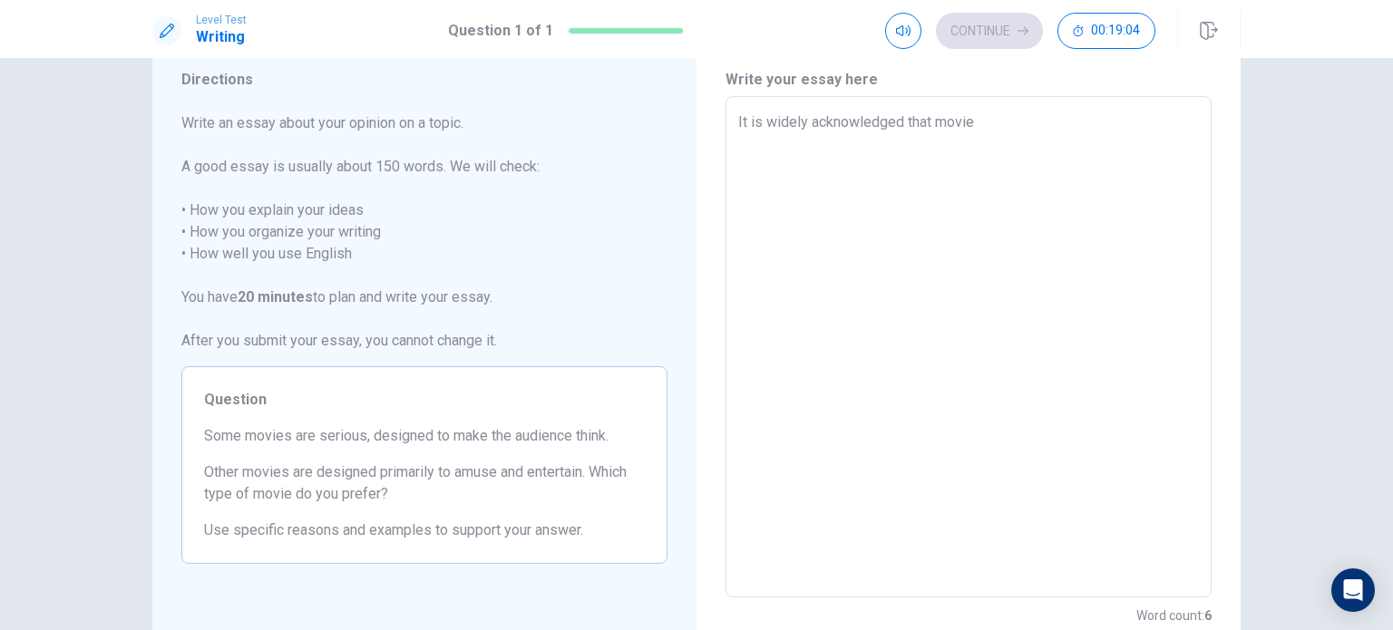
type textarea "It is widely acknowledged that movi"
type textarea "x"
type textarea "It is widely acknowledged that mov"
type textarea "x"
type textarea "It is widely acknowledged that movi"
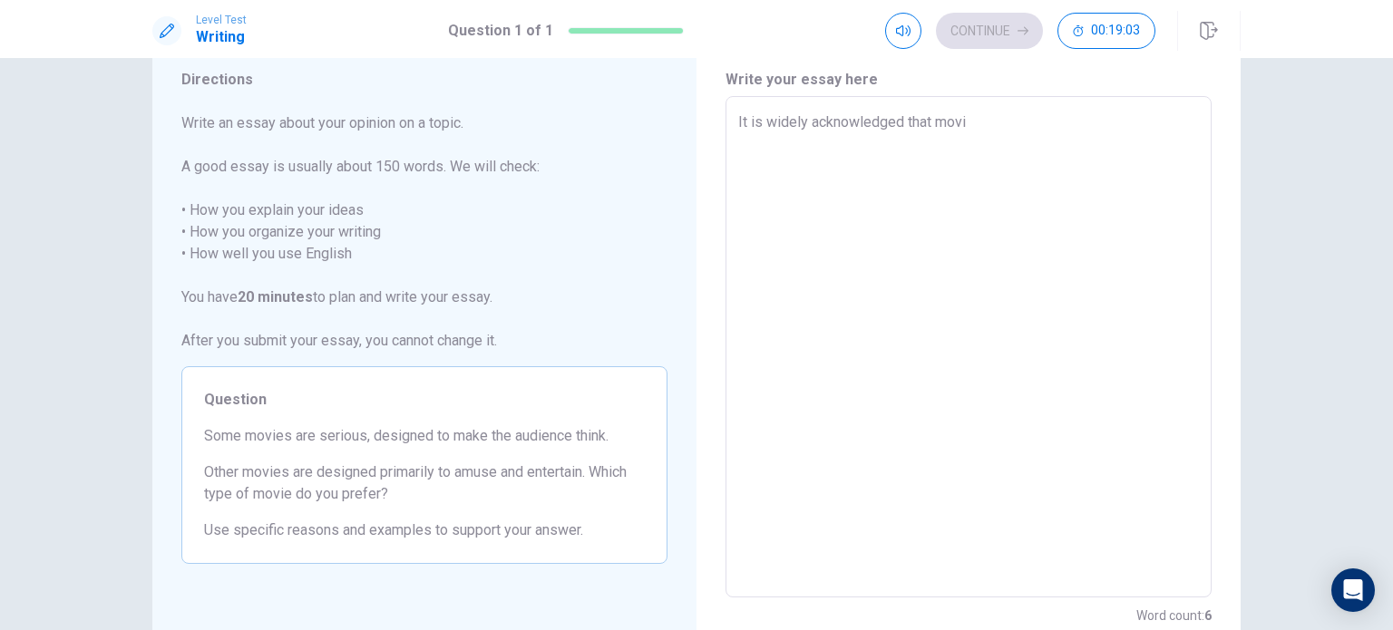
type textarea "x"
type textarea "It is widely acknowledged that movie"
type textarea "x"
type textarea "It is widely acknowledged that movie"
type textarea "x"
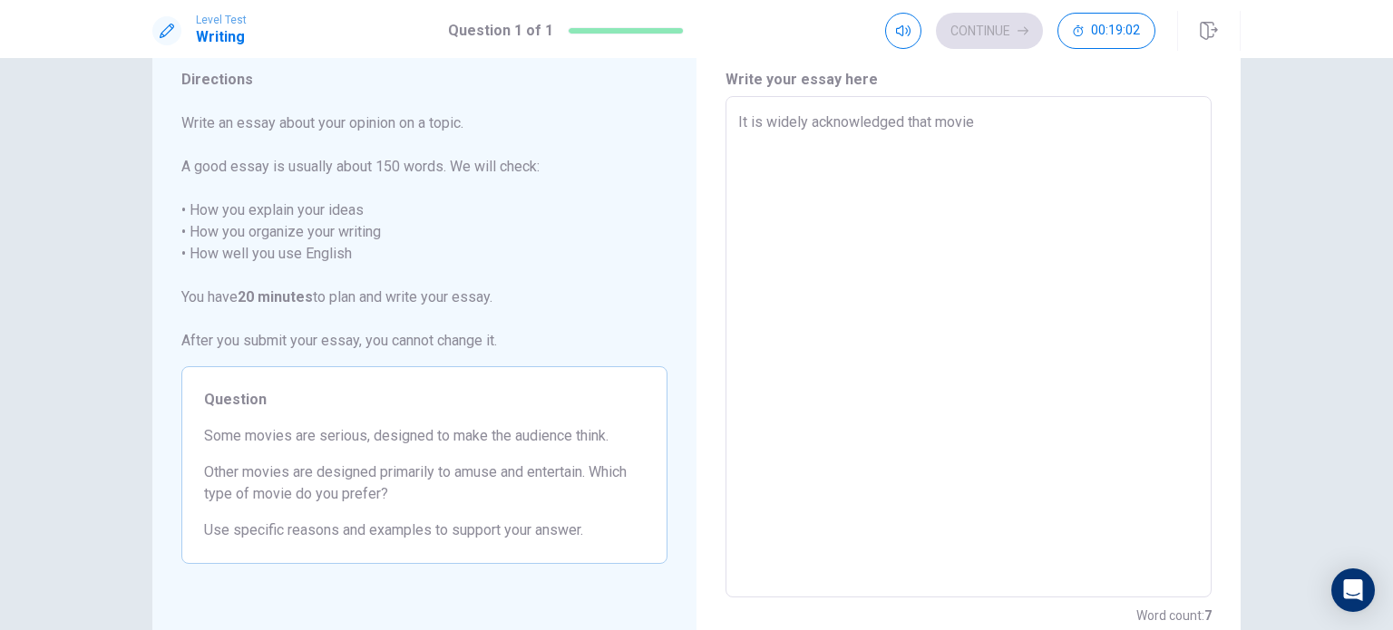
type textarea "It is widely acknowledged that movie i"
type textarea "x"
type textarea "It is widely acknowledged that movie is"
type textarea "x"
type textarea "It is widely acknowledged that movie is"
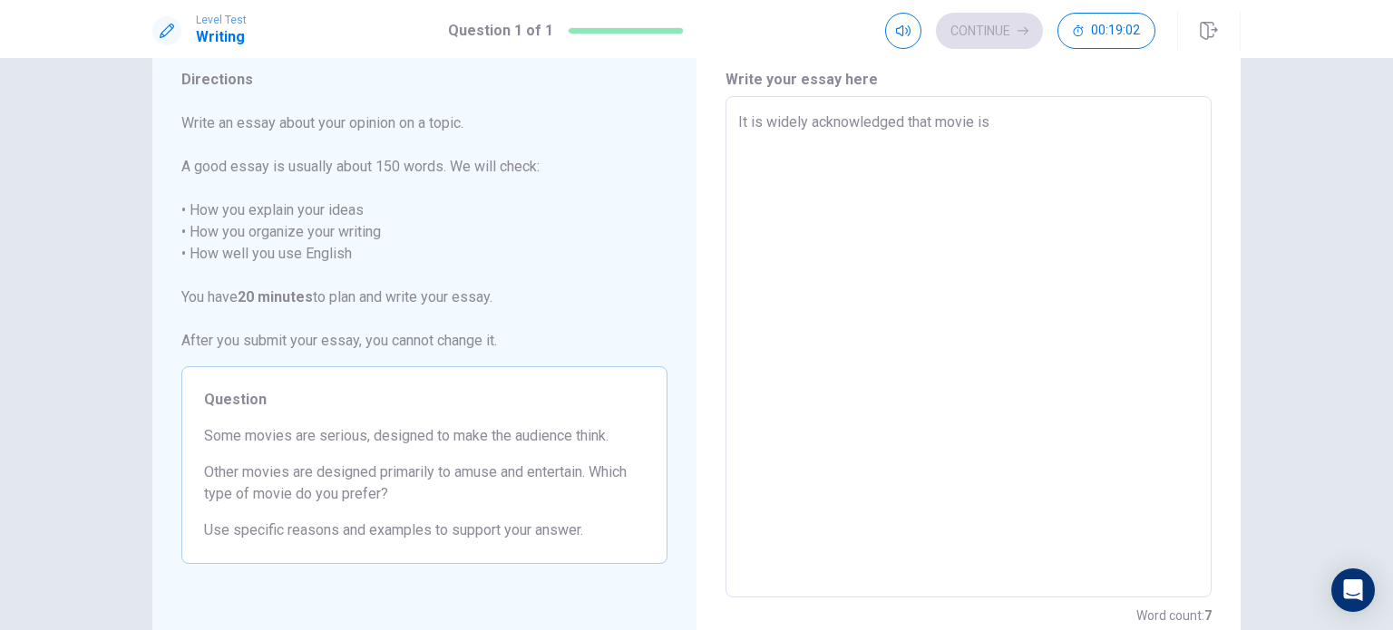
type textarea "x"
type textarea "It is widely acknowledged that movie is o"
type textarea "x"
type textarea "It is widely acknowledged that movie is on"
type textarea "x"
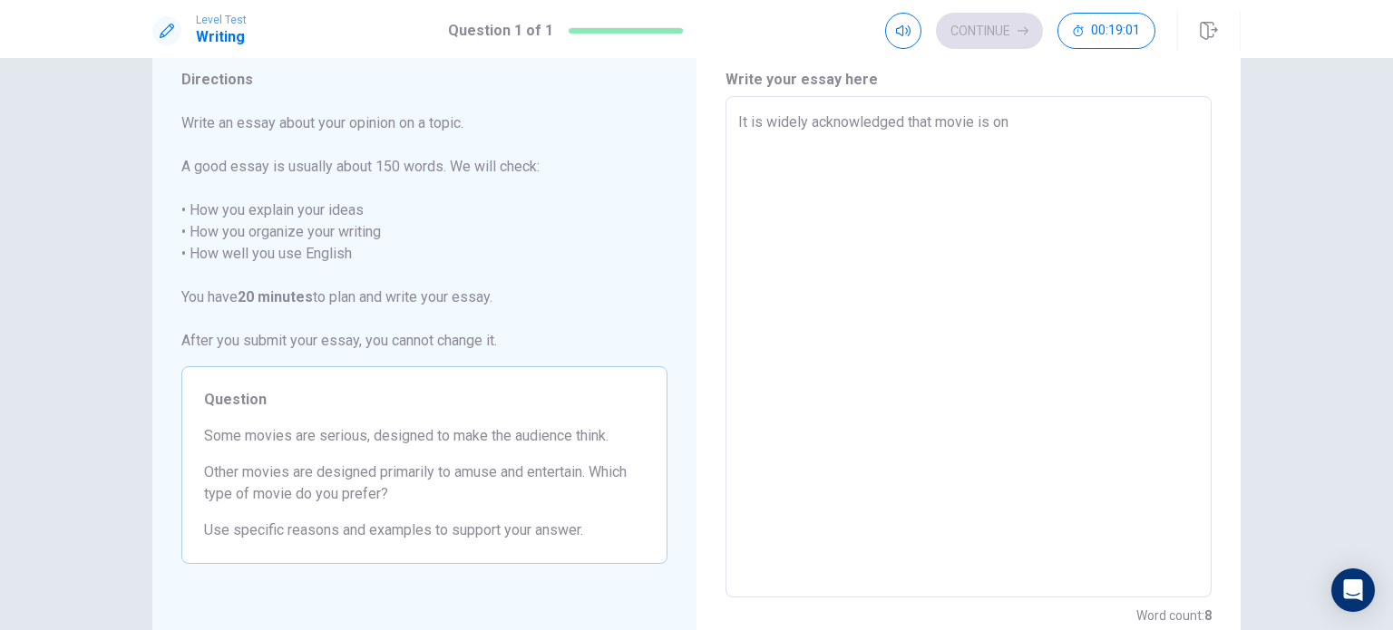
type textarea "It is widely acknowledged that movie is on"
type textarea "x"
type textarea "It is widely acknowledged that movie is on e"
type textarea "x"
type textarea "It is widely acknowledged that movie is on"
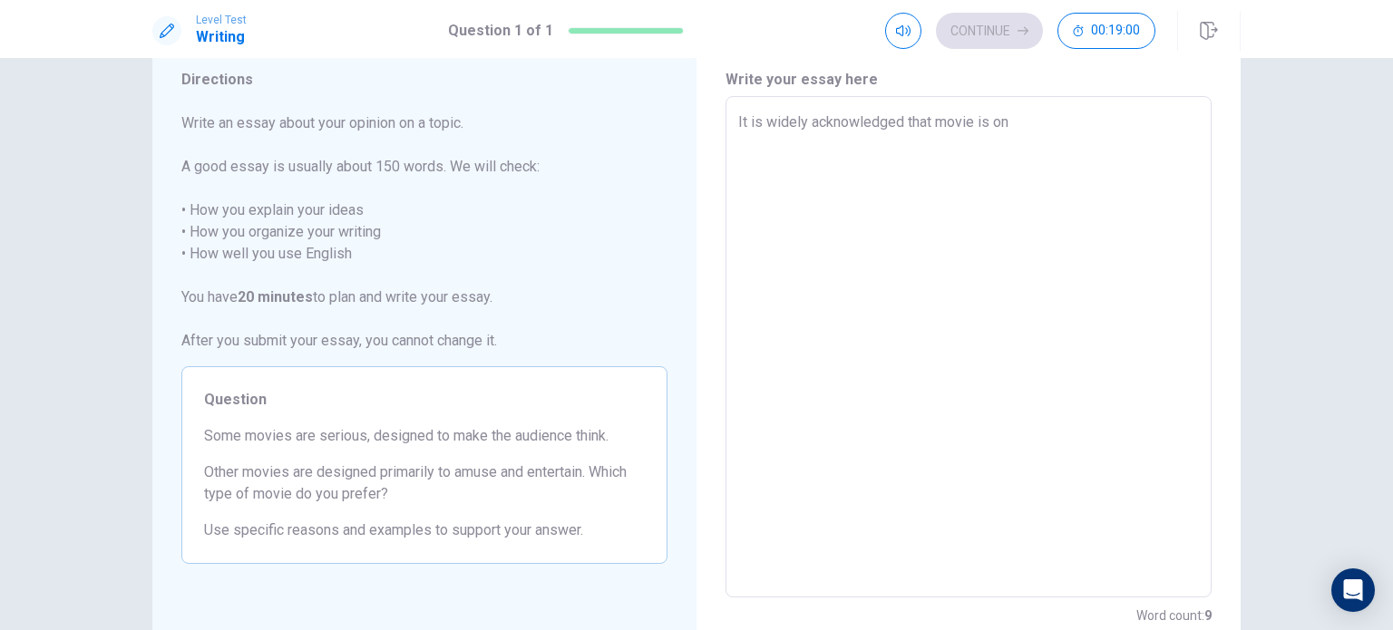
type textarea "x"
type textarea "It is widely acknowledged that movie is on"
type textarea "x"
type textarea "It is widely acknowledged that movie is one"
type textarea "x"
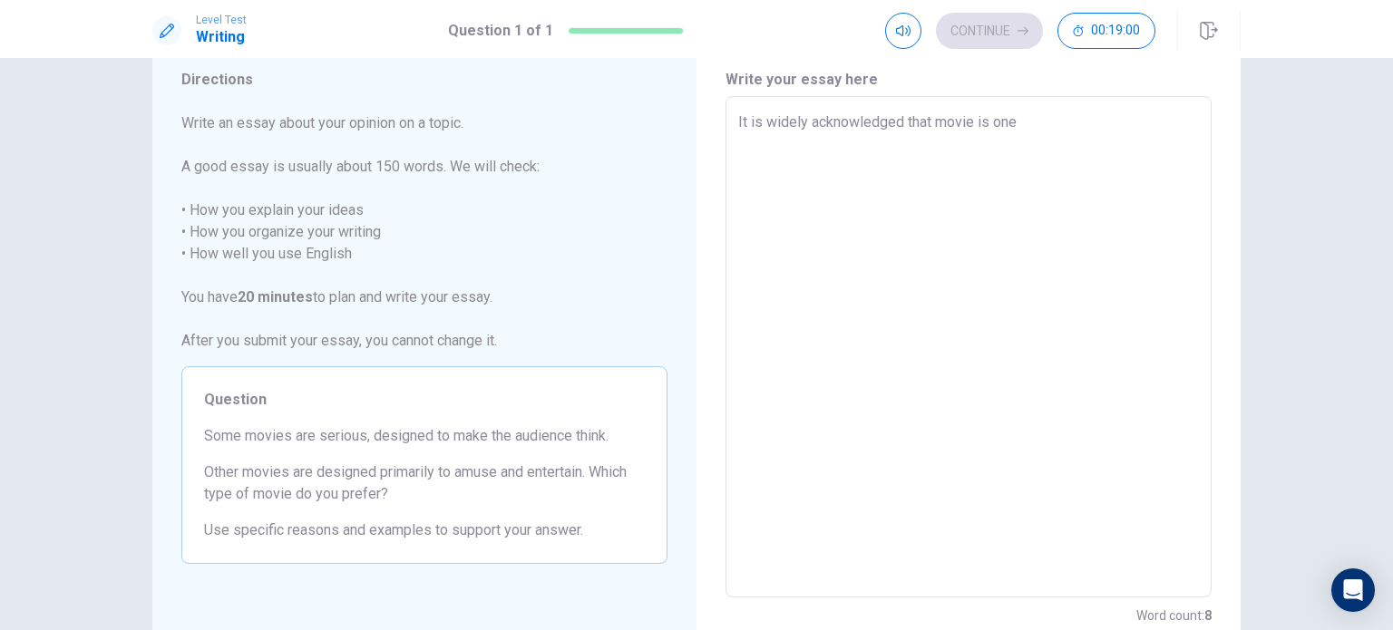
type textarea "It is widely acknowledged that movie is one"
type textarea "x"
type textarea "It is widely acknowledged that movie is one o"
type textarea "x"
type textarea "It is widely acknowledged that movie is one of"
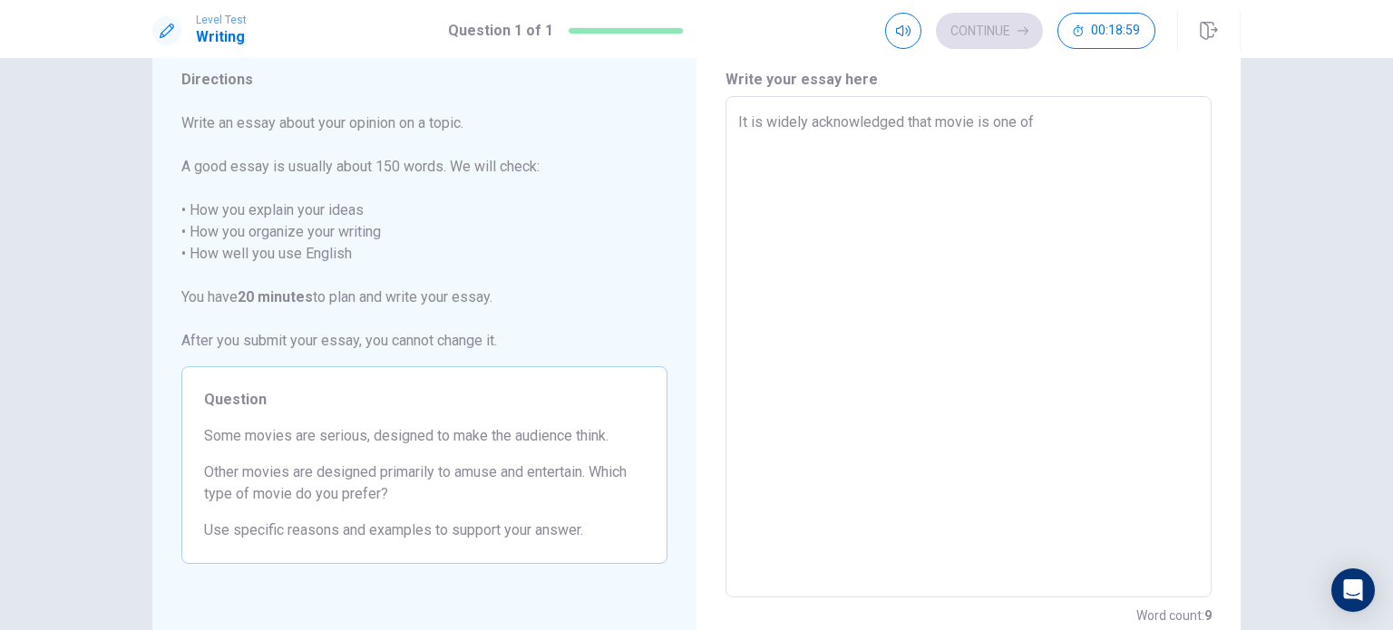
type textarea "x"
type textarea "It is widely acknowledged that movie is one of"
type textarea "x"
type textarea "It is widely acknowledged that movie is one of t"
type textarea "x"
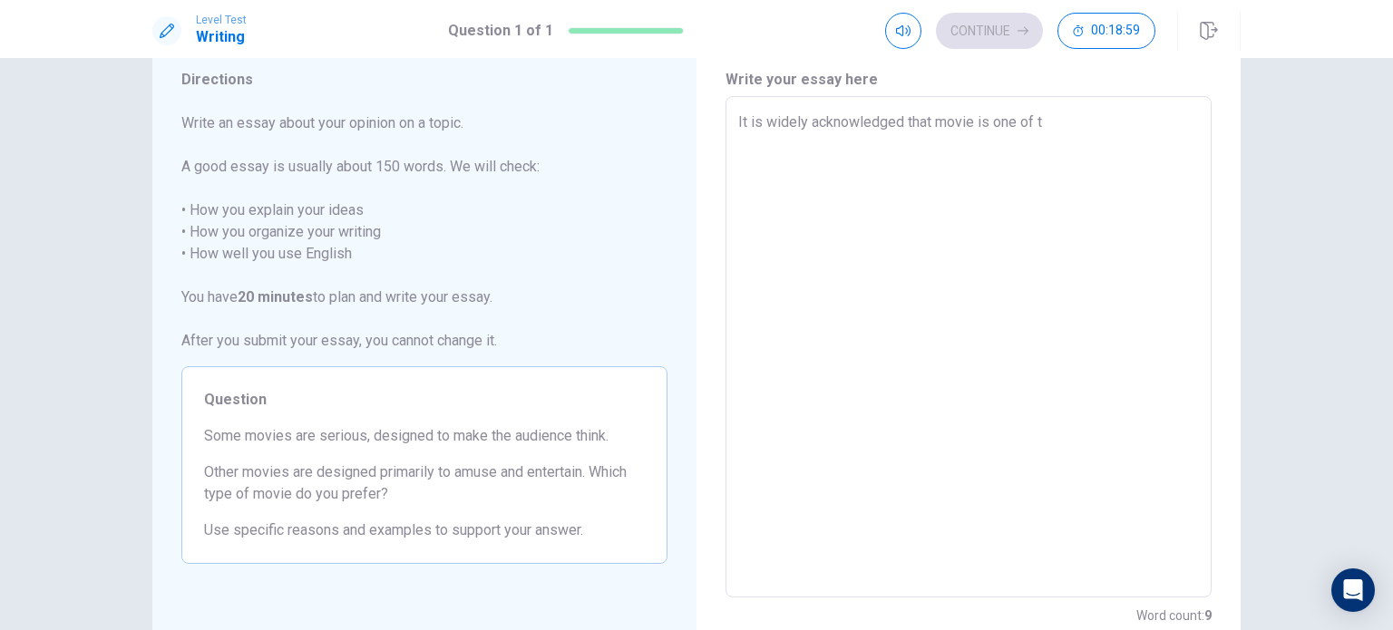
type textarea "It is widely acknowledged that movie is one of th"
drag, startPoint x: 1044, startPoint y: 125, endPoint x: 1077, endPoint y: 120, distance: 33.1
click at [1077, 120] on textarea "It is widely acknowledged that movie is one of the aspect in the entertainment …" at bounding box center [968, 347] width 461 height 471
click at [1055, 121] on textarea "It is widely acknowledged that movie is one of the aspect in the entertainment …" at bounding box center [968, 347] width 461 height 471
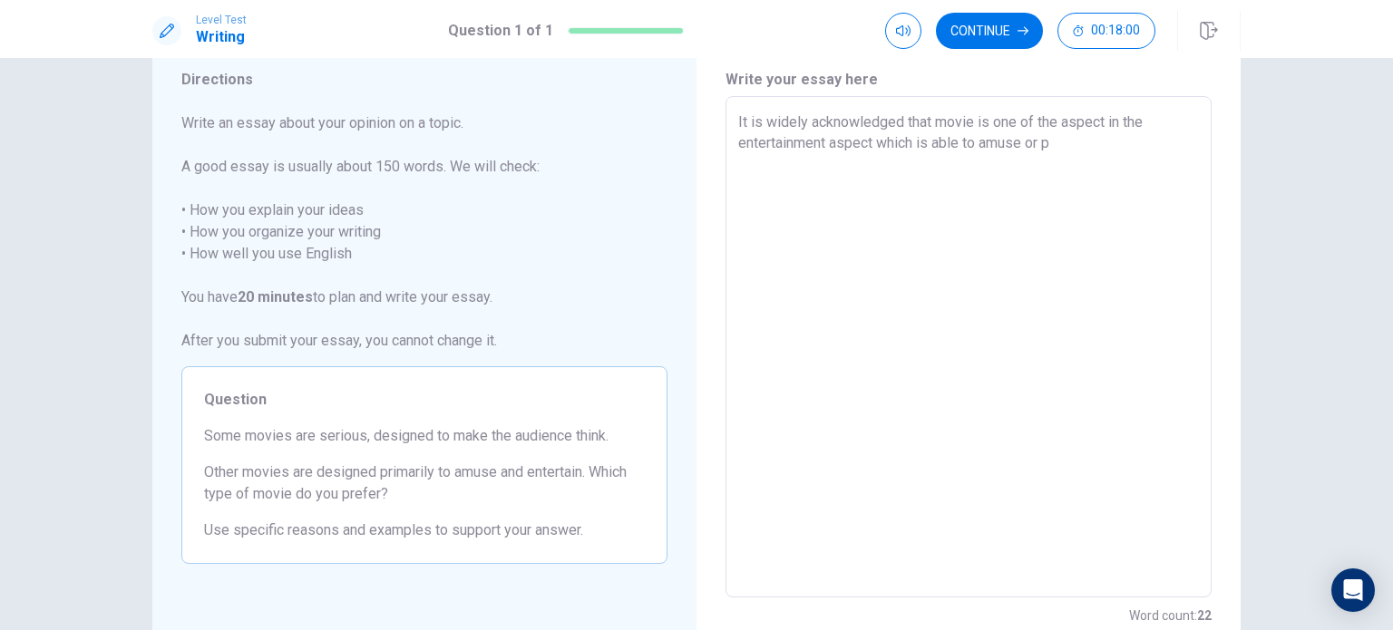
drag, startPoint x: 1055, startPoint y: 121, endPoint x: 1093, endPoint y: 119, distance: 38.2
click at [1093, 119] on textarea "It is widely acknowledged that movie is one of the aspect in the entertainment …" at bounding box center [968, 347] width 461 height 471
click at [875, 140] on textarea "It is widely acknowledged that movie is one of the type in the entertainment as…" at bounding box center [968, 347] width 461 height 471
click at [1014, 146] on textarea "It is widely acknowledged that movie is one of the type in the entertainment wh…" at bounding box center [968, 347] width 461 height 471
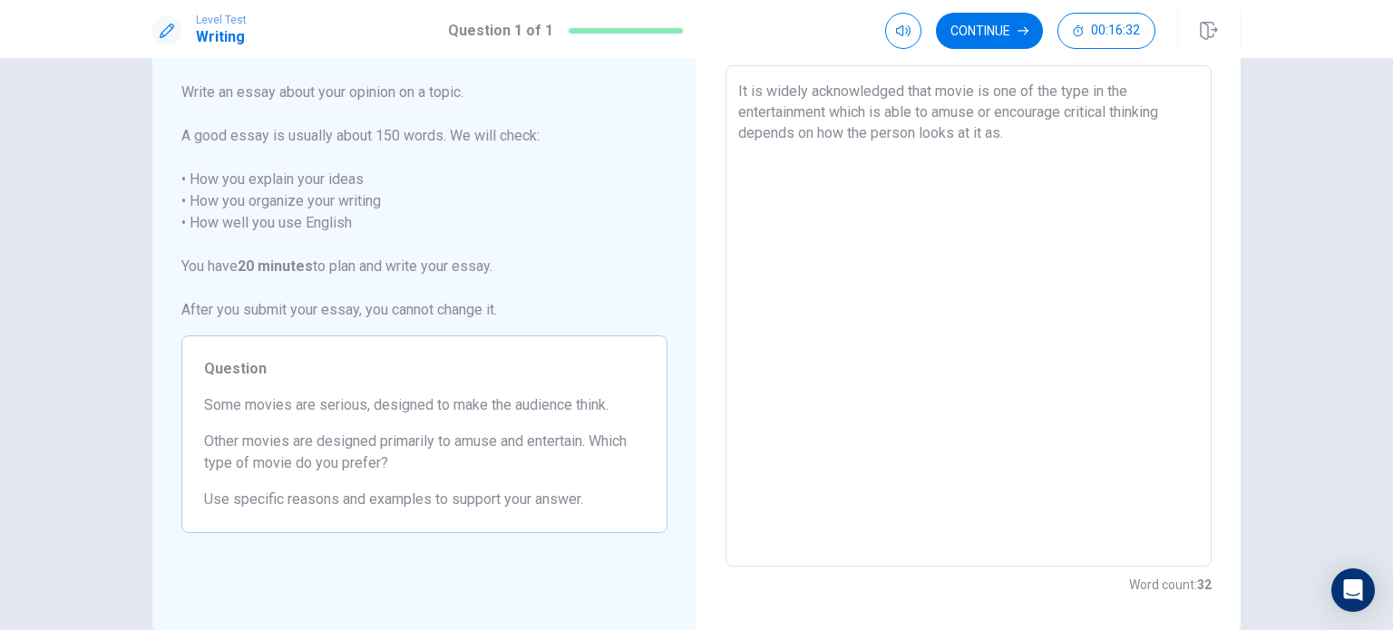
scroll to position [91, 0]
click at [829, 112] on textarea "It is widely acknowledged that movie is one of the type in the entertainment wh…" at bounding box center [968, 318] width 461 height 471
drag, startPoint x: 829, startPoint y: 112, endPoint x: 1063, endPoint y: 131, distance: 234.7
click at [1063, 131] on textarea "It is widely acknowledged that movie is one of the type in the entertainment wh…" at bounding box center [968, 318] width 461 height 471
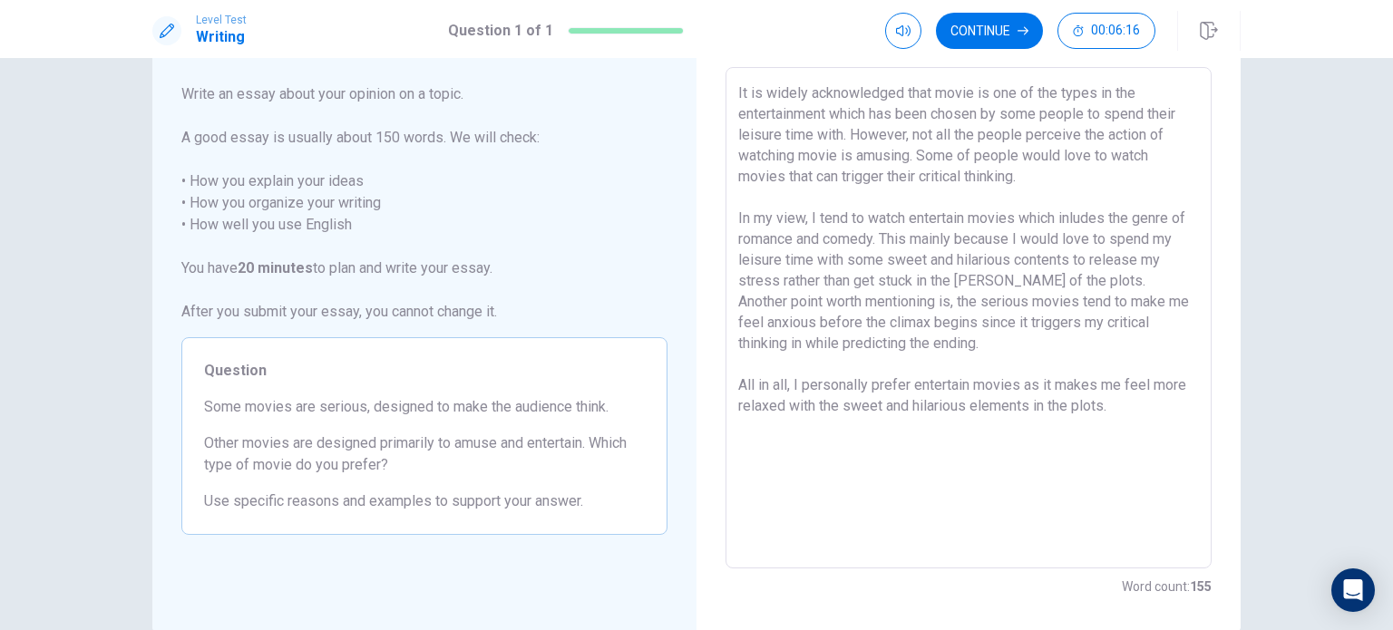
click at [830, 115] on textarea "It is widely acknowledged that movie is one of the types in the entertainment w…" at bounding box center [968, 318] width 461 height 471
click at [872, 282] on textarea "It is widely acknowledged that movie is one of the types in the entertainment a…" at bounding box center [968, 318] width 461 height 471
drag, startPoint x: 1107, startPoint y: 277, endPoint x: 860, endPoint y: 301, distance: 248.7
click at [860, 301] on textarea "It is widely acknowledged that movie is one of the types in the entertainment a…" at bounding box center [968, 318] width 461 height 471
click at [910, 357] on textarea "It is widely acknowledged that movie is one of the types in the entertainment a…" at bounding box center [968, 318] width 461 height 471
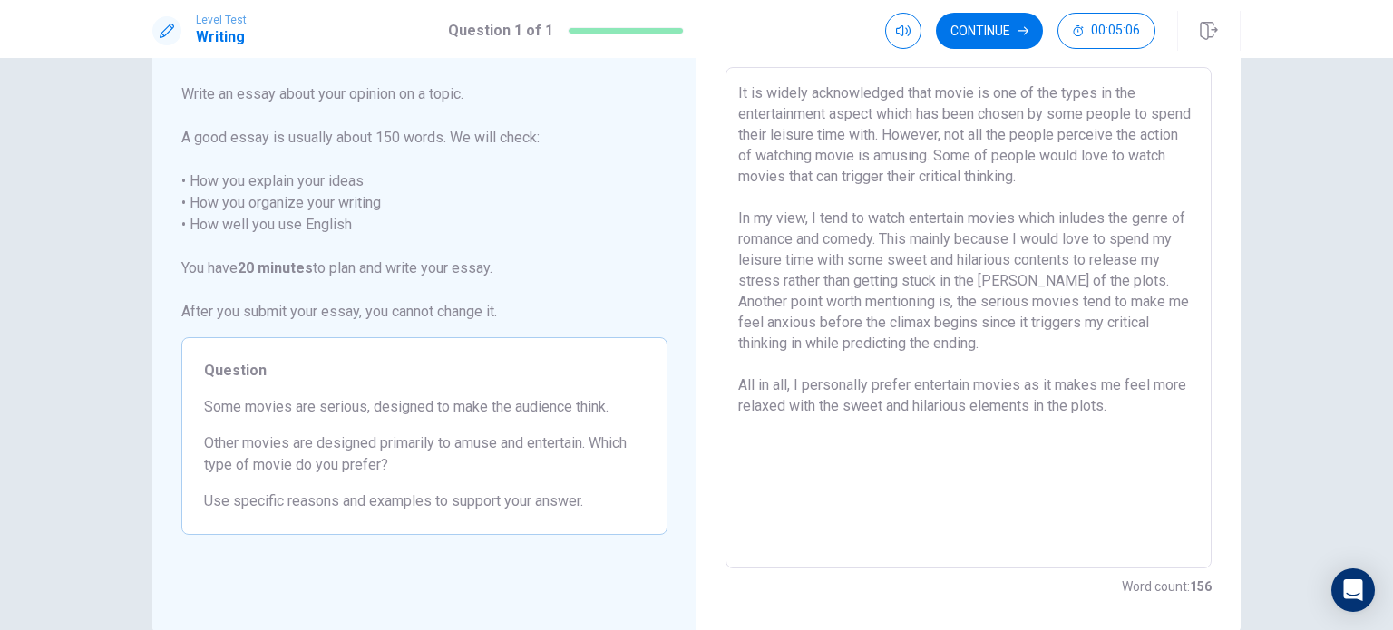
click at [1136, 327] on textarea "It is widely acknowledged that movie is one of the types in the entertainment a…" at bounding box center [968, 318] width 461 height 471
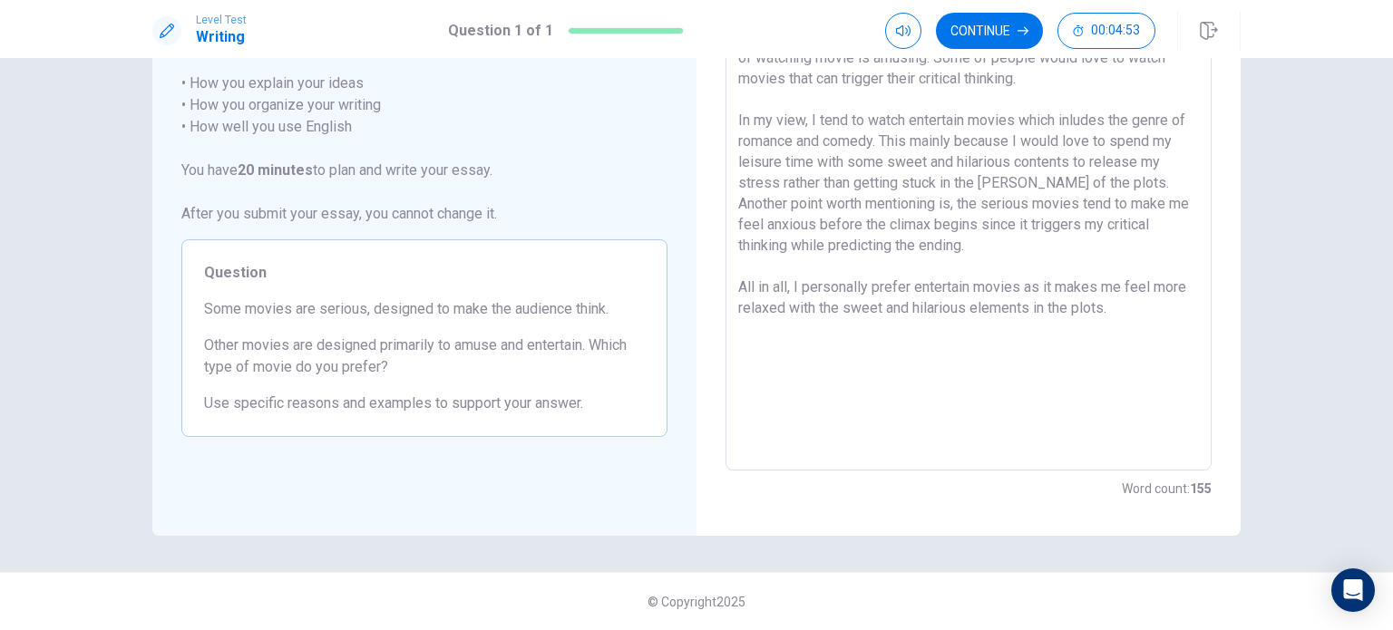
scroll to position [0, 0]
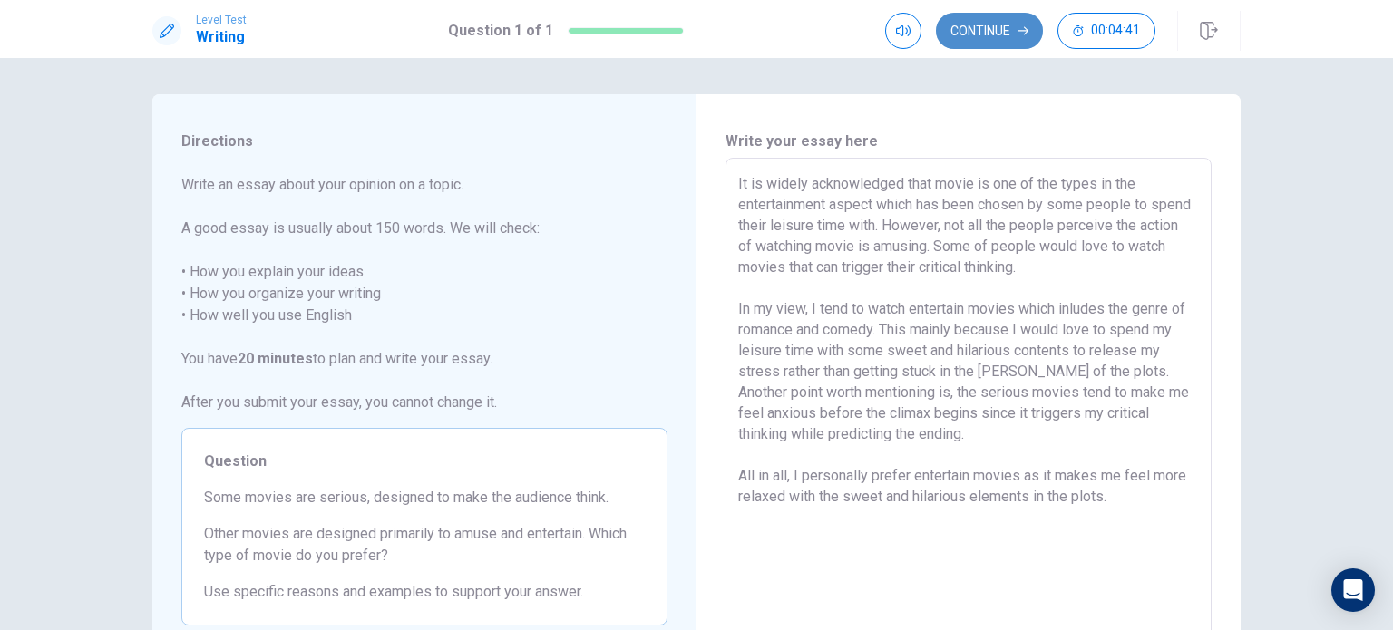
click at [986, 35] on button "Continue" at bounding box center [989, 31] width 107 height 36
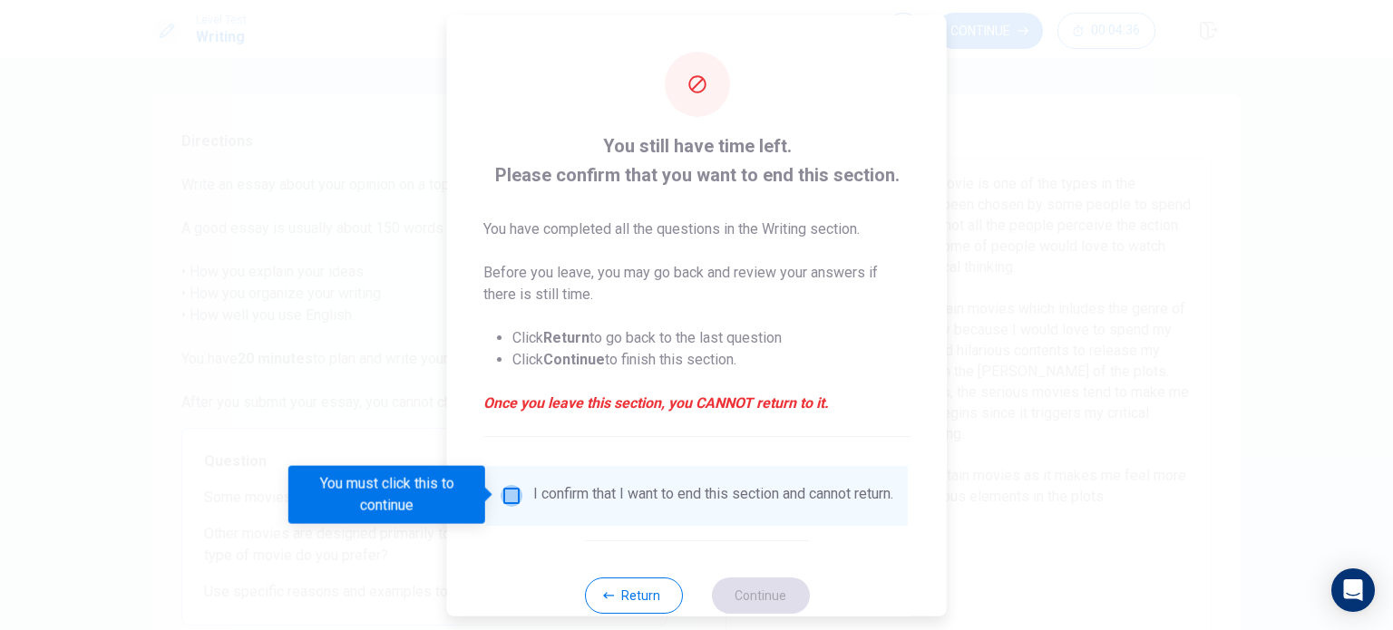
click at [513, 492] on input "You must click this to continue" at bounding box center [511, 495] width 22 height 22
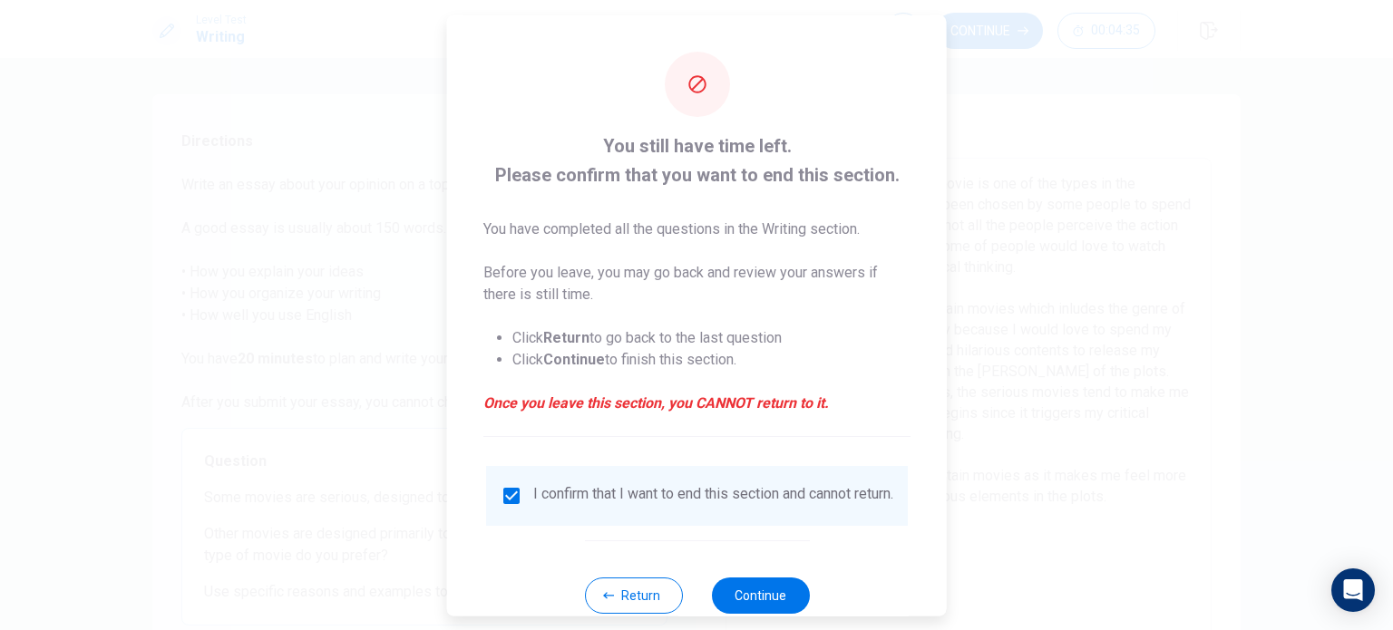
scroll to position [45, 0]
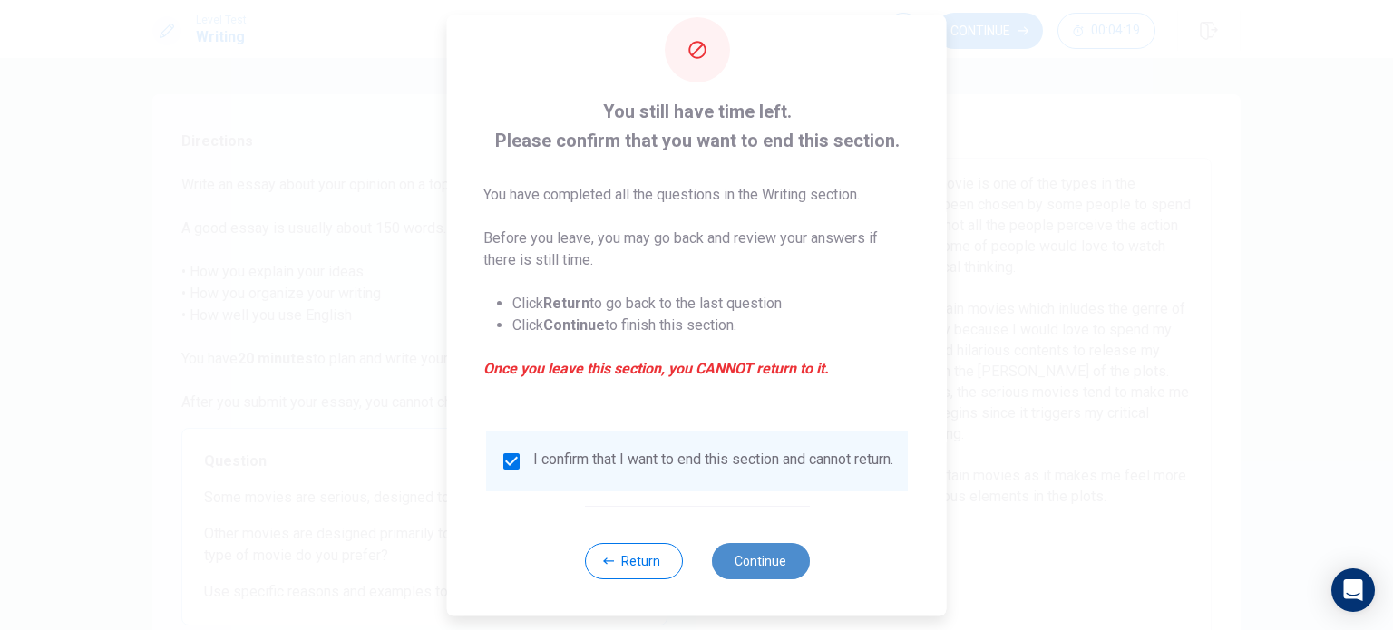
click at [765, 554] on button "Continue" at bounding box center [760, 561] width 98 height 36
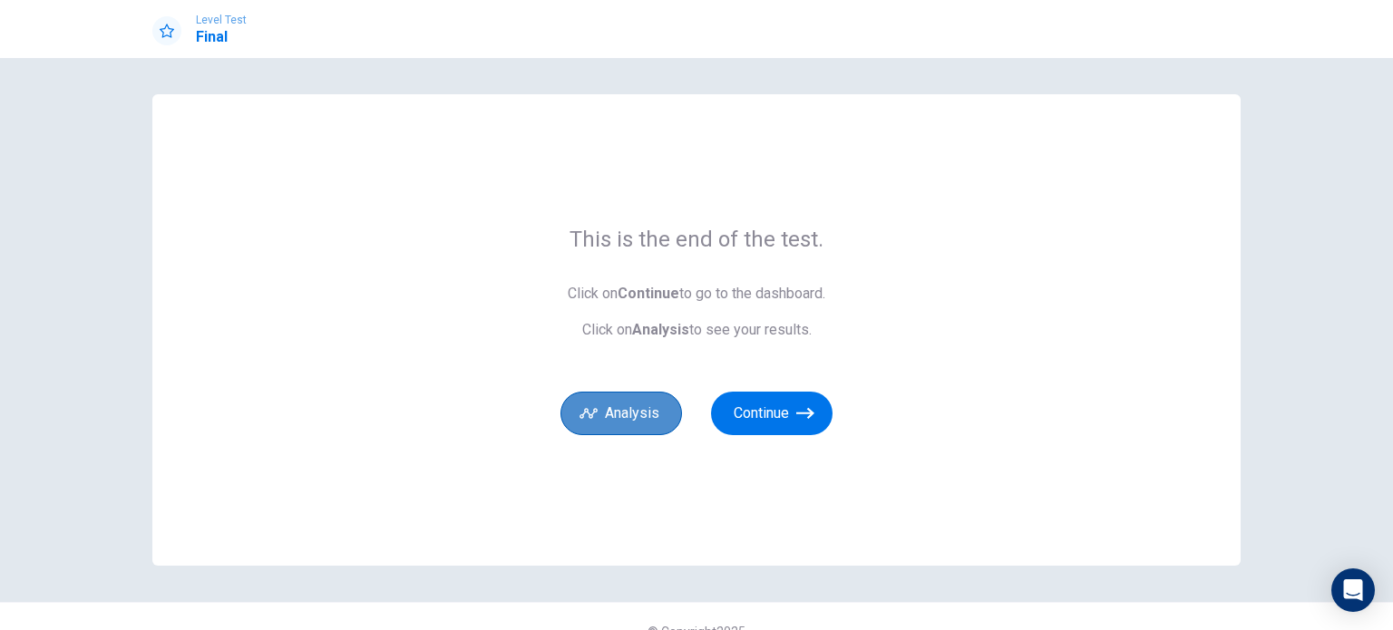
click at [641, 406] on button "Analysis" at bounding box center [620, 414] width 121 height 44
